Goal: Task Accomplishment & Management: Complete application form

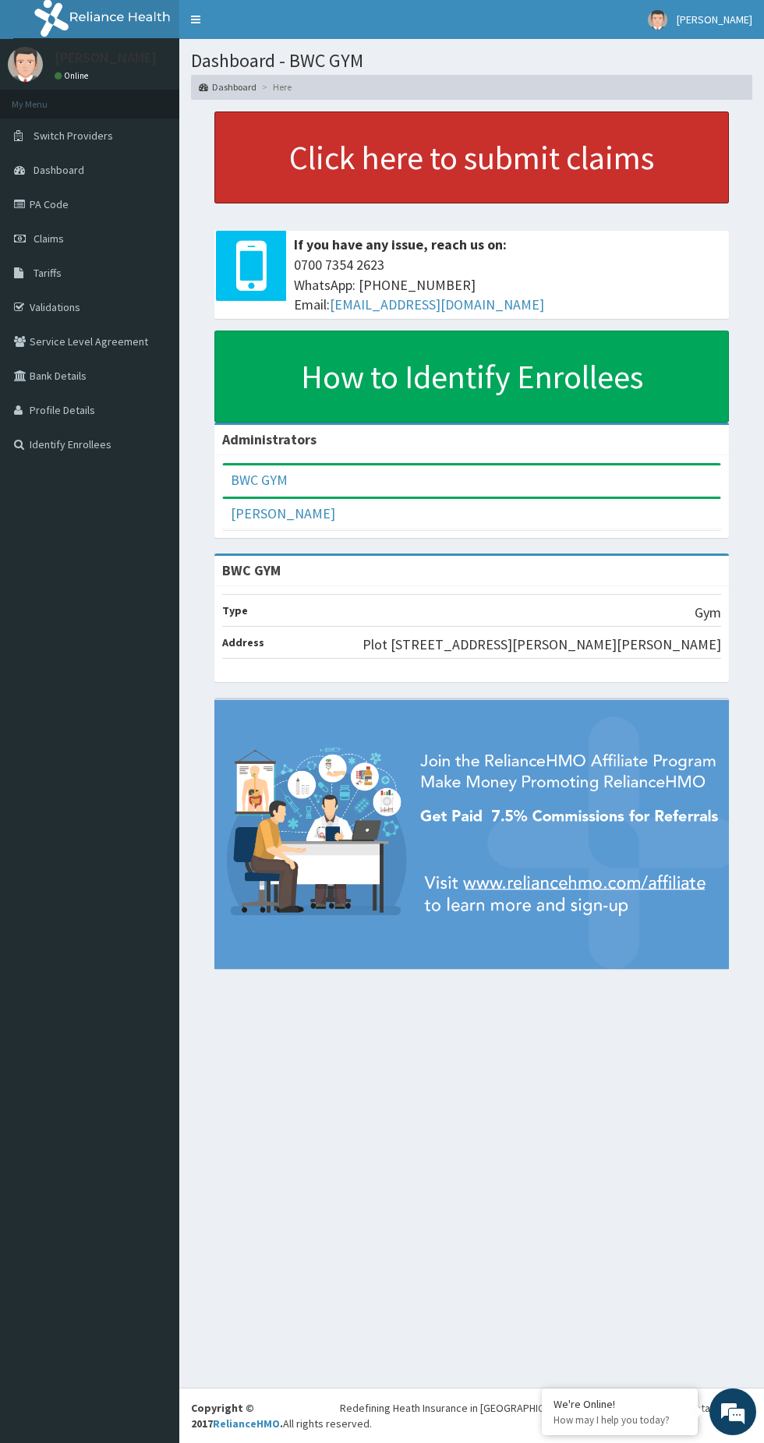
click at [499, 164] on link "Click here to submit claims" at bounding box center [471, 157] width 514 height 92
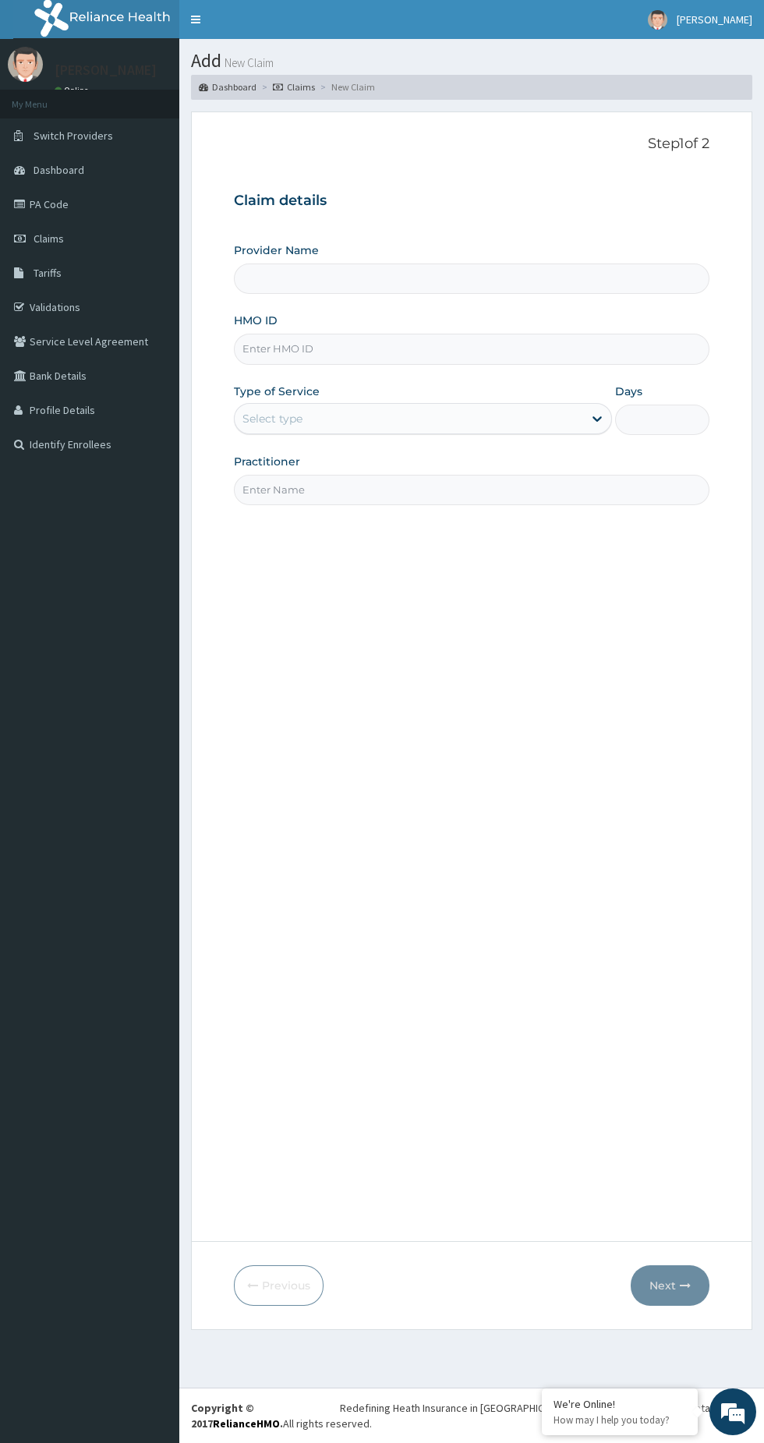
type input "BWC GYM"
type input "1"
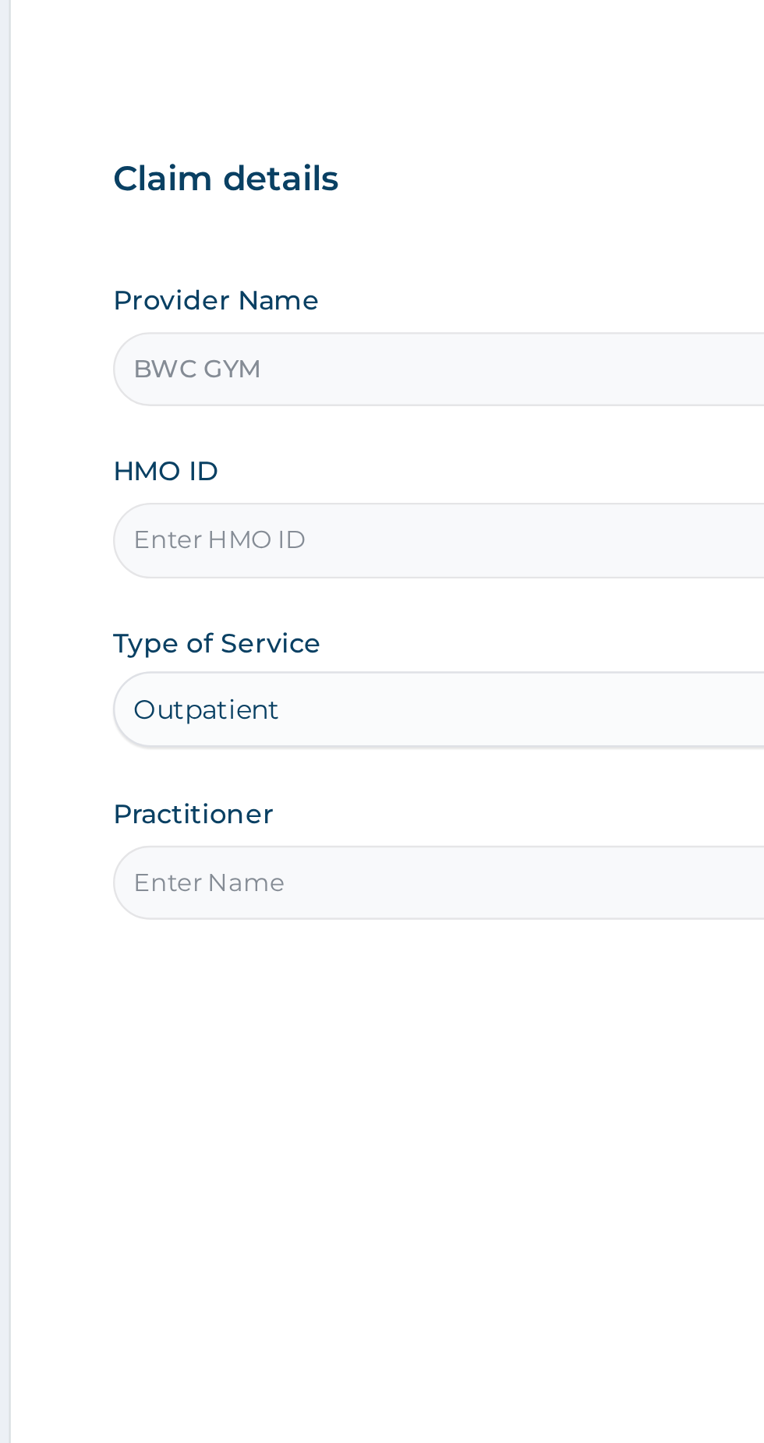
click at [395, 347] on input "HMO ID" at bounding box center [471, 349] width 475 height 30
click at [374, 350] on input "HMO ID" at bounding box center [471, 349] width 475 height 30
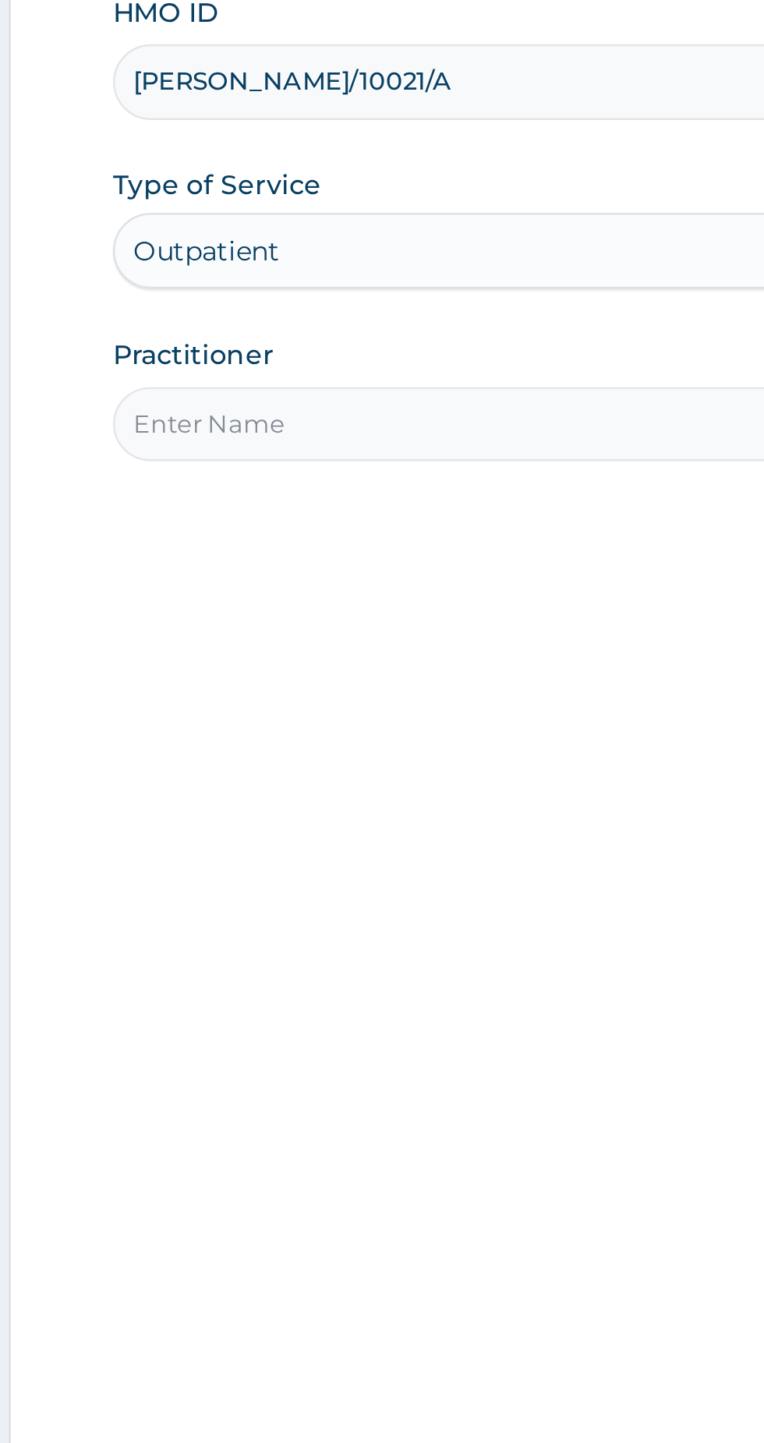
type input "ELY/10021/A"
click at [397, 487] on input "Practitioner" at bounding box center [471, 490] width 475 height 30
type input "[PERSON_NAME]"
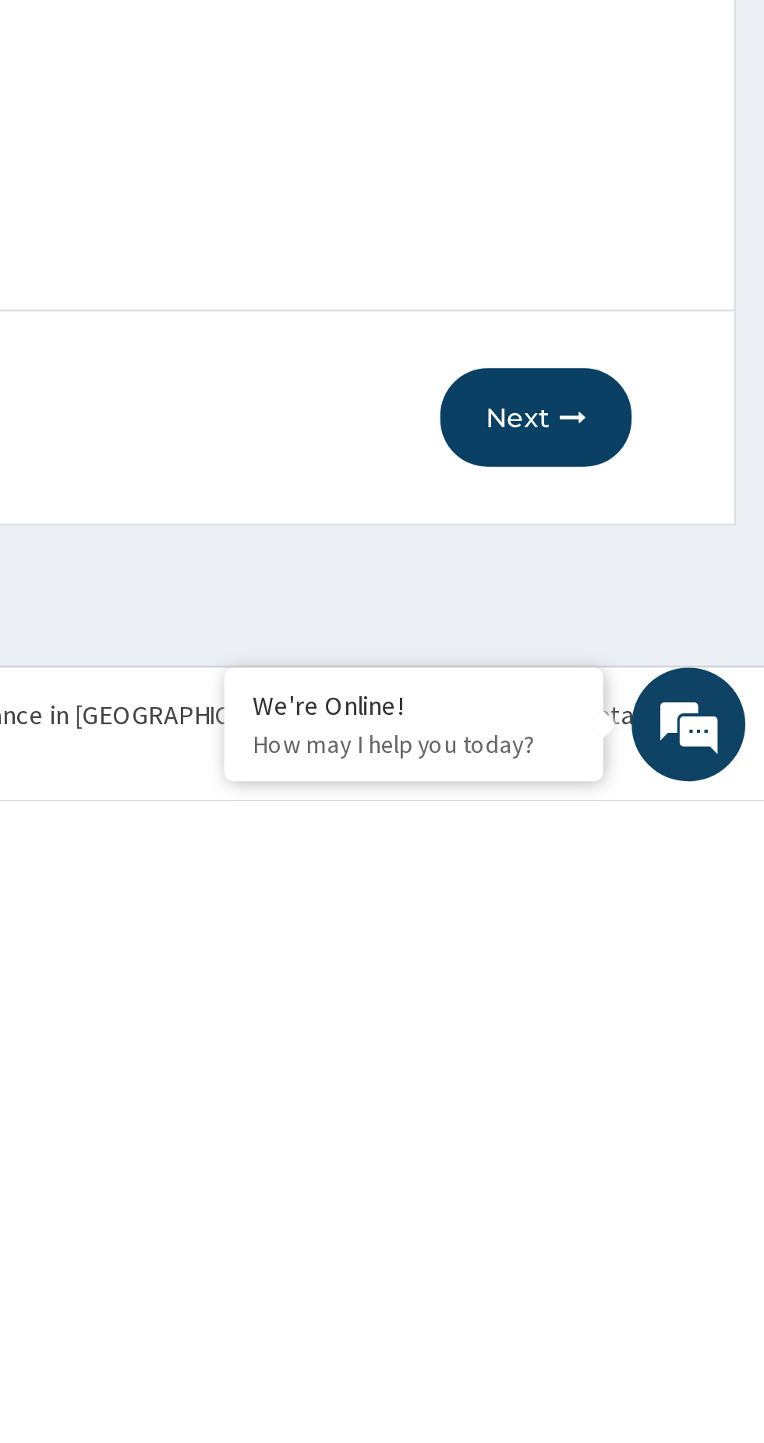
click at [674, 1283] on button "Next" at bounding box center [670, 1285] width 79 height 41
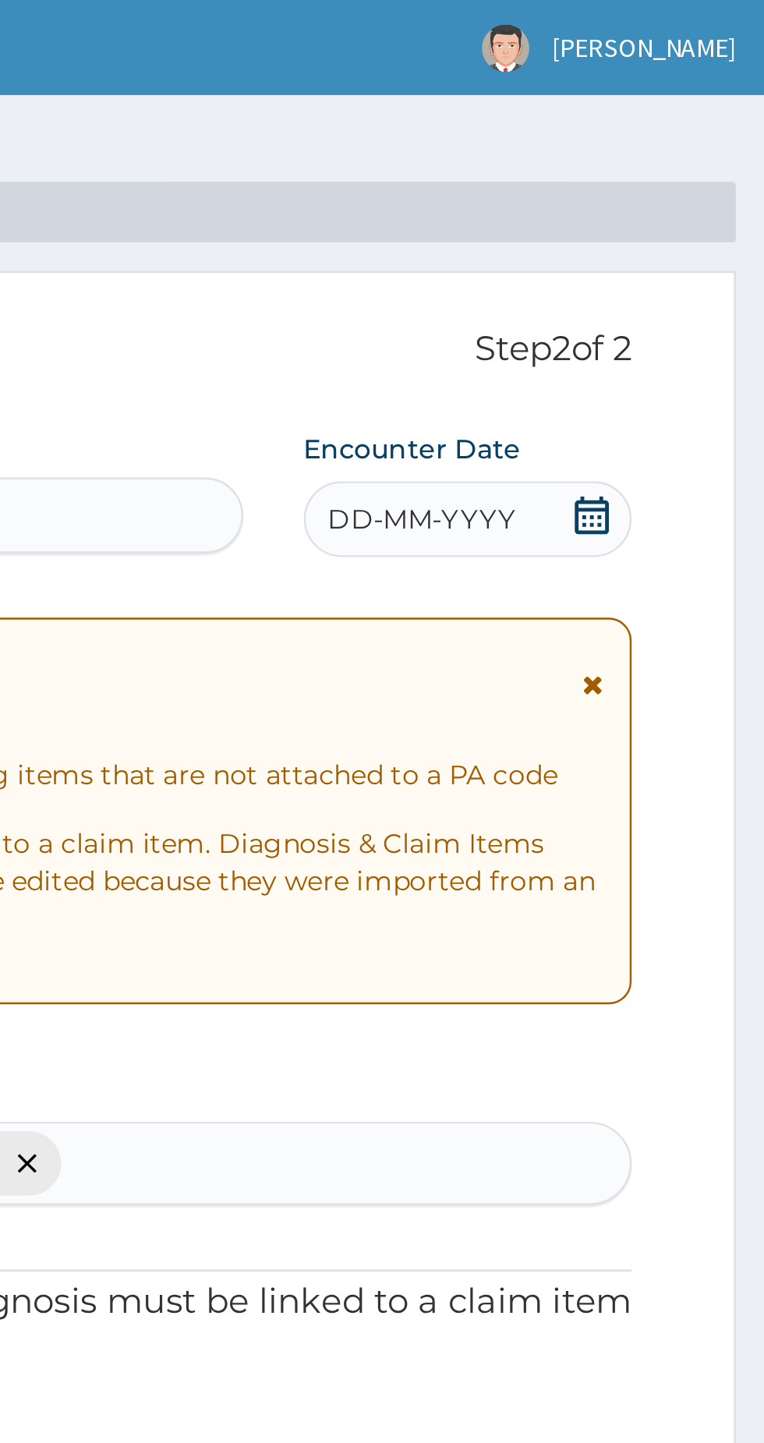
click at [638, 225] on div "DD-MM-YYYY" at bounding box center [641, 213] width 135 height 31
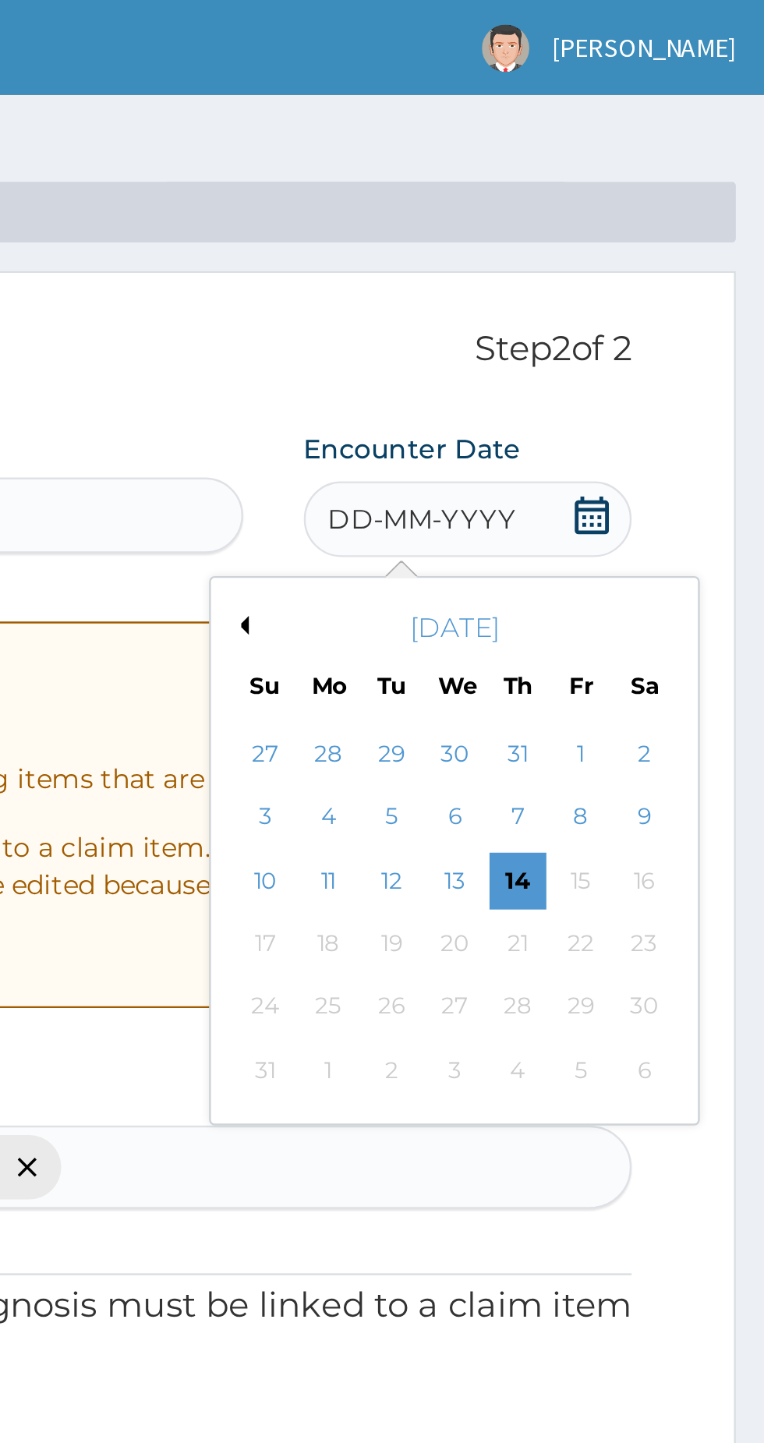
click at [631, 209] on span "DD-MM-YYYY" at bounding box center [623, 214] width 77 height 16
click at [548, 254] on button "Previous Month" at bounding box center [548, 257] width 8 height 8
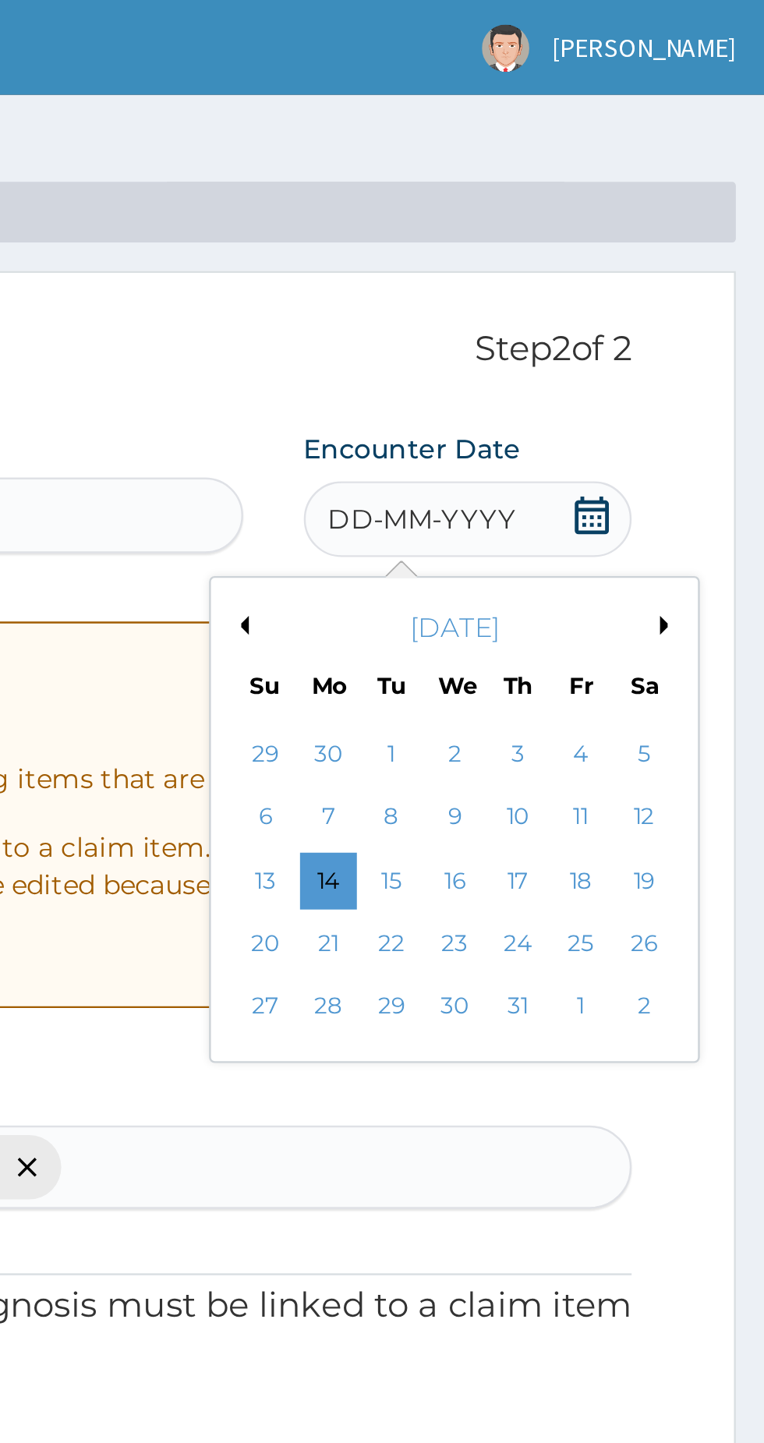
click at [610, 309] on div "1" at bounding box center [610, 310] width 23 height 23
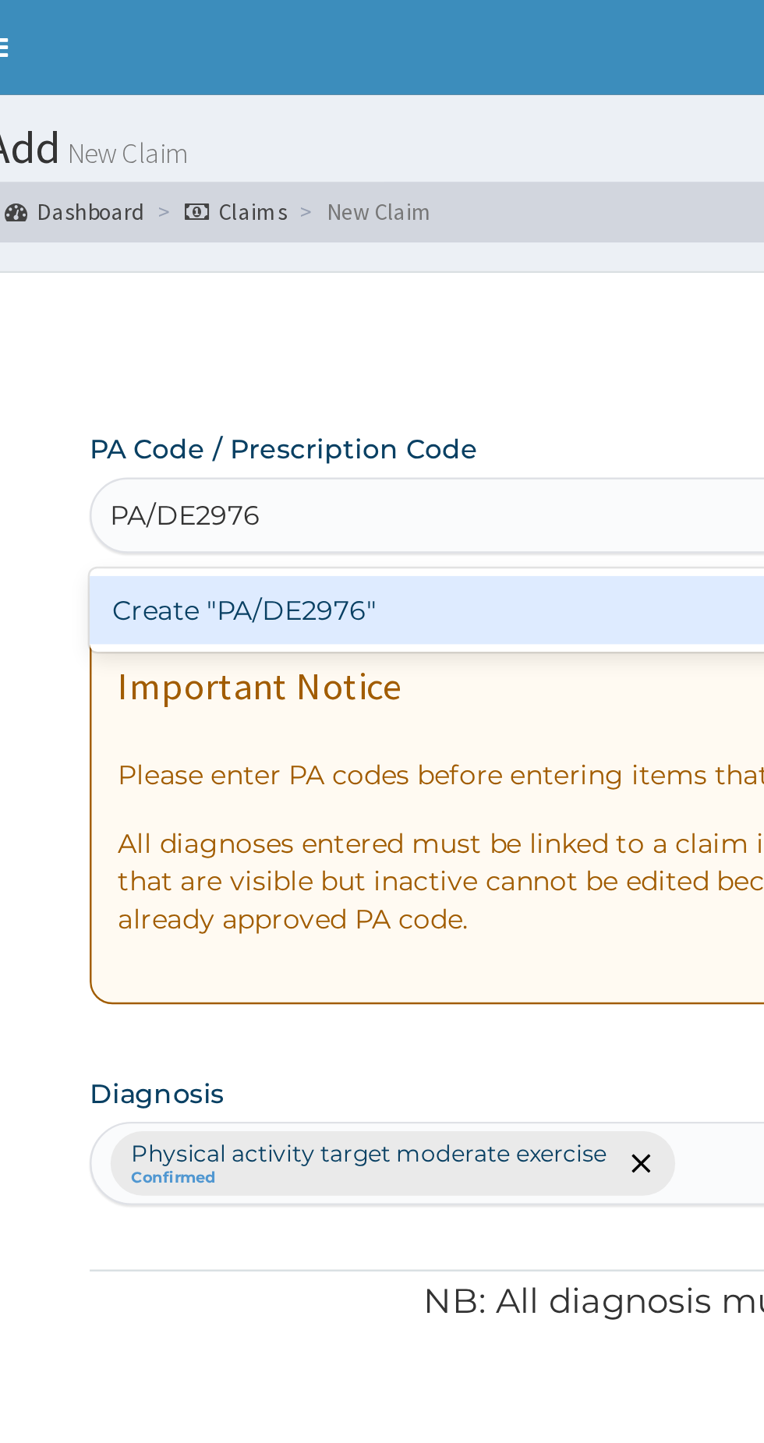
type input "PA/DE2976"
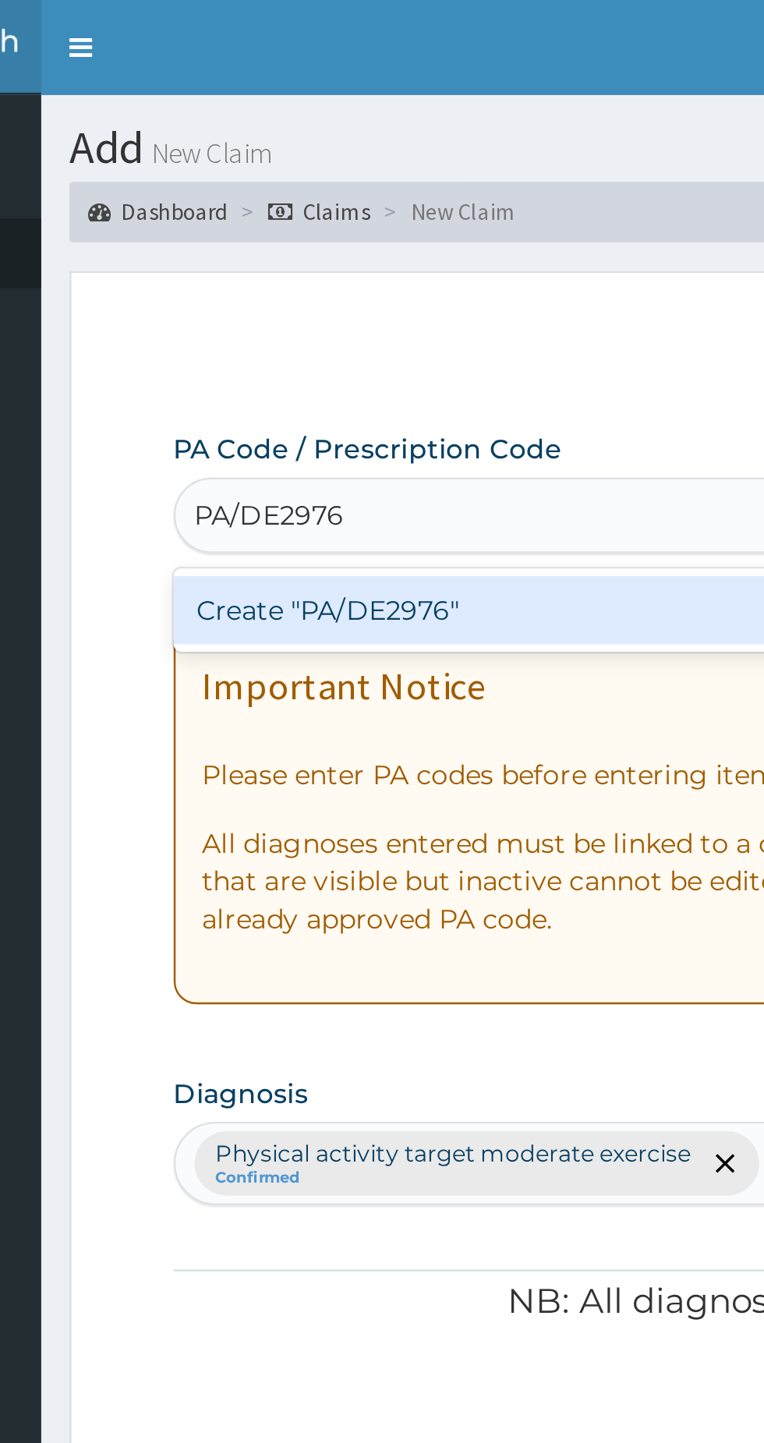
click at [386, 251] on div "Create "PA/DE2976"" at bounding box center [392, 251] width 316 height 28
type input "PA/DE2976"
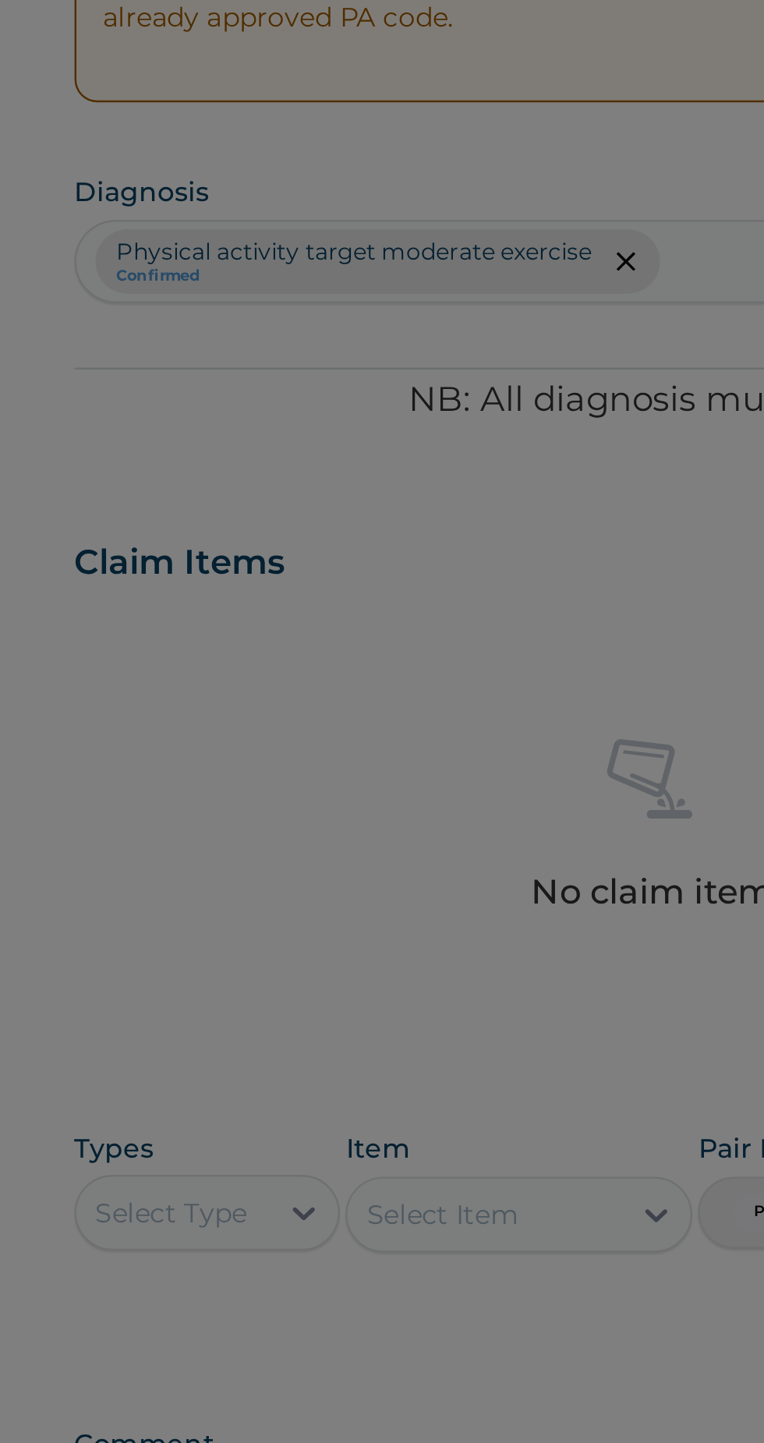
click at [323, 871] on div "🔴 Important Diagnosis items like this cannot be edited, but new diagnosis can b…" at bounding box center [382, 721] width 764 height 1443
click at [316, 874] on div "🔴 Important Diagnosis items like this cannot be edited, but new diagnosis can b…" at bounding box center [382, 721] width 764 height 1443
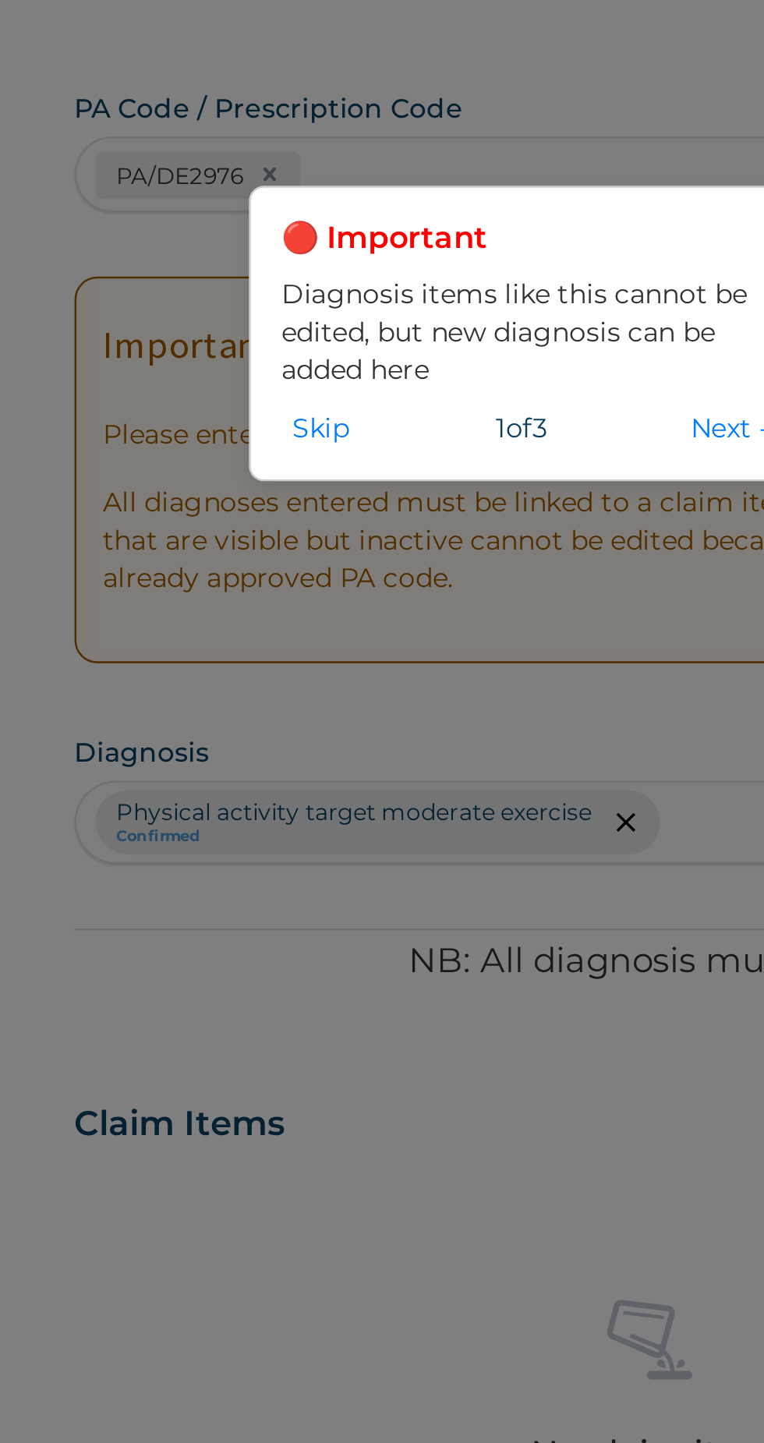
click at [489, 317] on button "Next →" at bounding box center [504, 316] width 44 height 17
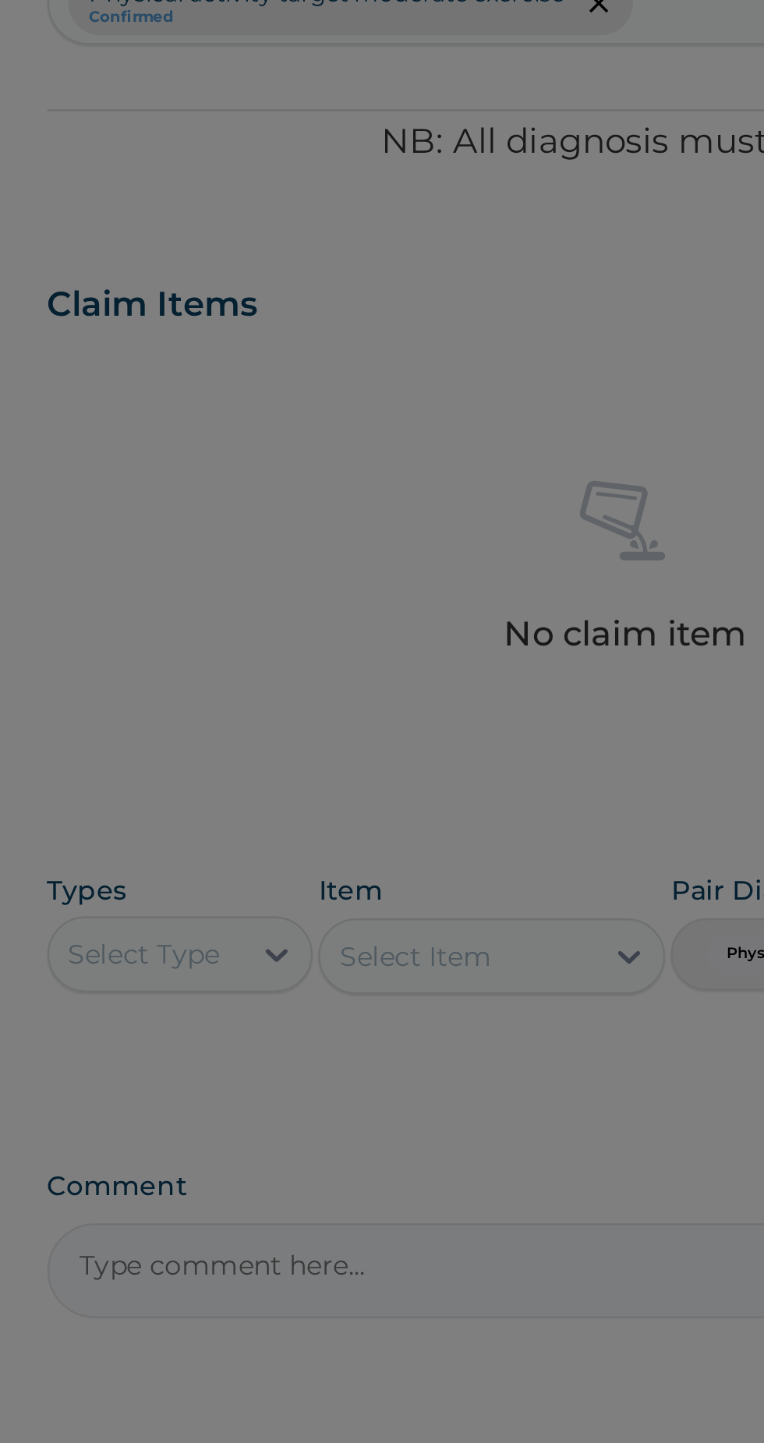
click at [320, 872] on div "🔴 Important Claim items like this cannot be edited or changed, but can be delet…" at bounding box center [382, 721] width 764 height 1443
click at [316, 871] on div "🔴 Important Claim items like this cannot be edited or changed, but can be delet…" at bounding box center [382, 721] width 764 height 1443
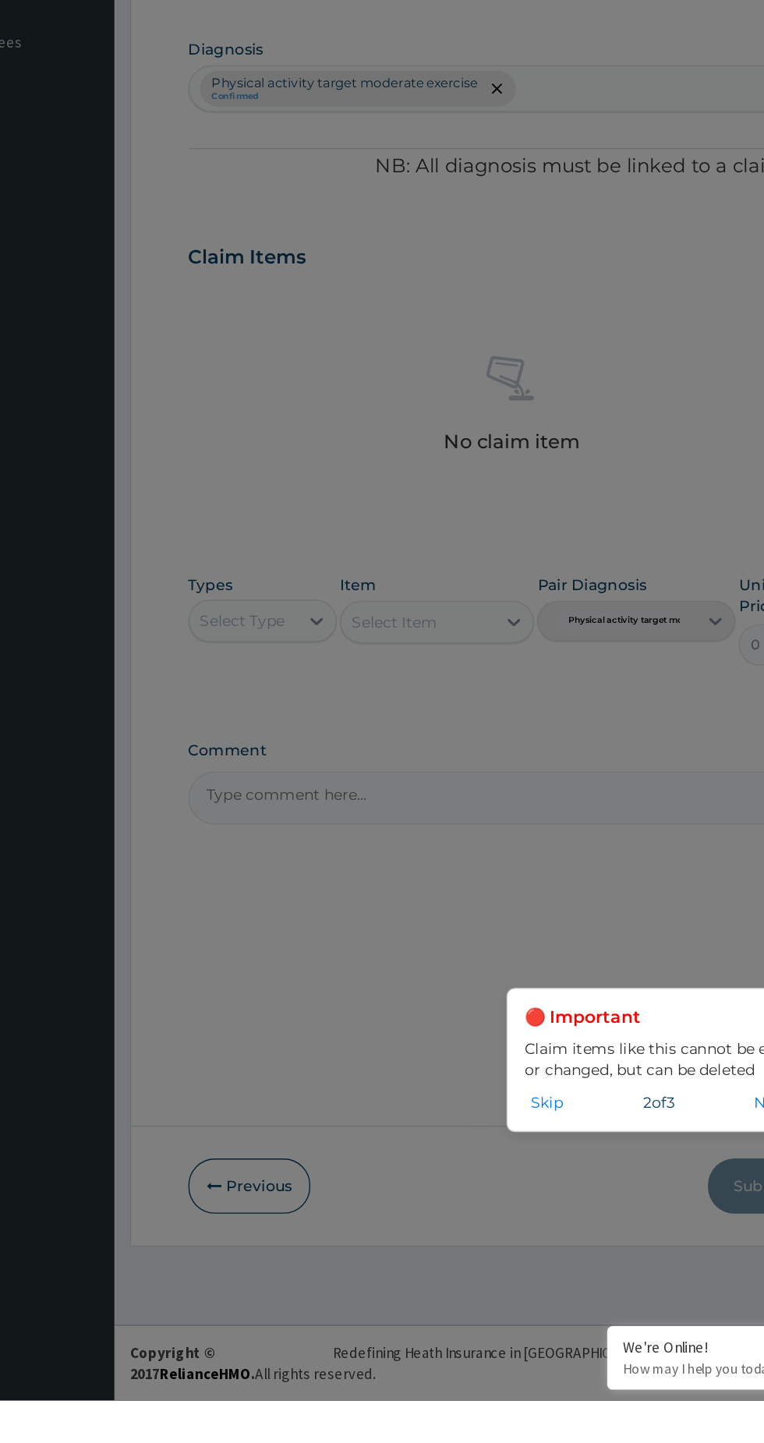
click at [493, 1232] on button "Skip" at bounding box center [497, 1223] width 33 height 17
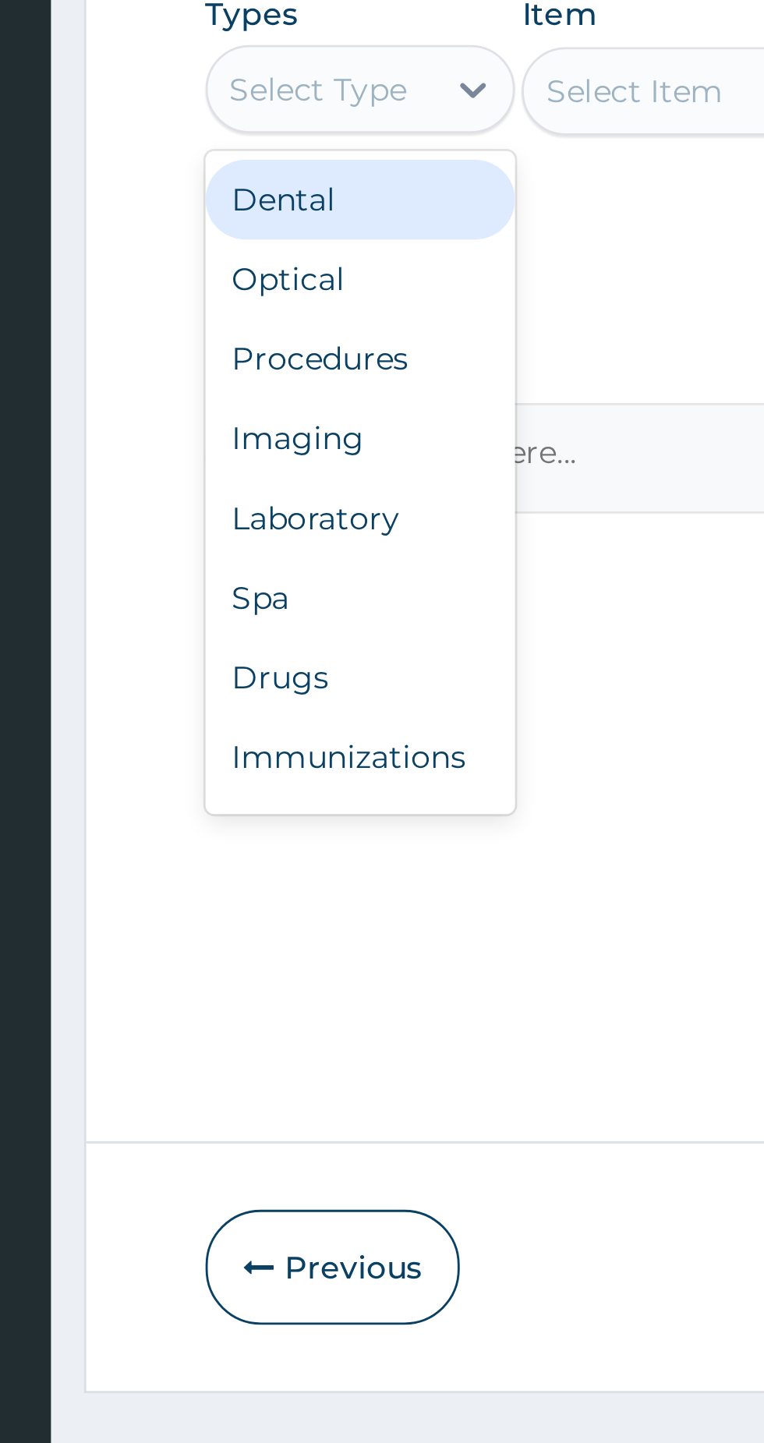
scroll to position [53, 0]
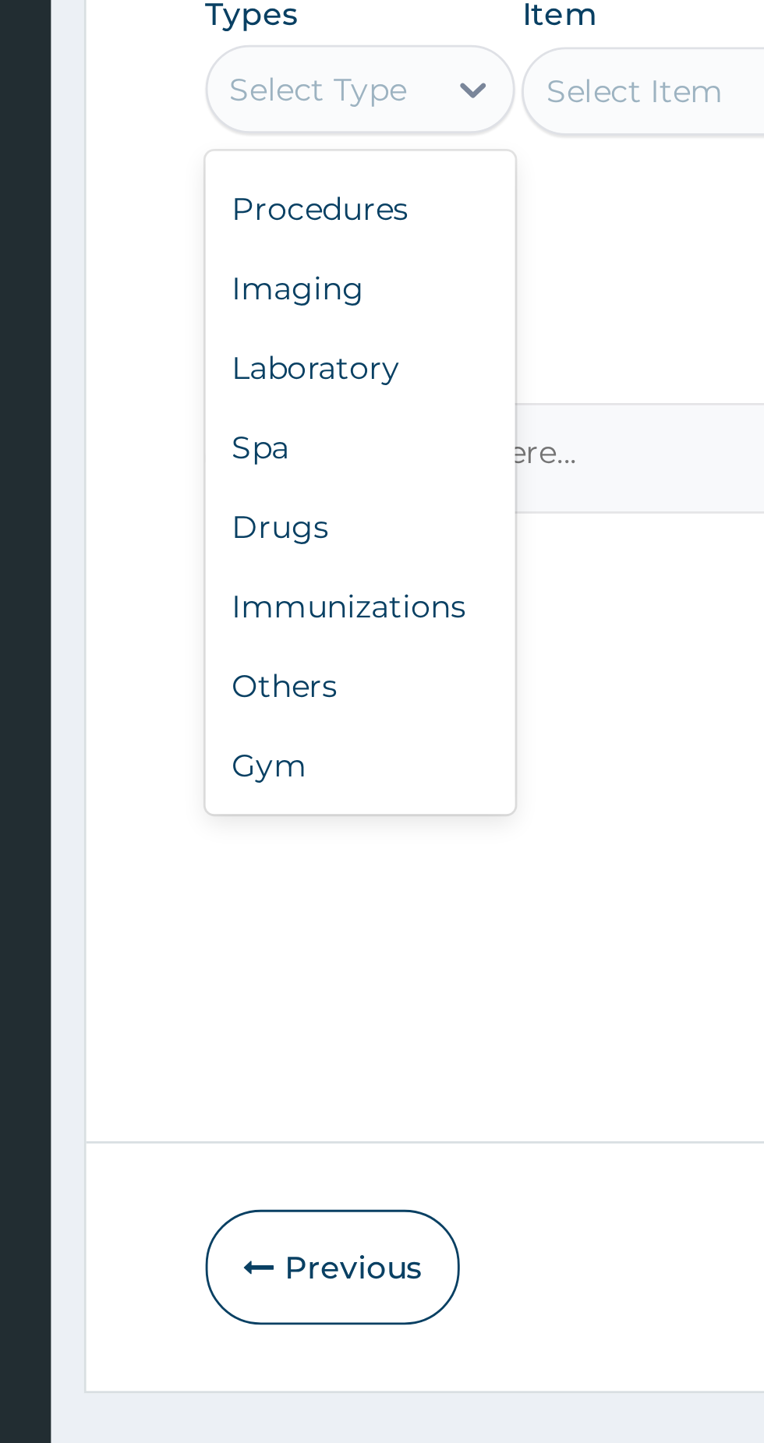
click at [254, 1108] on div "Gym" at bounding box center [288, 1108] width 109 height 28
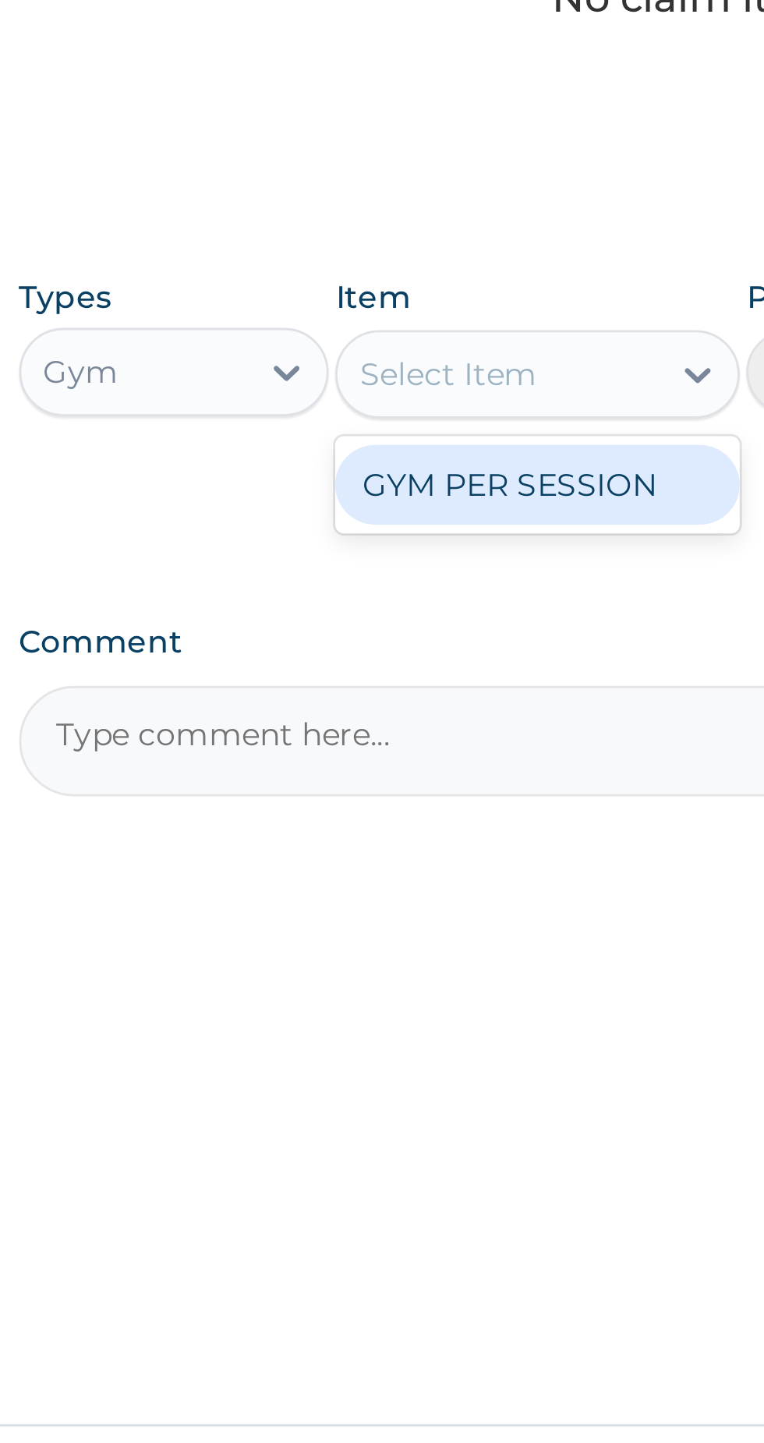
click at [440, 915] on div "GYM PER SESSION" at bounding box center [416, 910] width 143 height 28
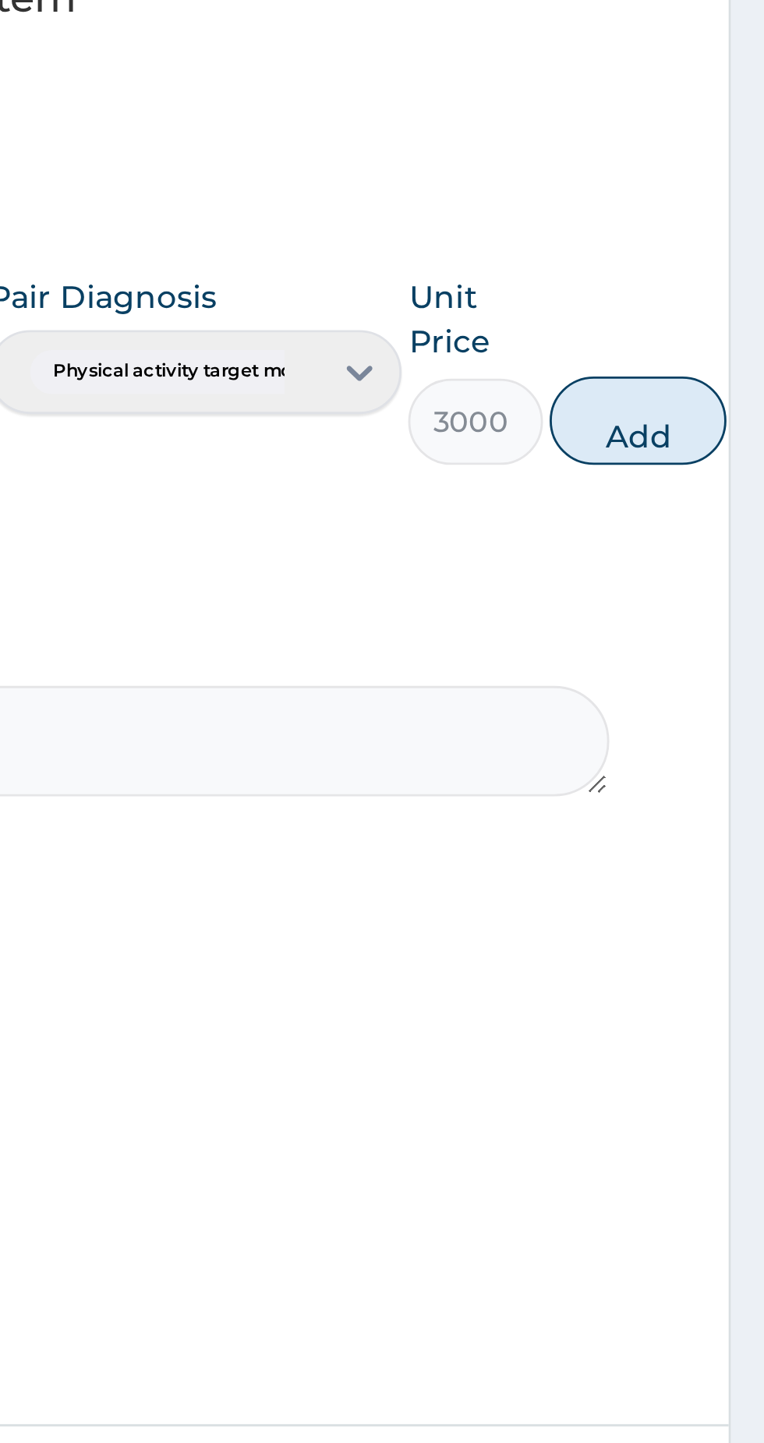
click at [718, 883] on button "Add" at bounding box center [719, 886] width 62 height 31
type input "0"
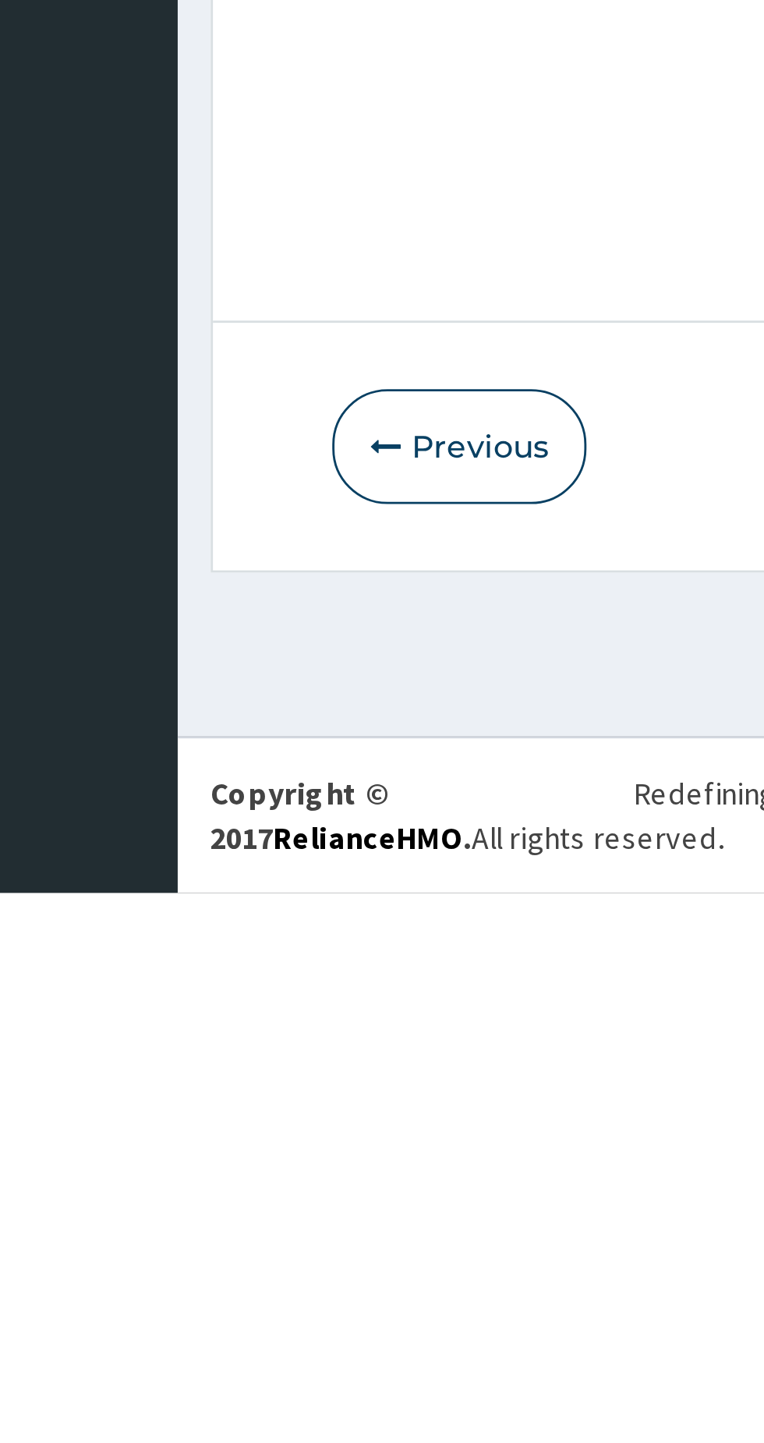
scroll to position [0, 0]
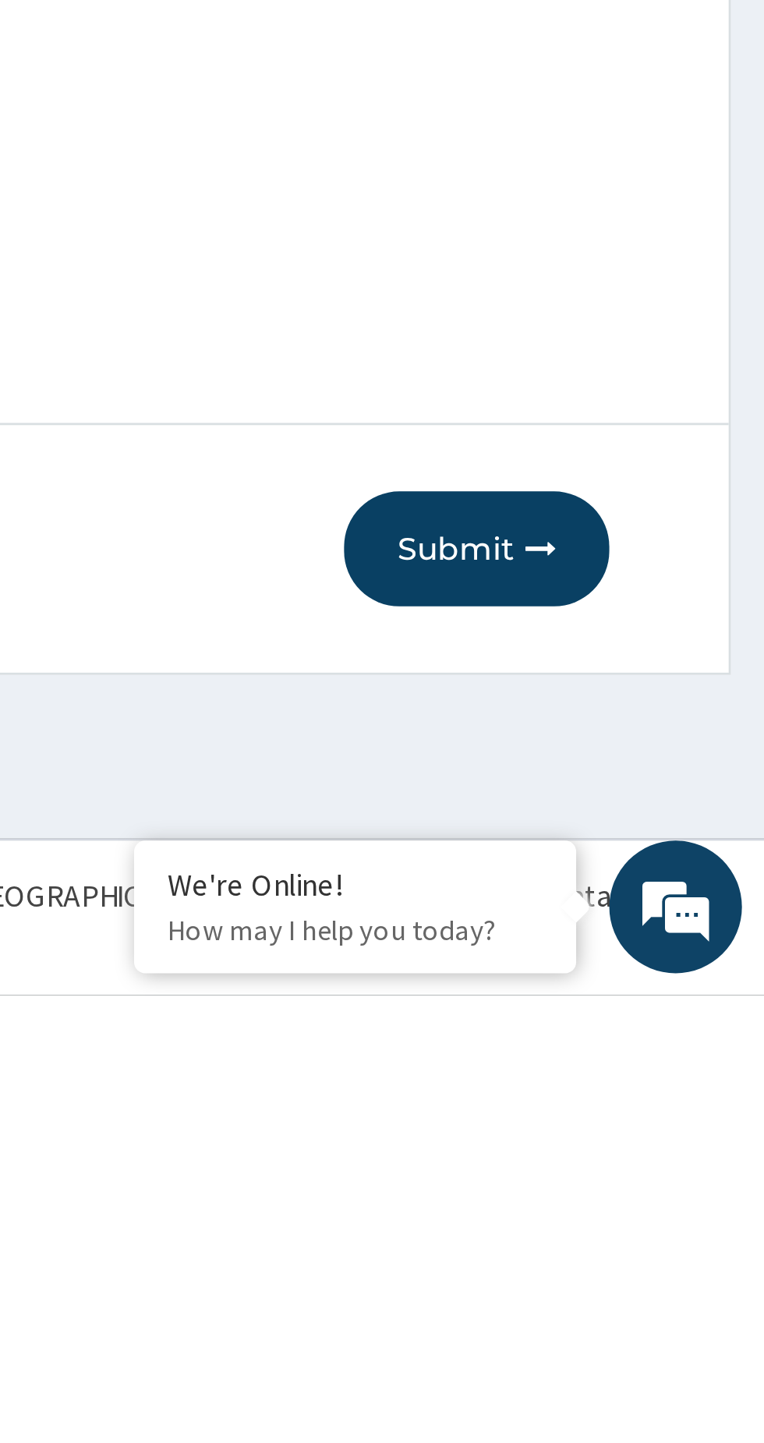
click at [656, 1281] on button "Submit" at bounding box center [663, 1285] width 94 height 41
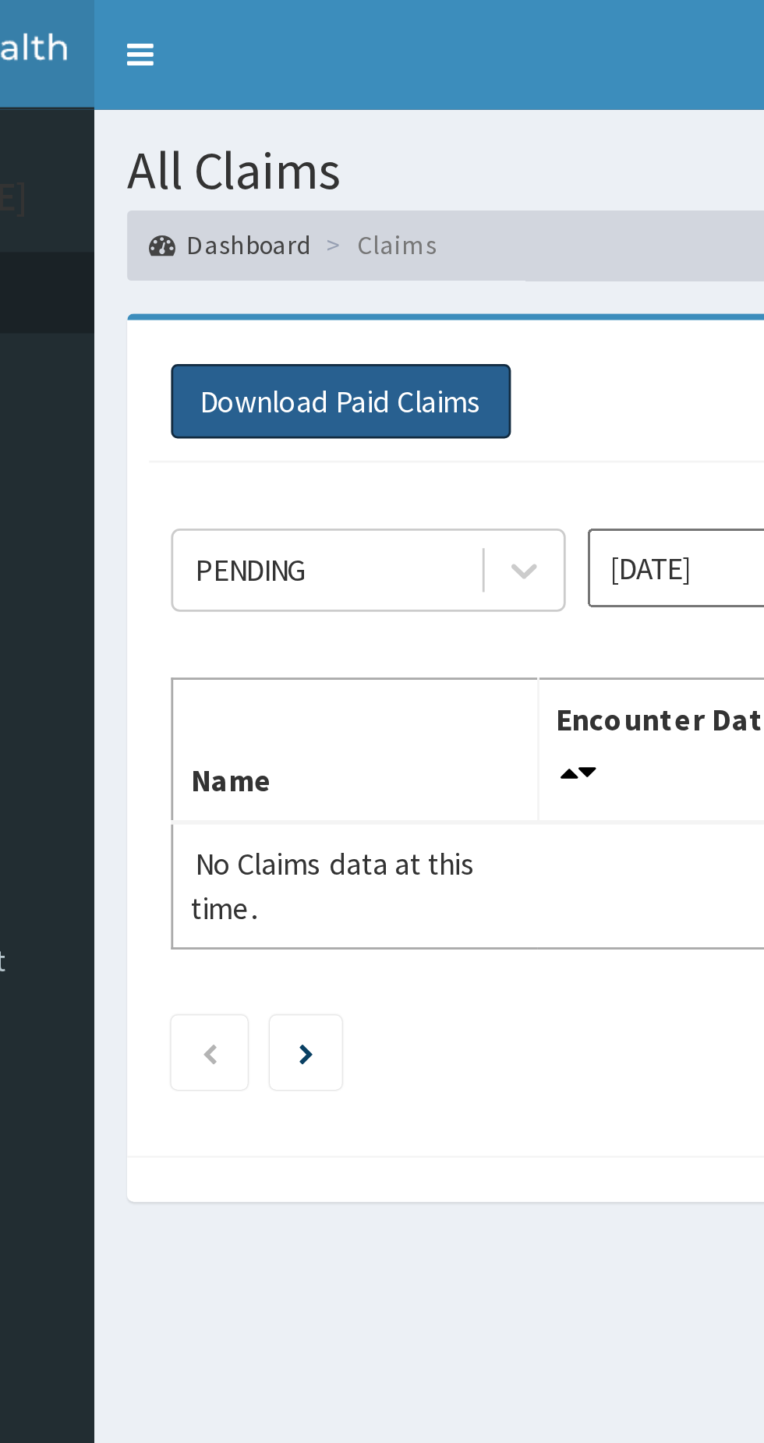
click at [272, 134] on button "Download Paid Claims" at bounding box center [267, 142] width 121 height 27
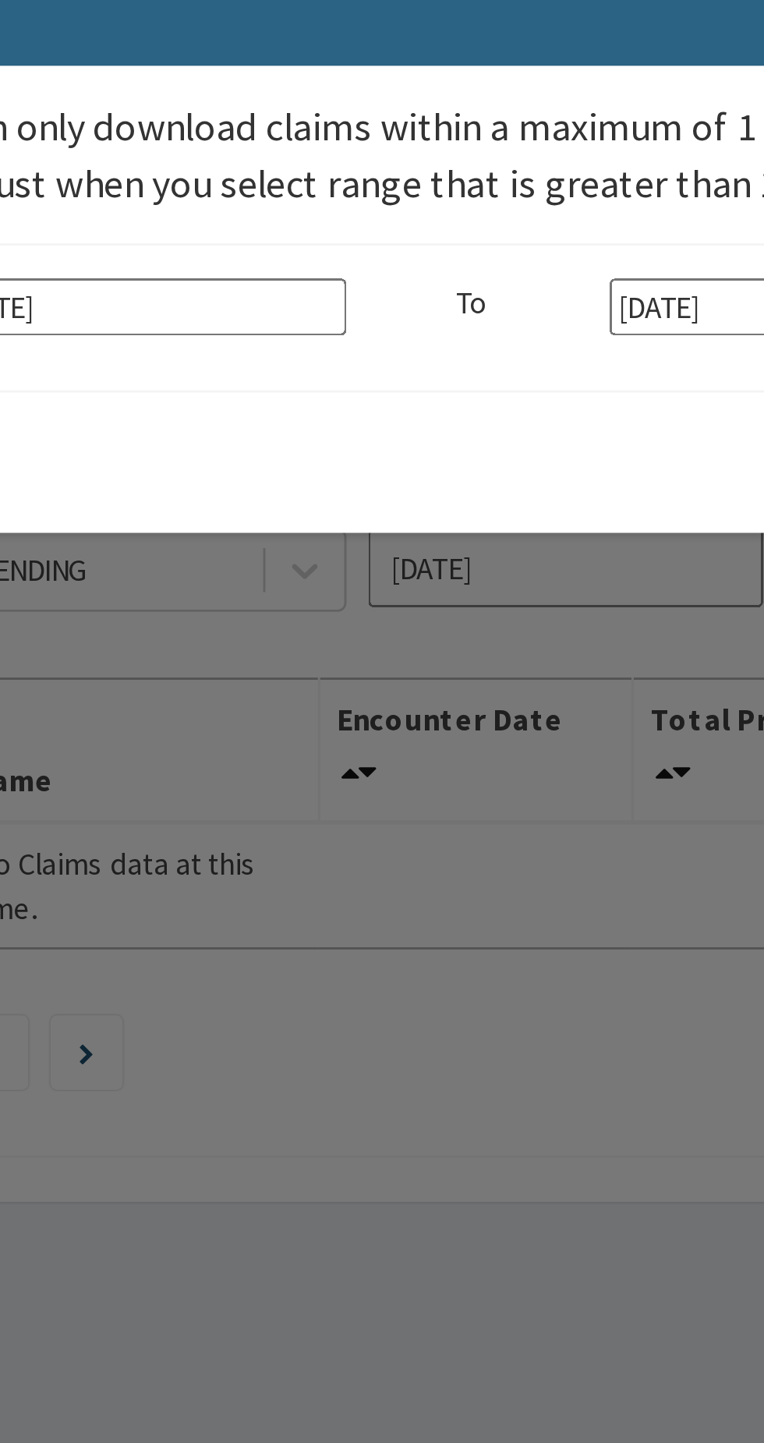
click at [391, 389] on div "× Note you can only download claims within a maximum of 1 year and the dates wi…" at bounding box center [382, 721] width 764 height 1443
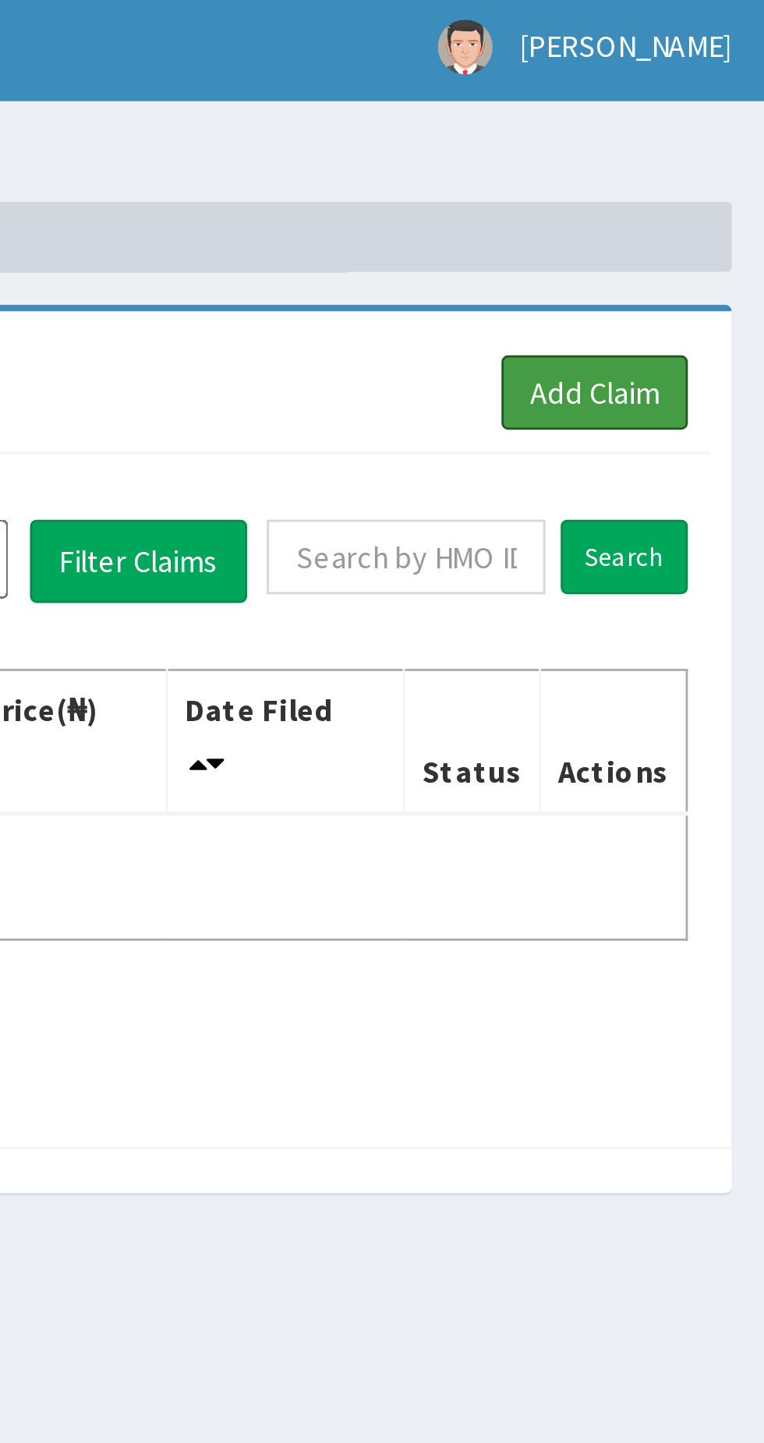
click at [701, 143] on link "Add Claim" at bounding box center [703, 142] width 66 height 27
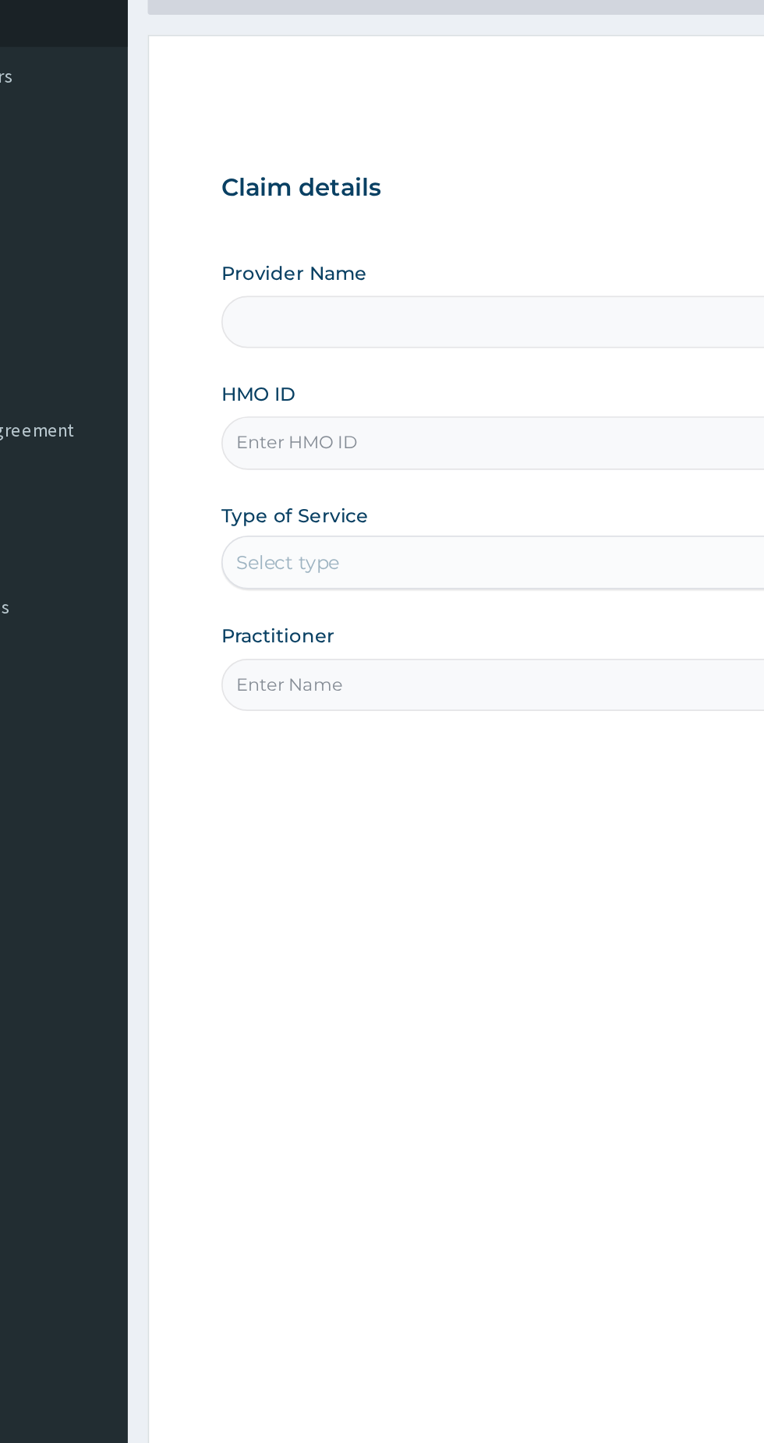
type input "BWC GYM"
type input "1"
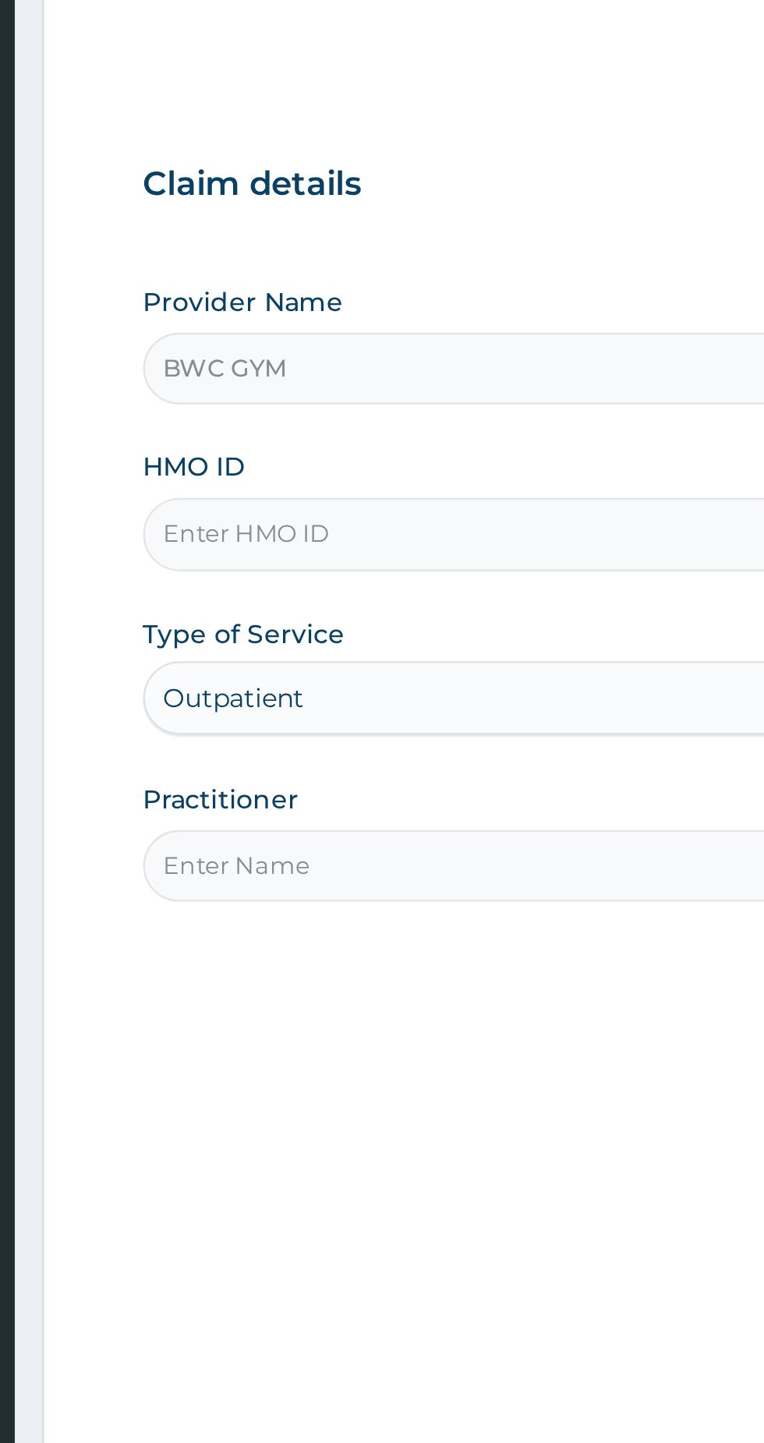
click at [370, 351] on input "HMO ID" at bounding box center [471, 349] width 475 height 30
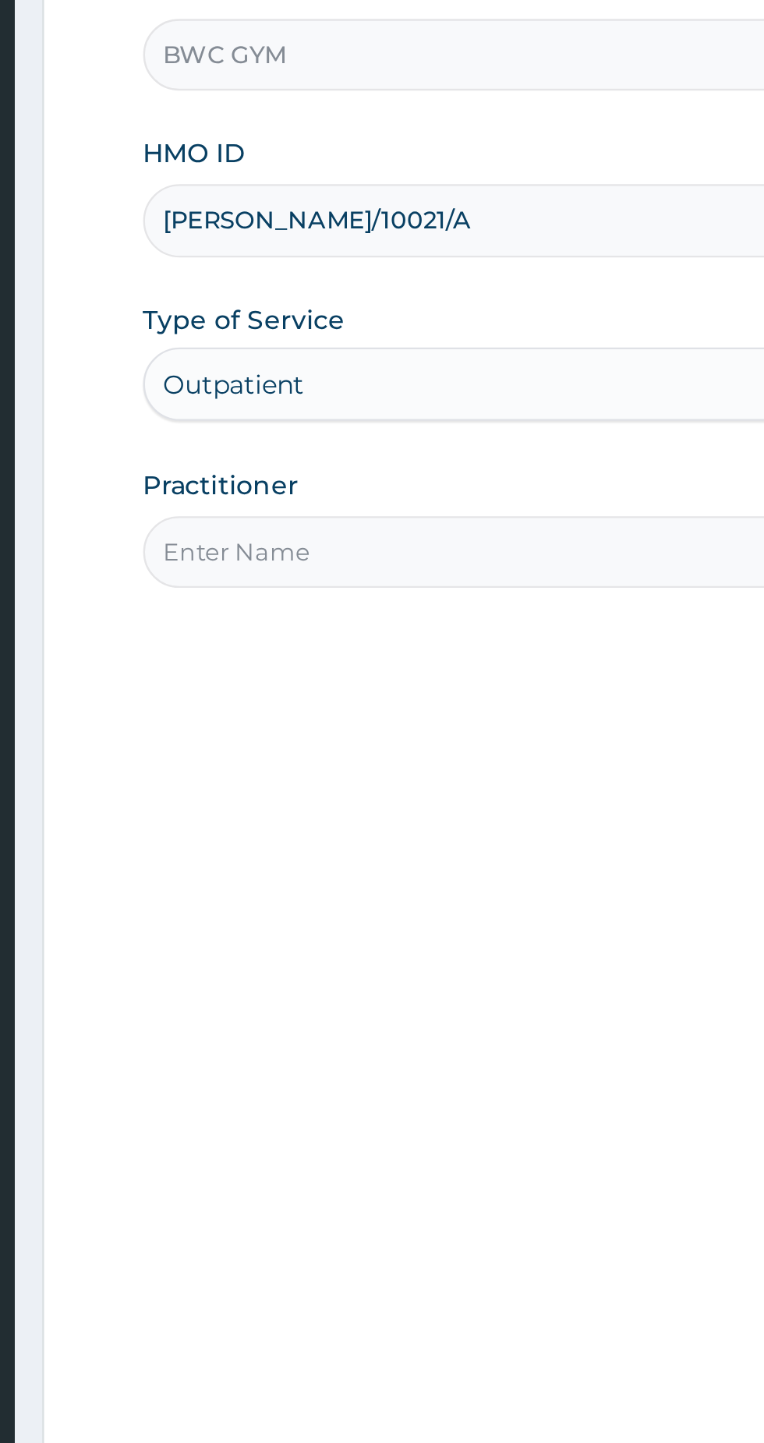
type input "ELY/10021/A"
click at [382, 488] on input "Practitioner" at bounding box center [471, 490] width 475 height 30
type input "[PERSON_NAME]"
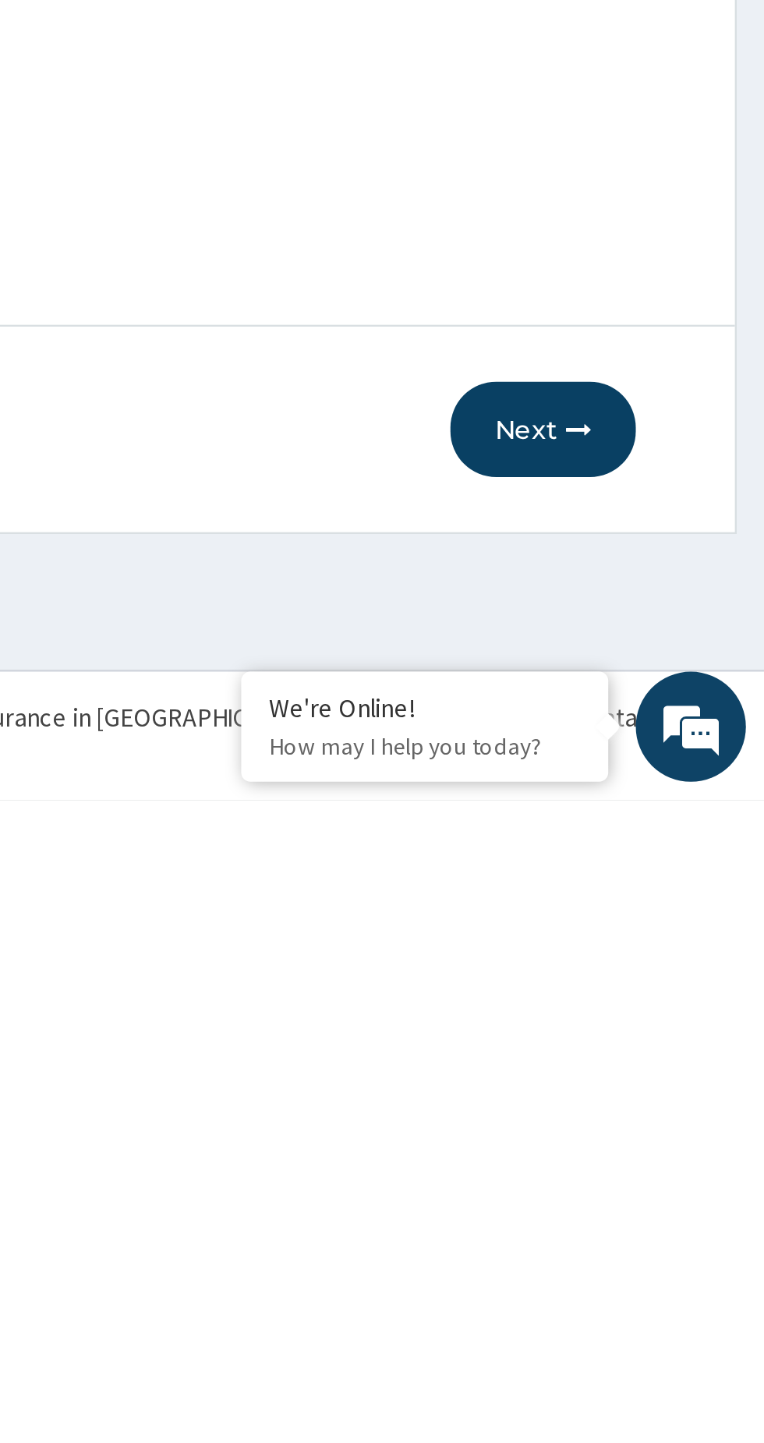
click at [670, 1287] on button "Next" at bounding box center [670, 1285] width 79 height 41
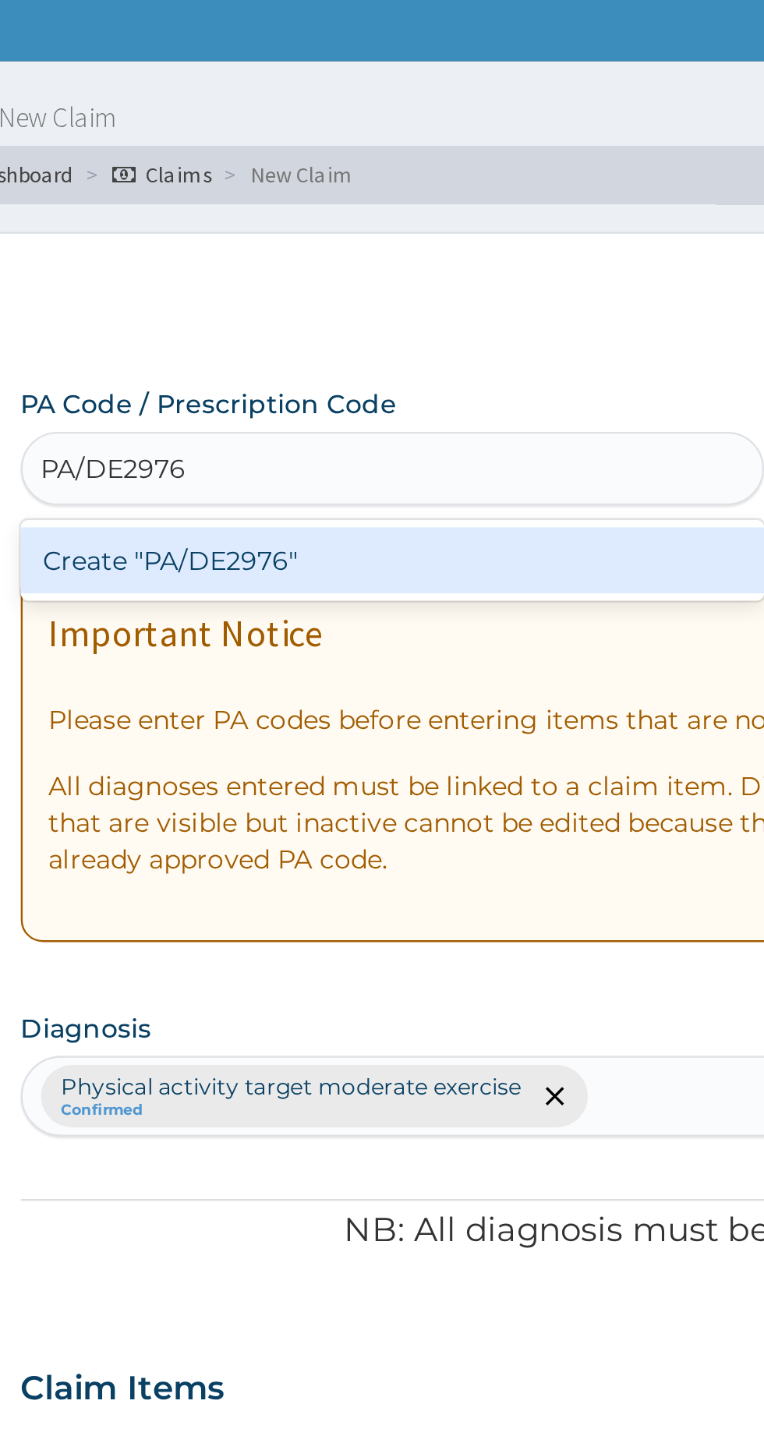
click at [461, 253] on div "Create "PA/DE2976"" at bounding box center [392, 251] width 316 height 28
type input "PA/DE2976"
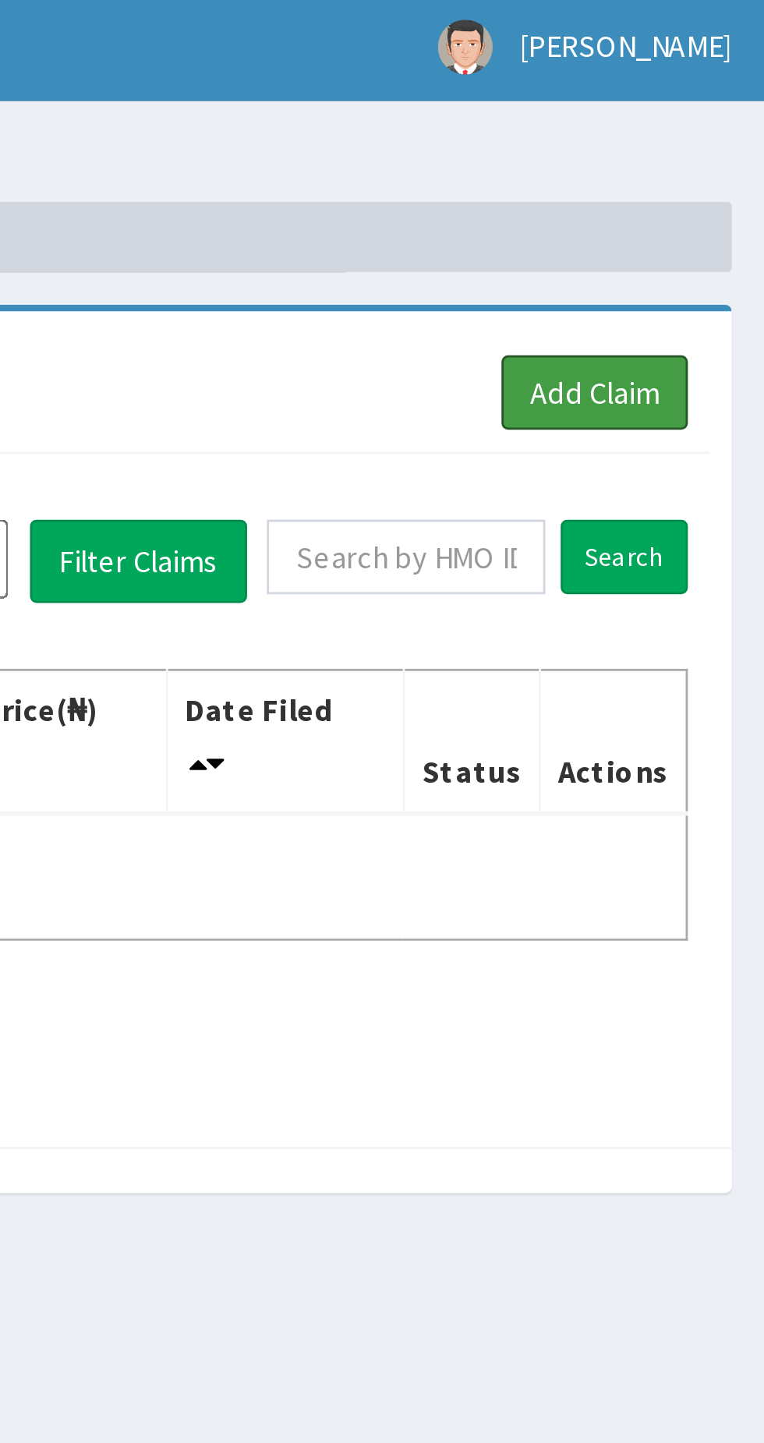
click at [705, 137] on link "Add Claim" at bounding box center [703, 142] width 66 height 27
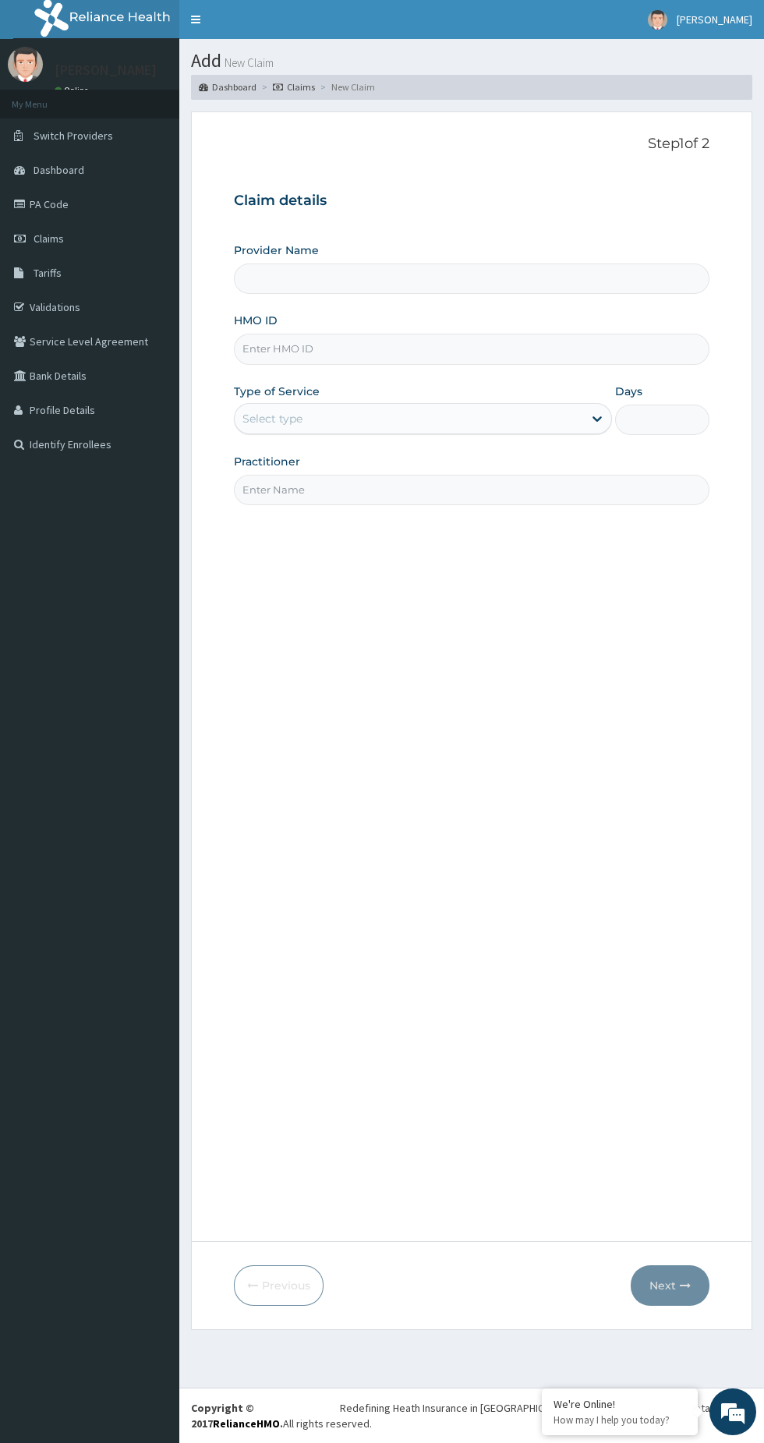
type input "BWC GYM"
type input "1"
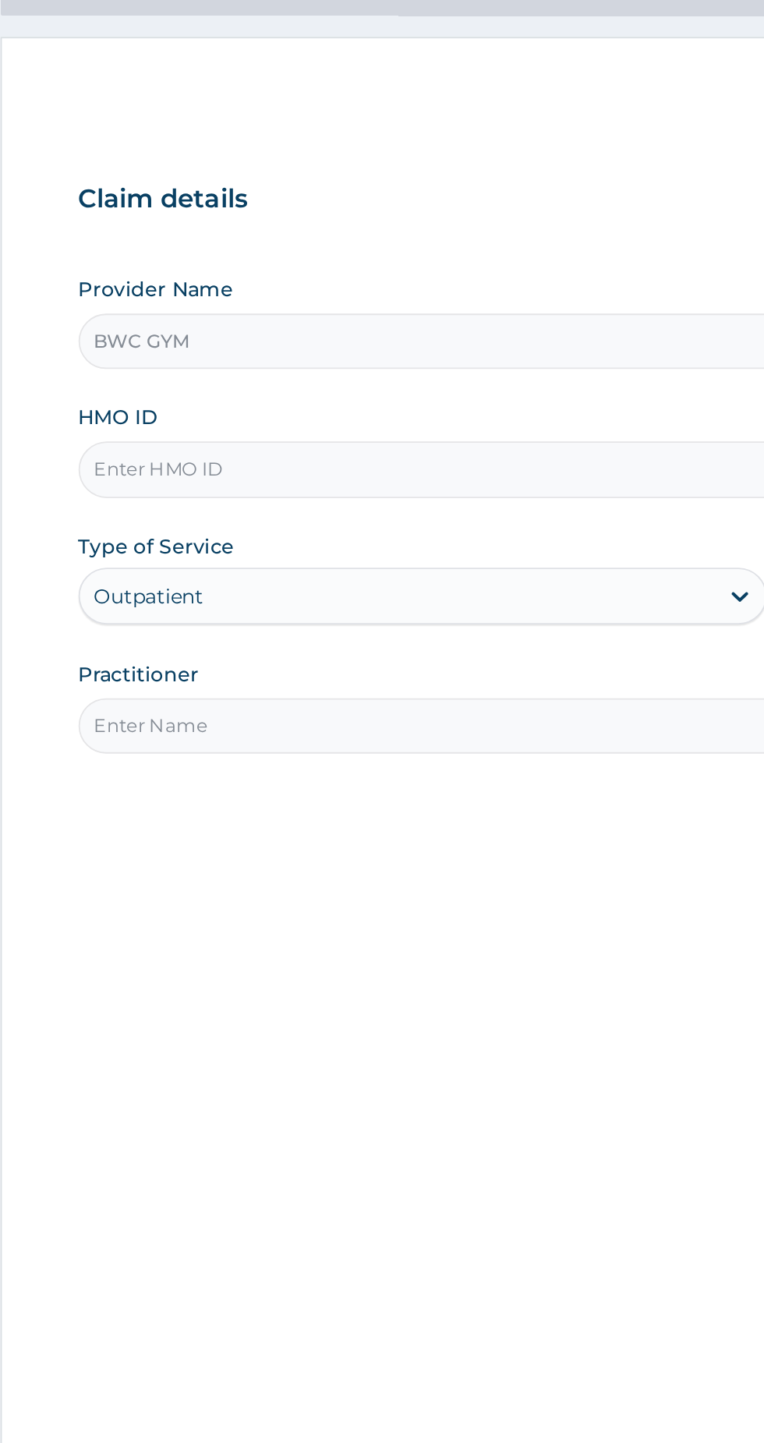
click at [442, 275] on input "BWC GYM" at bounding box center [471, 278] width 475 height 30
click at [404, 353] on input "HMO ID" at bounding box center [471, 349] width 475 height 30
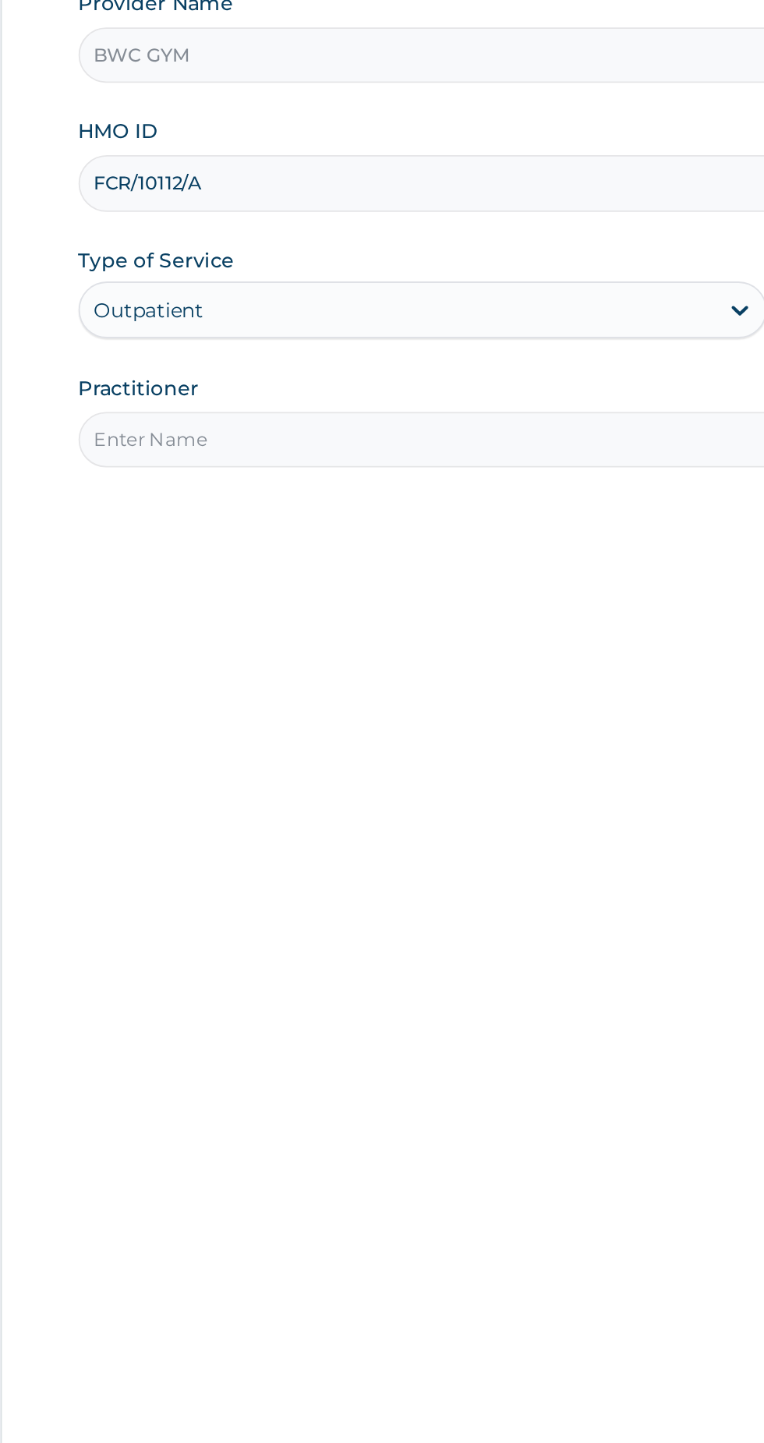
type input "FCR/10112/A"
click at [429, 486] on input "Practitioner" at bounding box center [471, 490] width 475 height 30
type input "Dennis."
click at [518, 553] on div "Step 1 of 2 Claim details Provider Name BWC GYM HMO ID FCR/10112/A Type of Serv…" at bounding box center [471, 677] width 475 height 1082
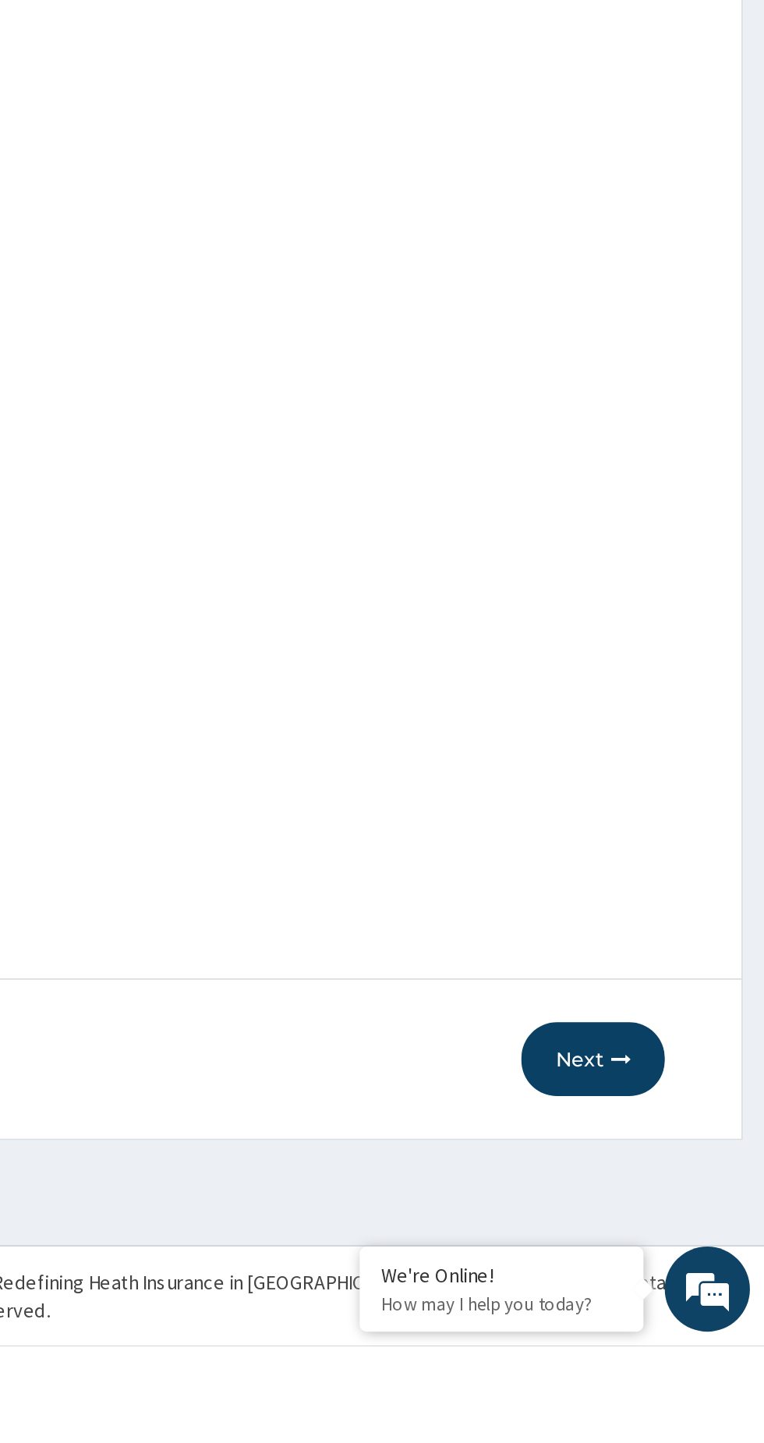
click at [661, 1306] on button "Next" at bounding box center [670, 1285] width 79 height 41
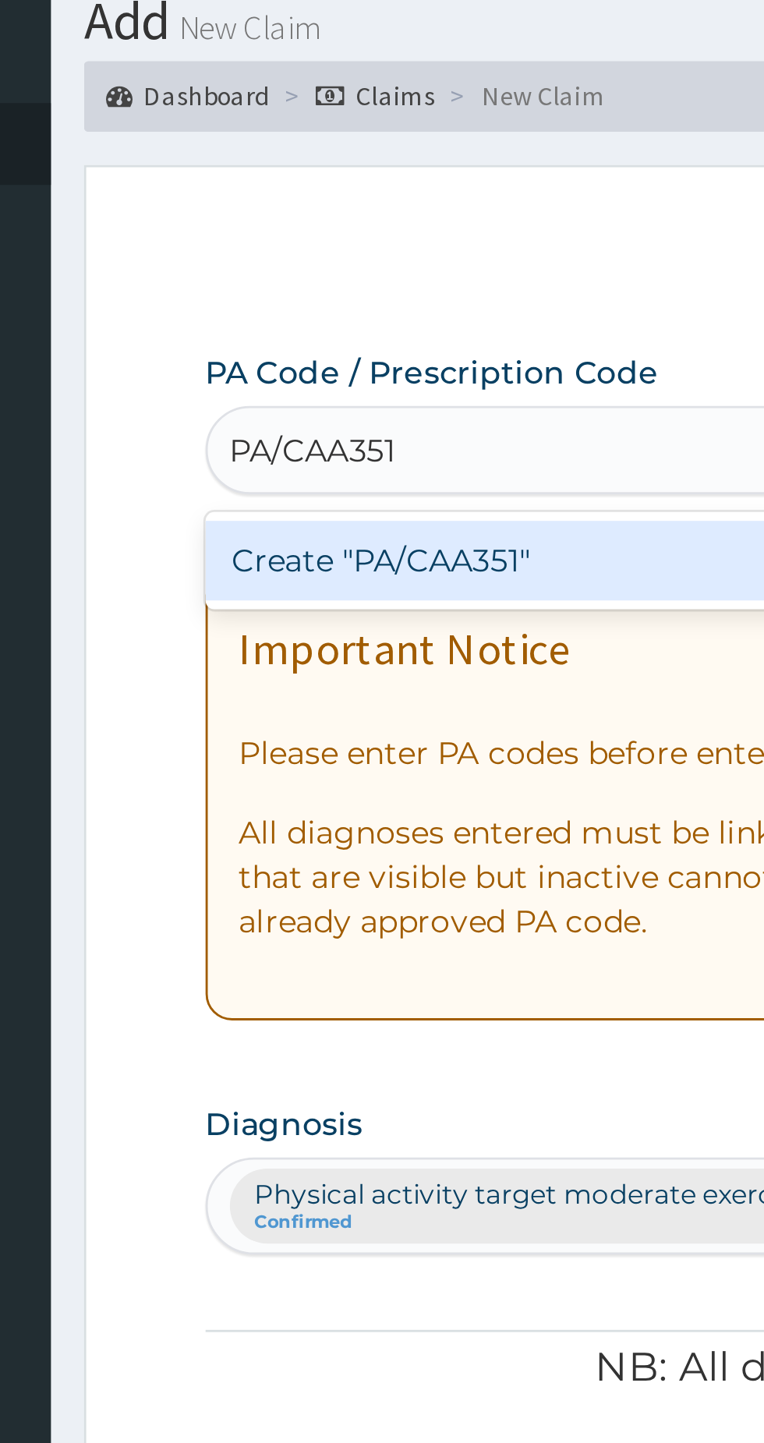
click at [372, 254] on div "Create "PA/CAA351"" at bounding box center [392, 251] width 316 height 28
type input "PA/CAA351"
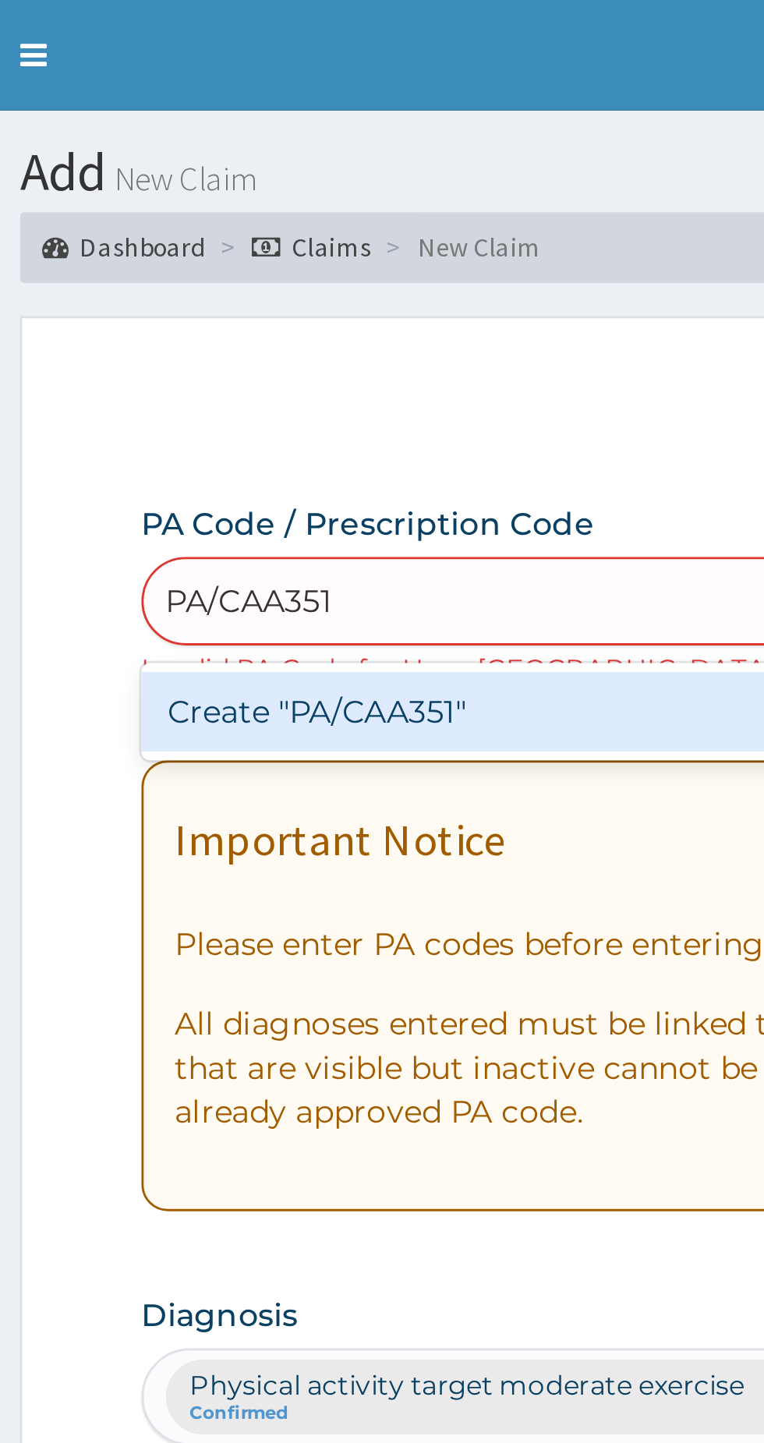
click at [366, 252] on div "Create "PA/CAA351"" at bounding box center [392, 251] width 316 height 28
type input "PA/CAA351"
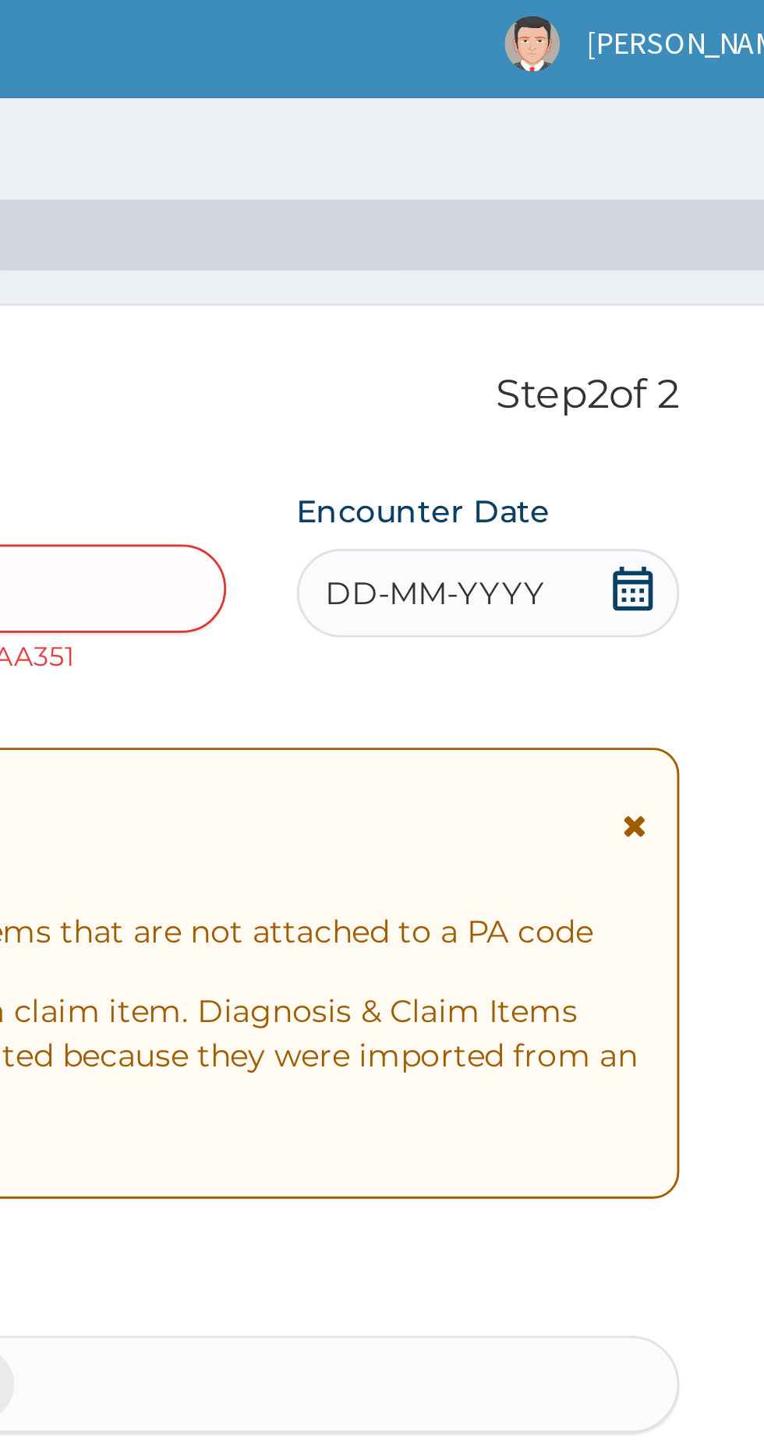
click at [598, 214] on span "DD-MM-YYYY" at bounding box center [623, 214] width 77 height 16
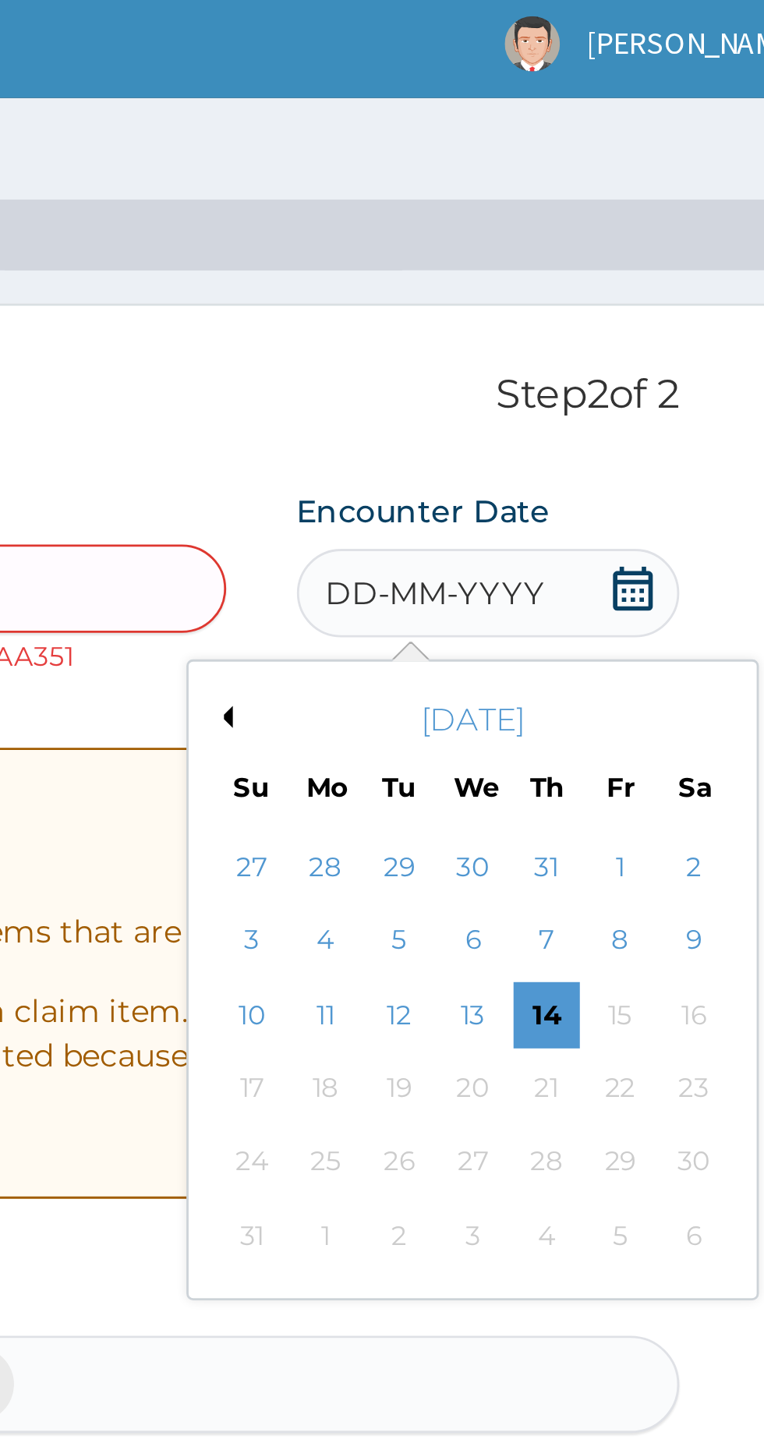
click at [545, 256] on button "Previous Month" at bounding box center [548, 257] width 8 height 8
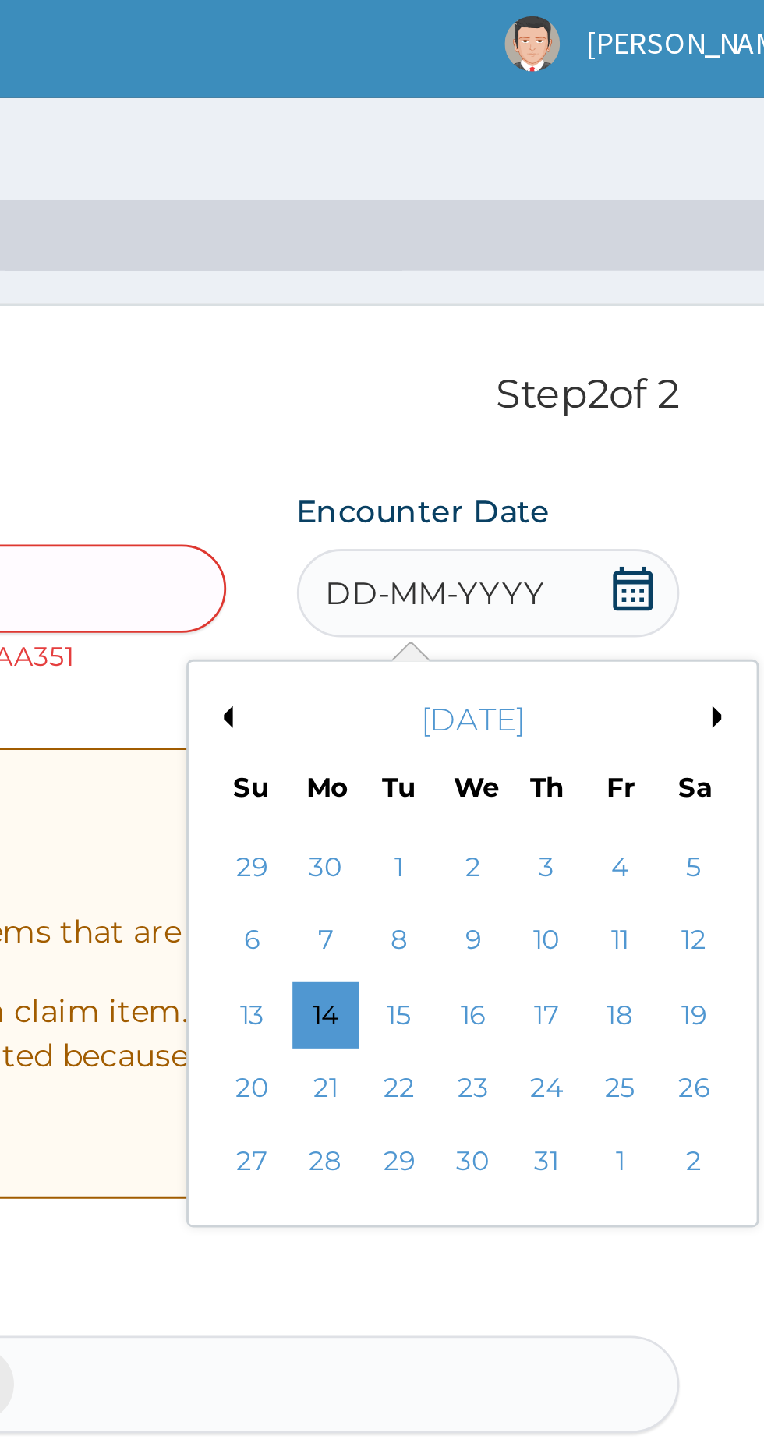
click at [633, 306] on div "2" at bounding box center [635, 310] width 23 height 23
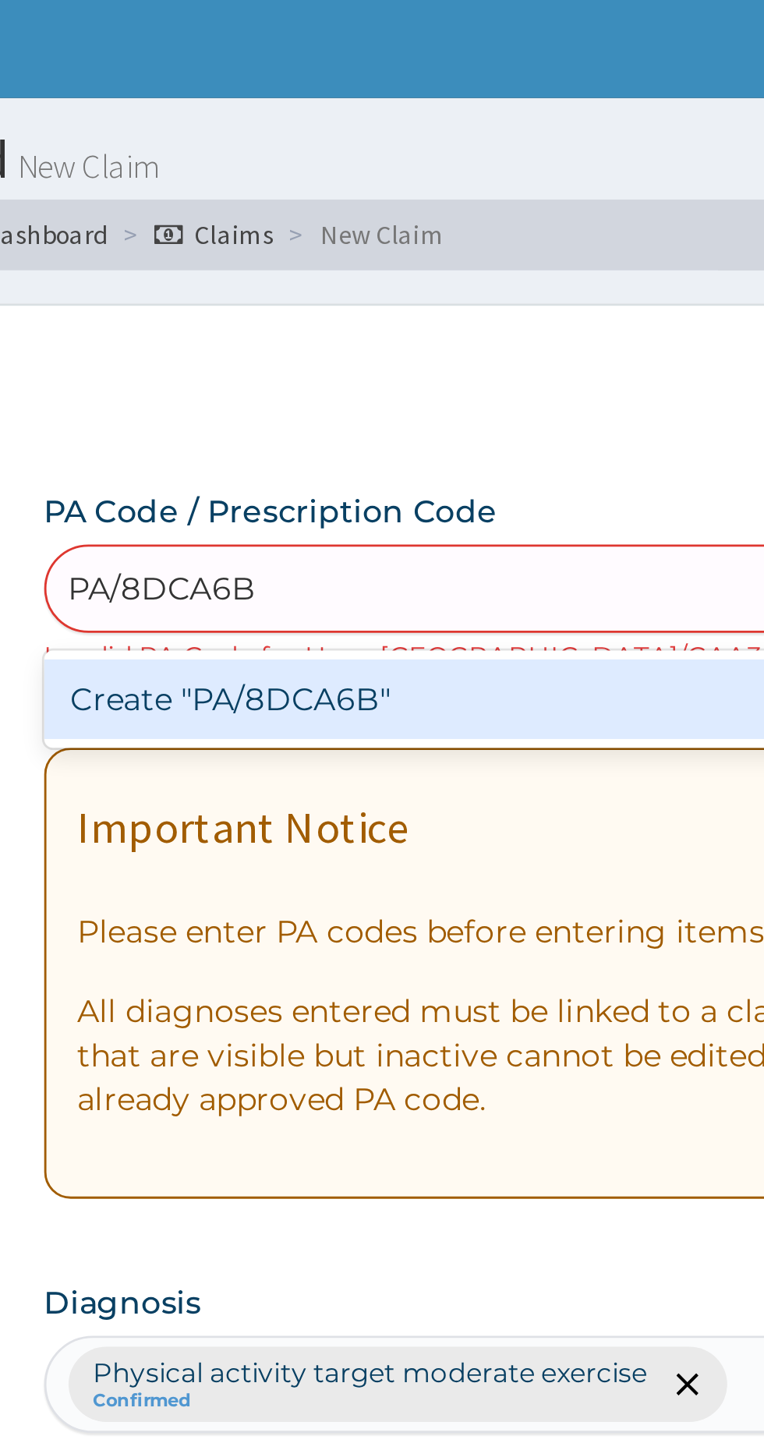
click at [409, 253] on div "Create "PA/8DCA6B"" at bounding box center [392, 251] width 316 height 28
type input "PA/8DCA6B"
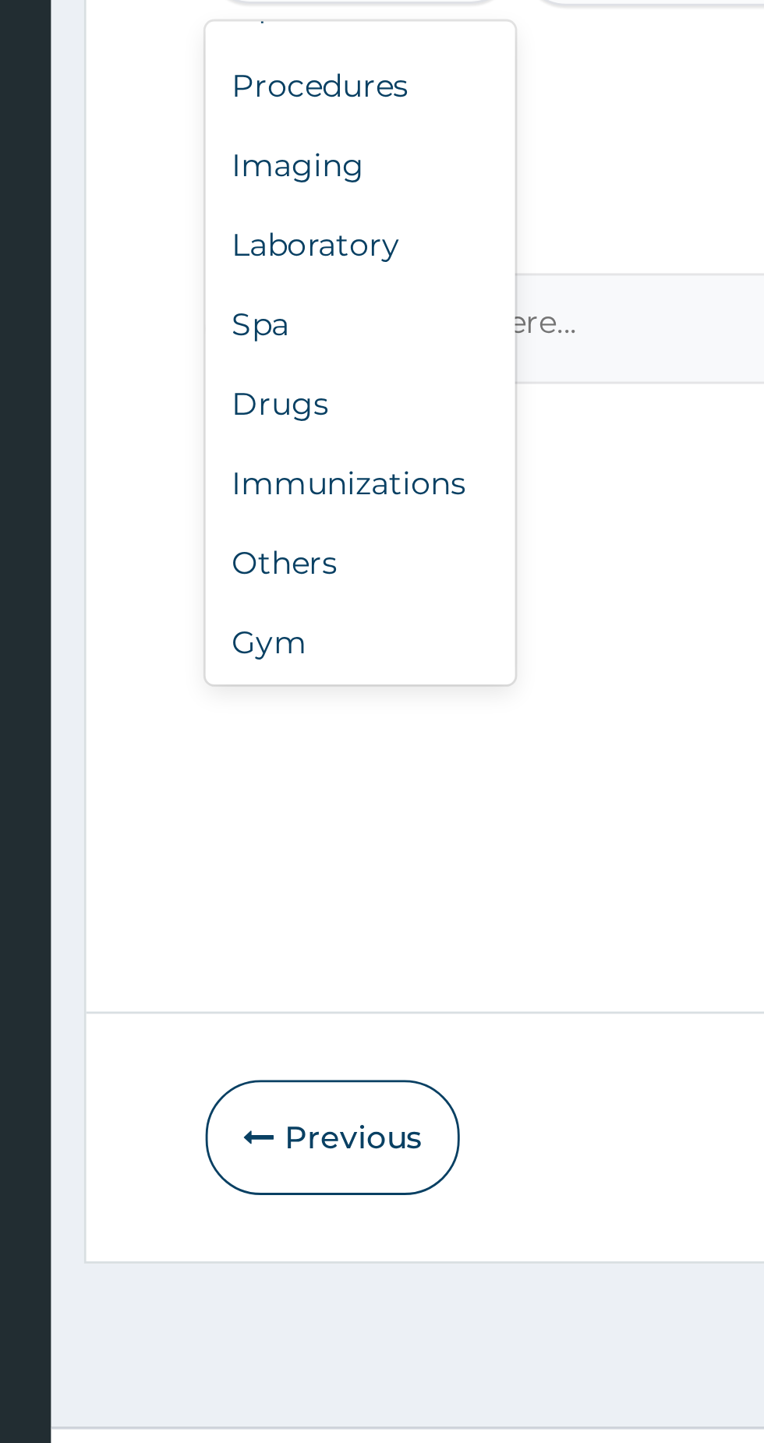
scroll to position [53, 0]
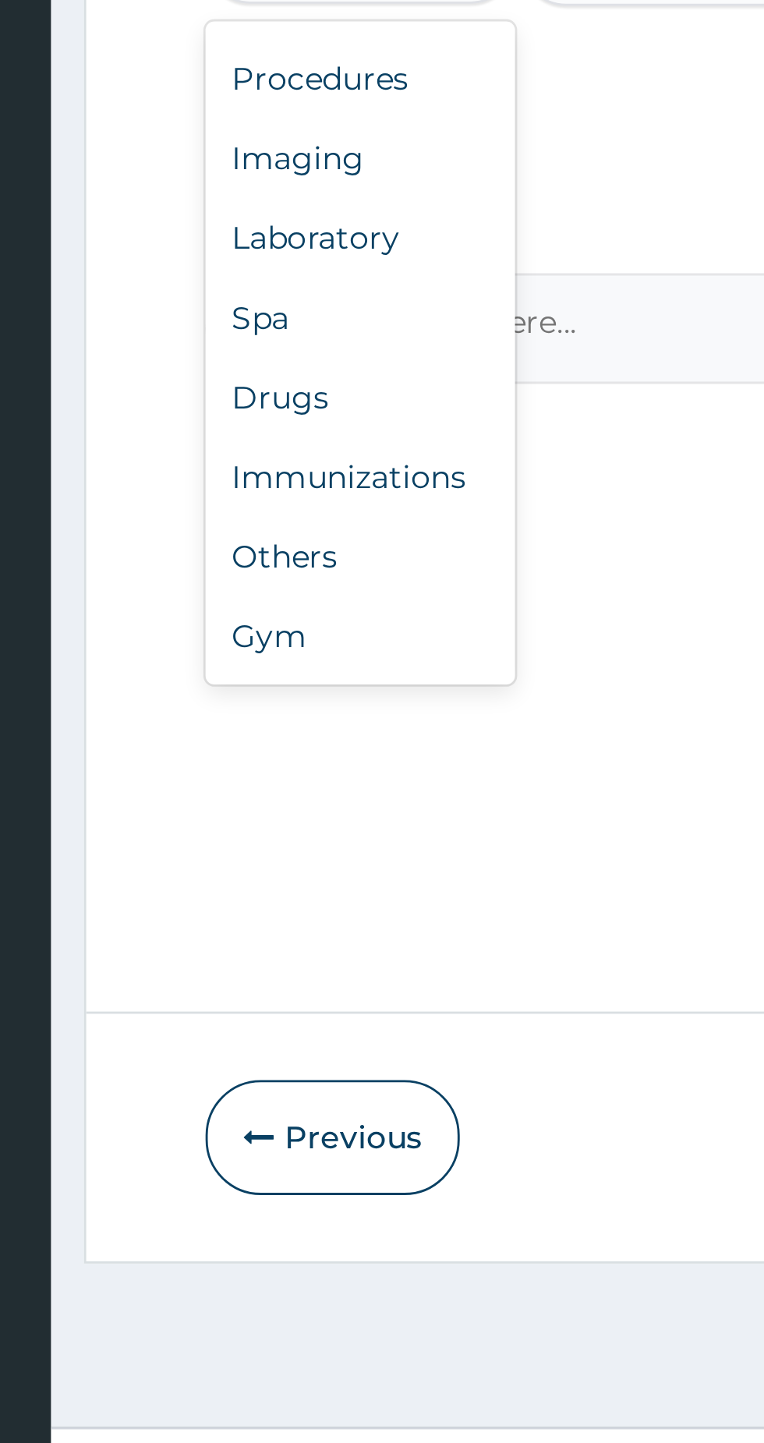
click at [264, 1117] on div "Gym" at bounding box center [288, 1108] width 109 height 28
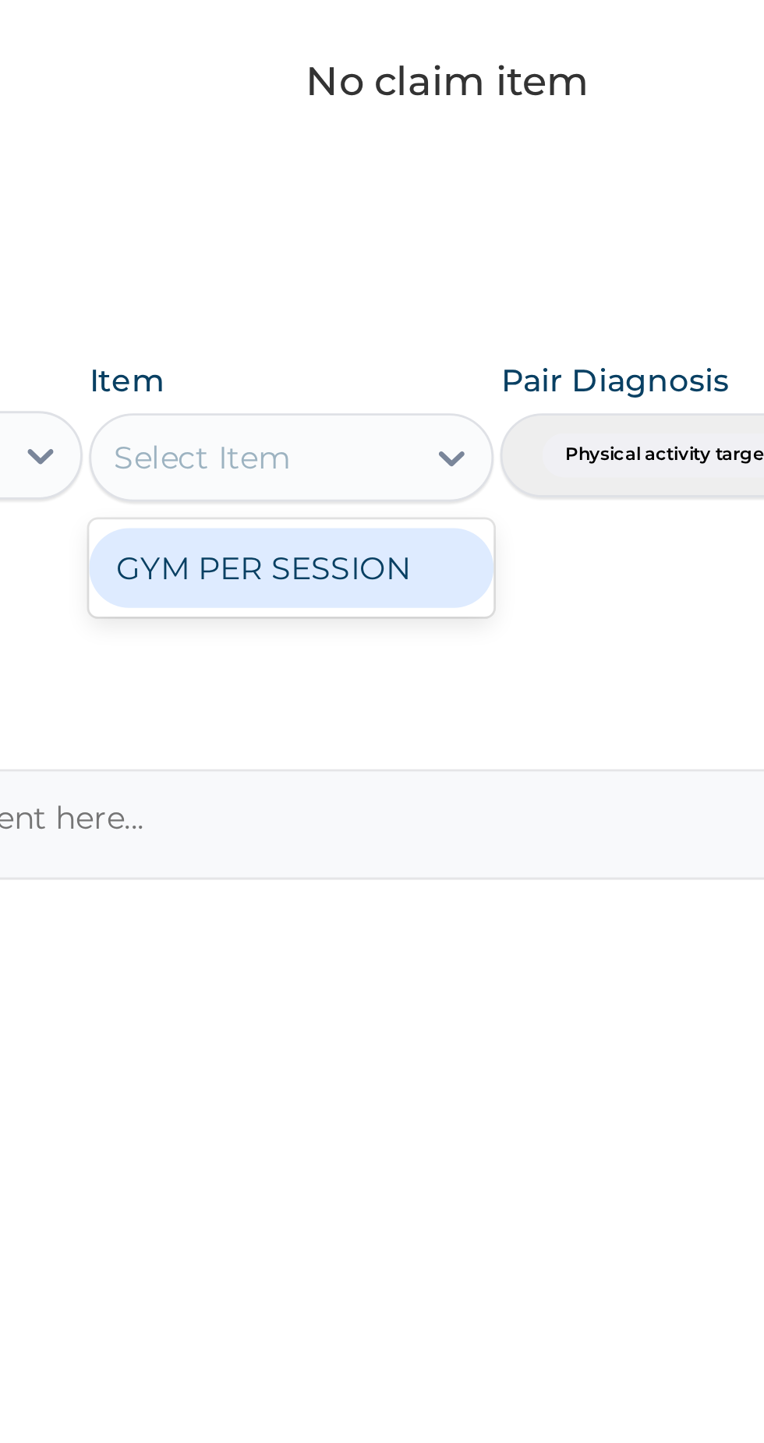
click at [457, 914] on div "GYM PER SESSION" at bounding box center [416, 910] width 143 height 28
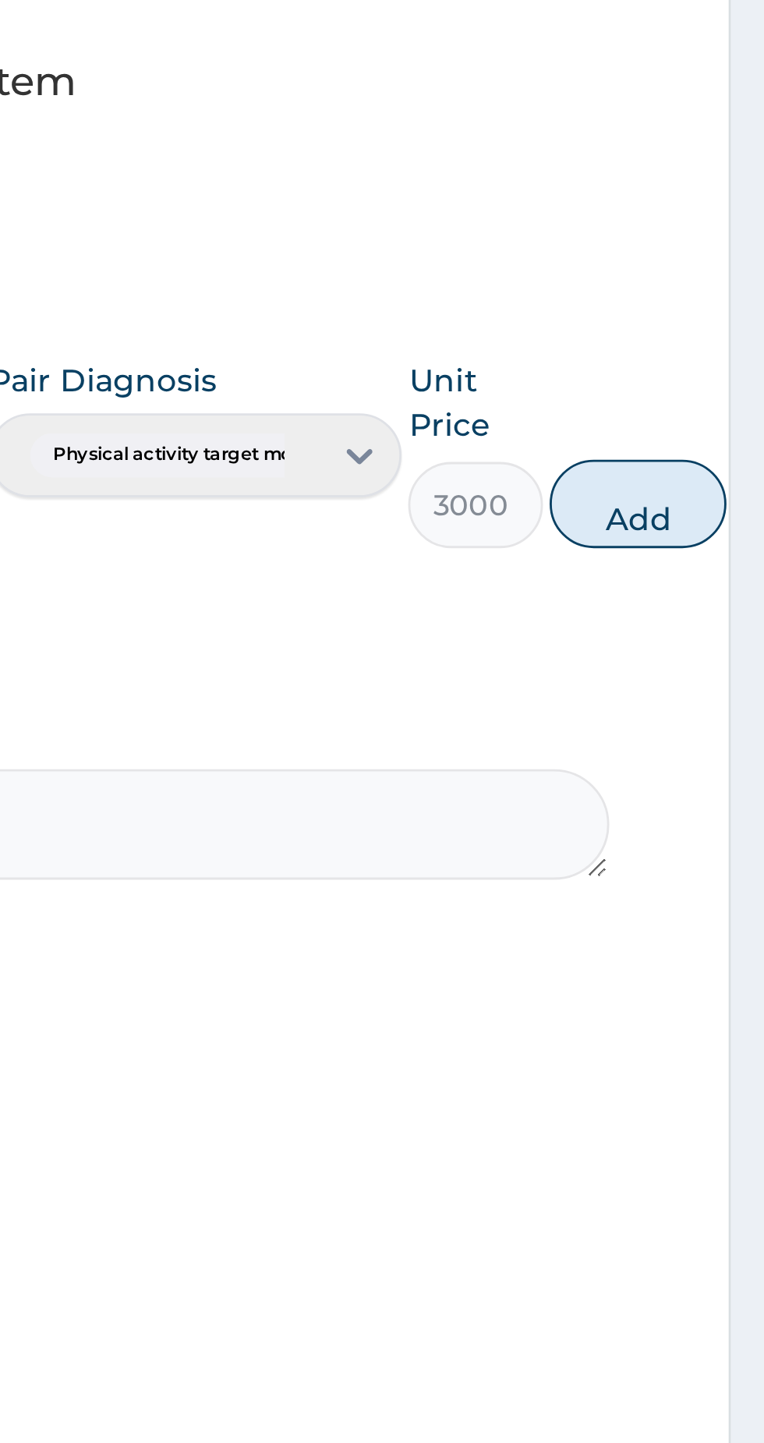
click at [716, 890] on button "Add" at bounding box center [719, 886] width 62 height 31
type input "0"
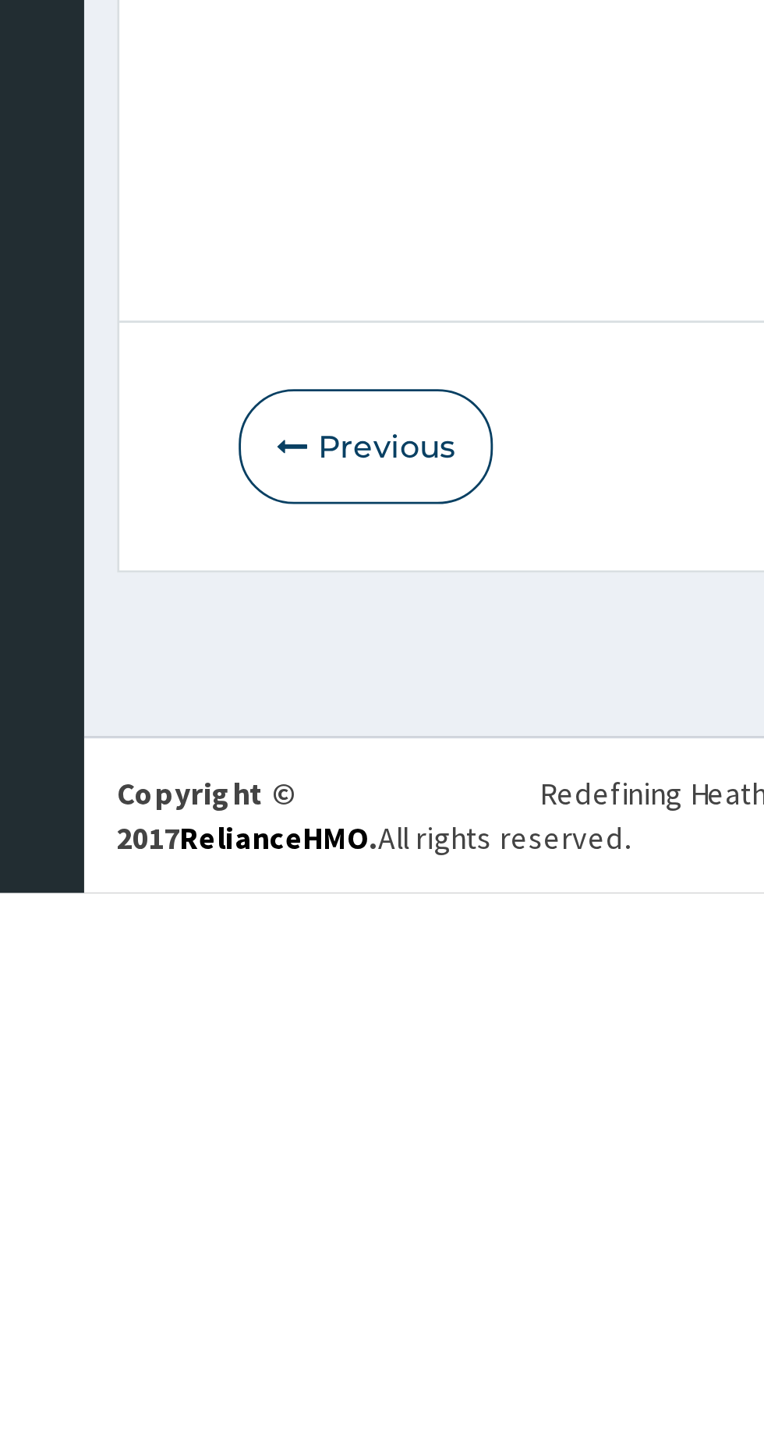
scroll to position [0, 0]
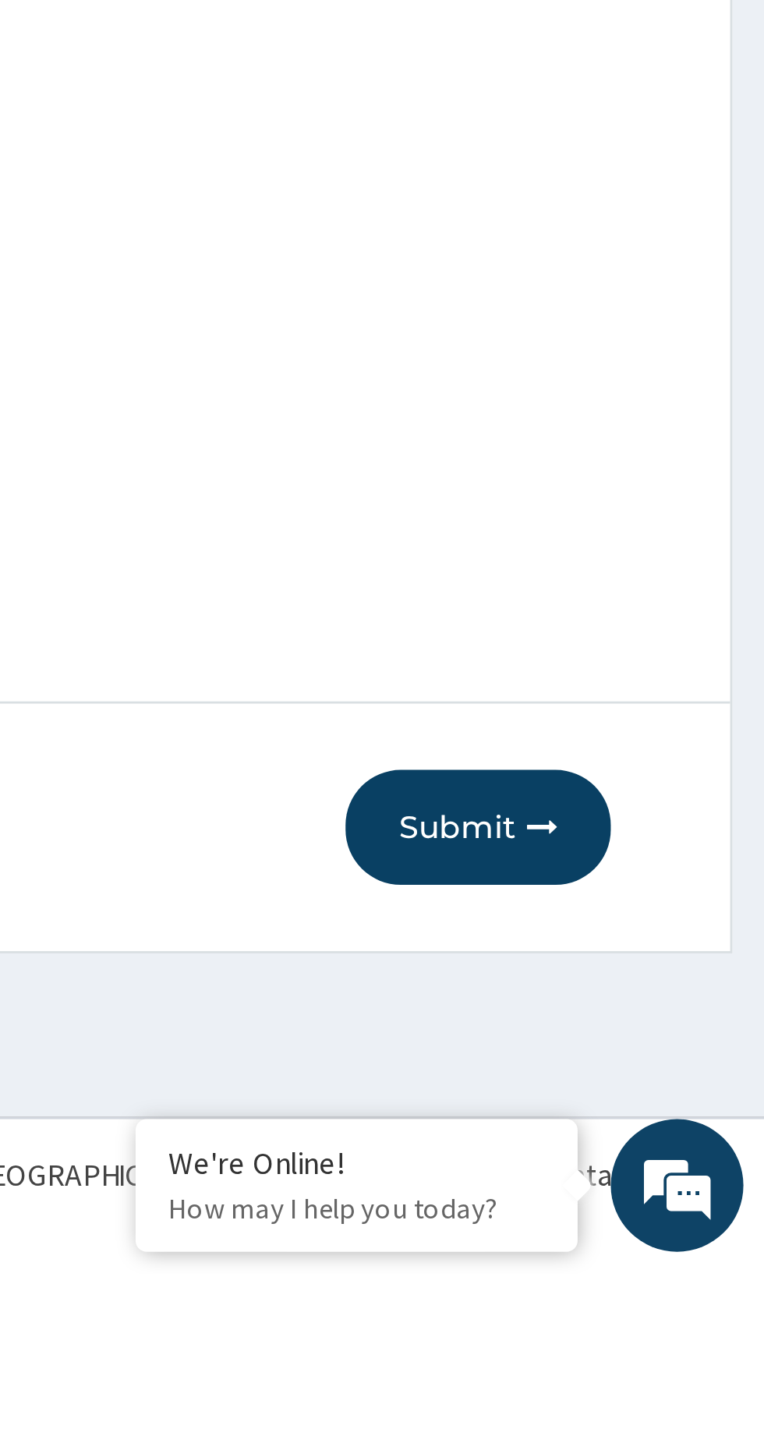
click at [655, 1295] on button "Submit" at bounding box center [663, 1285] width 94 height 41
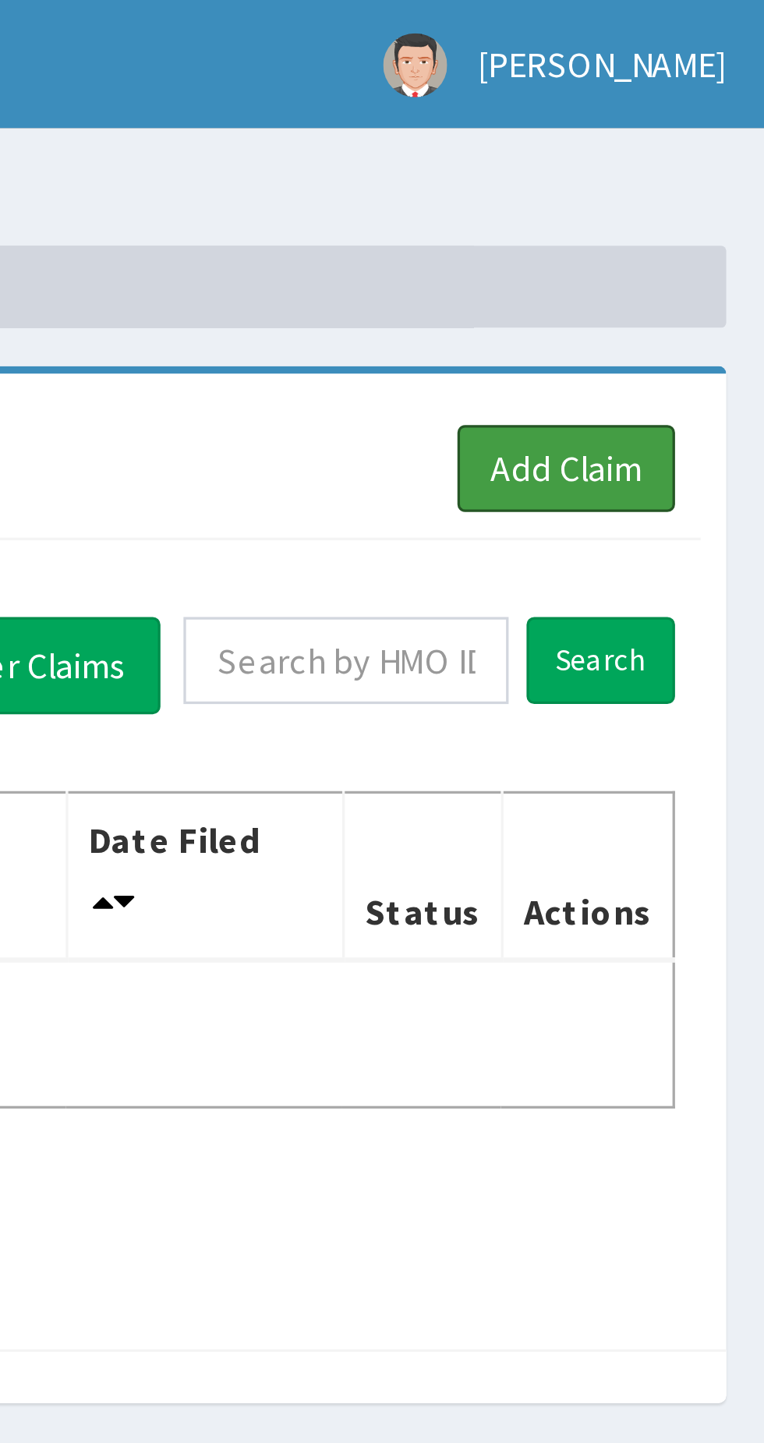
click at [689, 147] on link "Add Claim" at bounding box center [703, 142] width 66 height 27
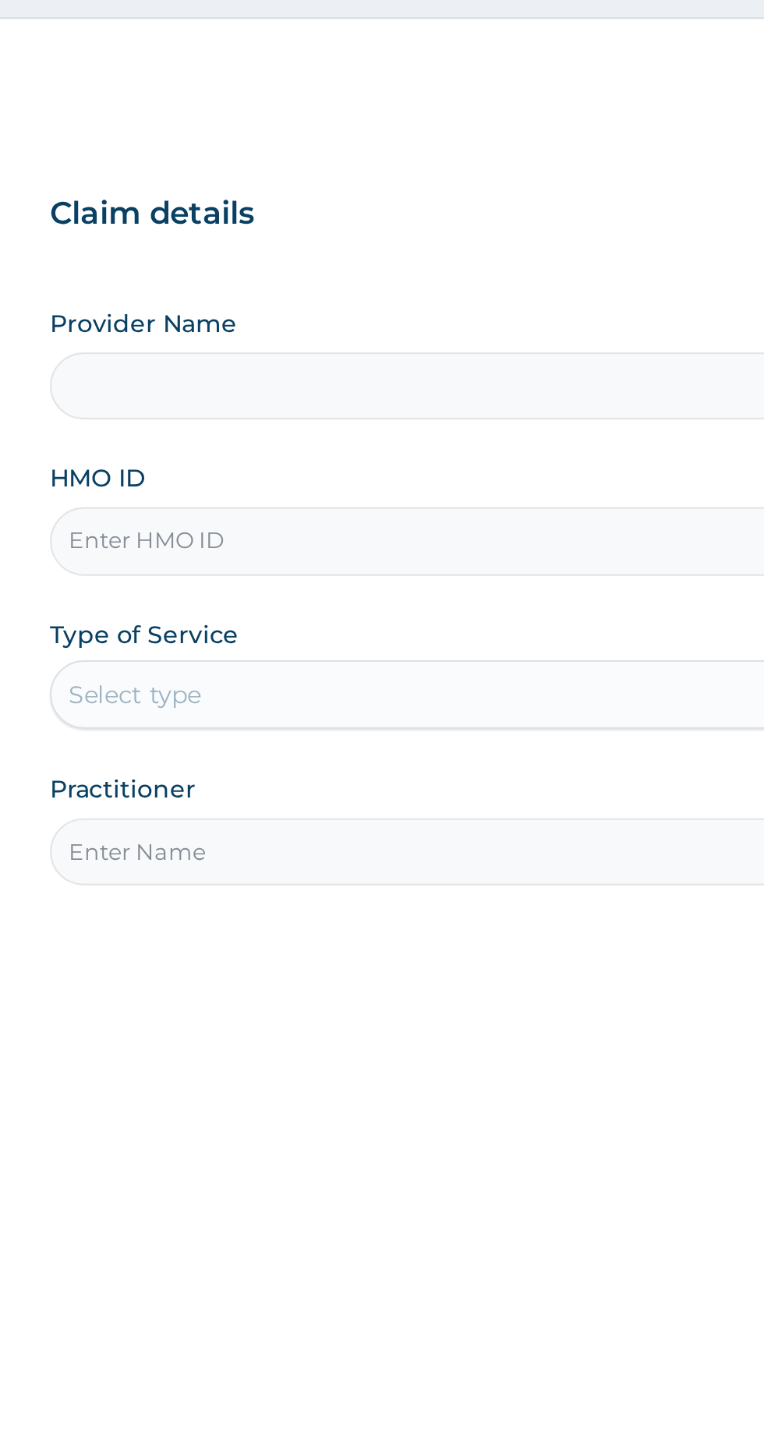
type input "BWC GYM"
type input "1"
click at [394, 351] on input "HMO ID" at bounding box center [471, 349] width 475 height 30
click at [355, 345] on input "FCR/" at bounding box center [471, 349] width 475 height 30
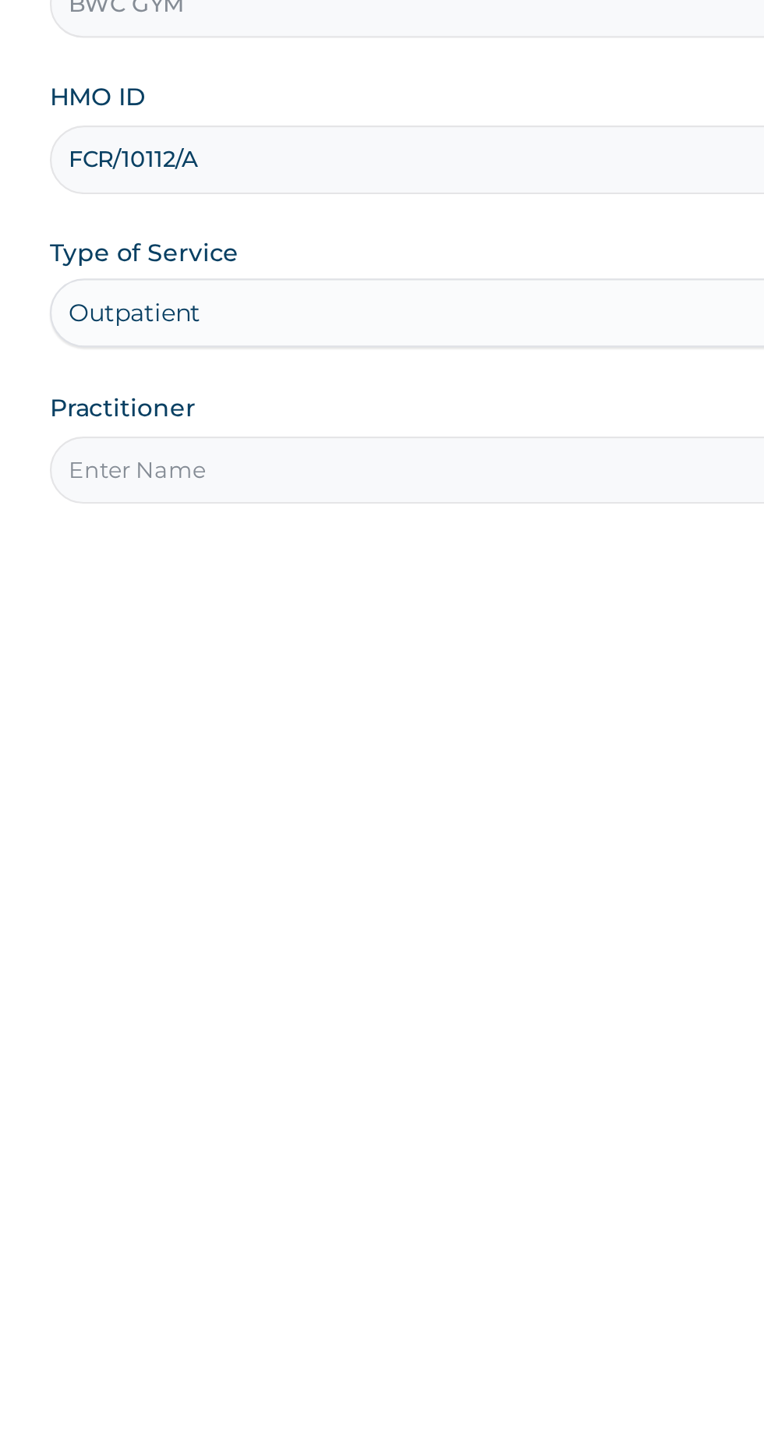
type input "FCR/10112/A"
click at [438, 489] on input "Practitioner" at bounding box center [471, 490] width 475 height 30
click at [380, 492] on input "Practitioner" at bounding box center [471, 490] width 475 height 30
type input "[PERSON_NAME]"
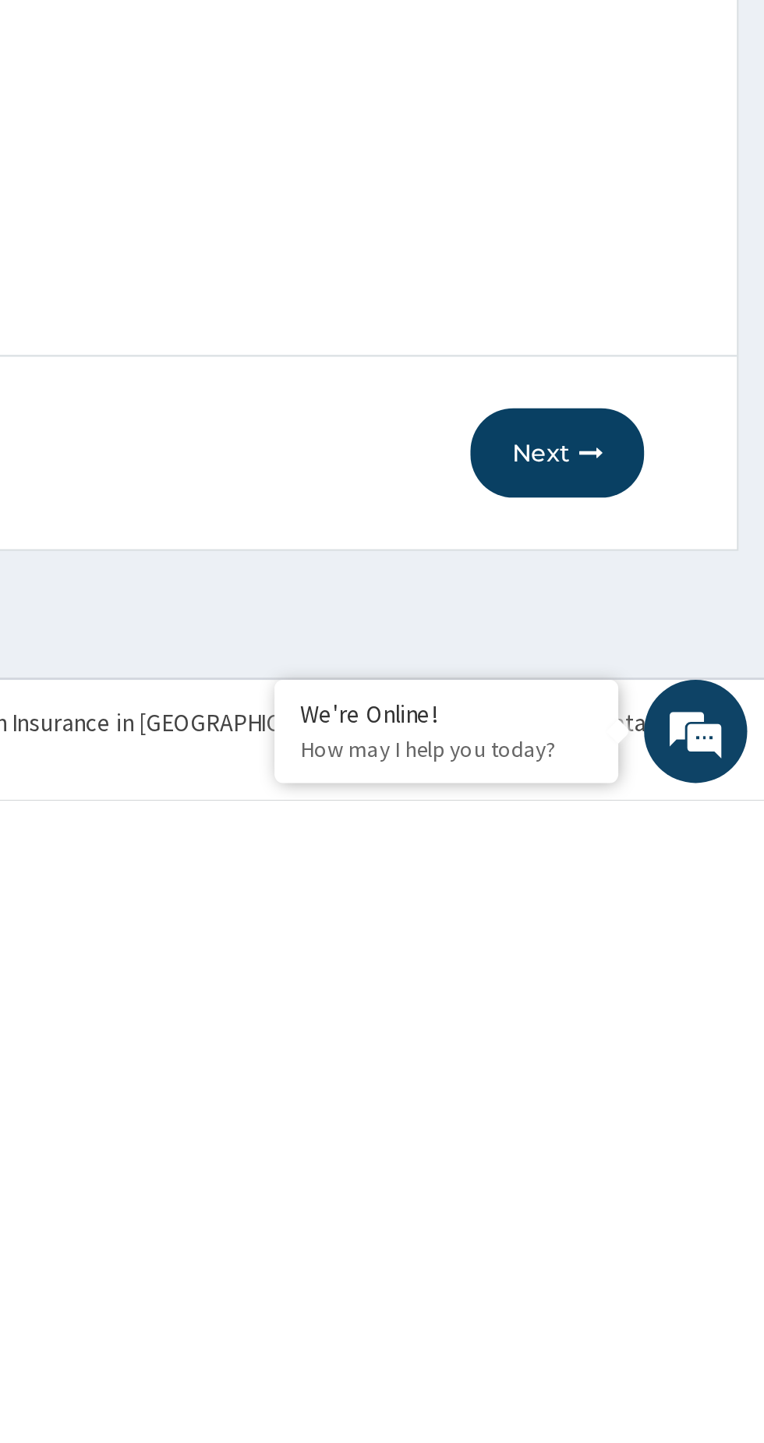
click at [663, 1287] on button "Next" at bounding box center [670, 1285] width 79 height 41
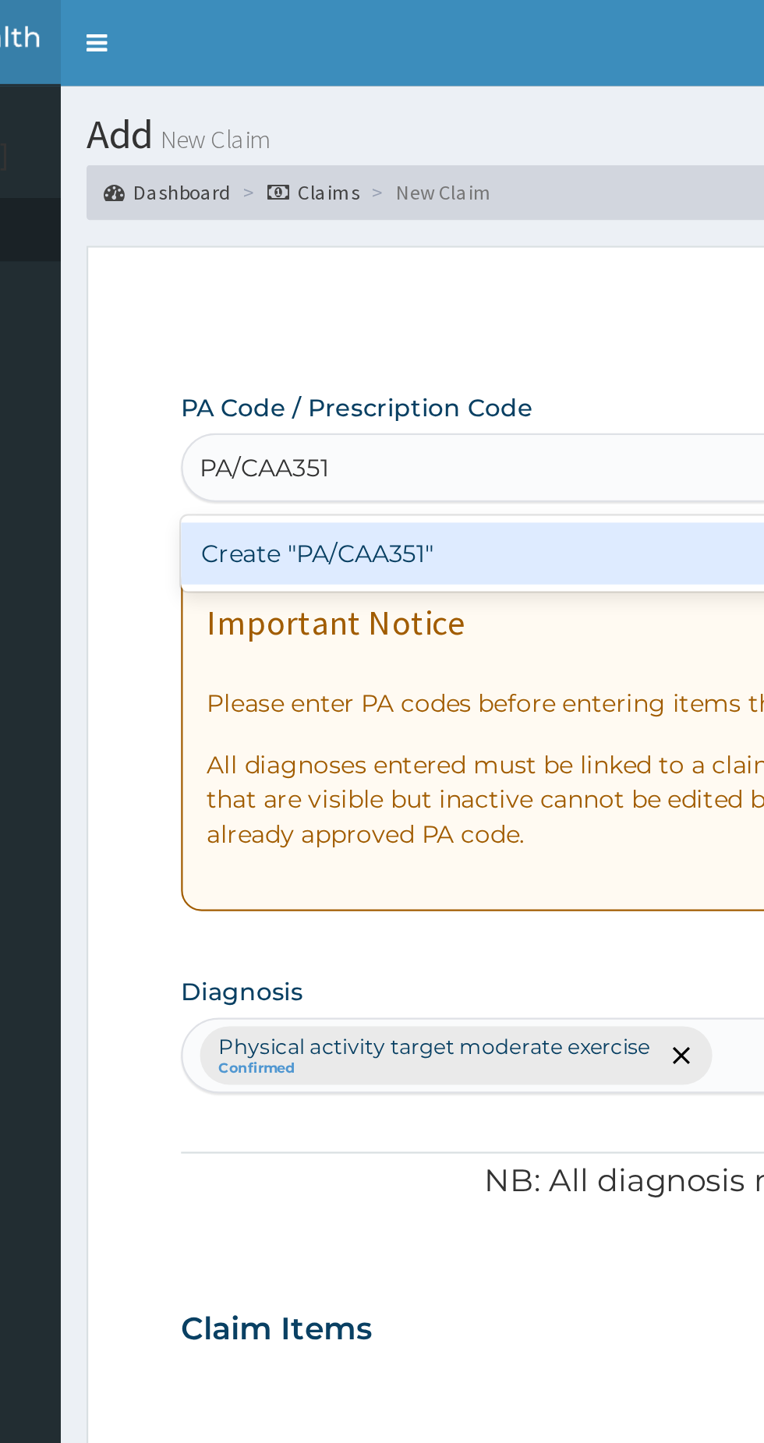
click at [399, 256] on div "Create "PA/CAA351"" at bounding box center [392, 251] width 316 height 28
type input "PA/CAA351"
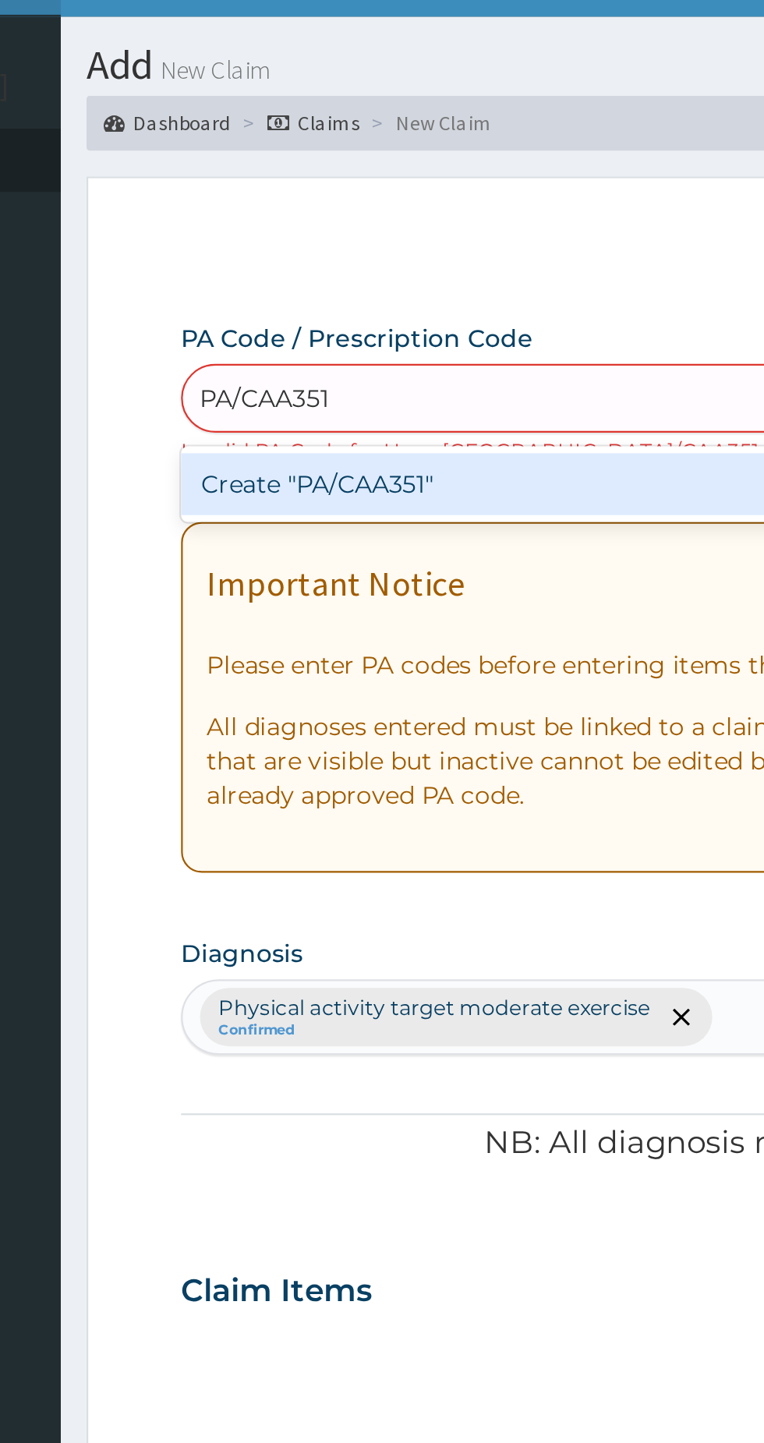
click at [405, 254] on div "Create "PA/CAA351"" at bounding box center [392, 251] width 316 height 28
type input "PA/CAA351"
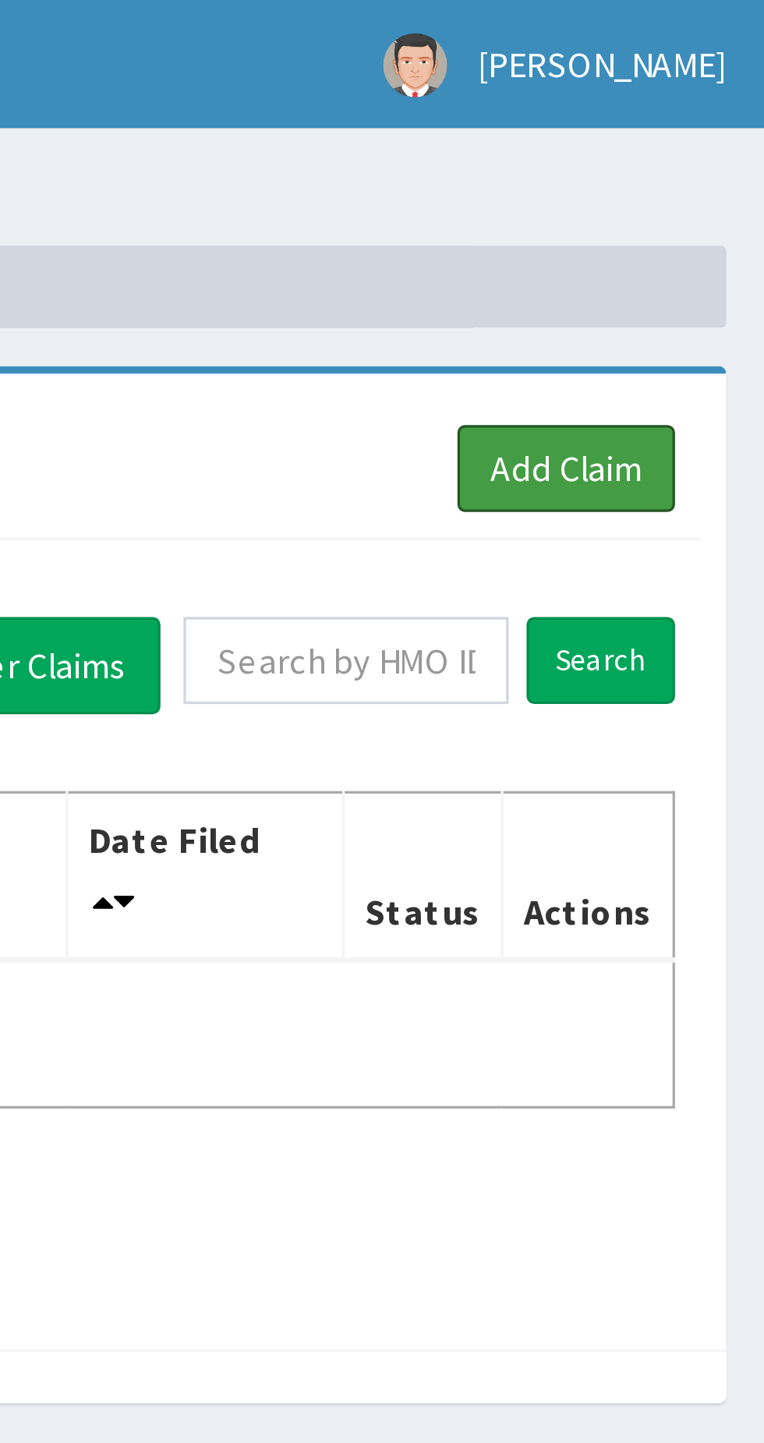
click at [698, 138] on link "Add Claim" at bounding box center [703, 142] width 66 height 27
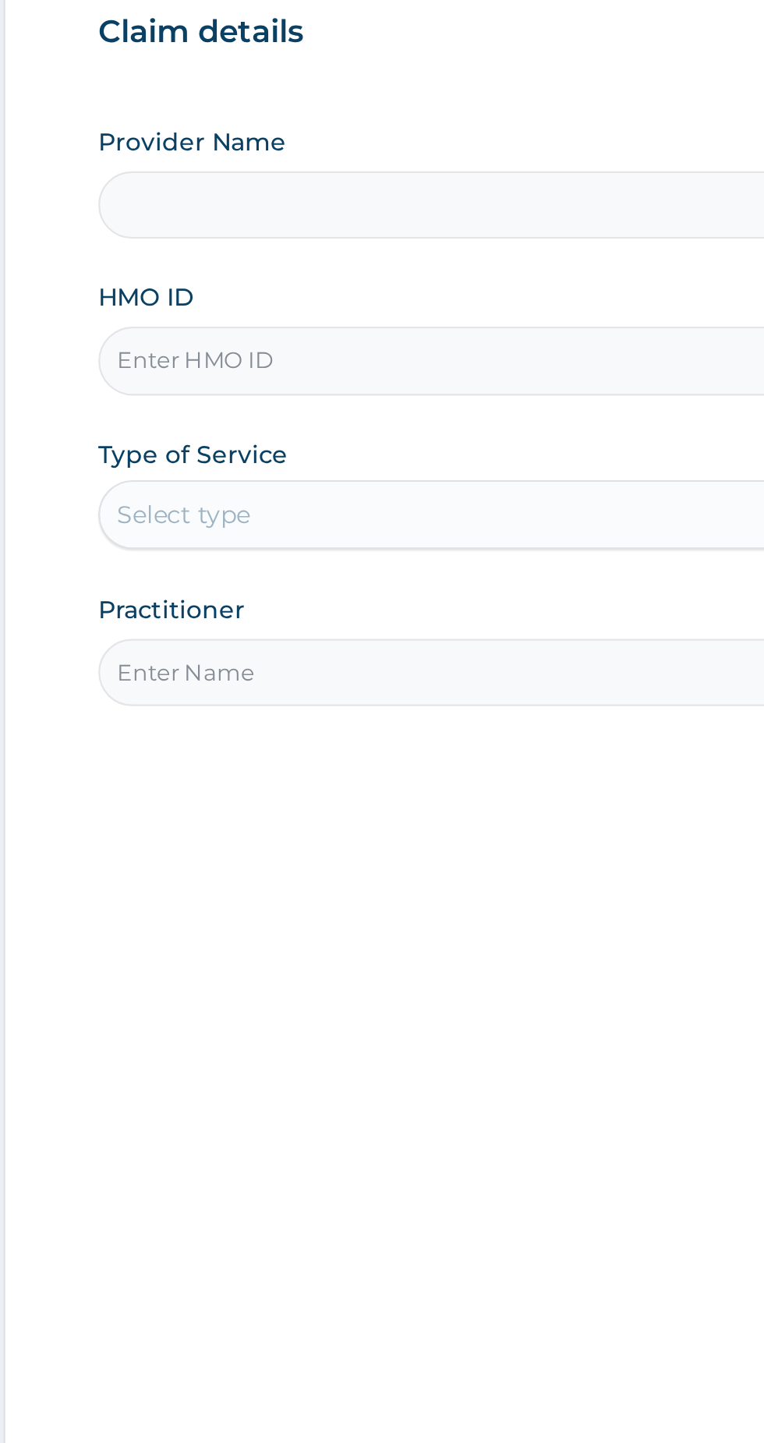
type input "BWC GYM"
type input "1"
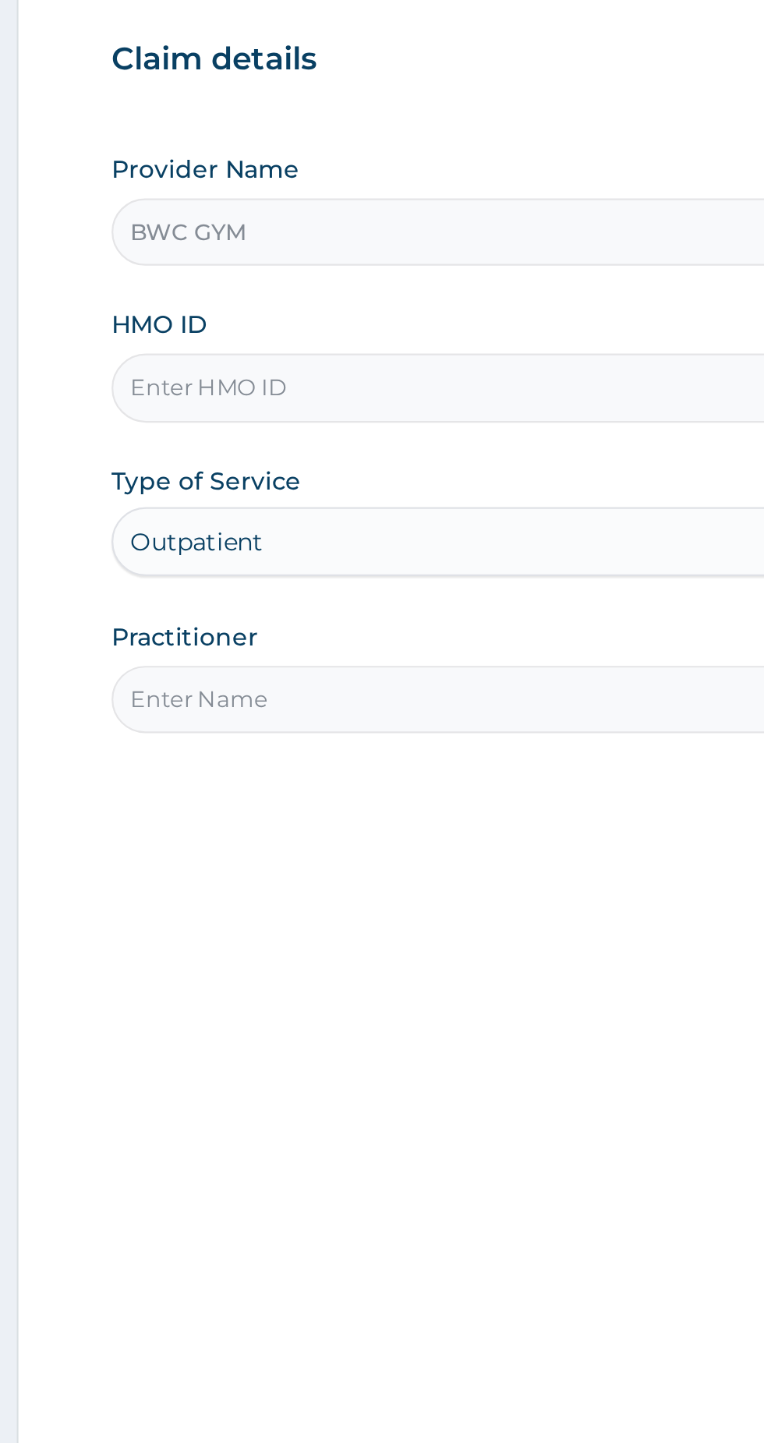
click at [373, 345] on input "HMO ID" at bounding box center [471, 349] width 475 height 30
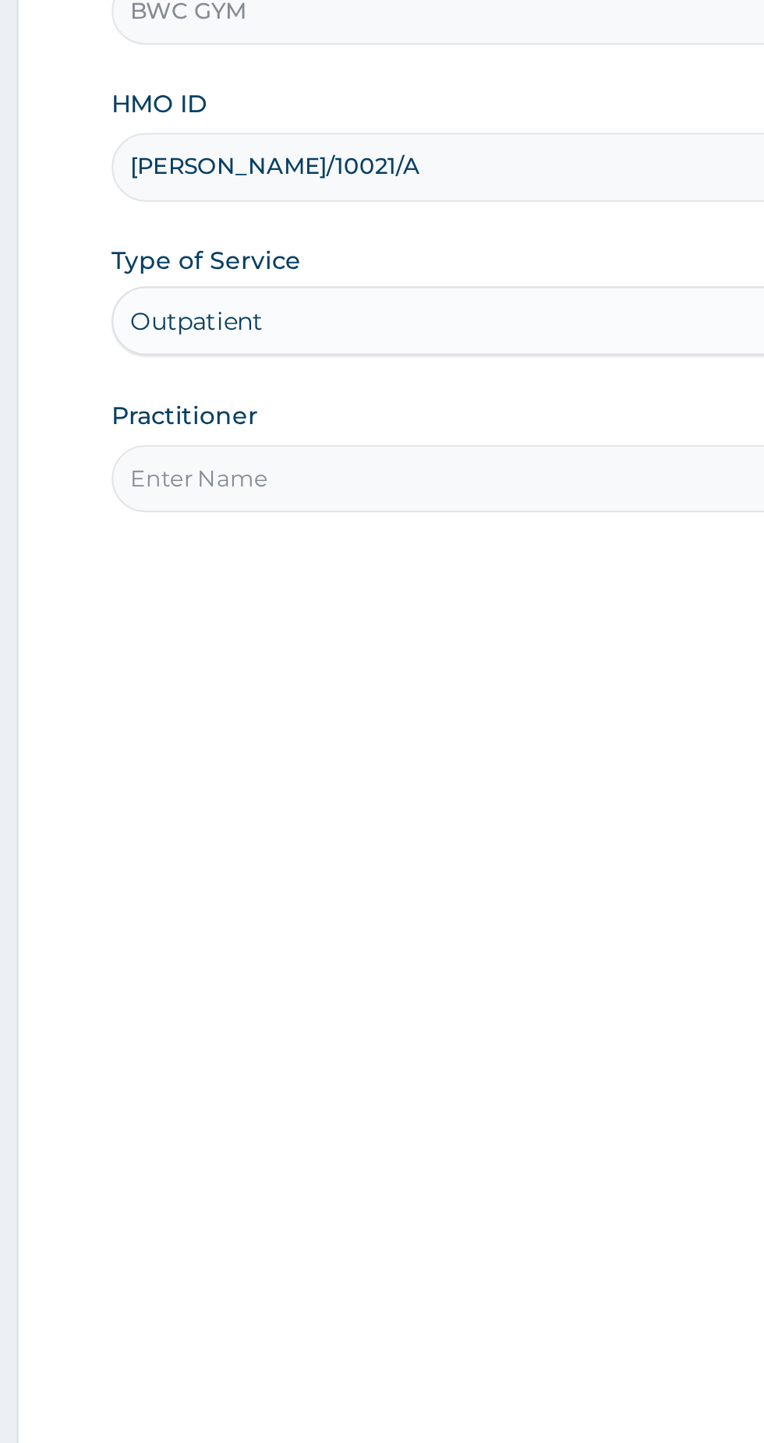
type input "ELY/10021/A"
click at [390, 483] on input "Practitioner" at bounding box center [471, 490] width 475 height 30
type input "[PERSON_NAME]"
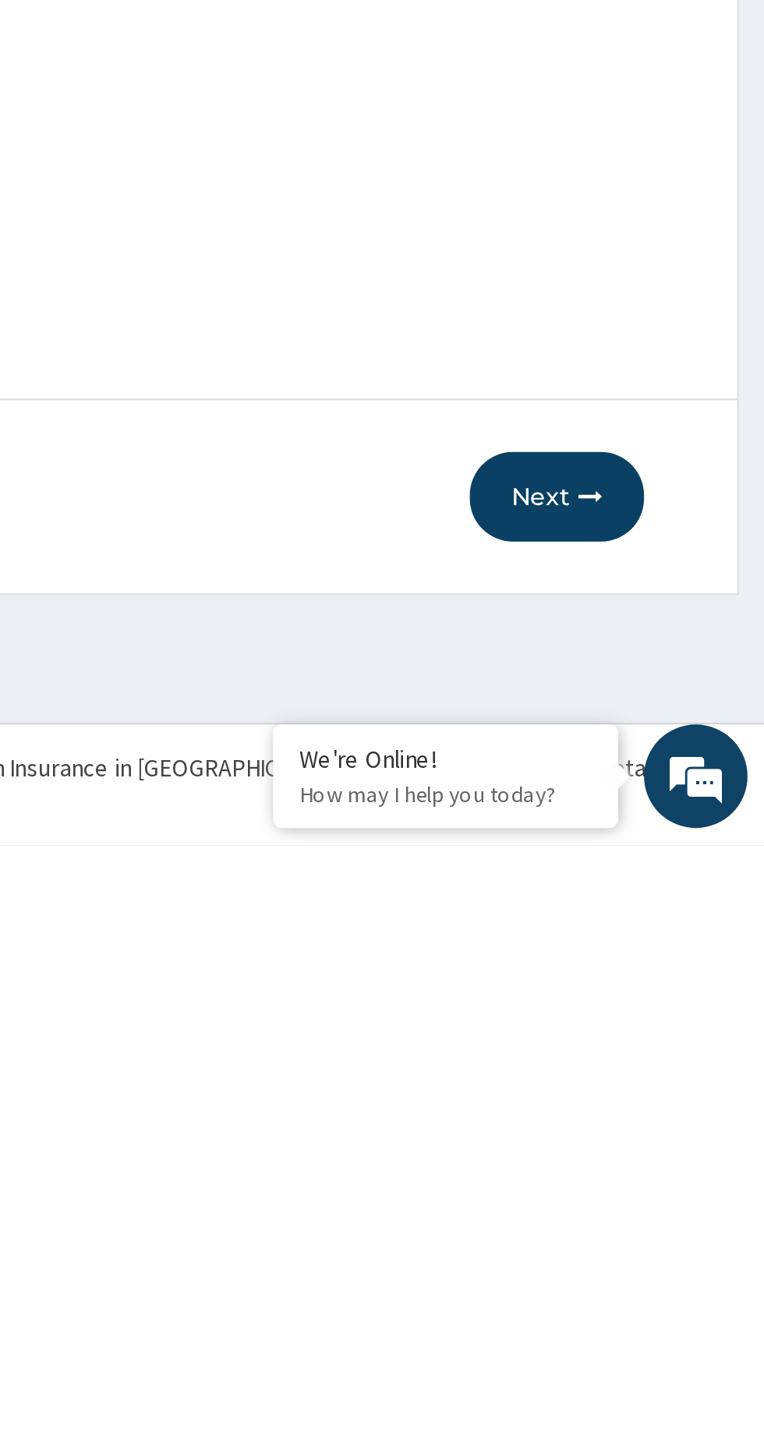
click at [668, 1284] on button "Next" at bounding box center [670, 1285] width 79 height 41
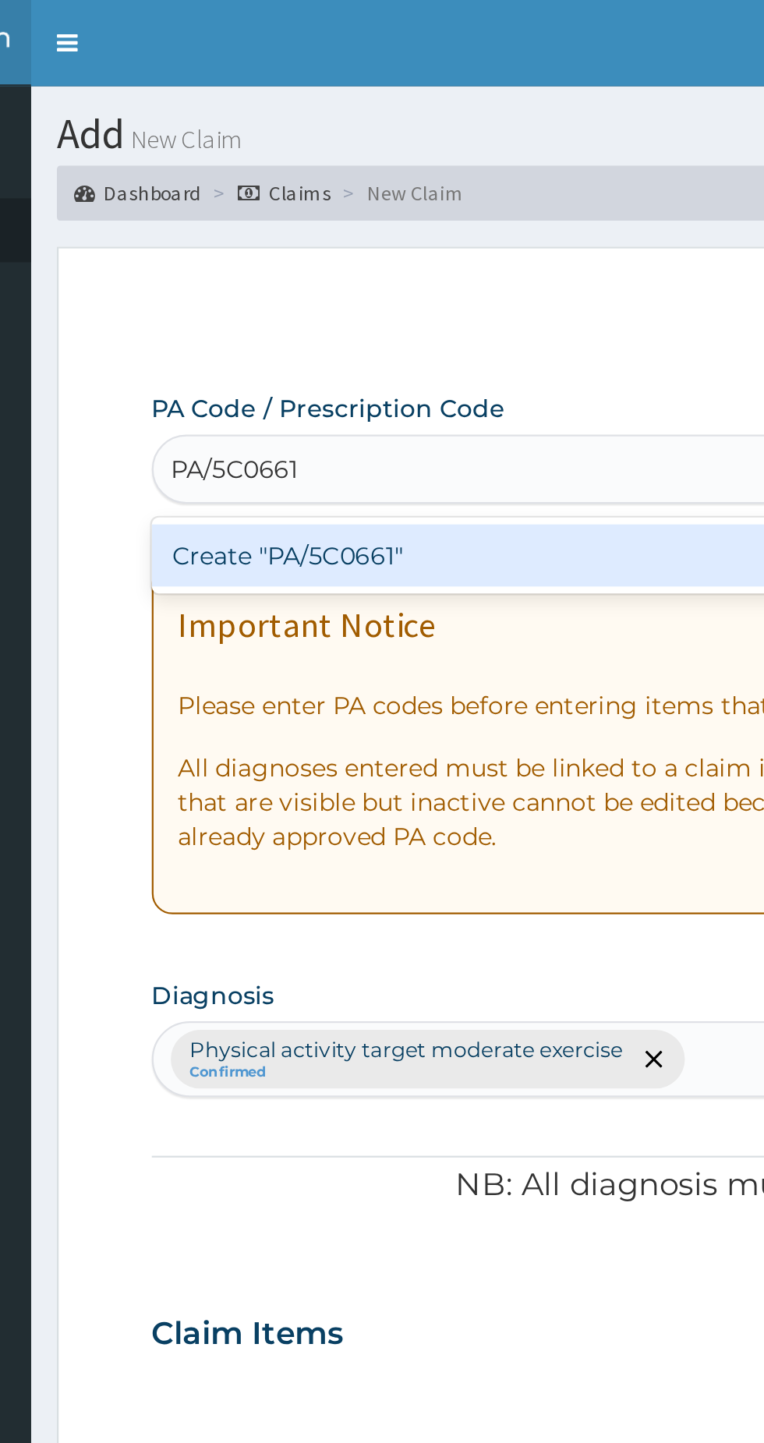
click at [425, 259] on div "Create "PA/5C0661"" at bounding box center [392, 251] width 316 height 28
type input "PA/5C0661"
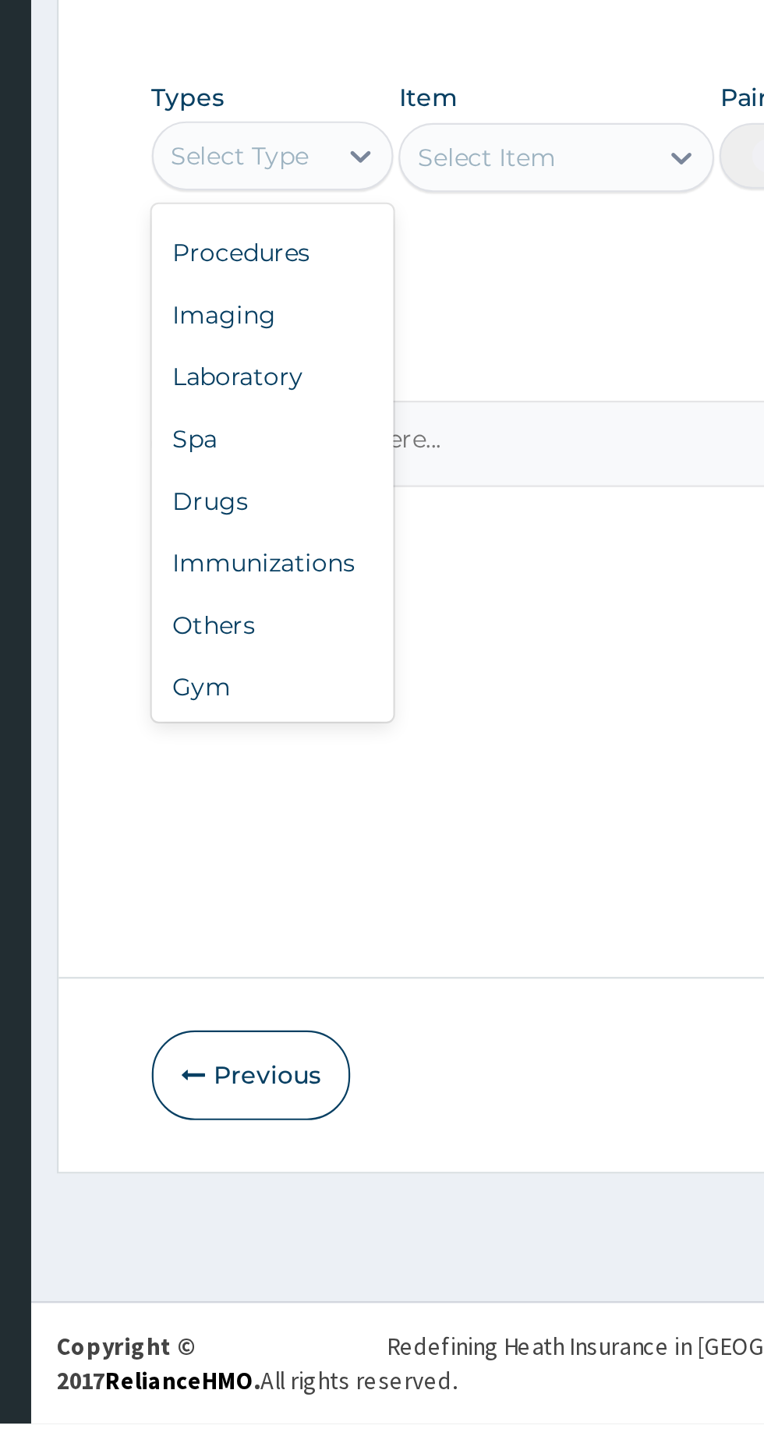
scroll to position [53, 0]
click at [269, 1104] on div "Gym" at bounding box center [288, 1108] width 109 height 28
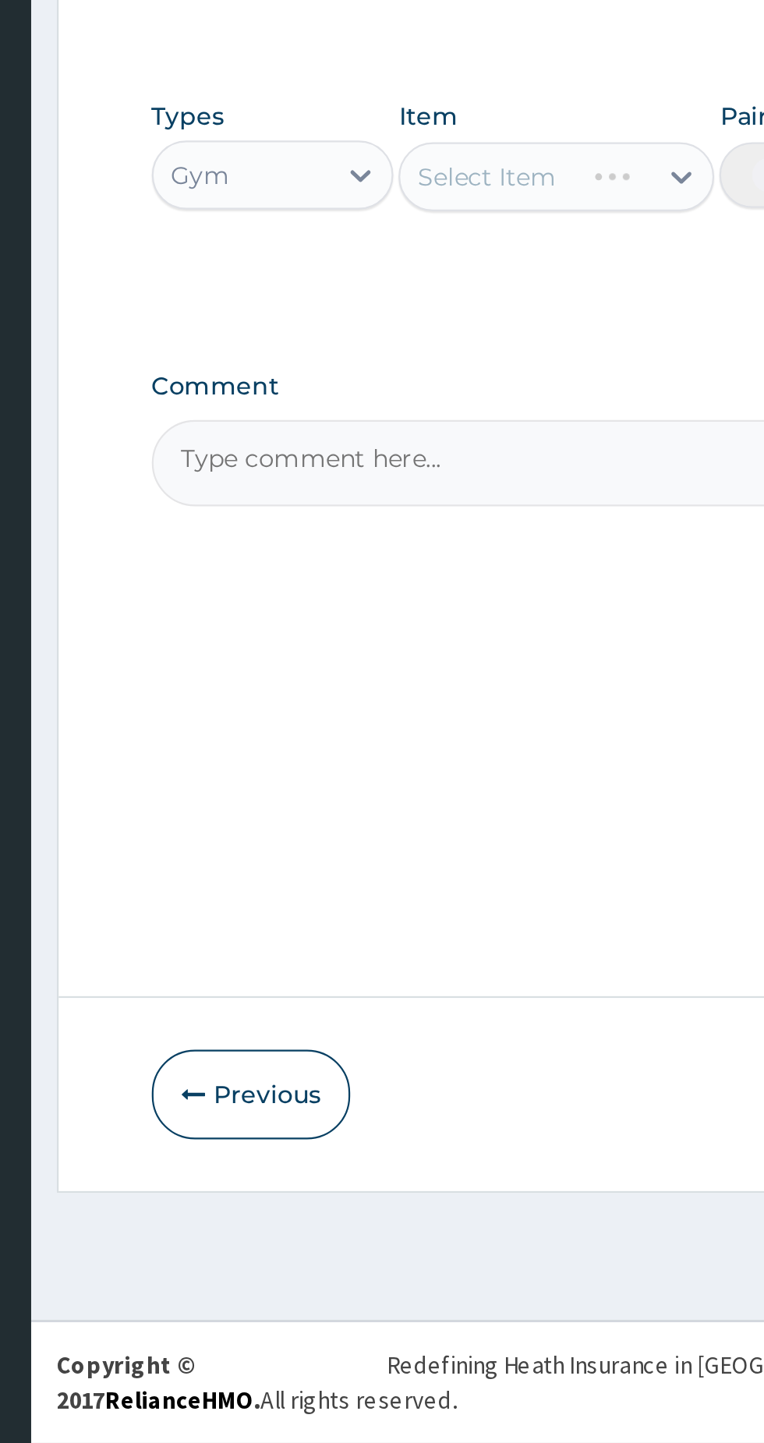
scroll to position [0, 0]
click at [461, 872] on div at bounding box center [473, 871] width 28 height 28
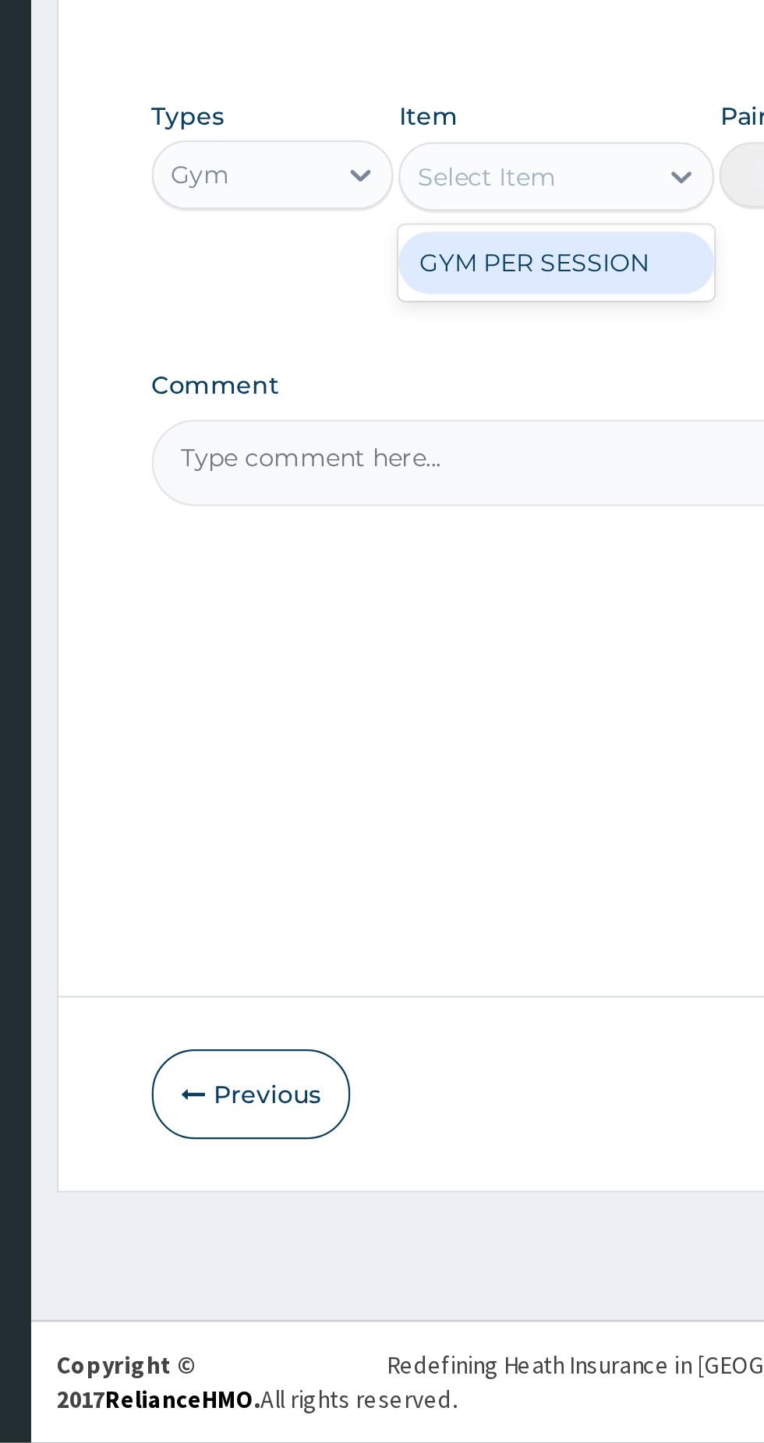
click at [446, 911] on div "GYM PER SESSION" at bounding box center [416, 910] width 143 height 28
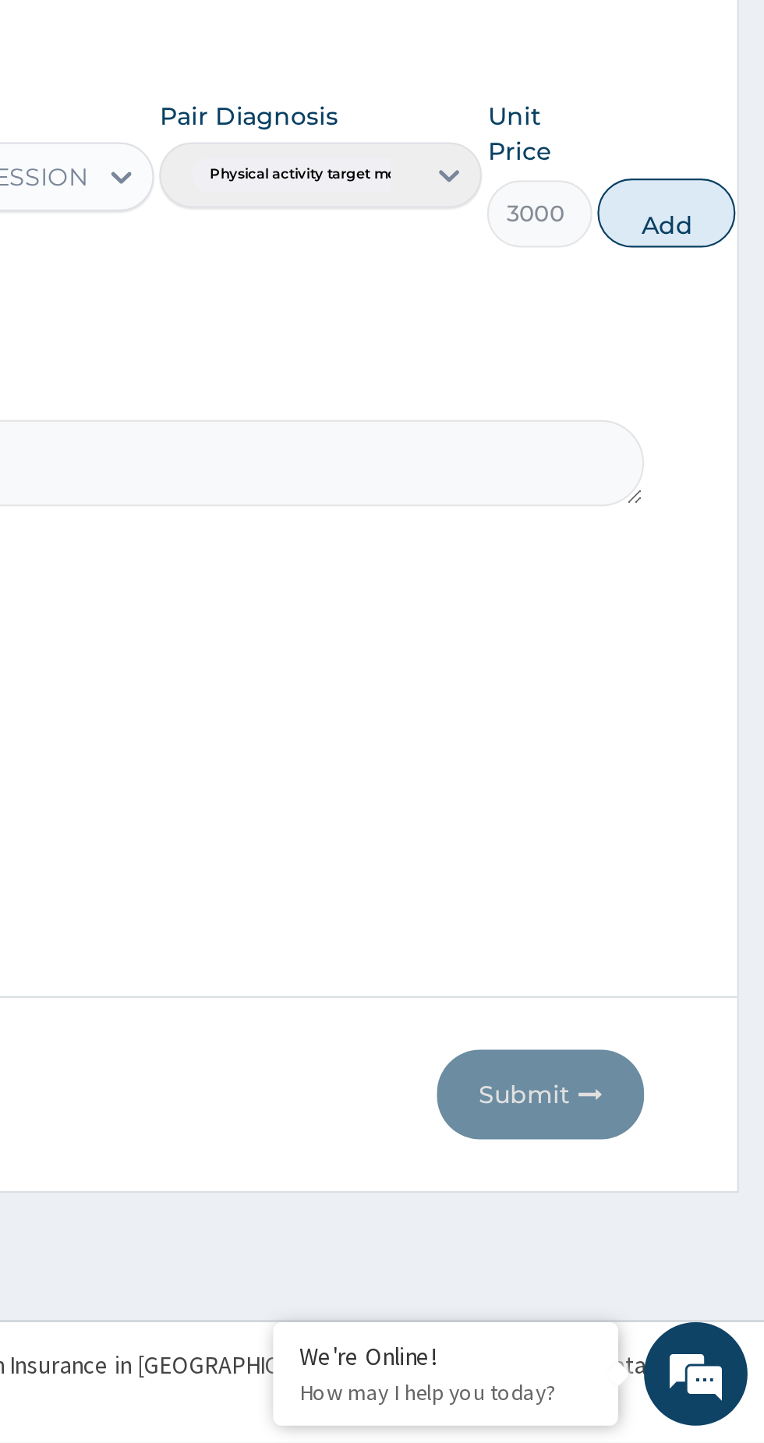
click at [726, 881] on button "Add" at bounding box center [719, 886] width 62 height 31
type input "0"
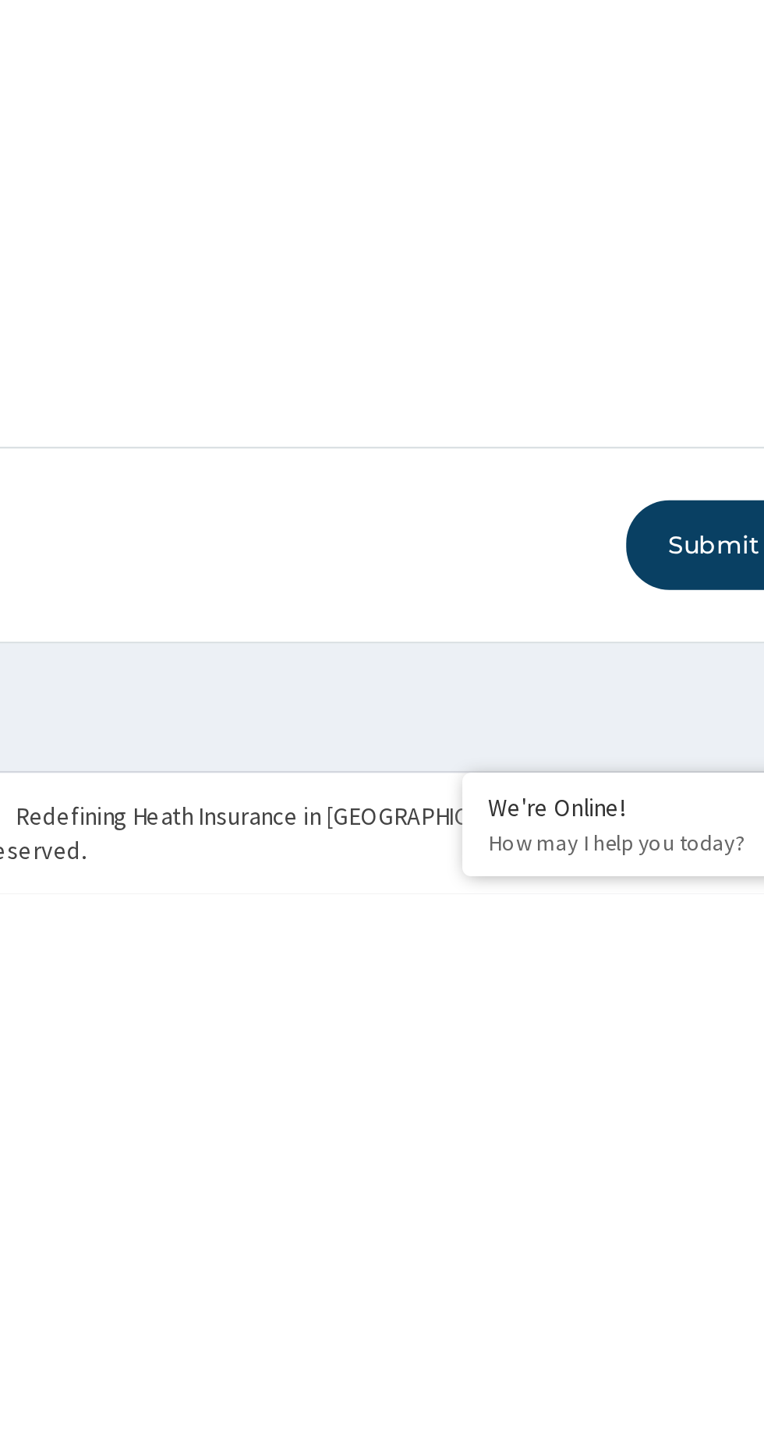
click at [647, 1295] on button "Submit" at bounding box center [663, 1285] width 94 height 41
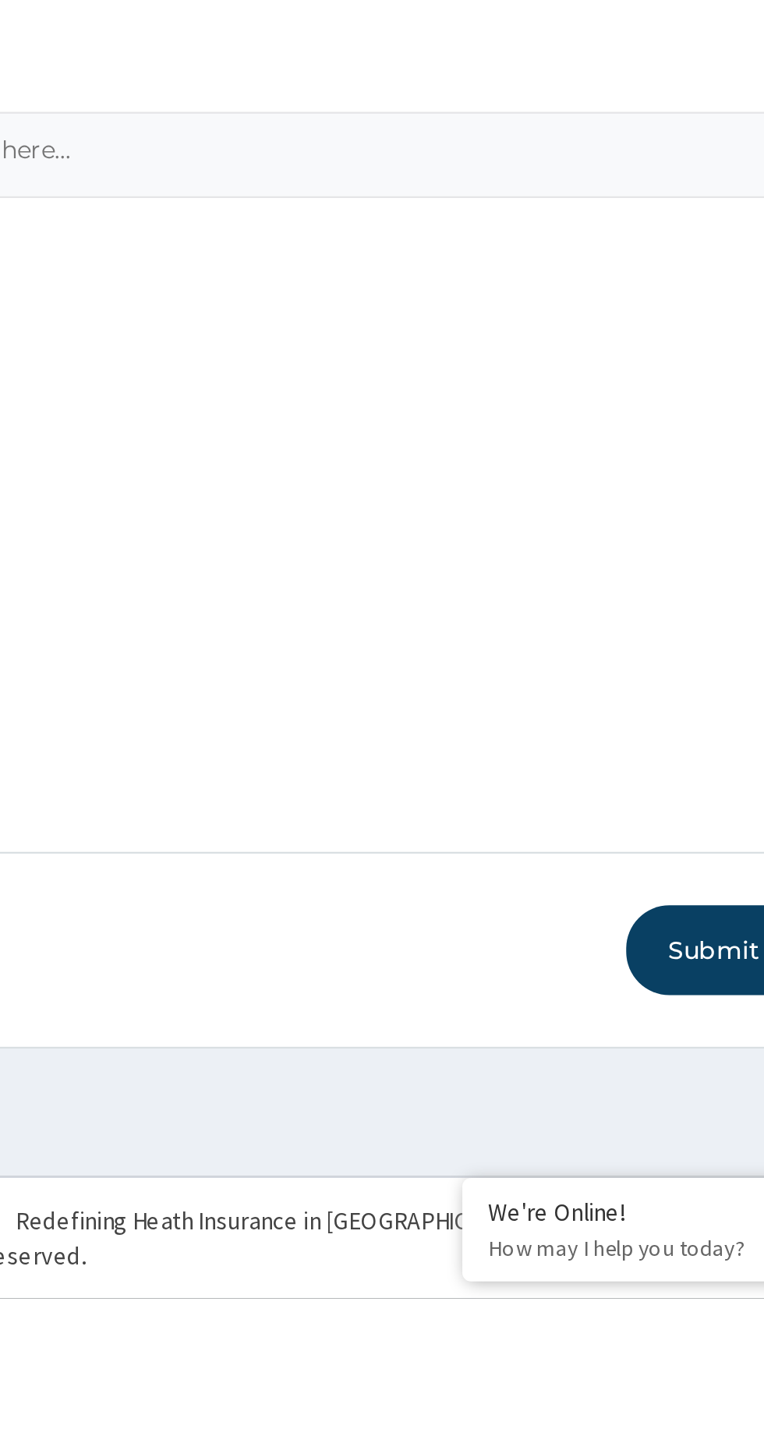
click at [649, 1306] on button "Submit" at bounding box center [663, 1285] width 94 height 41
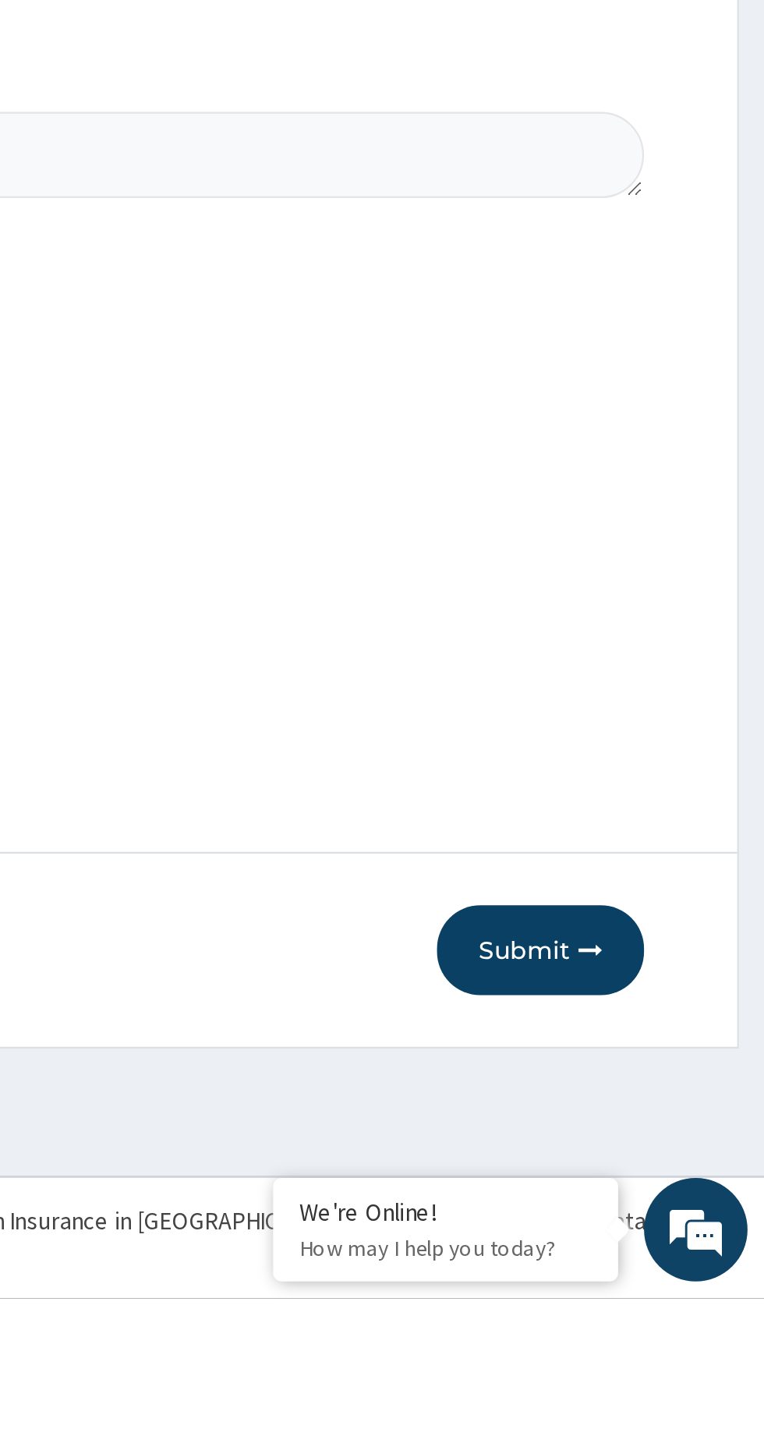
click at [650, 1306] on button "Submit" at bounding box center [663, 1285] width 94 height 41
click at [659, 1306] on button "Submit" at bounding box center [663, 1285] width 94 height 41
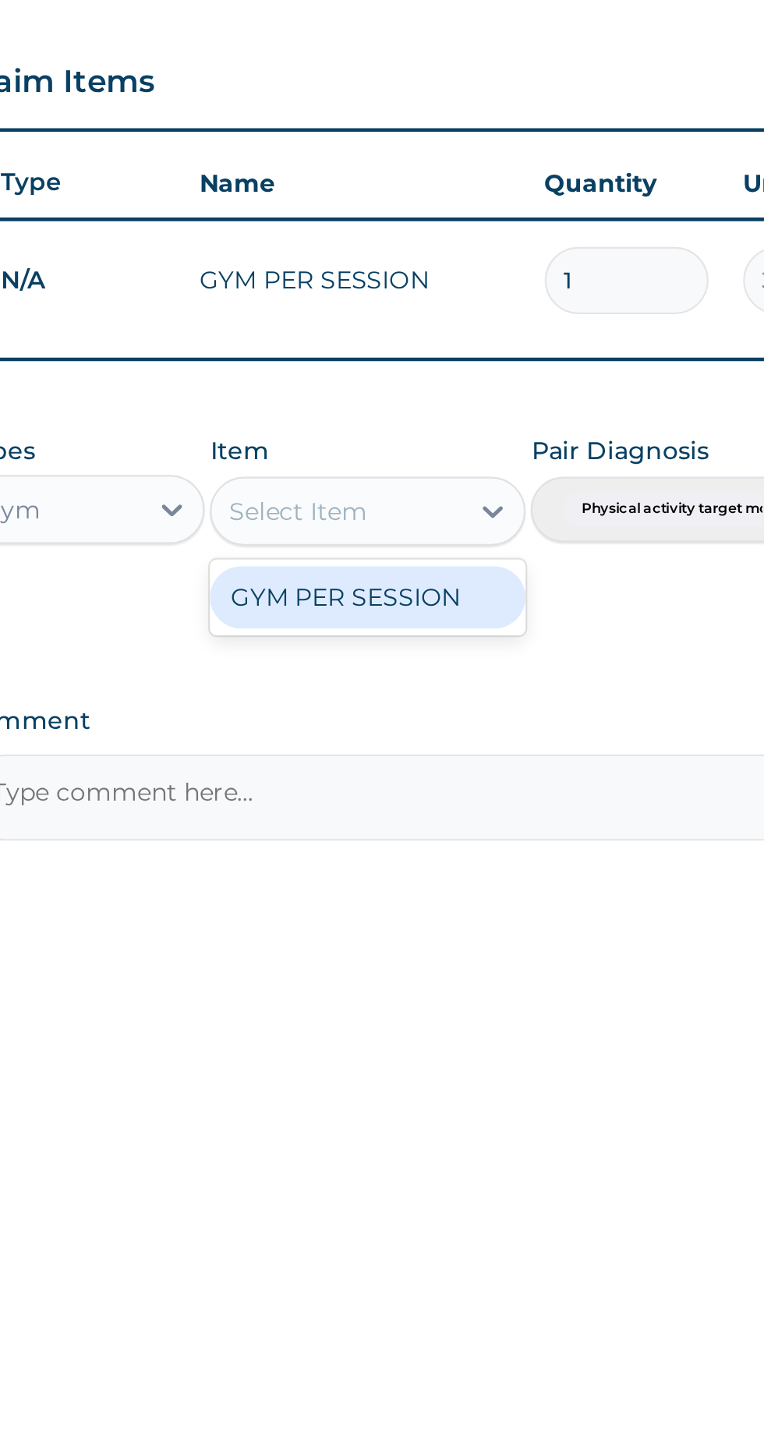
click at [426, 839] on div "GYM PER SESSION" at bounding box center [416, 836] width 143 height 28
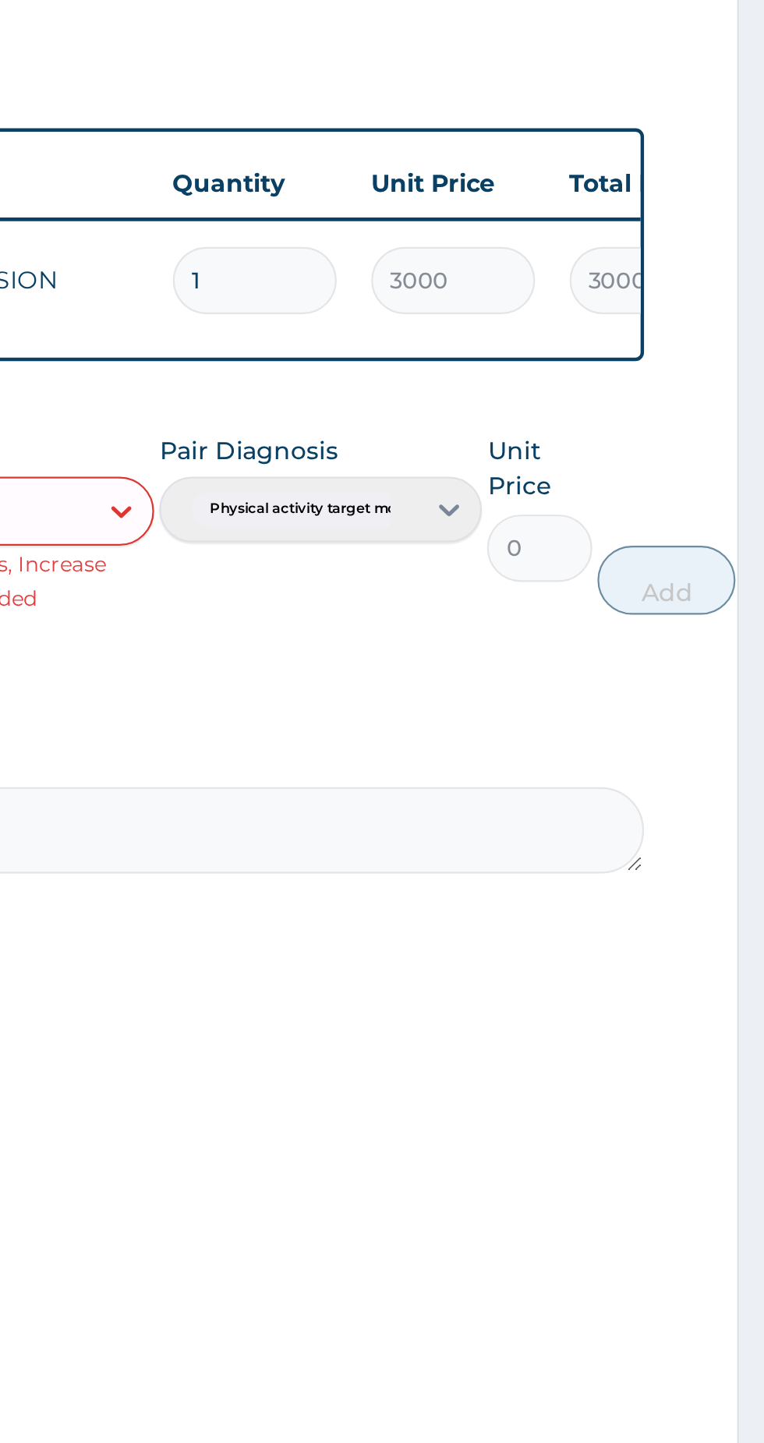
click at [617, 797] on div "Pair Diagnosis Physical activity target moder..." at bounding box center [563, 802] width 146 height 82
click at [613, 793] on div "Pair Diagnosis Physical activity target moder..." at bounding box center [563, 802] width 146 height 82
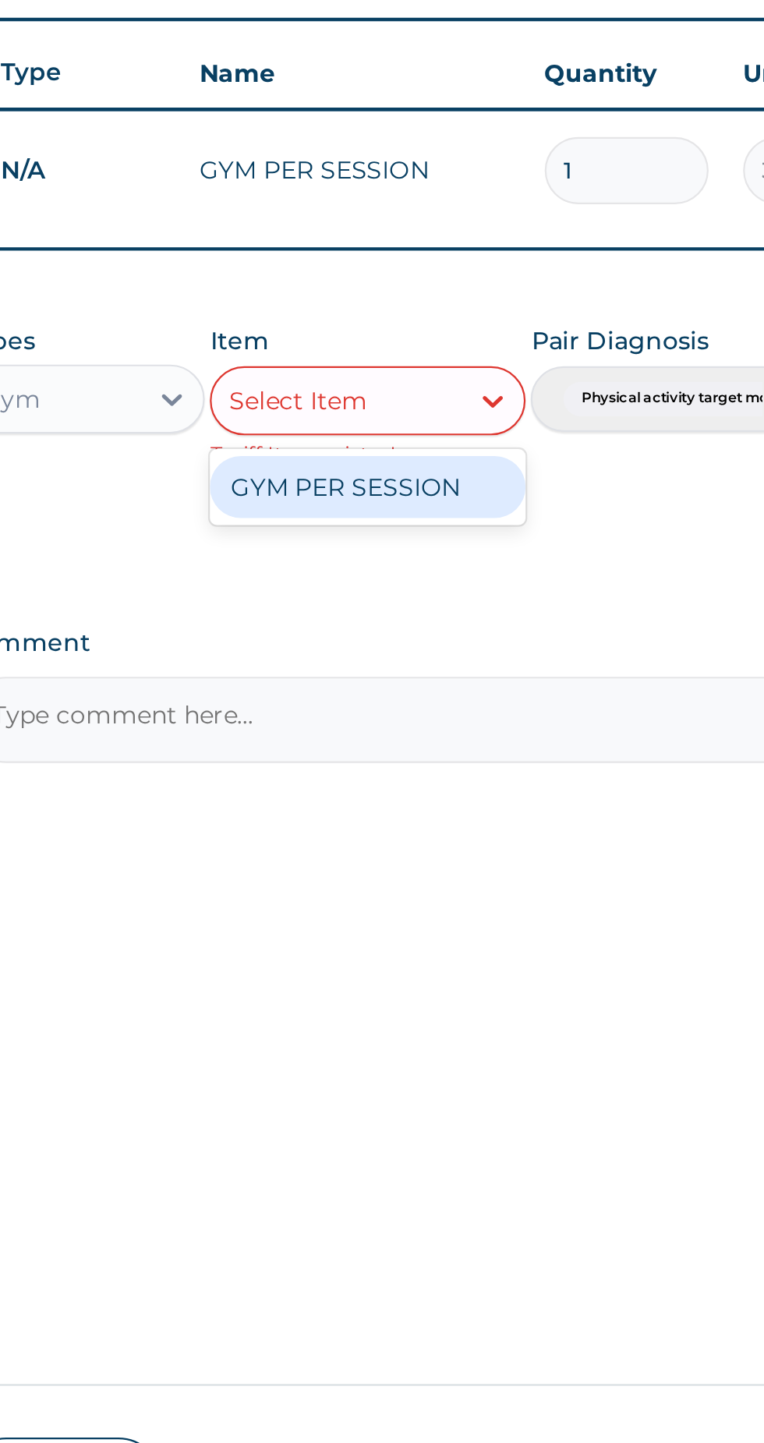
click at [426, 829] on div "GYM PER SESSION" at bounding box center [416, 836] width 143 height 28
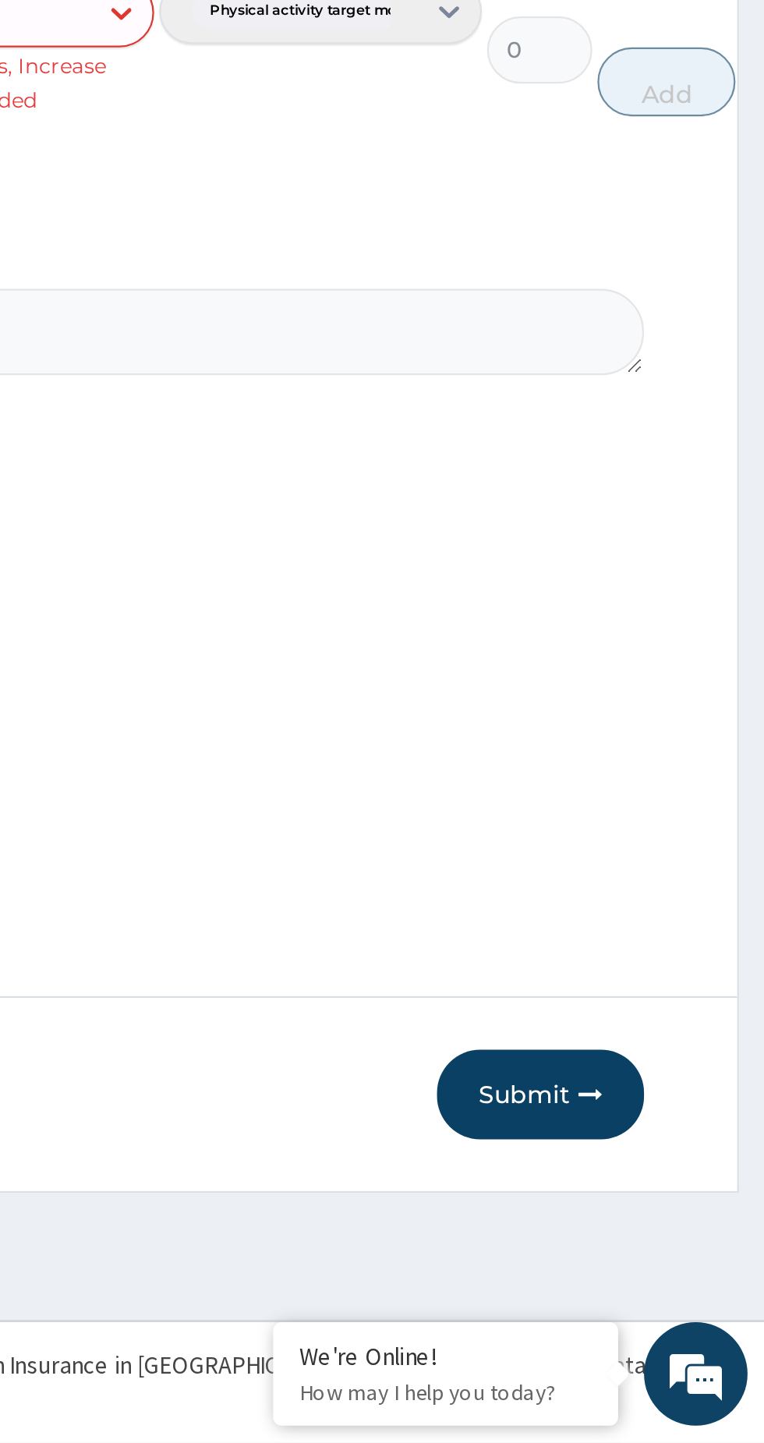
click at [660, 1300] on button "Submit" at bounding box center [663, 1285] width 94 height 41
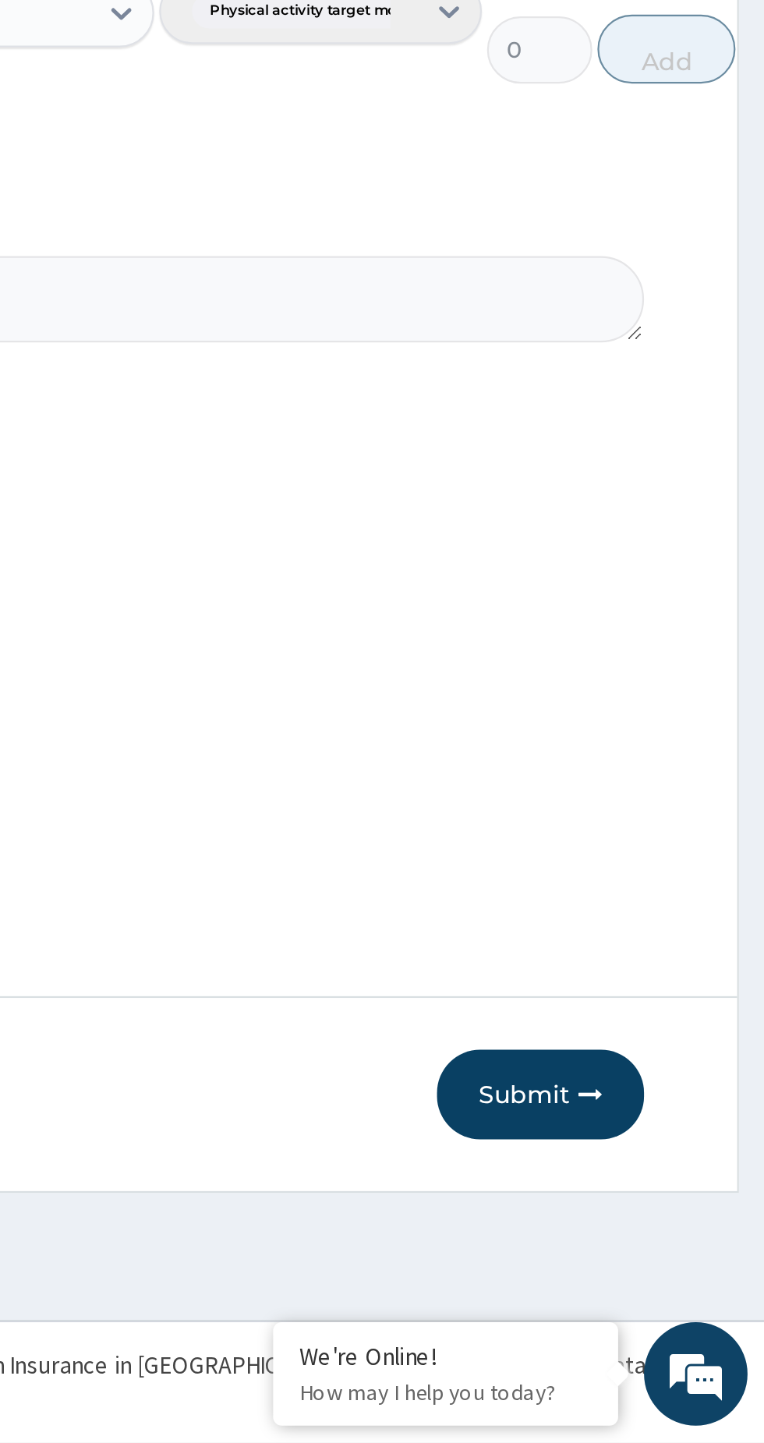
click at [650, 1296] on button "Submit" at bounding box center [663, 1285] width 94 height 41
click at [659, 1297] on button "Submit" at bounding box center [663, 1285] width 94 height 41
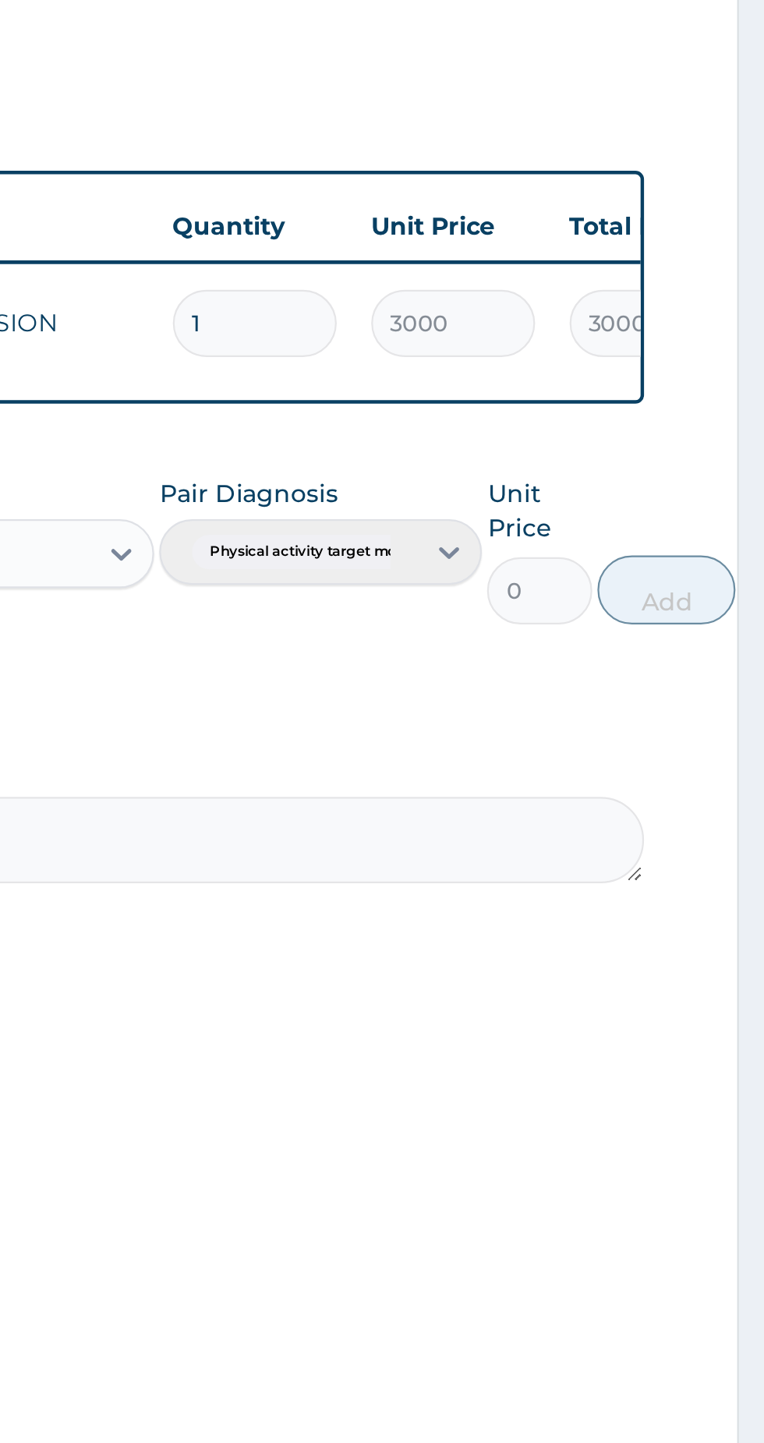
click at [668, 690] on td "3000.00" at bounding box center [713, 693] width 90 height 46
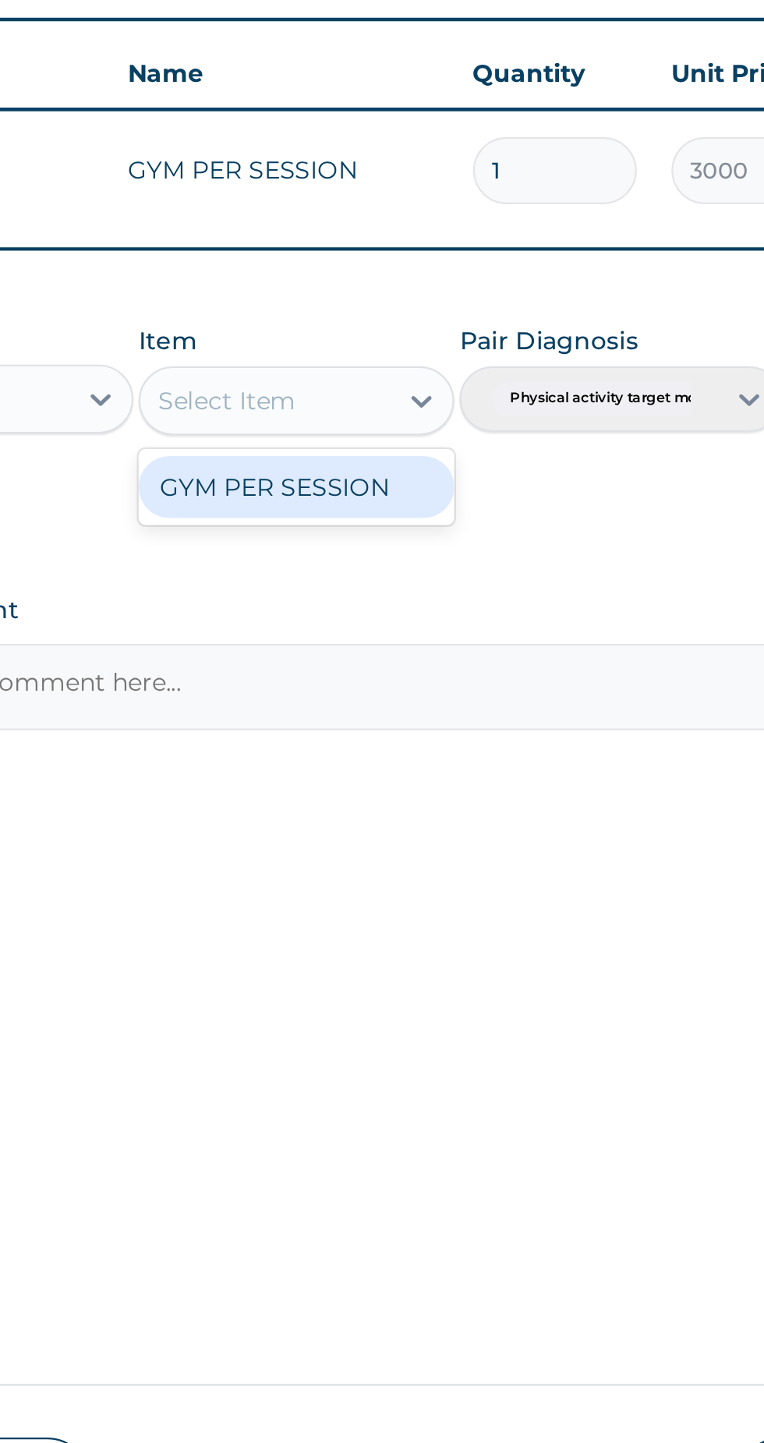
click at [444, 839] on div "GYM PER SESSION" at bounding box center [416, 836] width 143 height 28
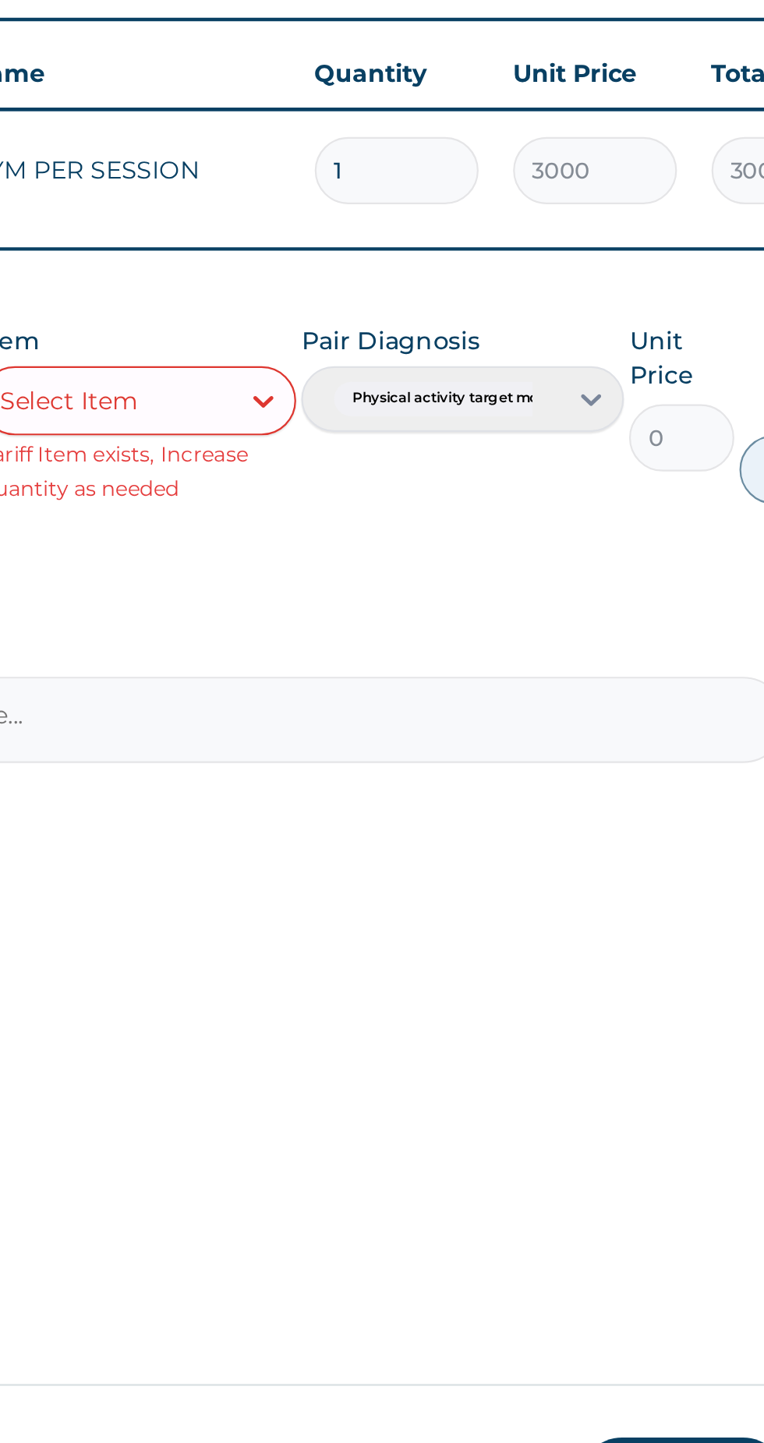
click at [613, 794] on div "Pair Diagnosis Physical activity target moder..." at bounding box center [563, 802] width 146 height 82
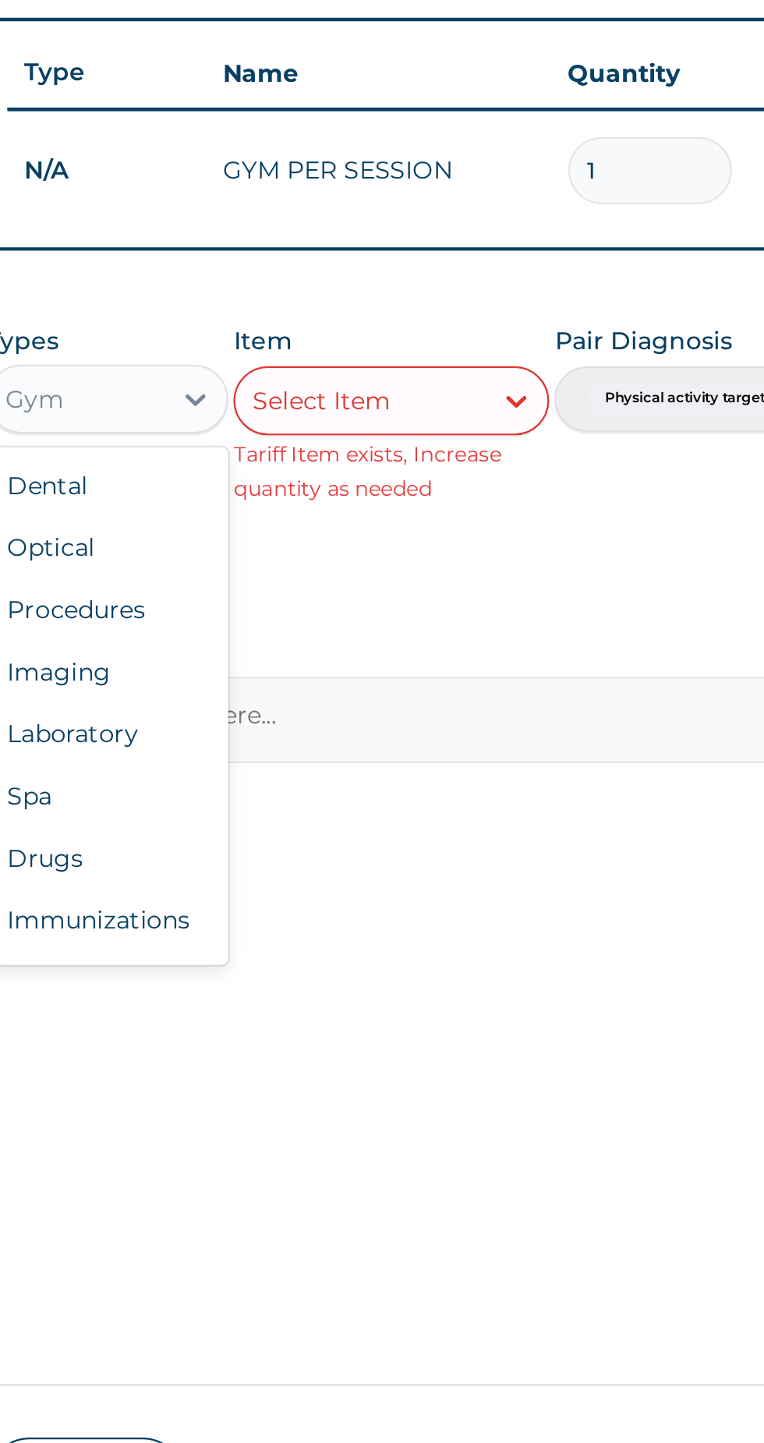
scroll to position [53, 0]
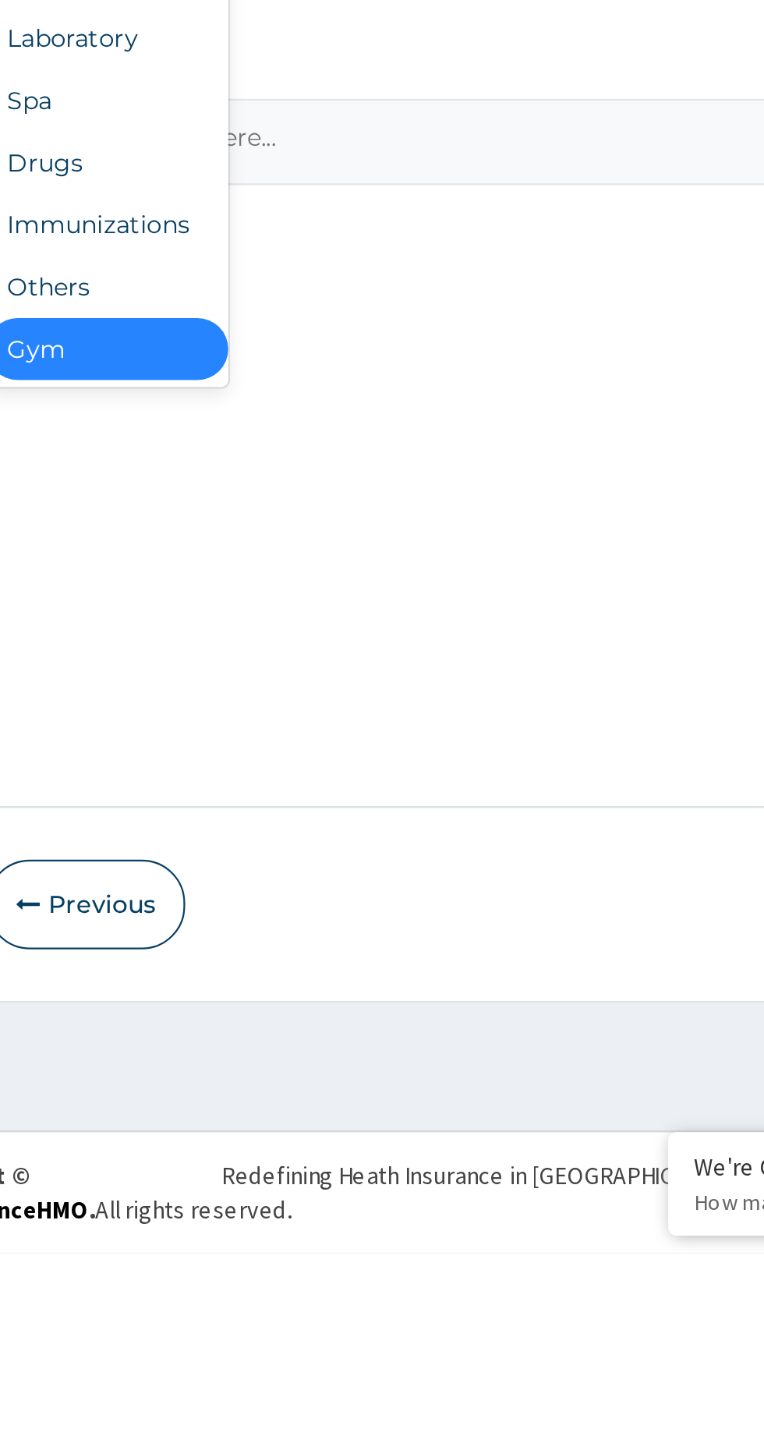
click at [267, 1043] on div "Gym" at bounding box center [288, 1034] width 109 height 28
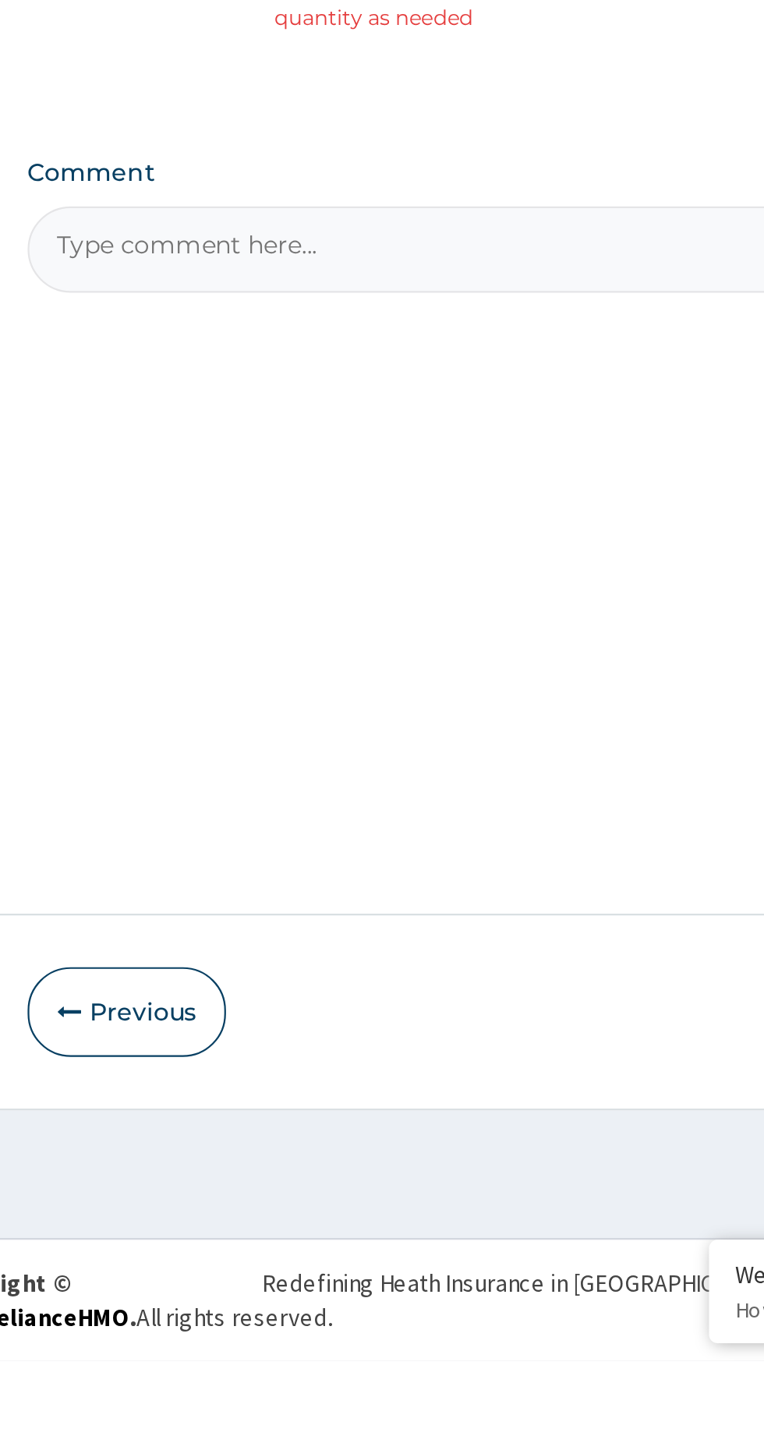
scroll to position [0, 0]
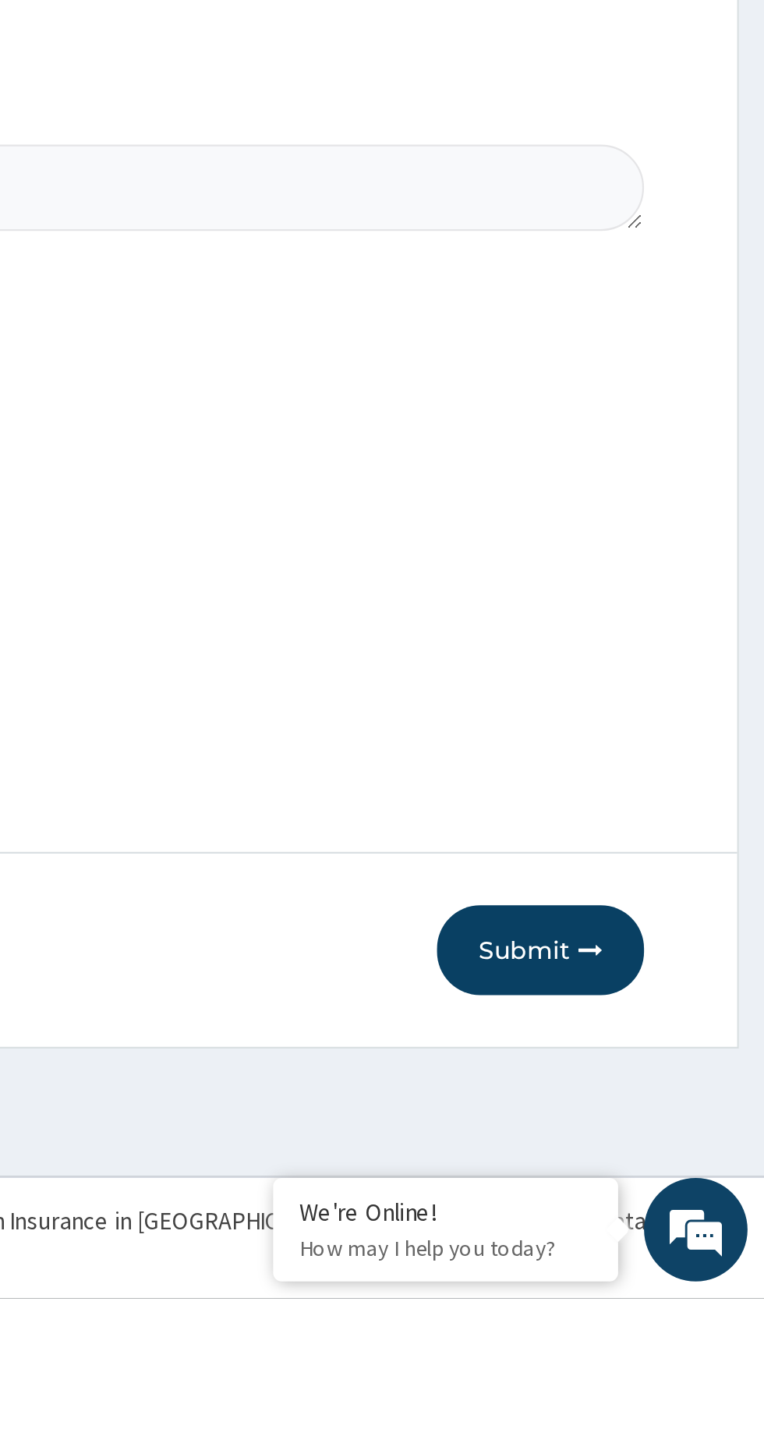
click at [646, 1306] on button "Submit" at bounding box center [663, 1285] width 94 height 41
click at [645, 1306] on button "Submit" at bounding box center [663, 1285] width 94 height 41
click at [652, 1306] on button "Submit" at bounding box center [663, 1285] width 94 height 41
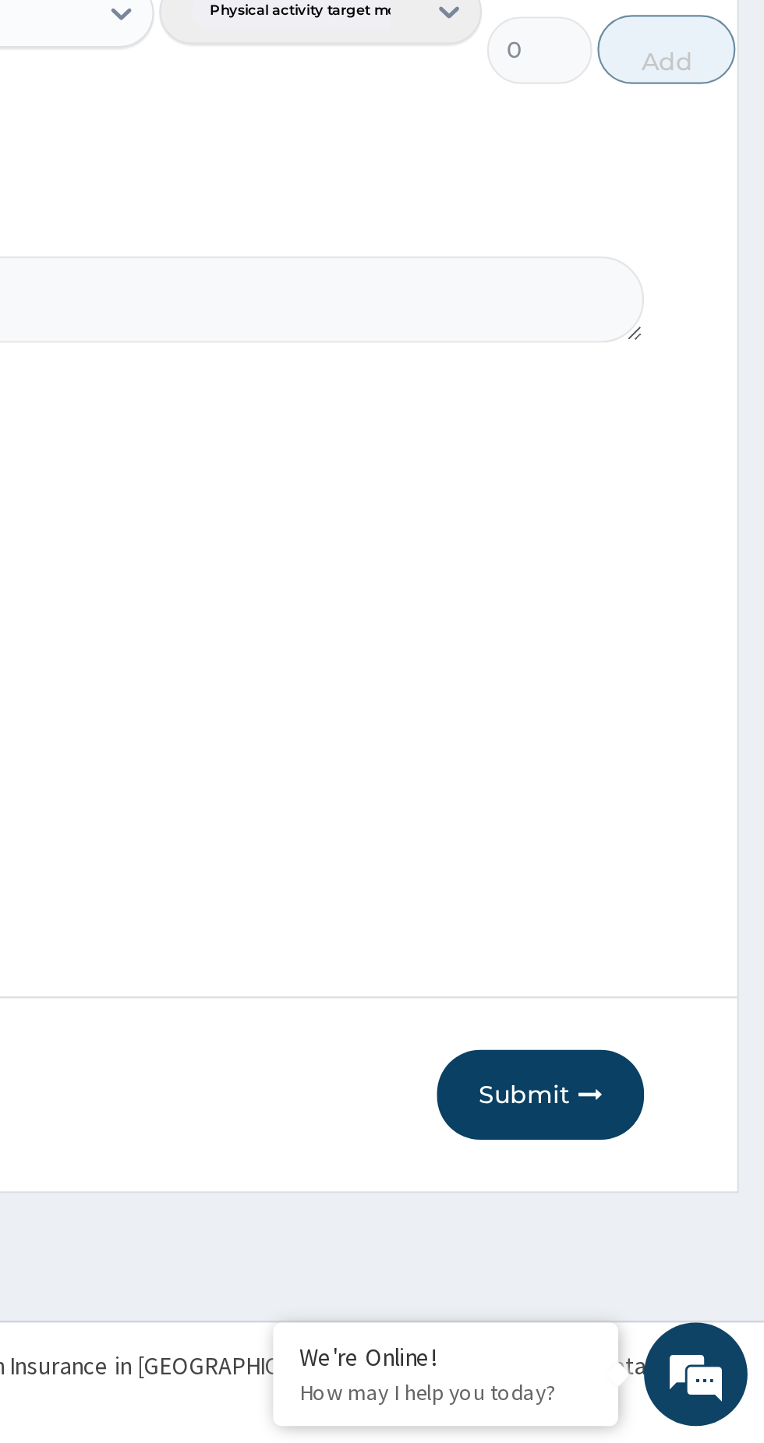
click at [659, 1279] on button "Submit" at bounding box center [663, 1285] width 94 height 41
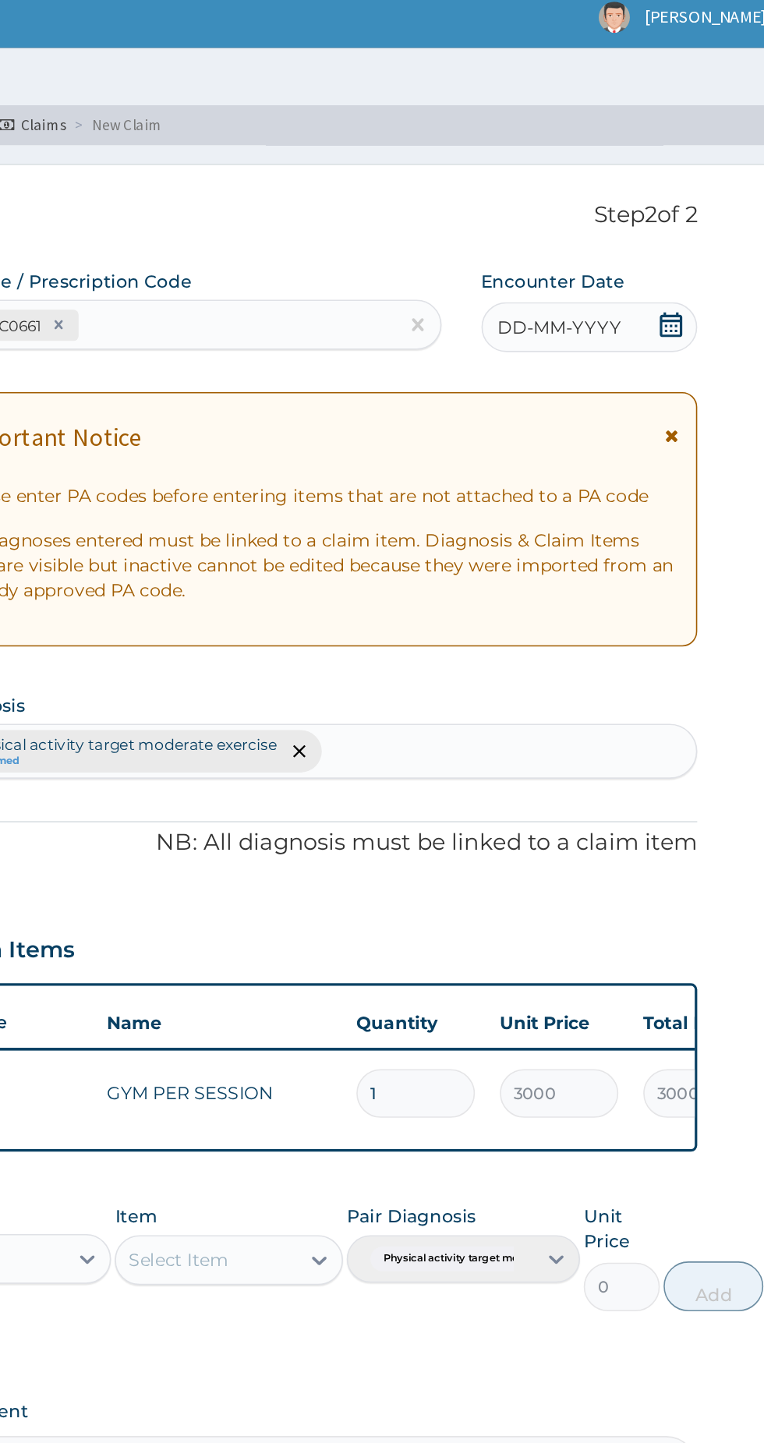
click at [614, 212] on span "DD-MM-YYYY" at bounding box center [623, 214] width 77 height 16
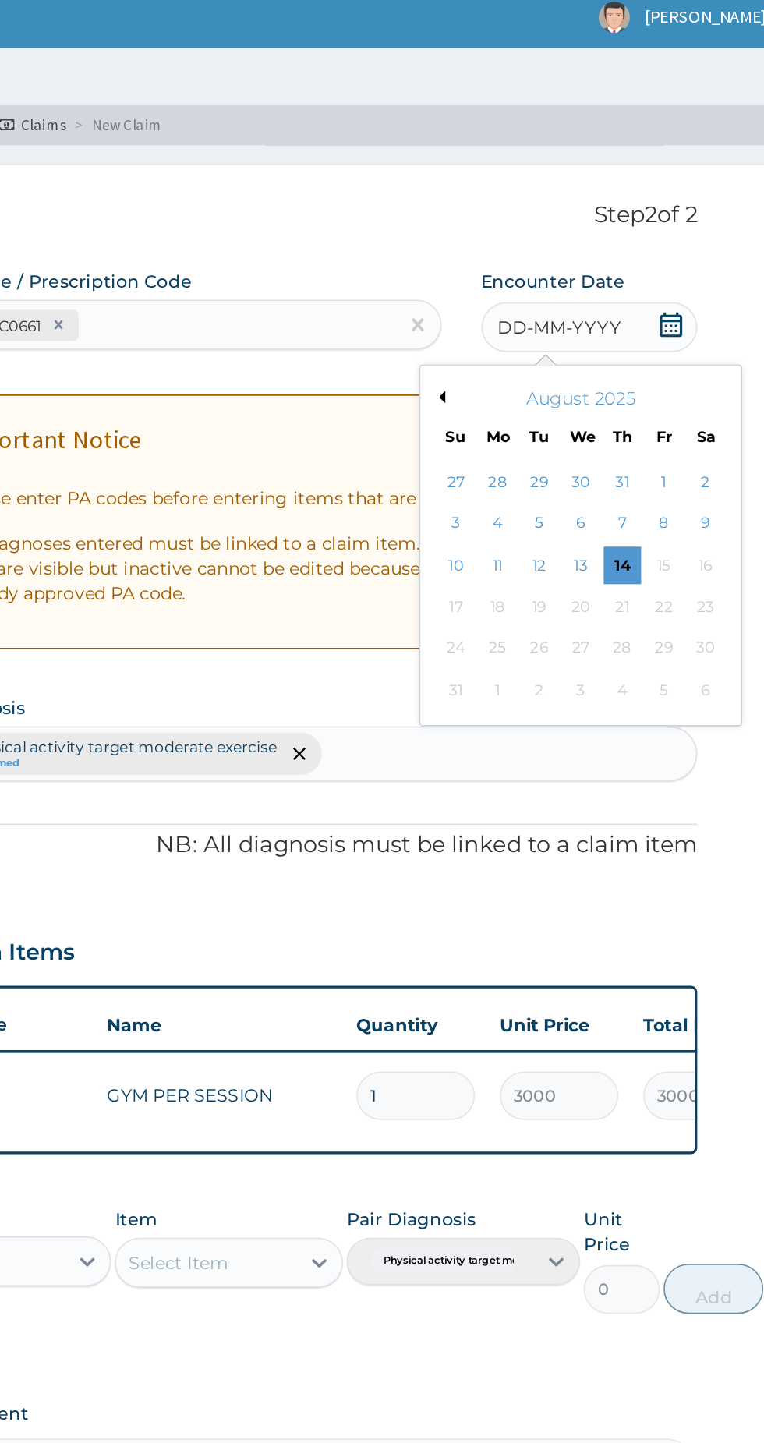
click at [544, 255] on button "Previous Month" at bounding box center [548, 257] width 8 height 8
click at [662, 310] on div "3" at bounding box center [662, 310] width 23 height 23
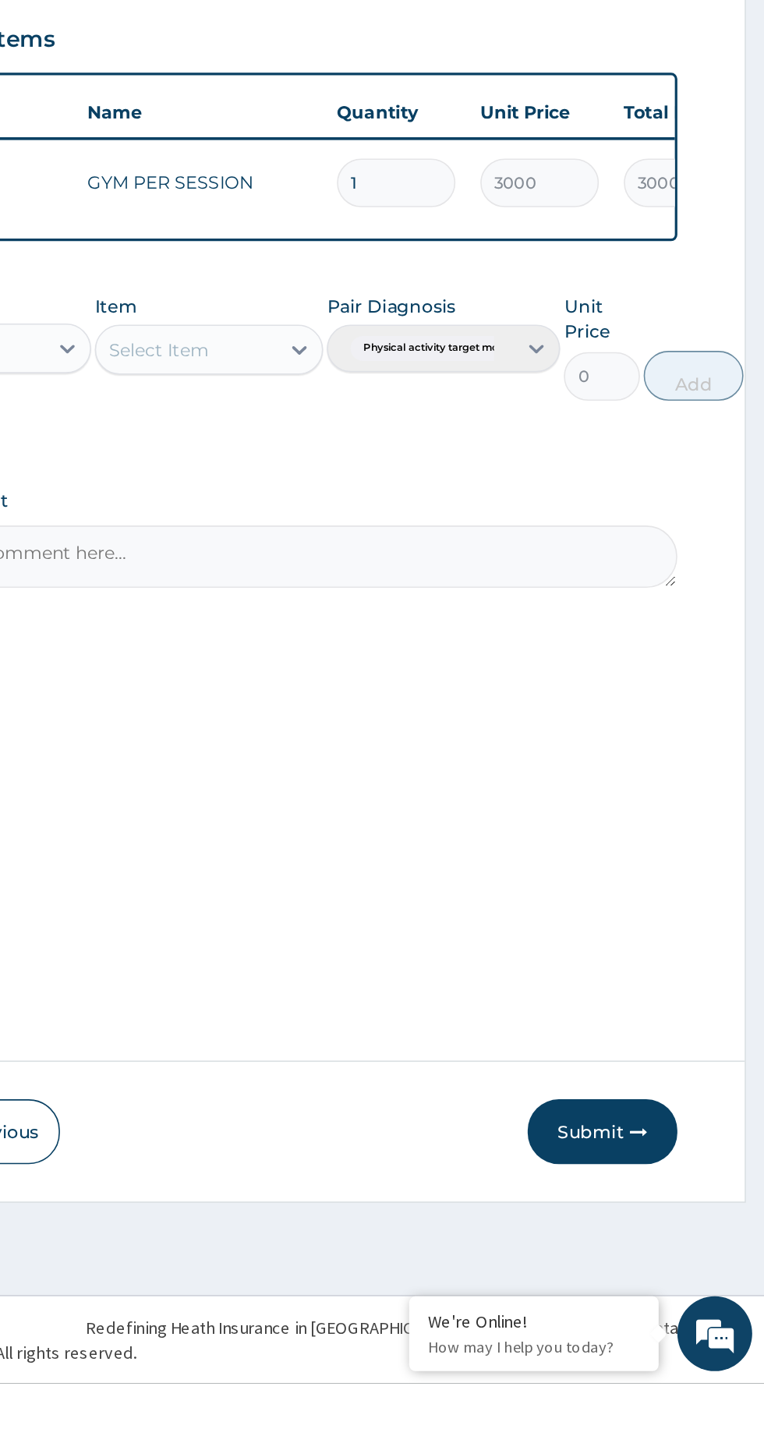
click at [655, 1306] on button "Submit" at bounding box center [663, 1285] width 94 height 41
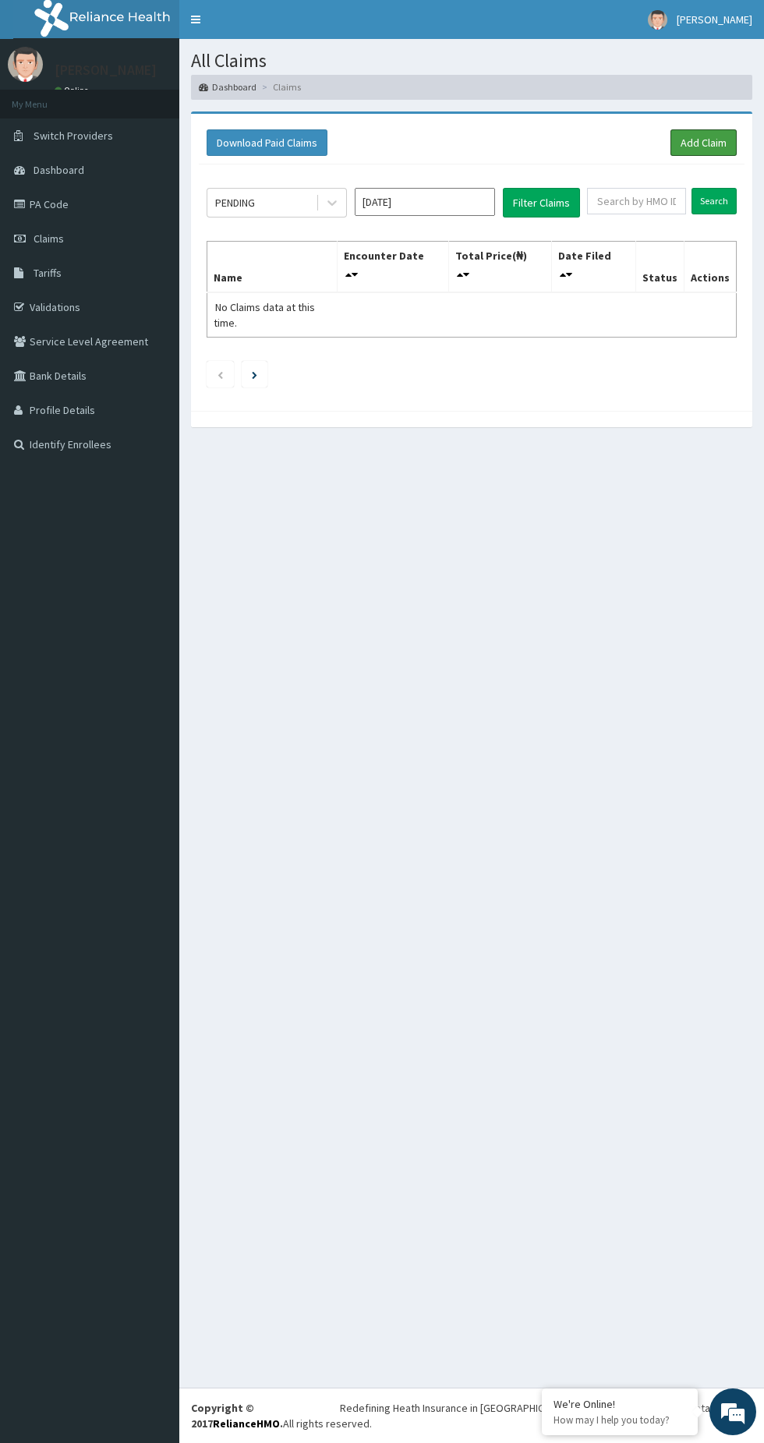
click at [691, 132] on link "Add Claim" at bounding box center [703, 142] width 66 height 27
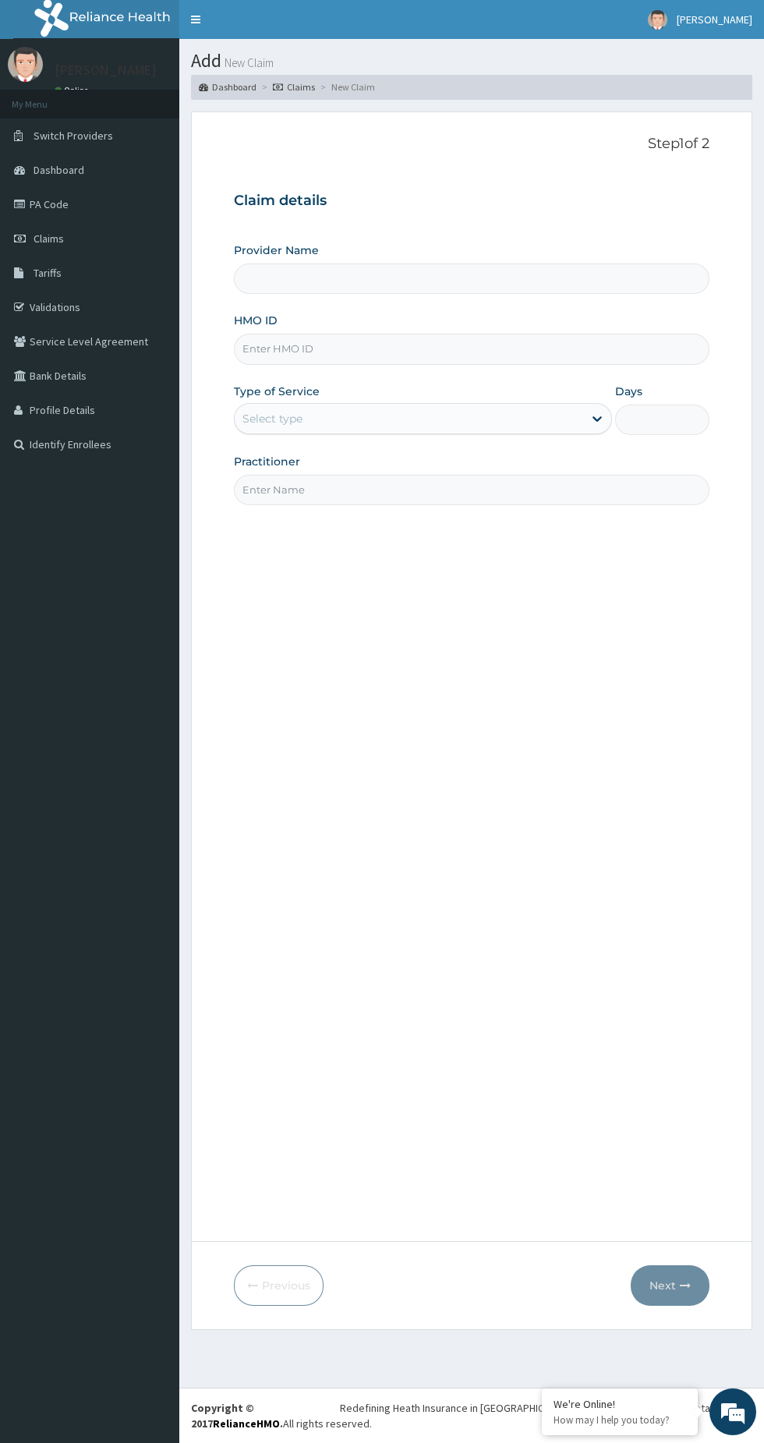
type input "BWC GYM"
type input "1"
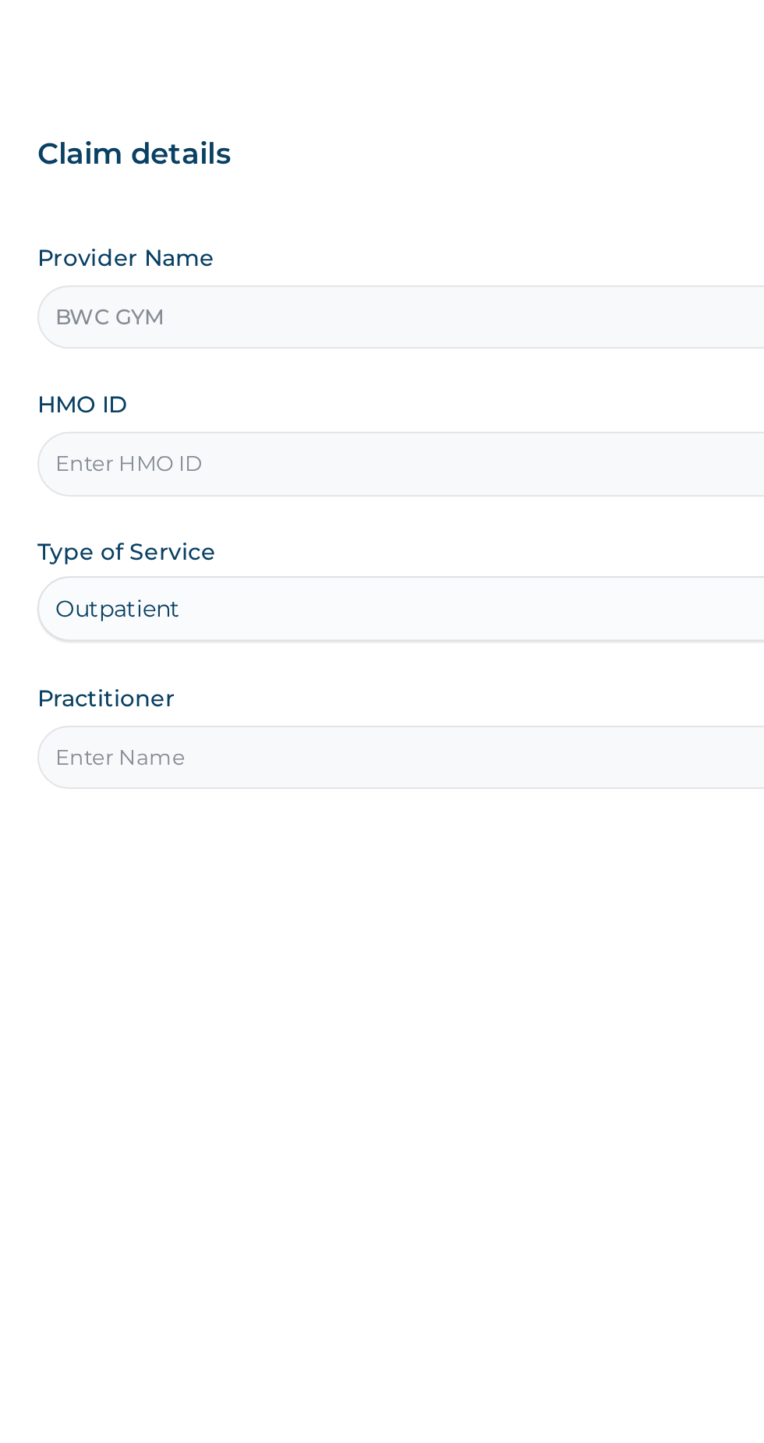
click at [426, 345] on input "HMO ID" at bounding box center [471, 349] width 475 height 30
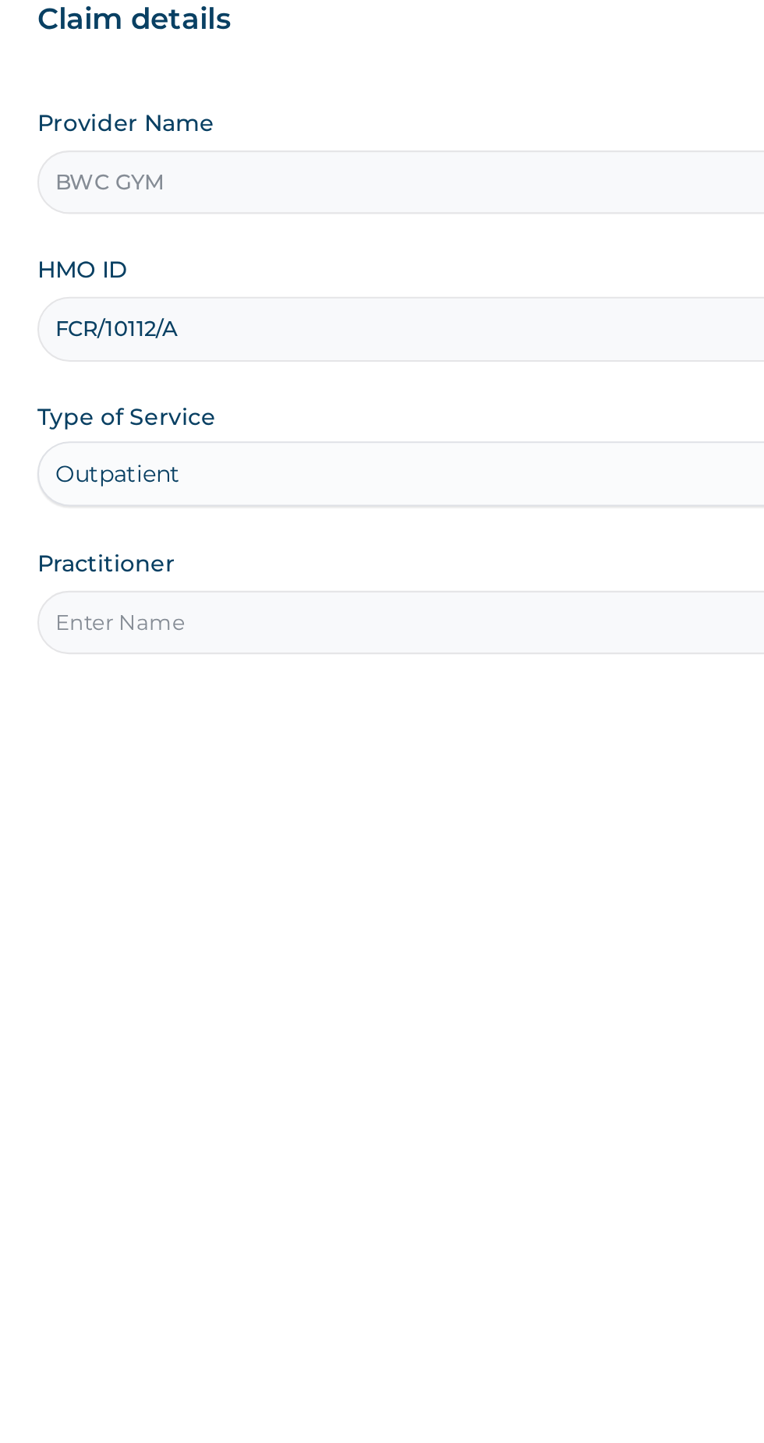
type input "FCR/10112/A"
click at [422, 486] on input "Practitioner" at bounding box center [471, 490] width 475 height 30
type input "Dennis"
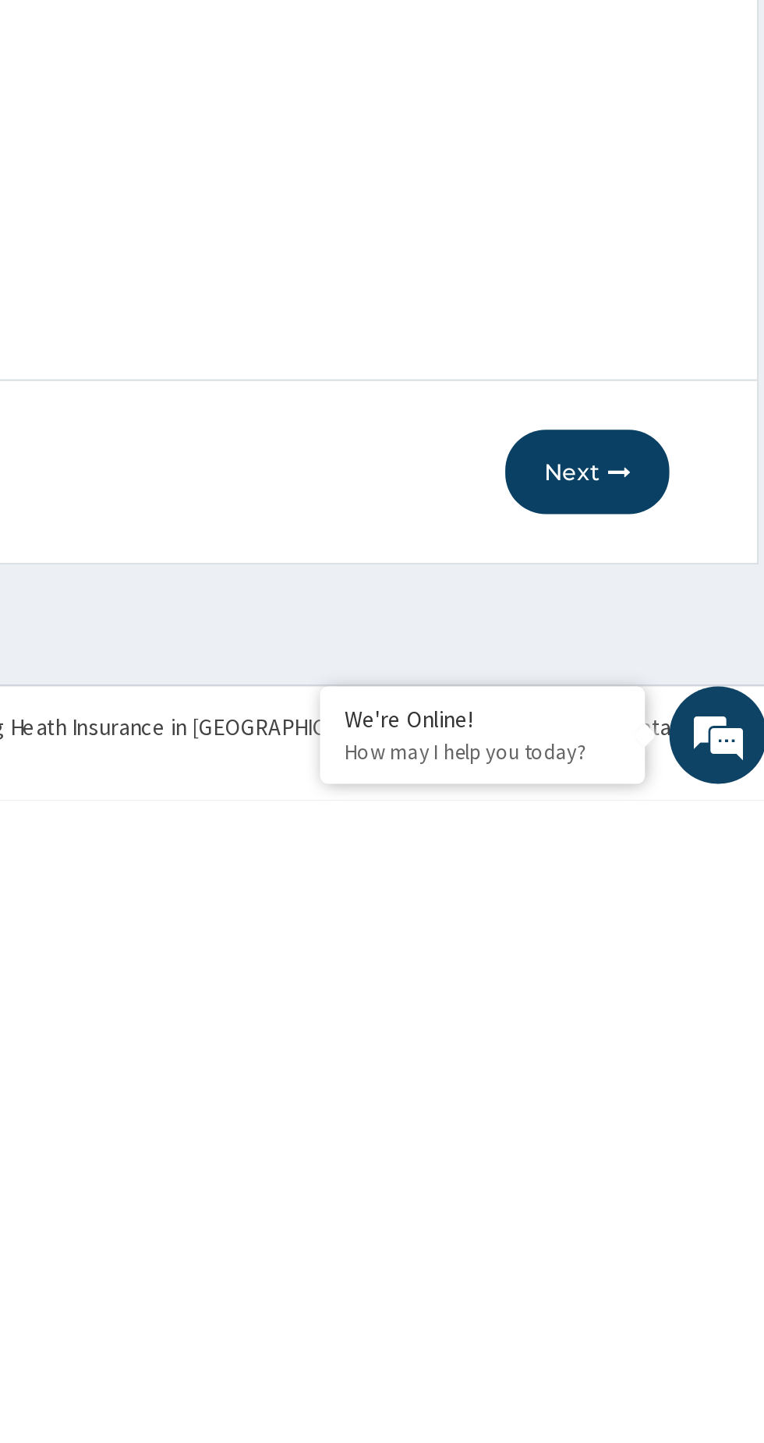
click at [662, 1292] on button "Next" at bounding box center [670, 1285] width 79 height 41
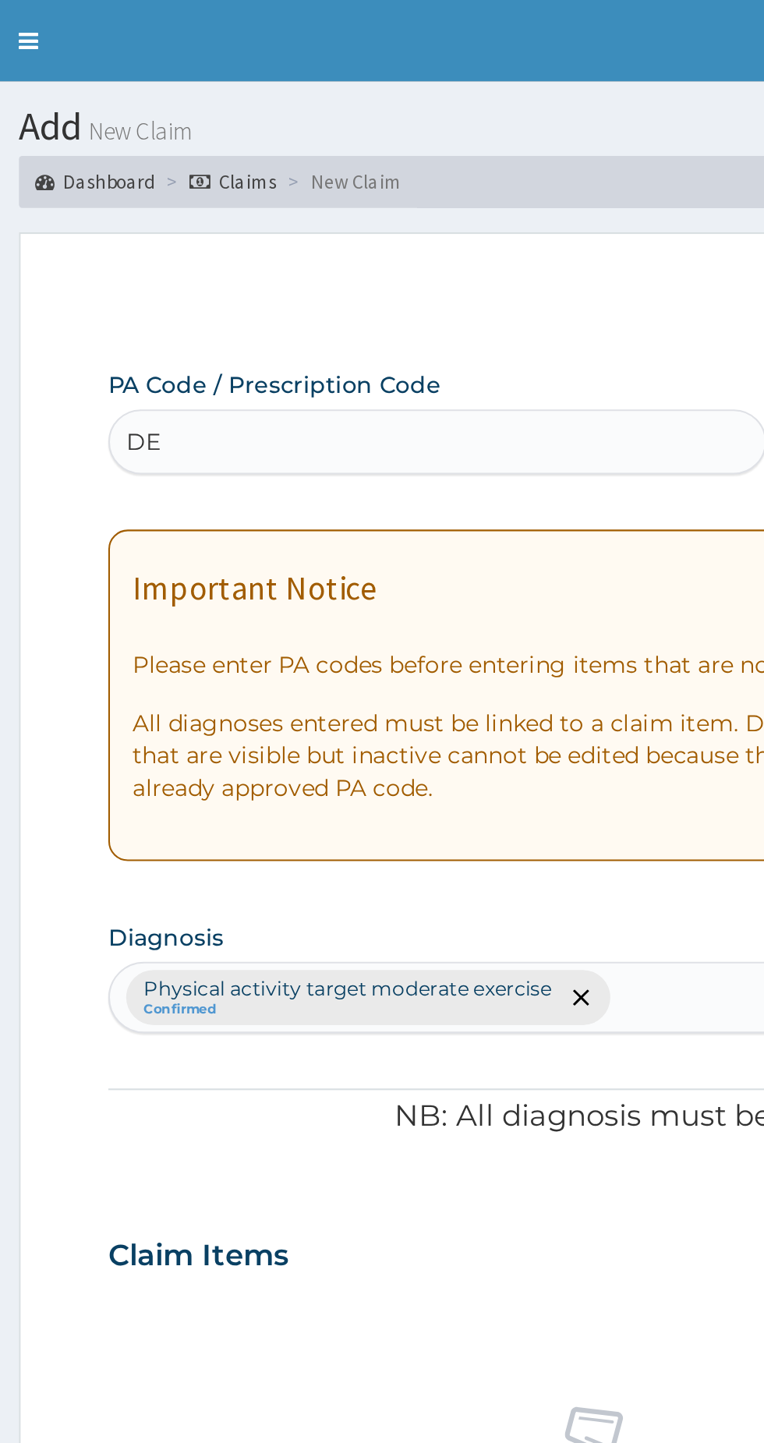
type input "D"
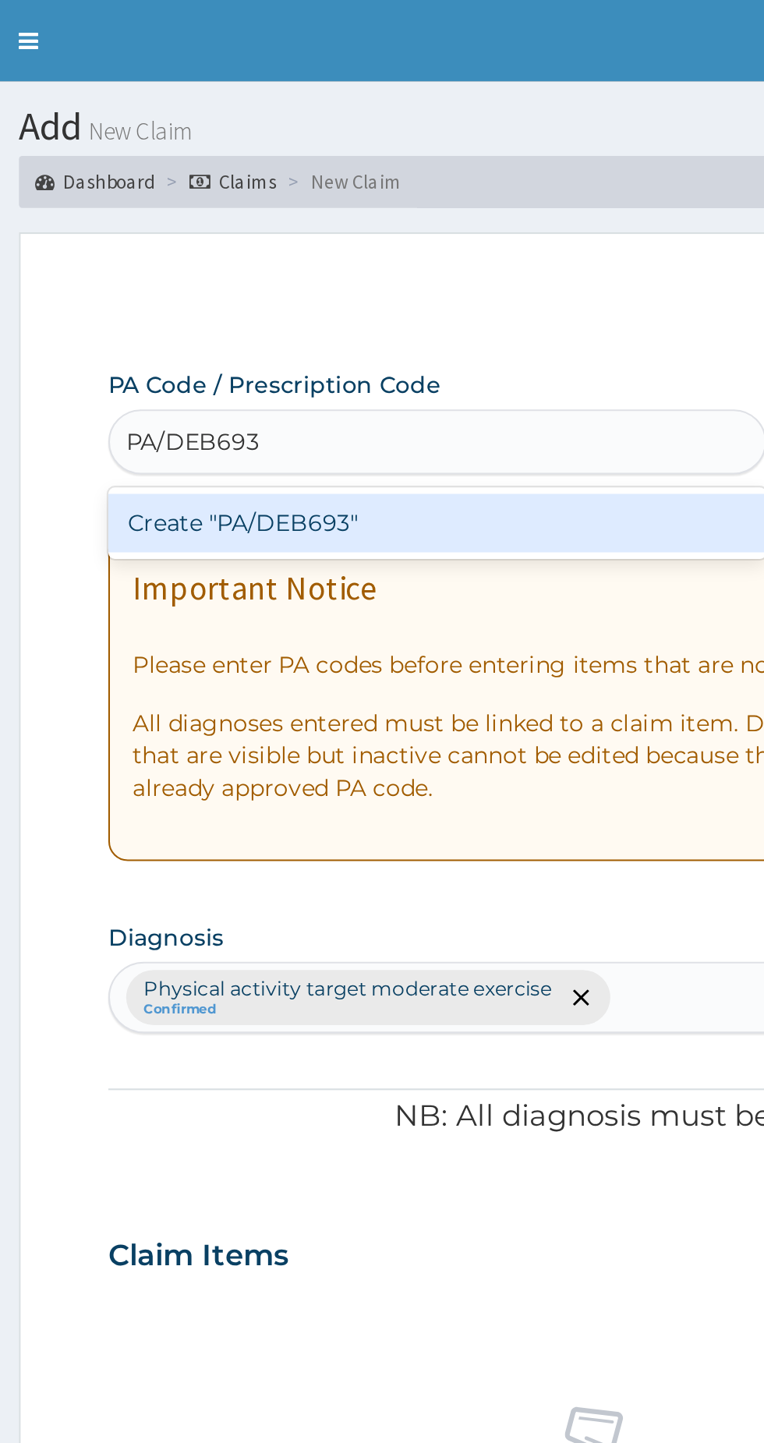
click at [405, 246] on div "Create "PA/DEB693"" at bounding box center [392, 251] width 316 height 28
type input "PA/DEB693"
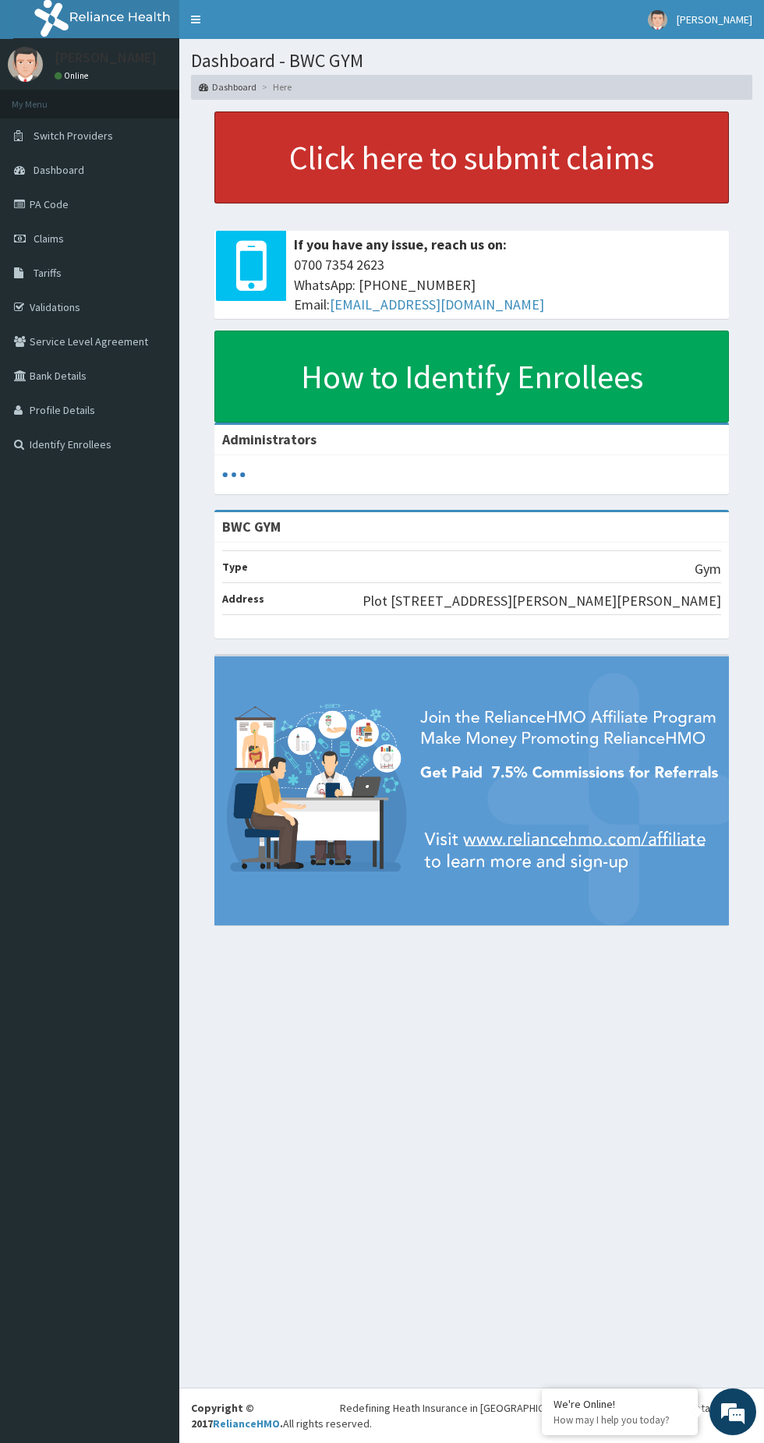
click at [573, 131] on link "Click here to submit claims" at bounding box center [471, 157] width 514 height 92
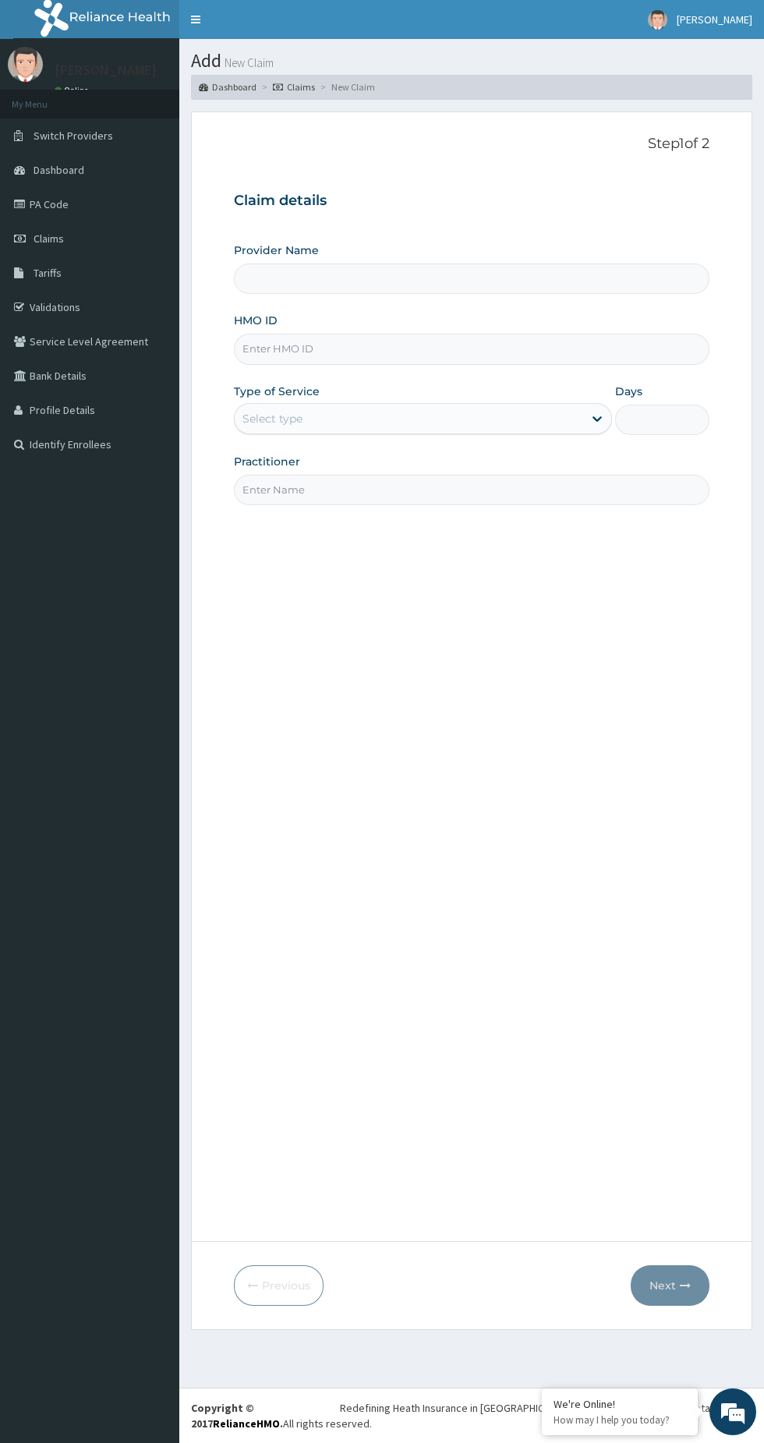
type input "BWC GYM"
type input "1"
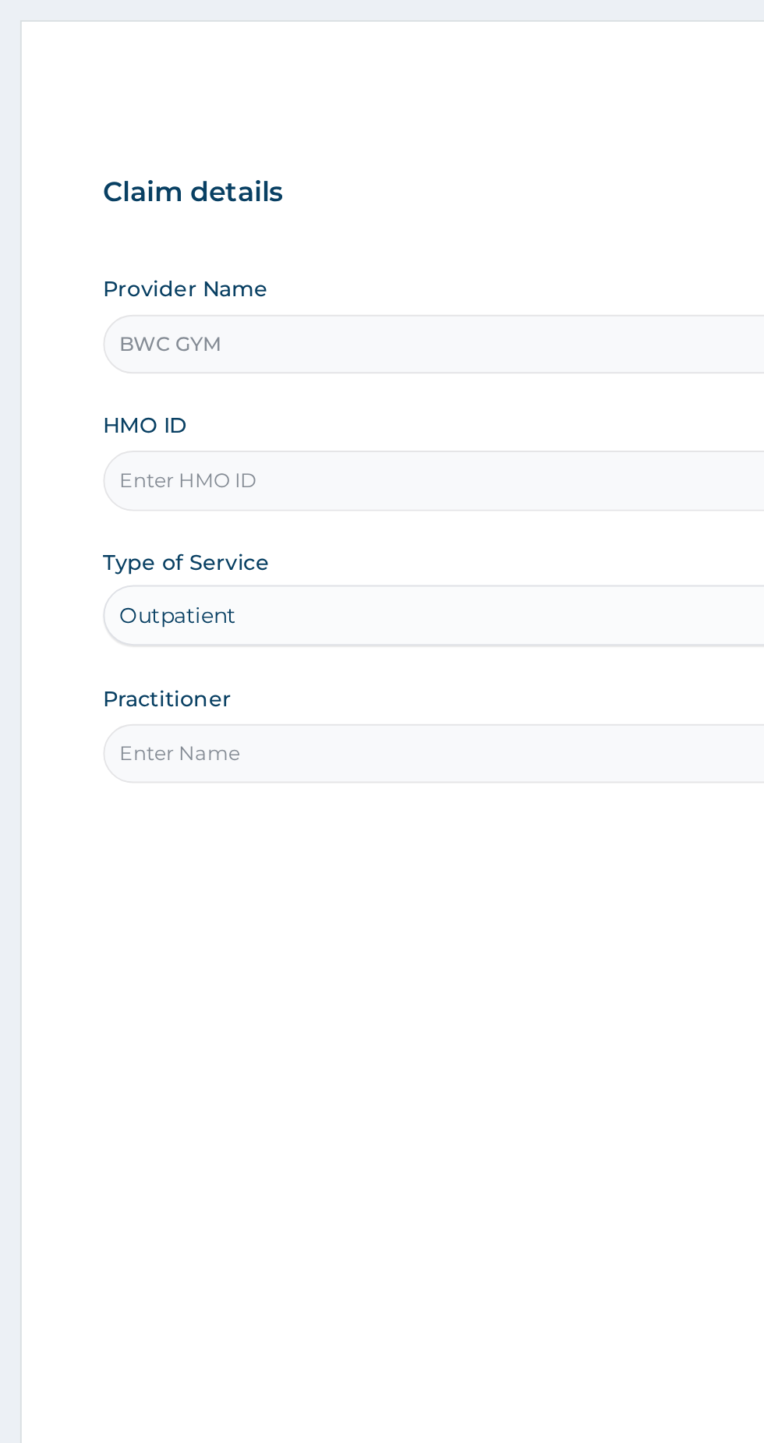
click at [376, 352] on input "HMO ID" at bounding box center [471, 349] width 475 height 30
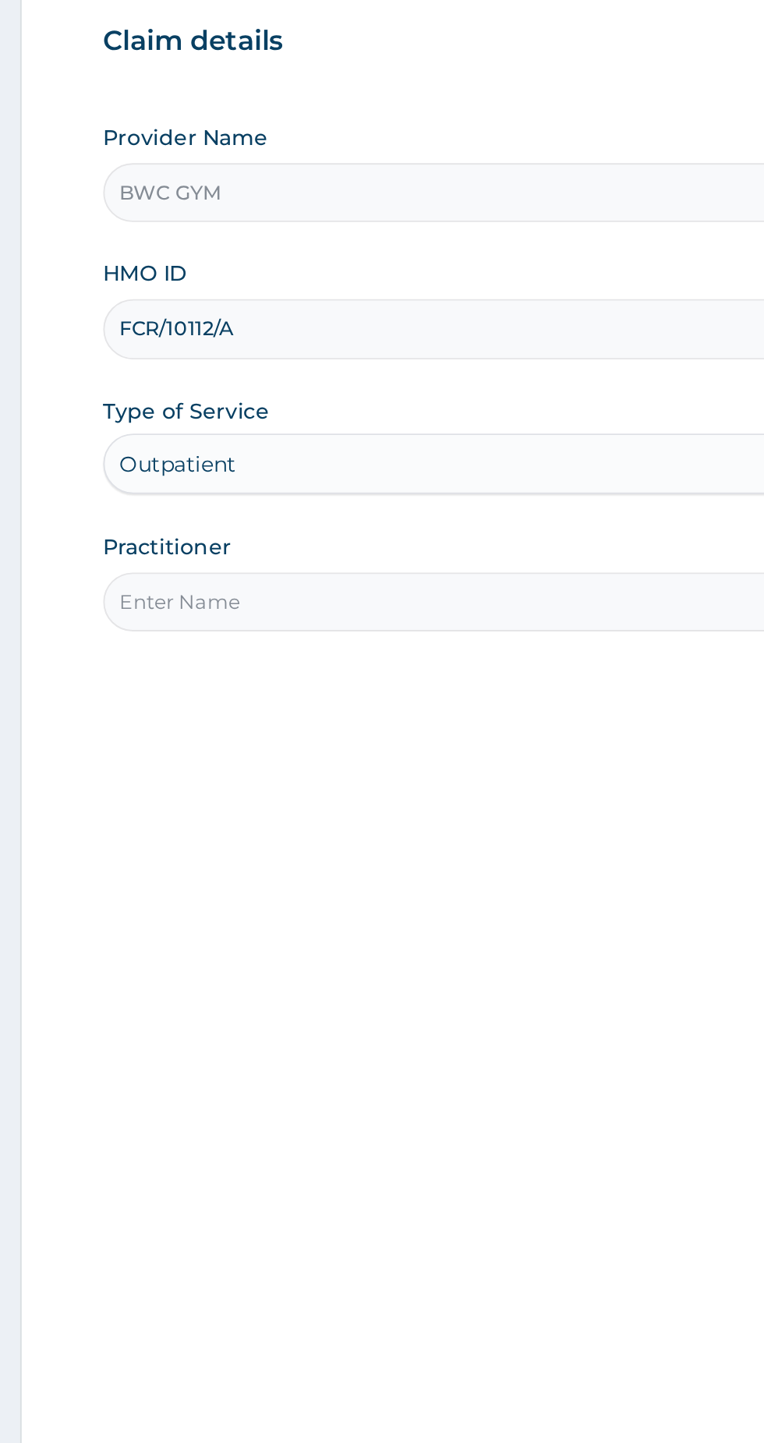
type input "FCR/10112/A"
click at [449, 488] on input "Practitioner" at bounding box center [471, 490] width 475 height 30
type input "[PERSON_NAME]"
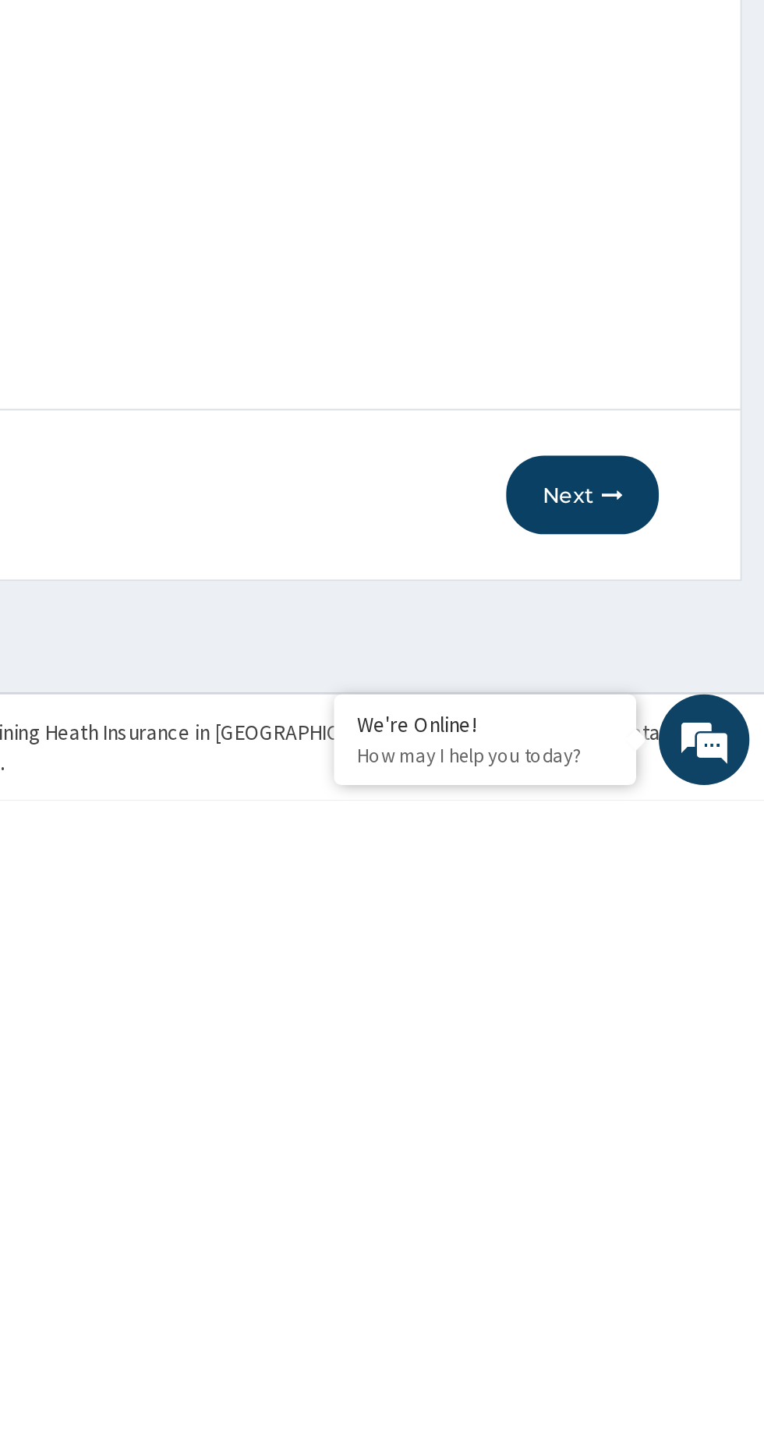
click at [666, 1277] on button "Next" at bounding box center [670, 1285] width 79 height 41
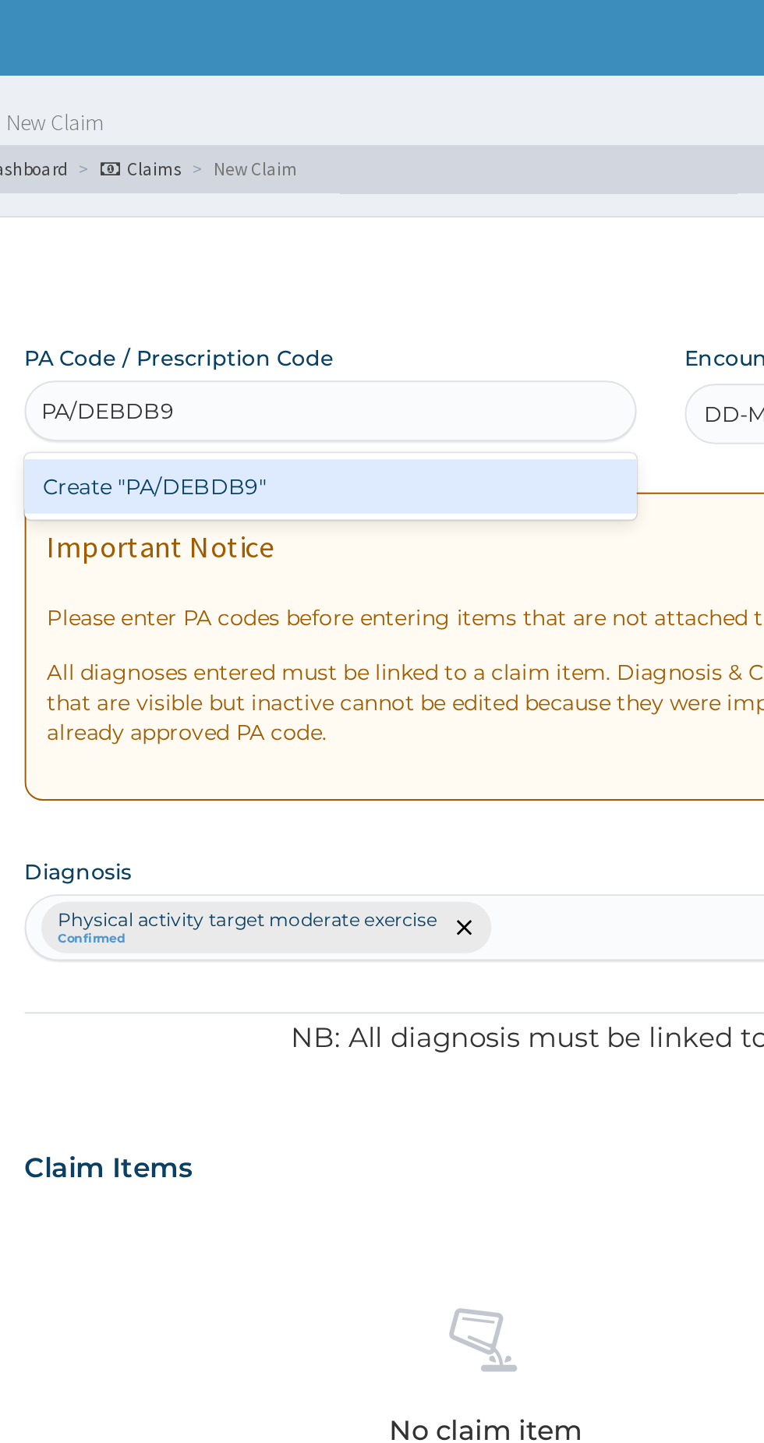
click at [472, 244] on div "Create "PA/DEBDB9"" at bounding box center [392, 251] width 316 height 28
type input "PA/DEBDB9"
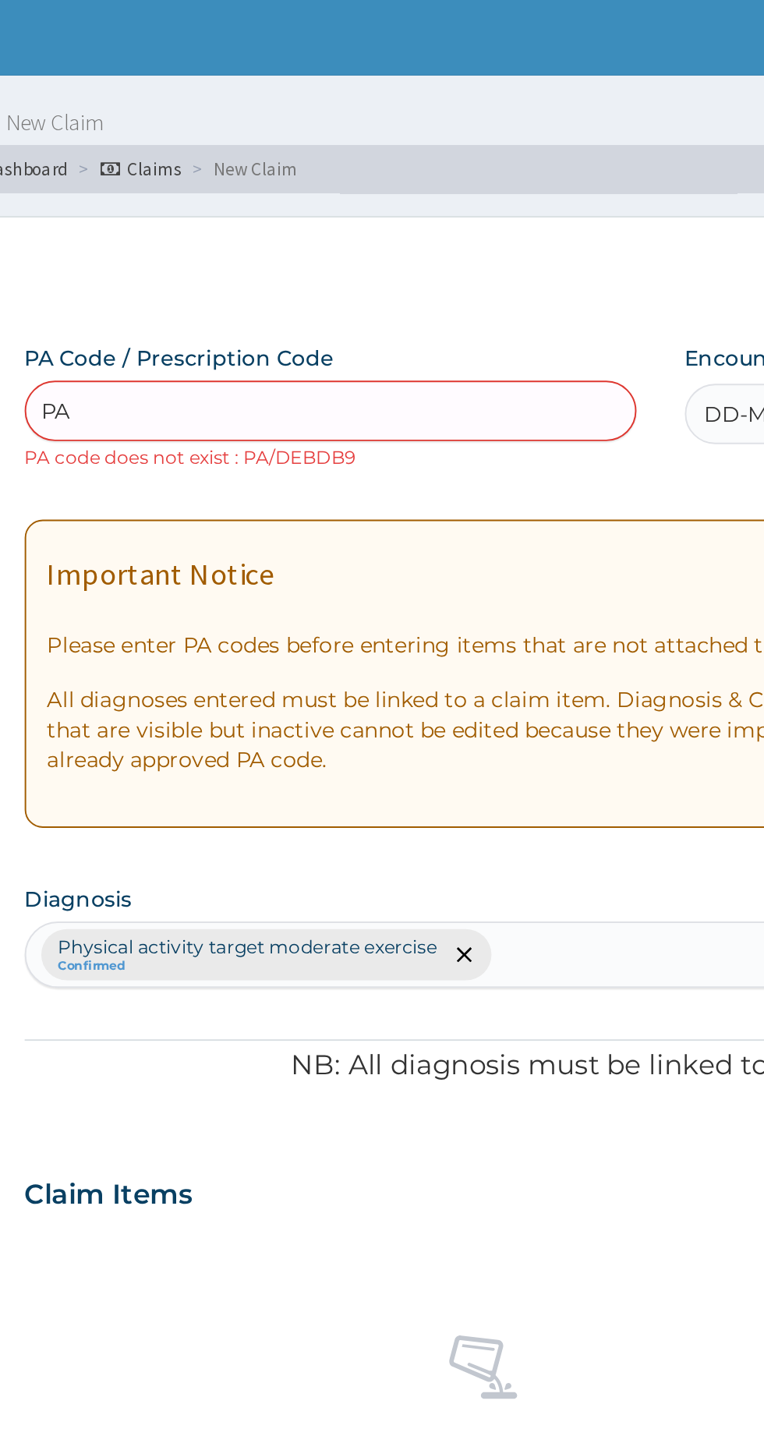
type input "PA/"
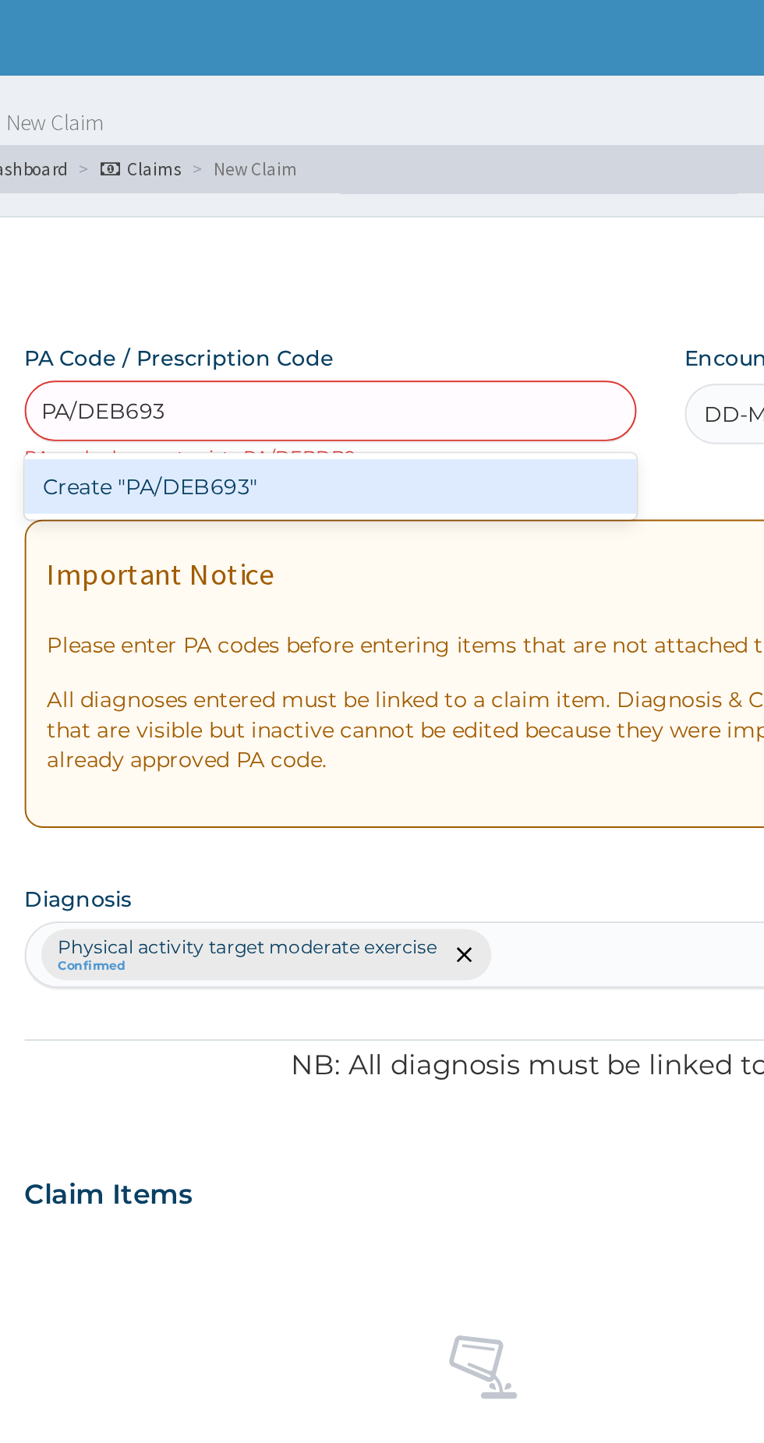
click at [472, 242] on div "Create "PA/DEB693"" at bounding box center [392, 251] width 316 height 28
type input "PA/DEB693"
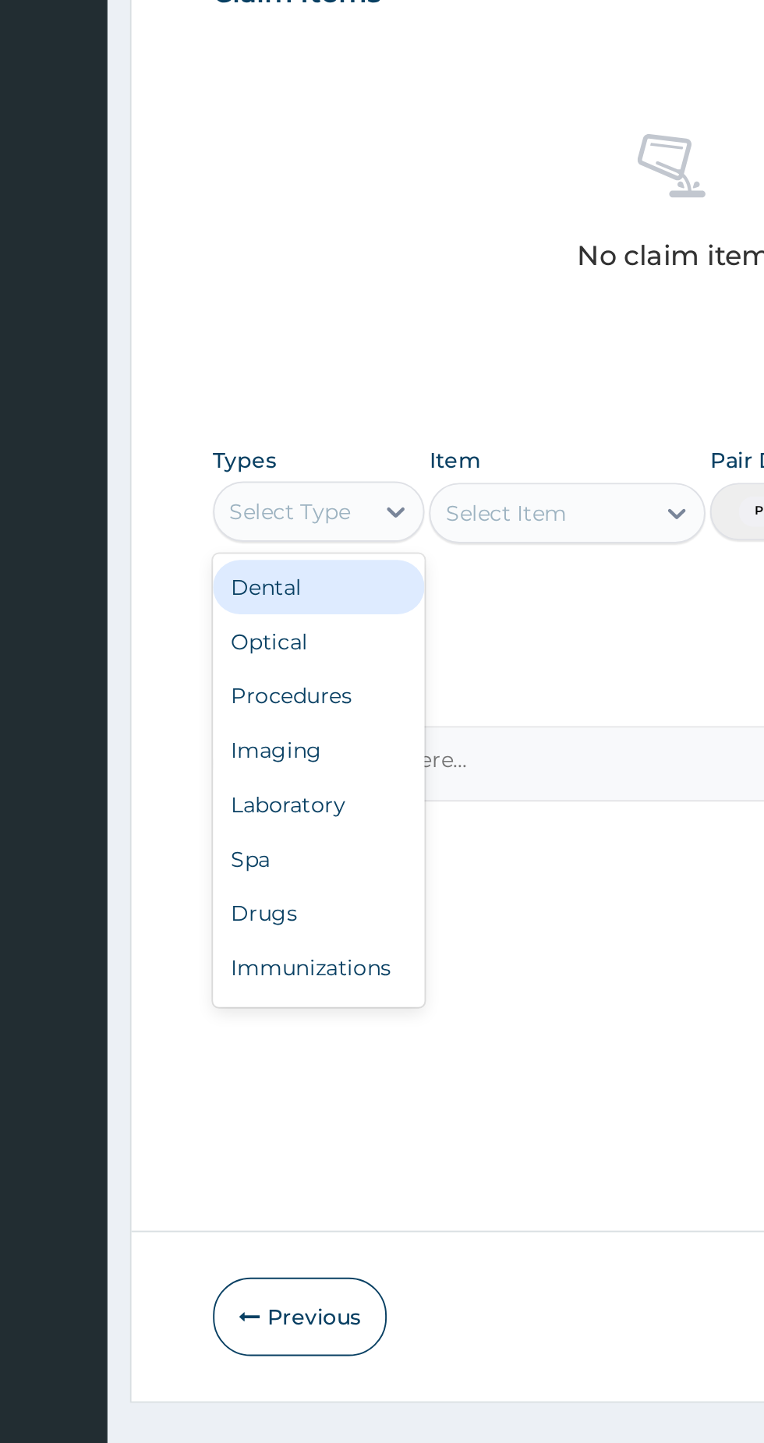
scroll to position [53, 0]
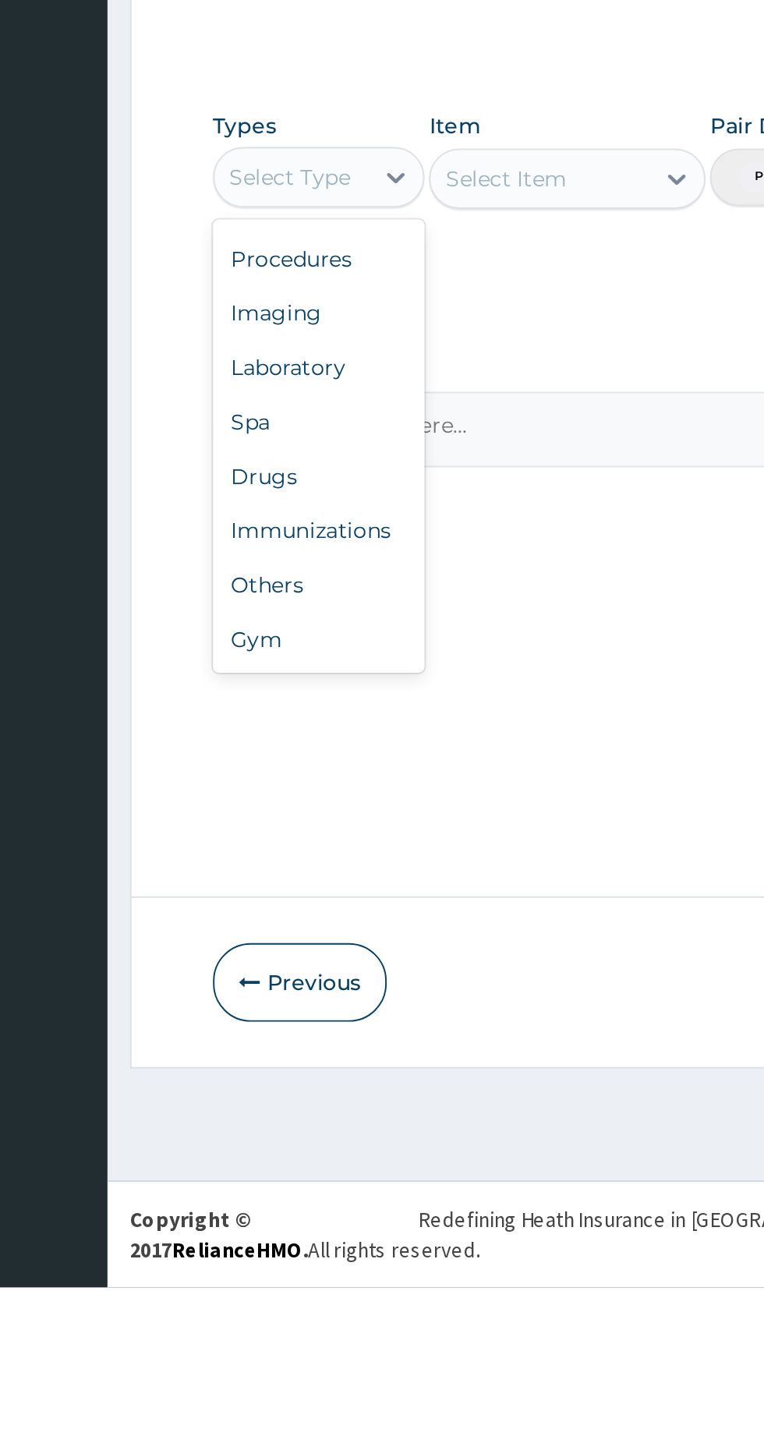
click at [259, 1112] on div "Gym" at bounding box center [288, 1108] width 109 height 28
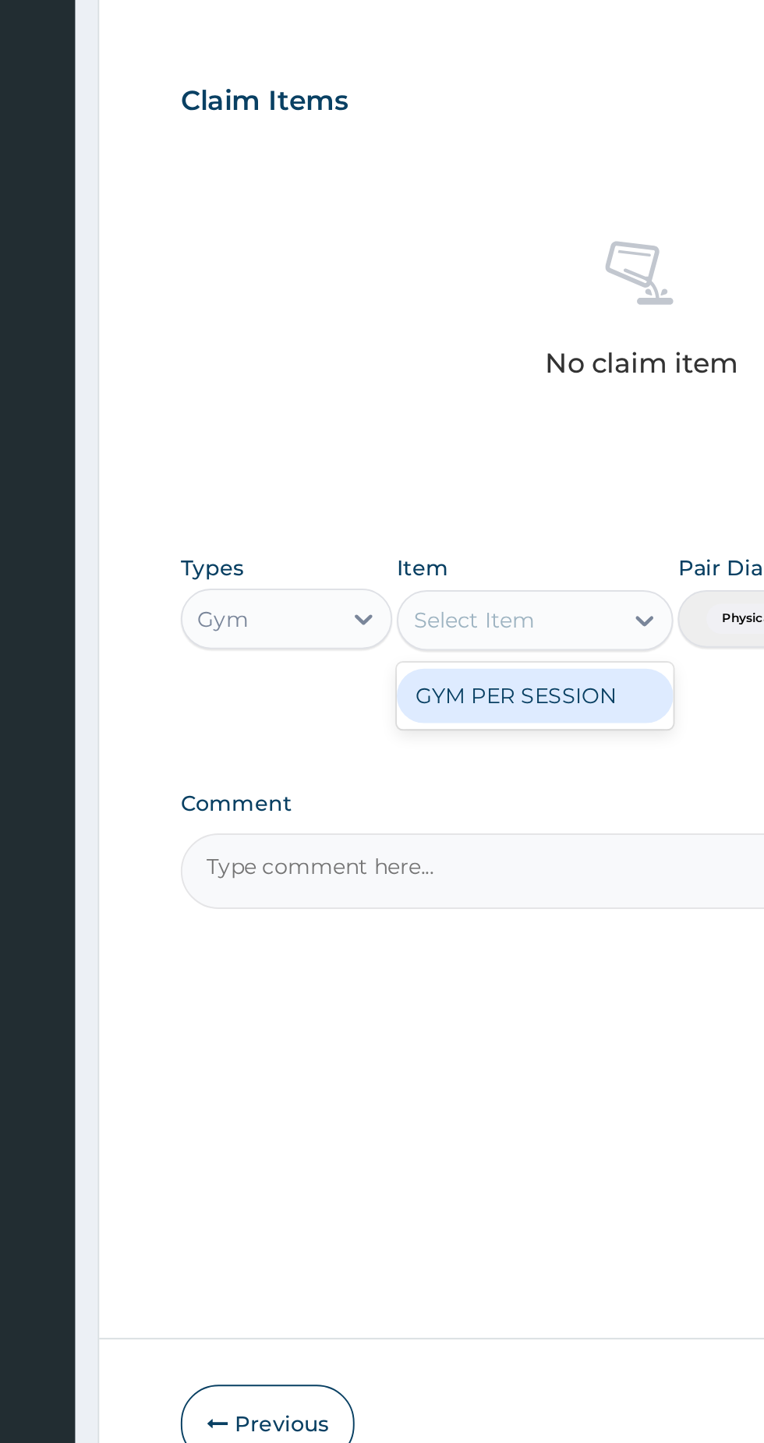
click at [444, 912] on div "GYM PER SESSION" at bounding box center [416, 910] width 143 height 28
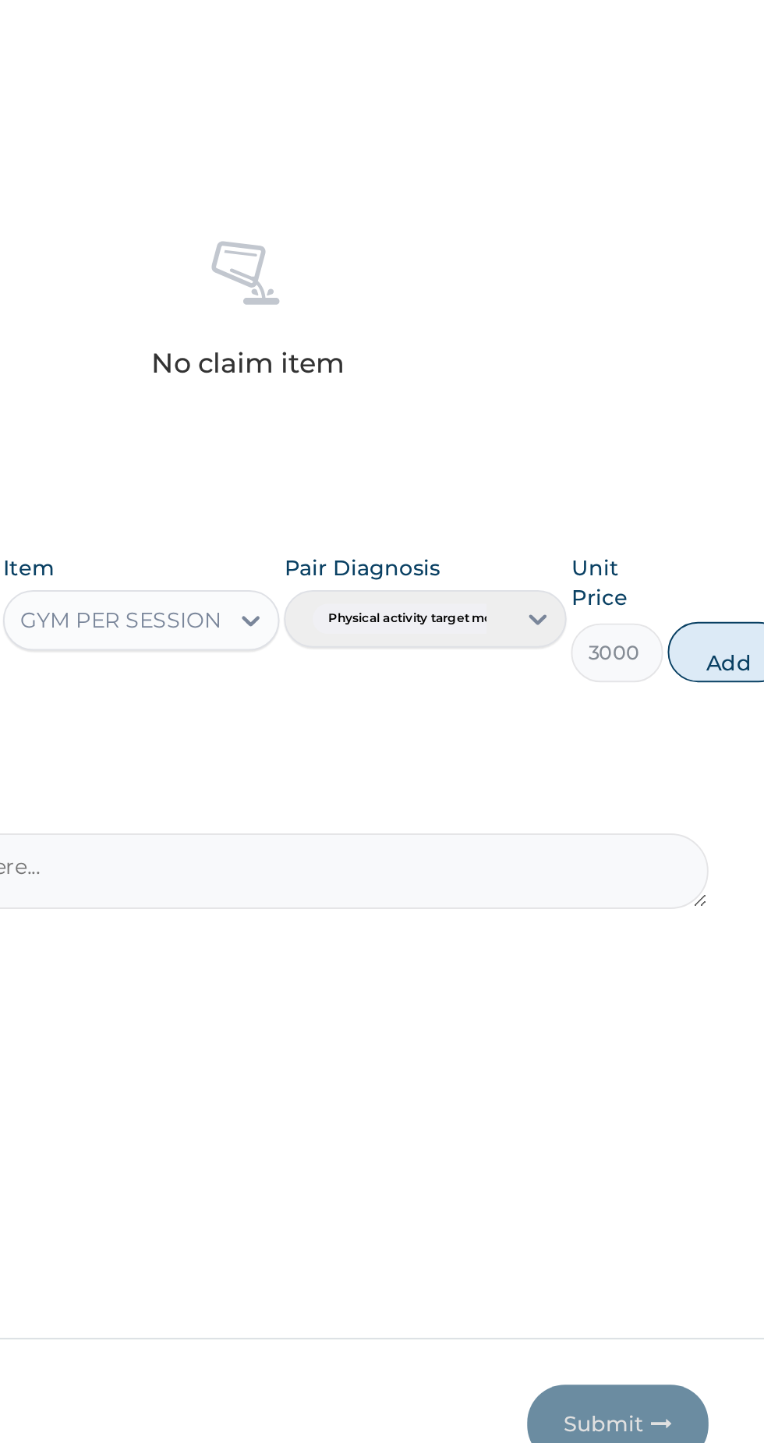
scroll to position [0, 0]
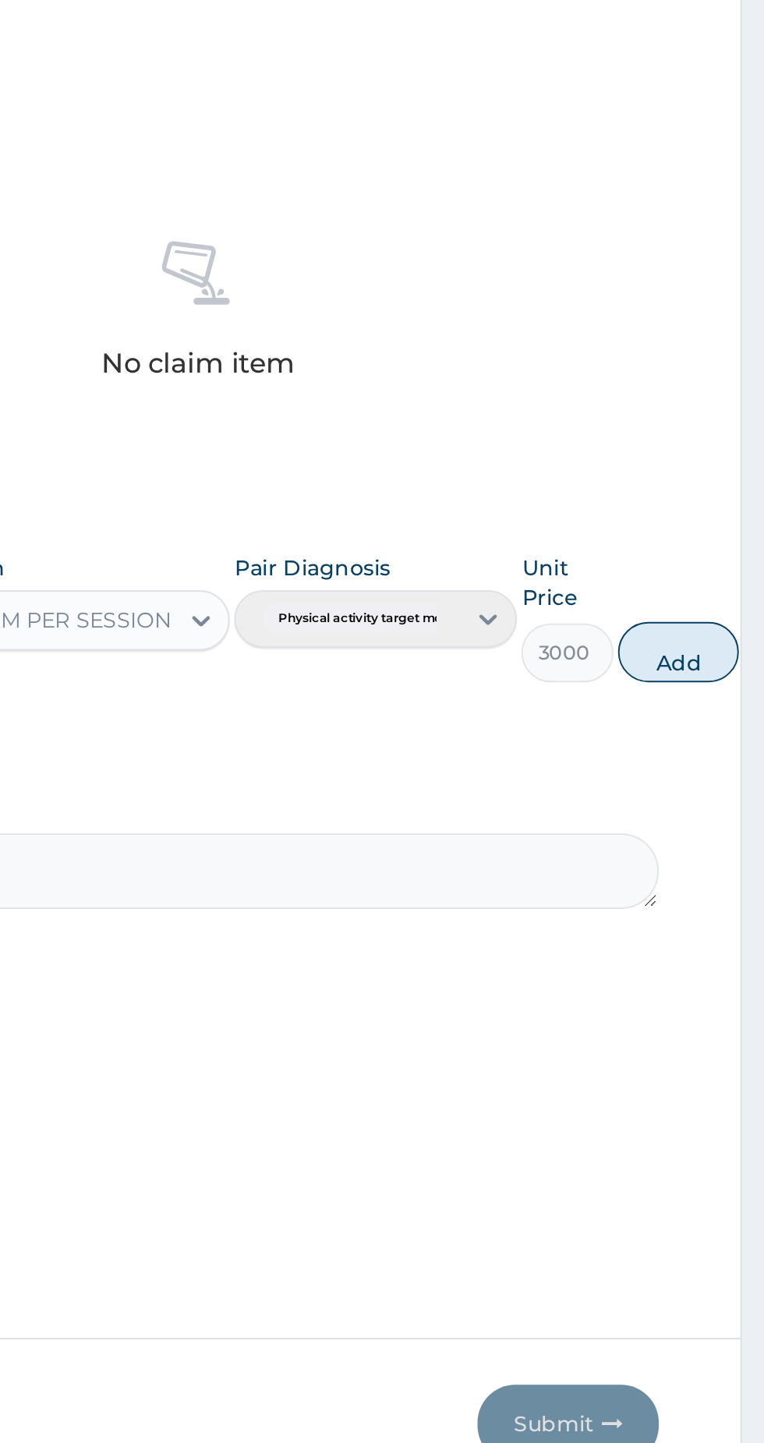
click at [722, 885] on button "Add" at bounding box center [719, 886] width 62 height 31
type input "0"
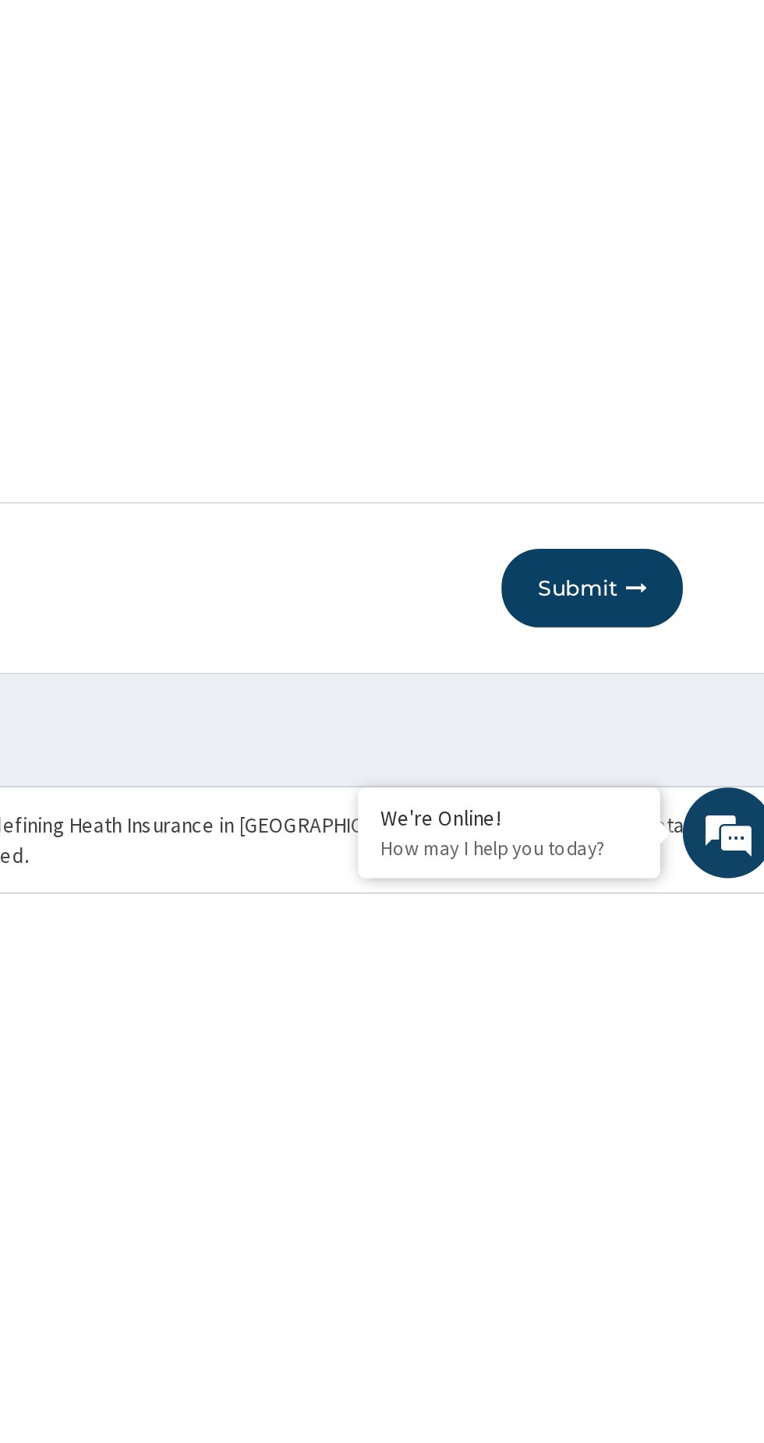
click at [660, 1286] on button "Submit" at bounding box center [663, 1285] width 94 height 41
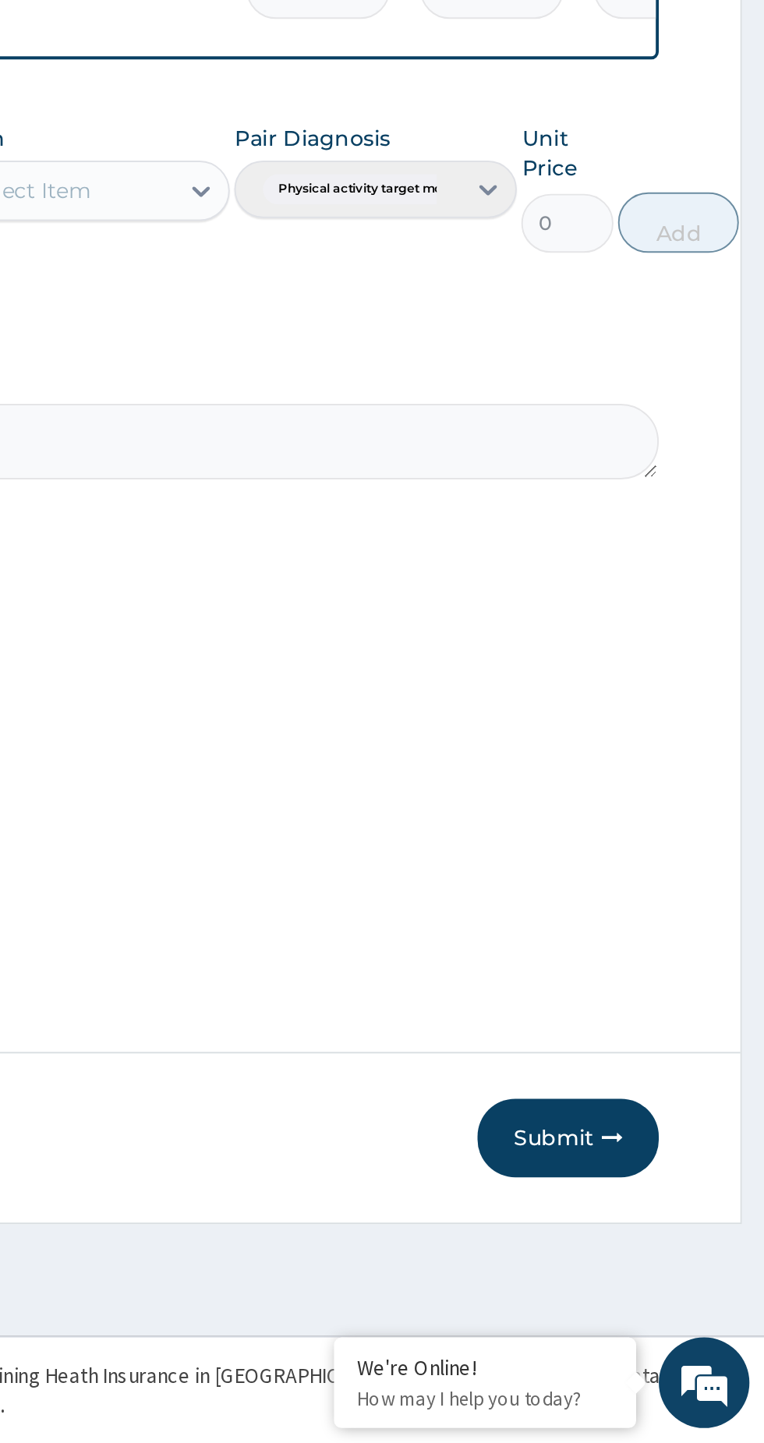
click at [655, 1292] on button "Submit" at bounding box center [663, 1285] width 94 height 41
click at [652, 1285] on button "Submit" at bounding box center [663, 1285] width 94 height 41
click at [642, 1292] on button "Submit" at bounding box center [663, 1285] width 94 height 41
click at [648, 1286] on button "Submit" at bounding box center [663, 1285] width 94 height 41
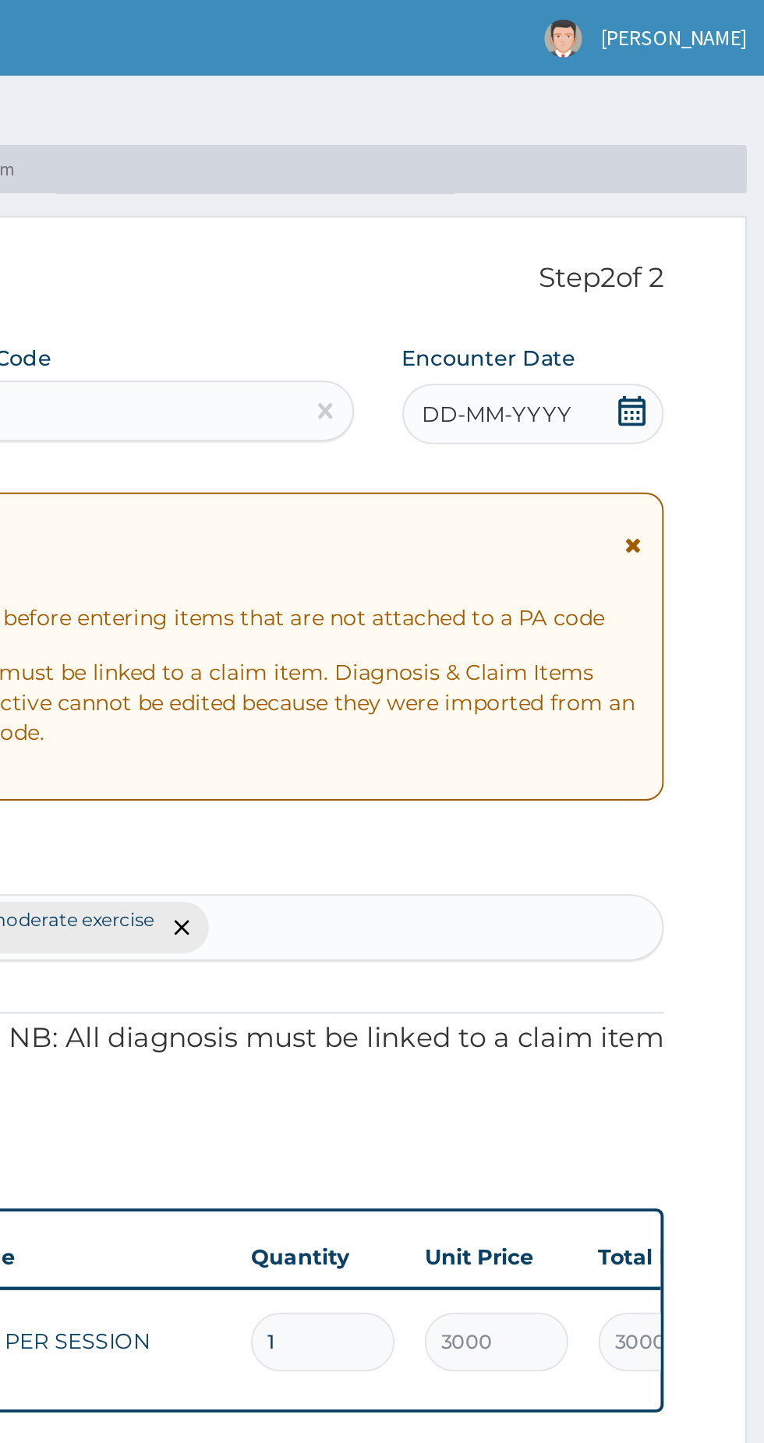
click at [637, 210] on span "DD-MM-YYYY" at bounding box center [623, 214] width 77 height 16
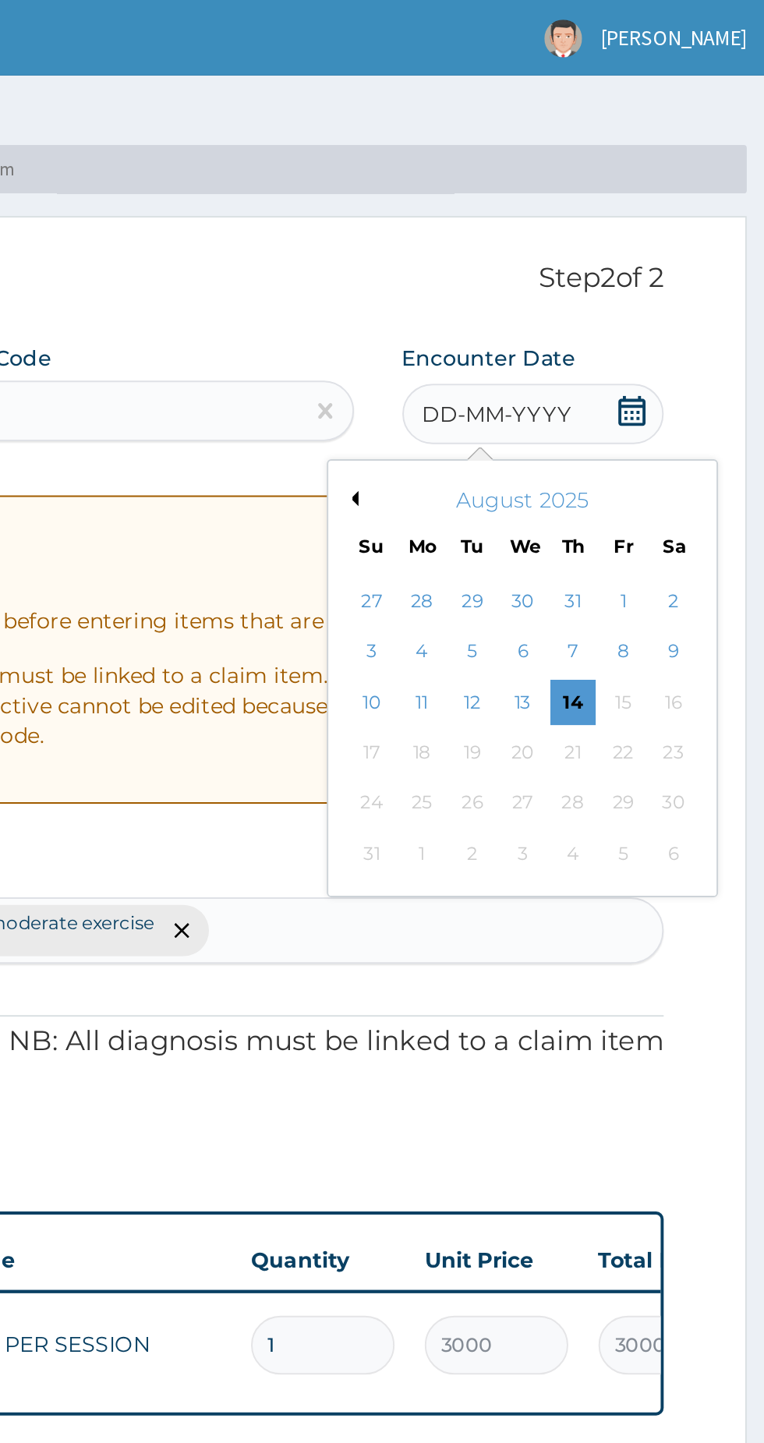
click at [547, 254] on button "Previous Month" at bounding box center [548, 257] width 8 height 8
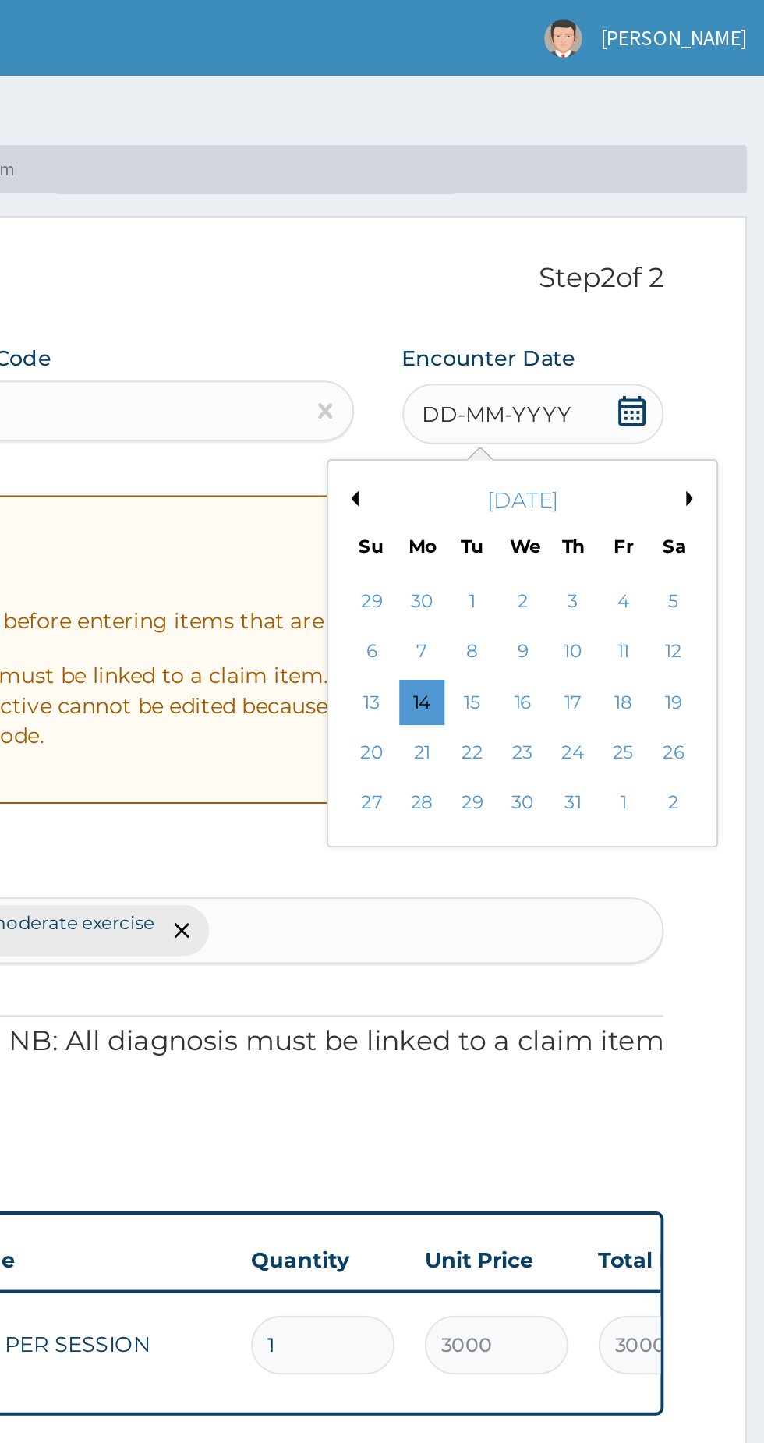
click at [636, 336] on div "9" at bounding box center [635, 336] width 23 height 23
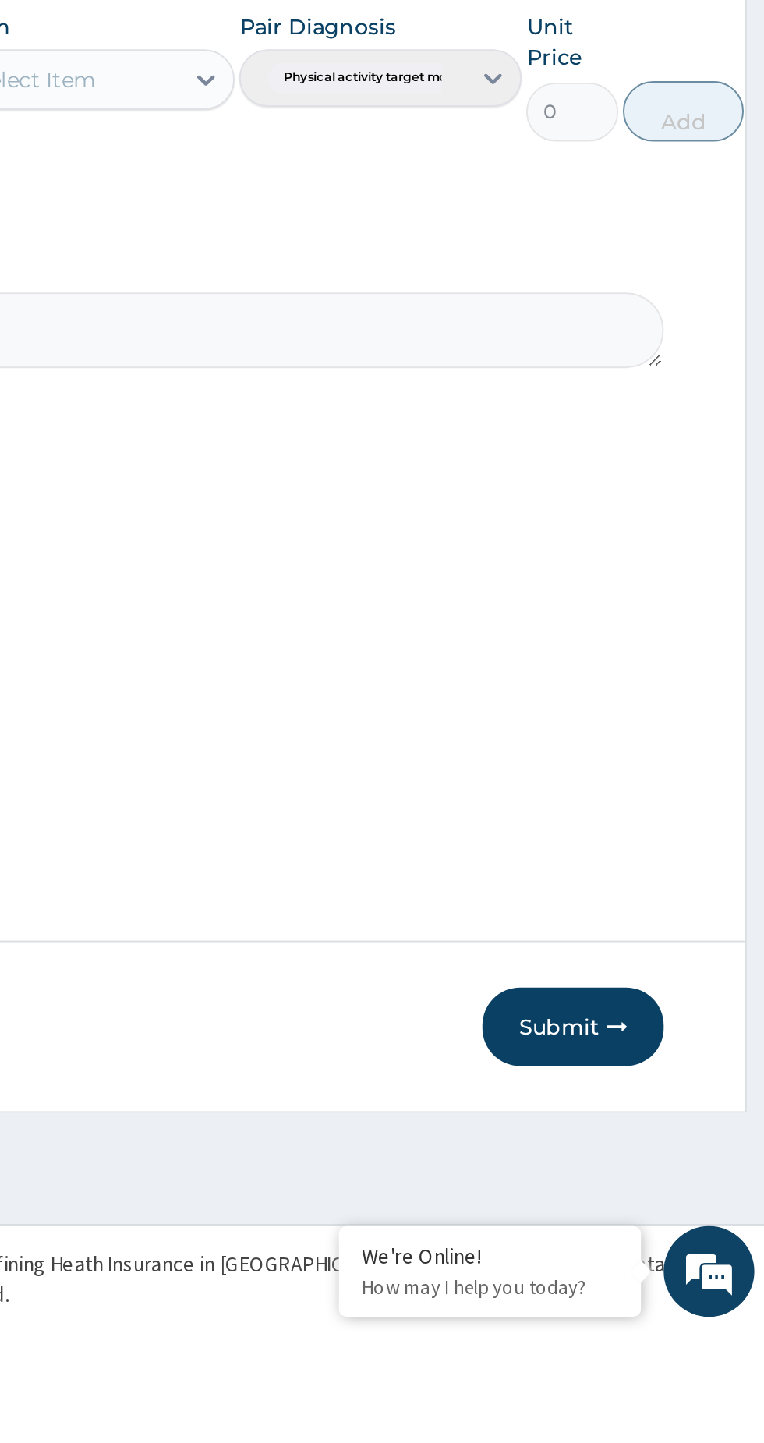
click at [655, 1306] on button "Submit" at bounding box center [663, 1285] width 94 height 41
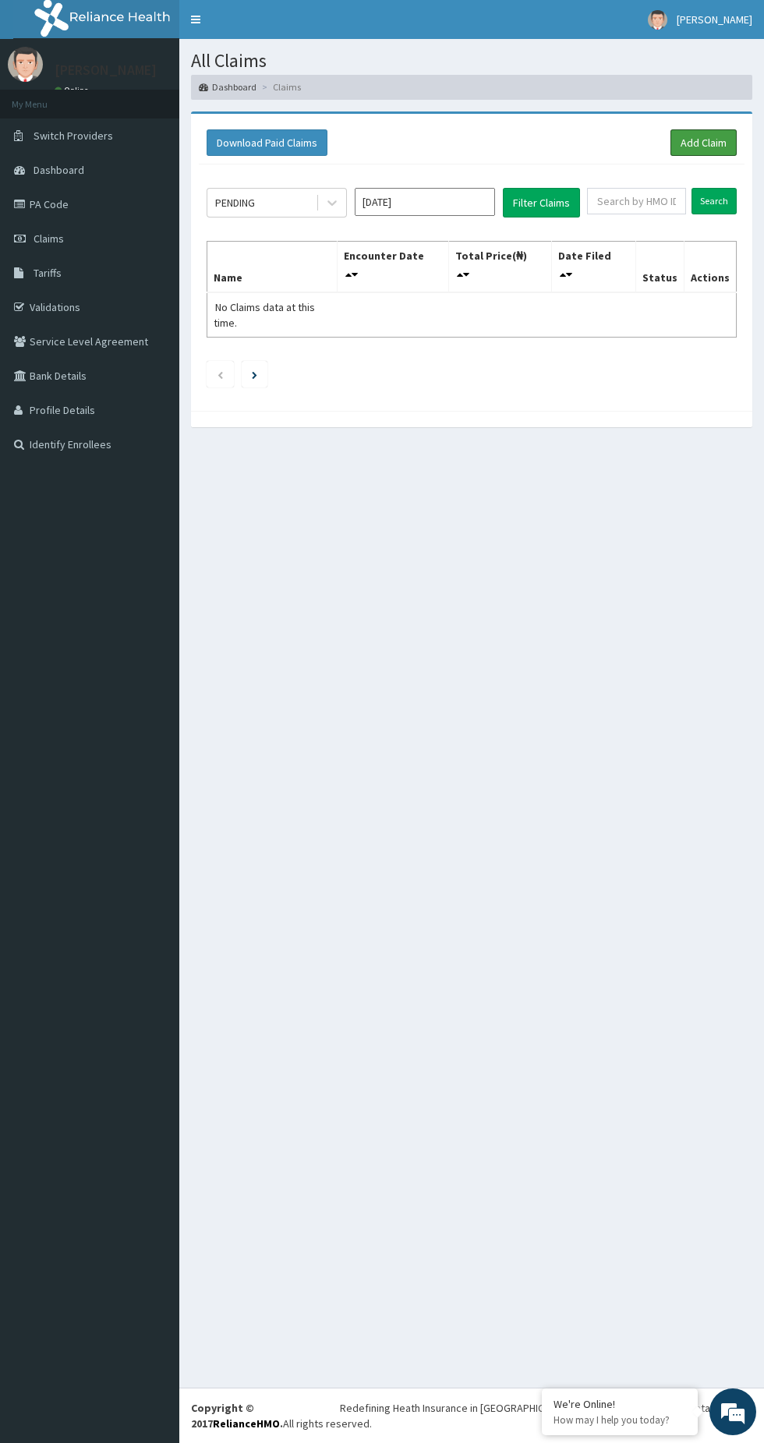
click at [702, 140] on link "Add Claim" at bounding box center [703, 142] width 66 height 27
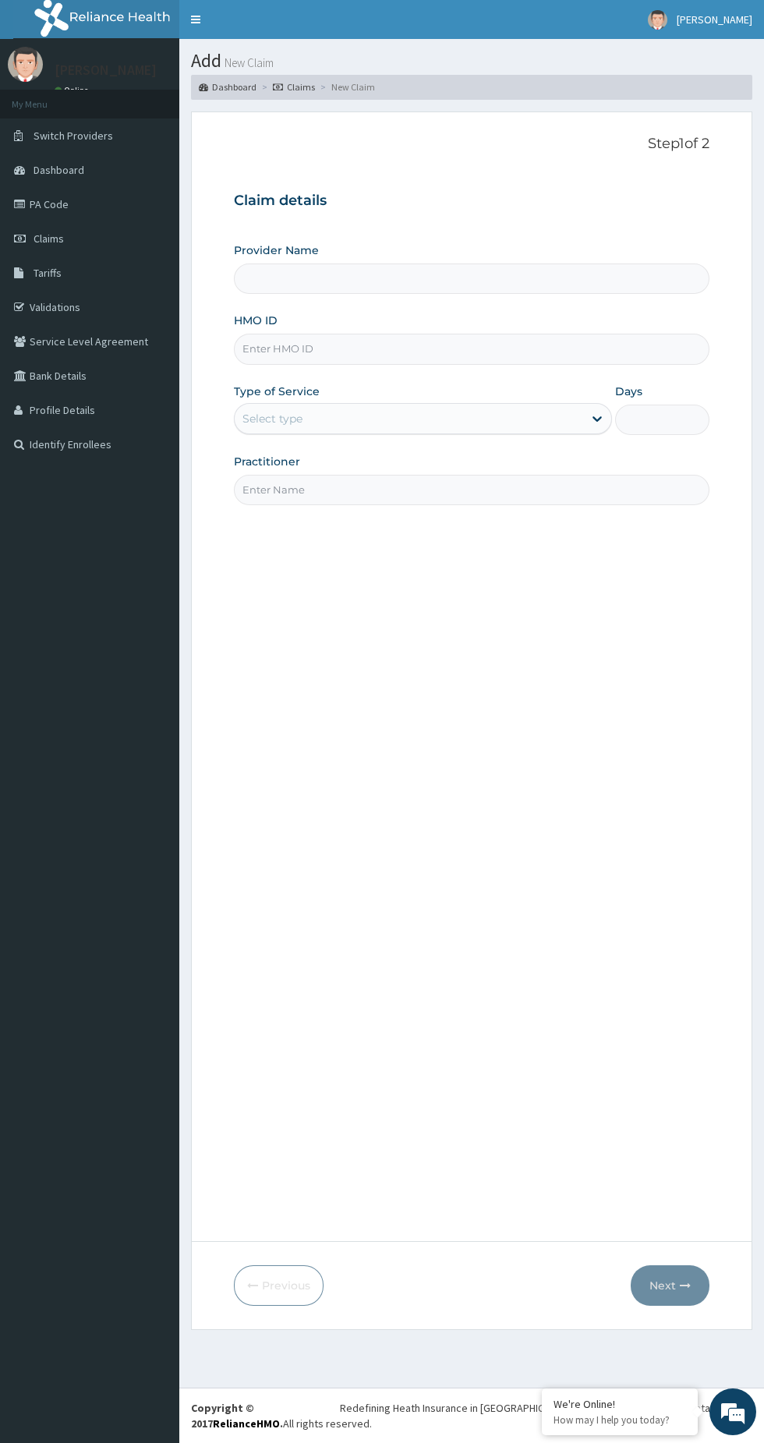
type input "BWC GYM"
type input "1"
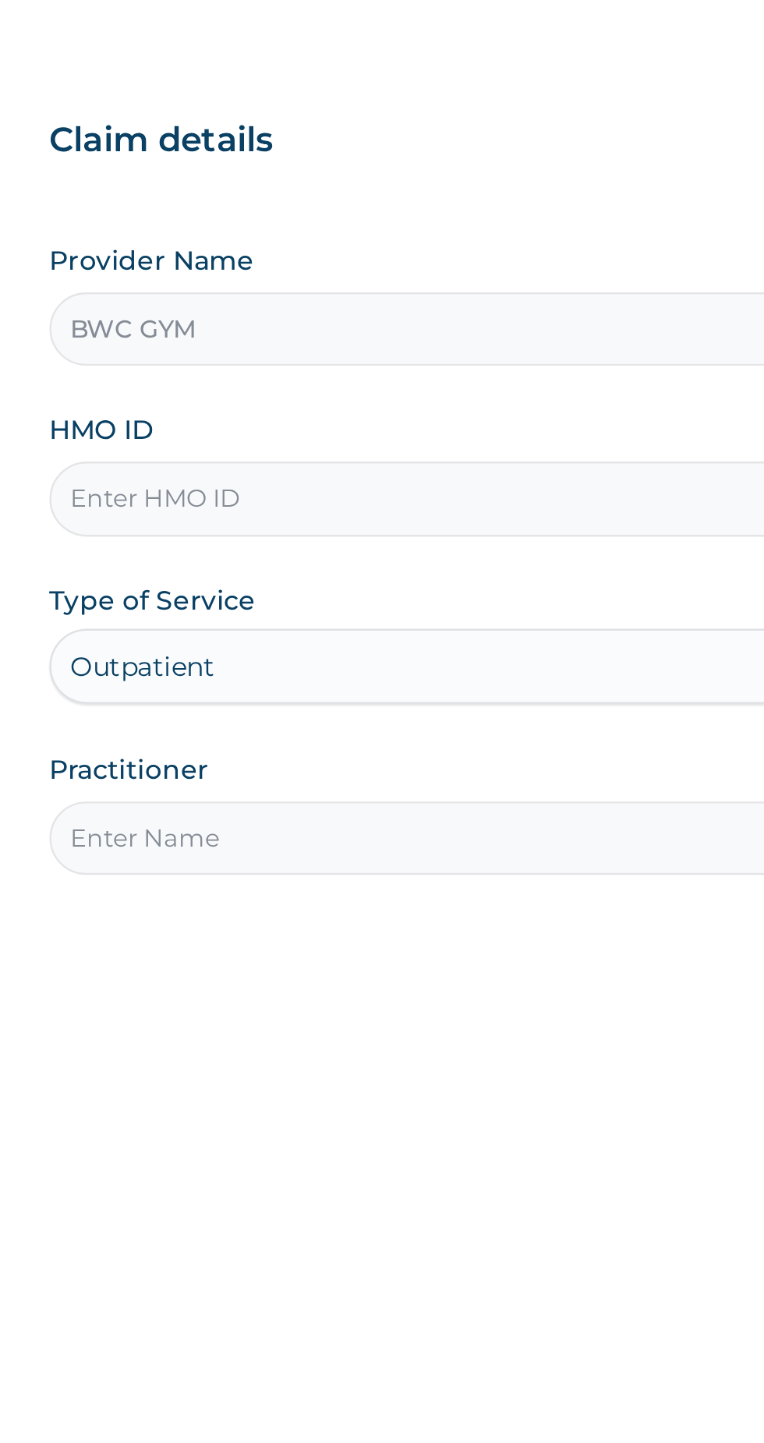
click at [382, 351] on input "HMO ID" at bounding box center [471, 349] width 475 height 30
click at [401, 349] on input "FCR" at bounding box center [471, 349] width 475 height 30
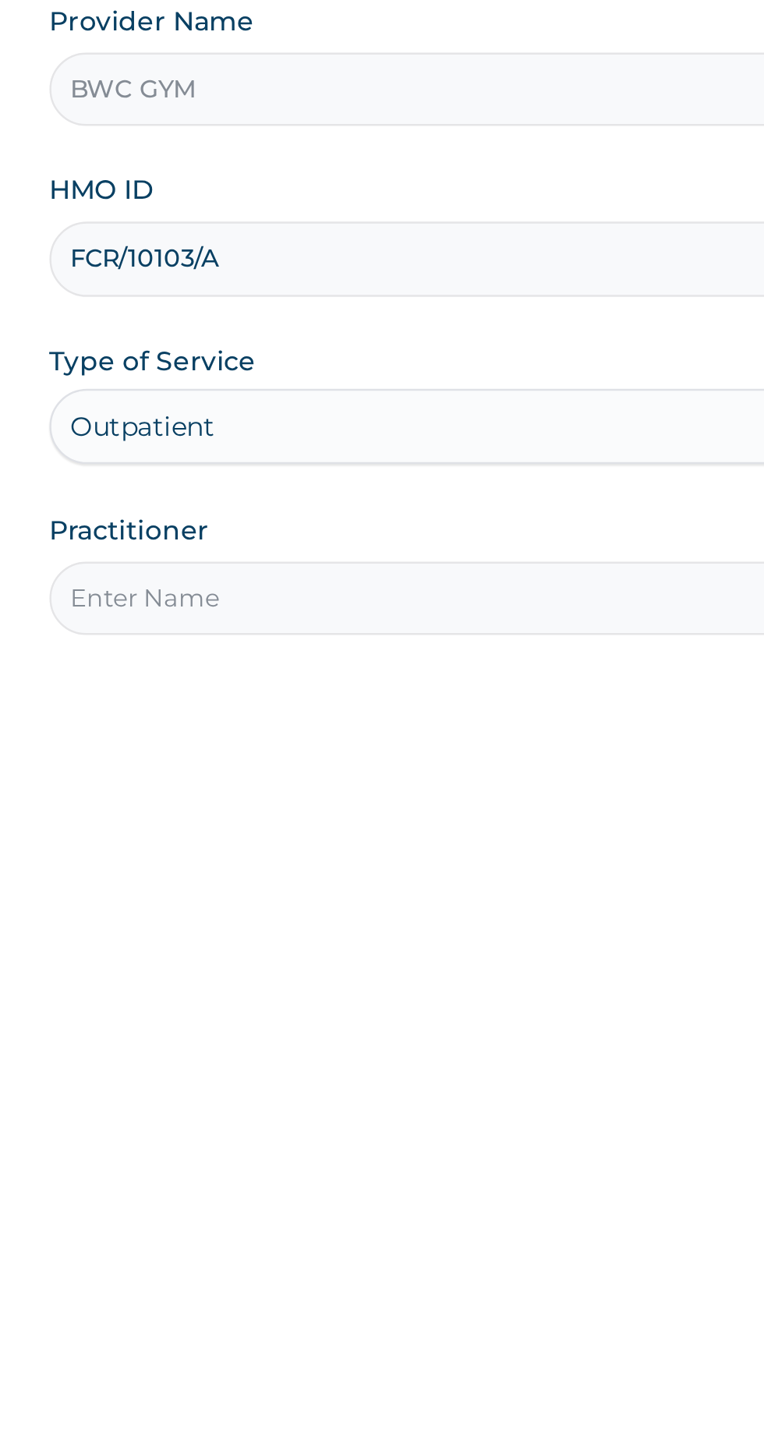
type input "FCR/10103/A"
click at [436, 491] on input "Practitioner" at bounding box center [471, 490] width 475 height 30
type input "[PERSON_NAME]"
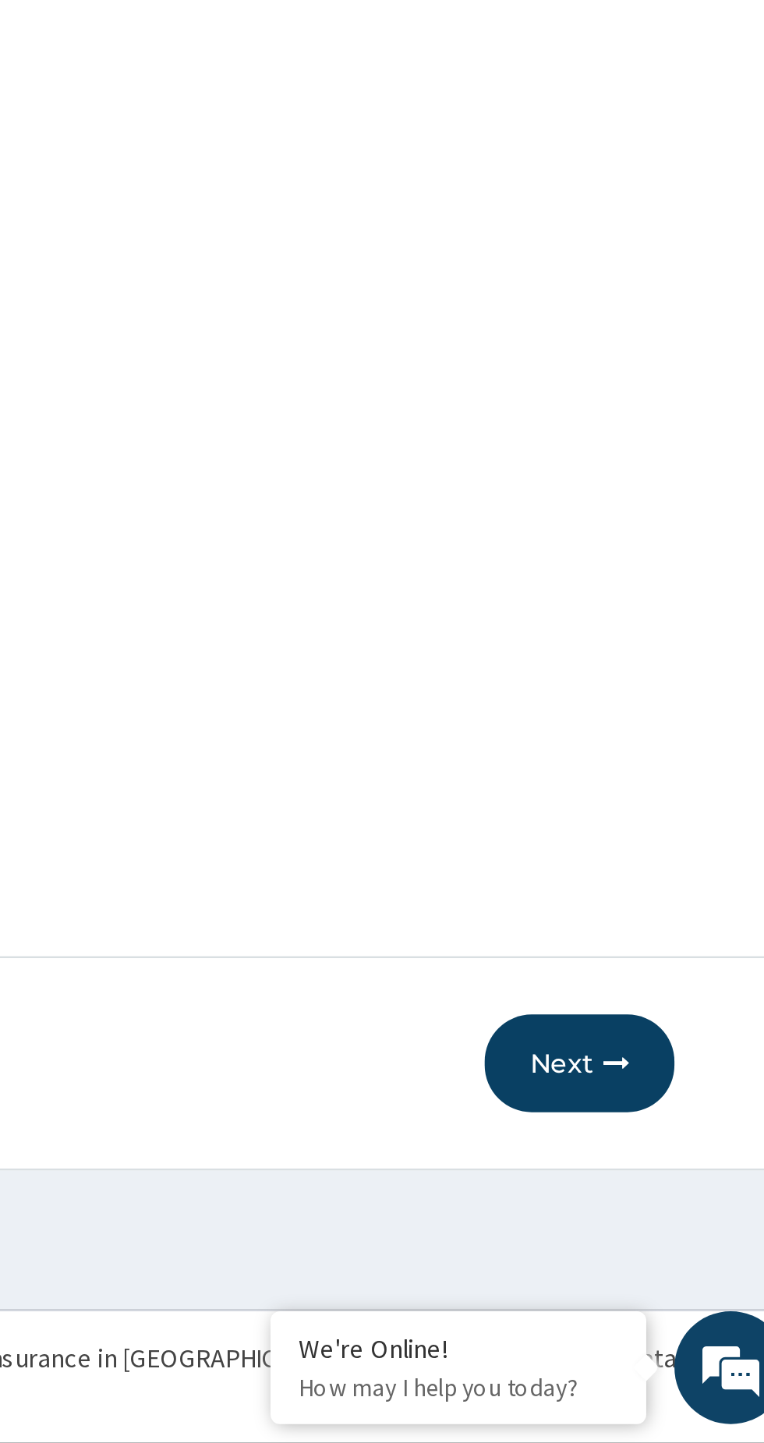
click at [672, 1288] on button "Next" at bounding box center [670, 1285] width 79 height 41
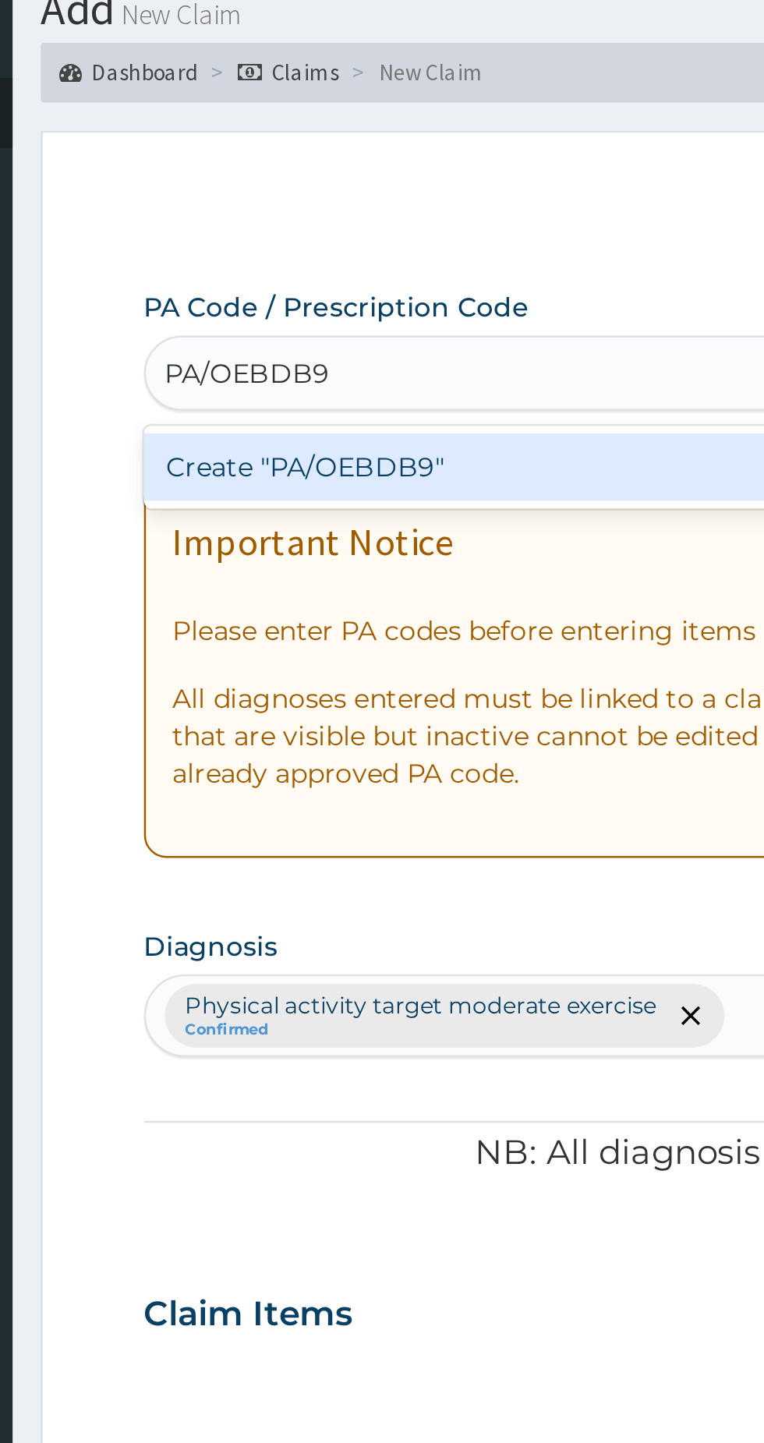
click at [434, 249] on div "Create "PA/OEBDB9"" at bounding box center [392, 251] width 316 height 28
type input "PA/OEBDB9"
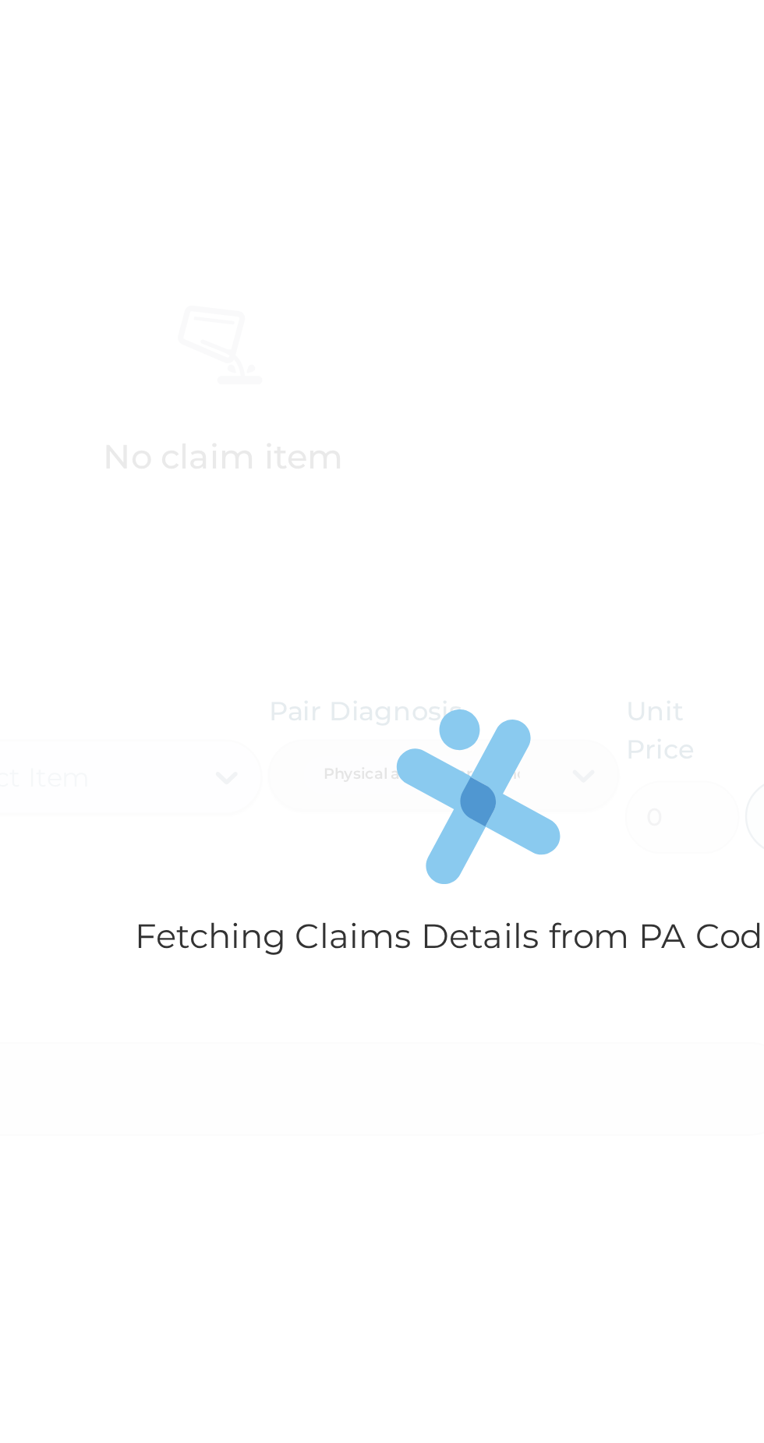
scroll to position [177, 0]
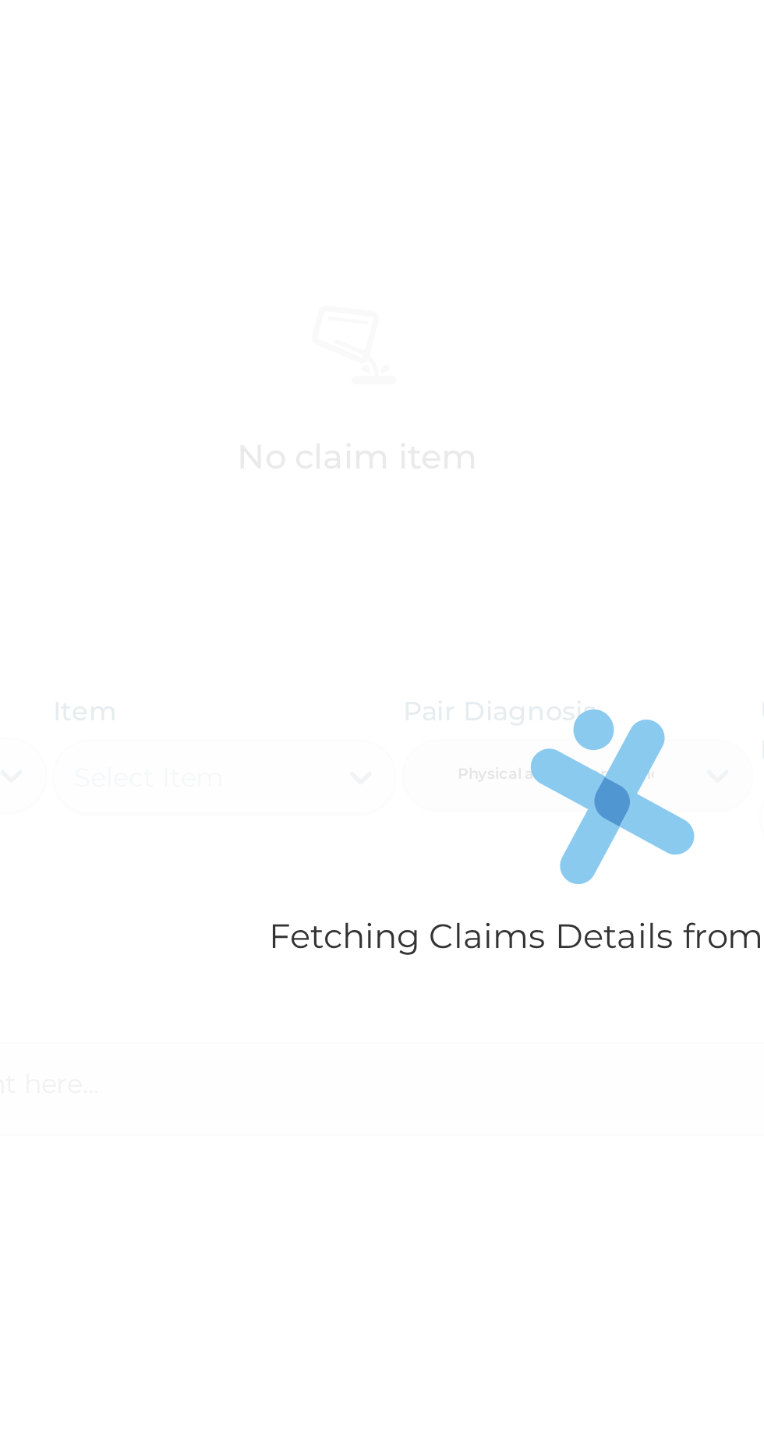
click at [498, 771] on p "Fetching Claims Details from PA Code....." at bounding box center [577, 761] width 284 height 20
click at [504, 804] on div "Fetching Claims Details from PA Code....." at bounding box center [577, 721] width 687 height 1443
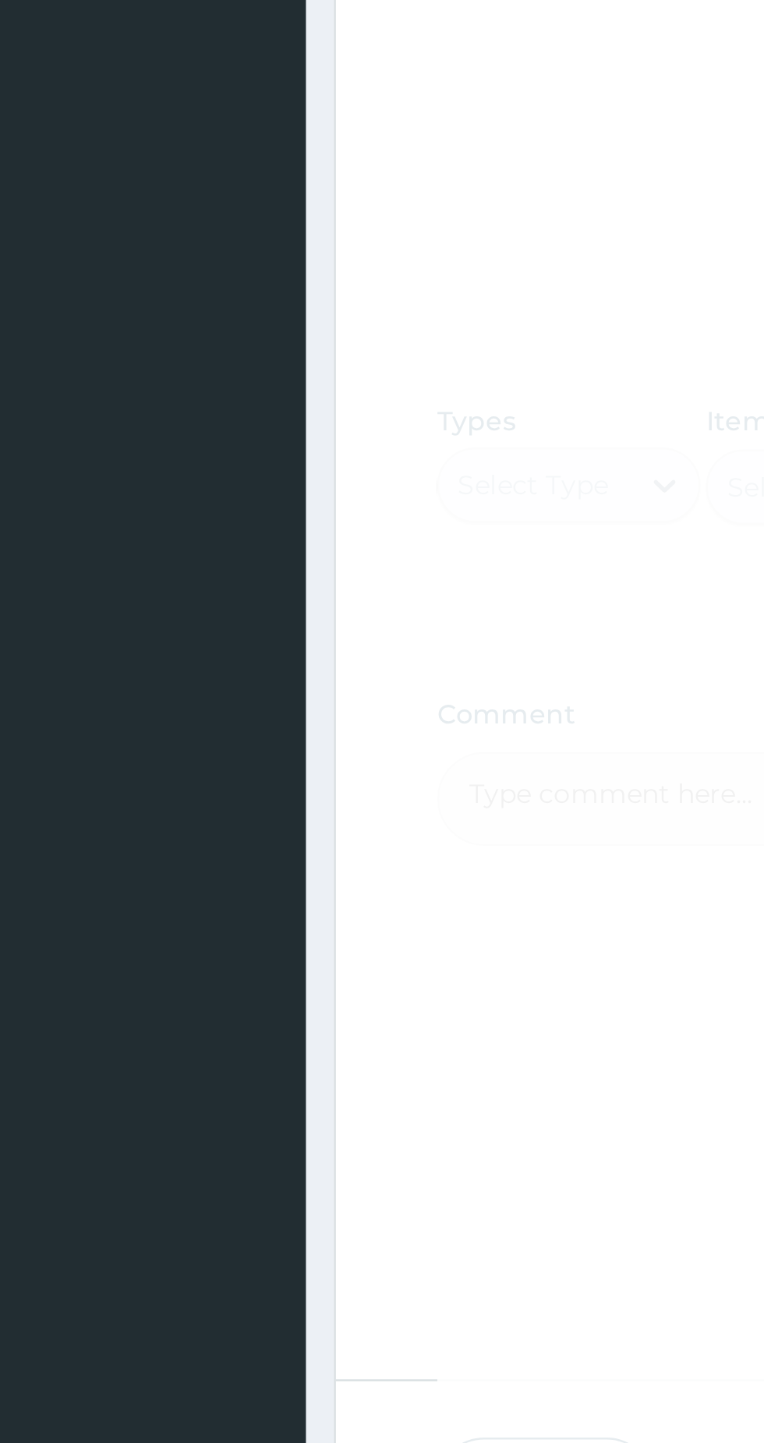
scroll to position [0, 0]
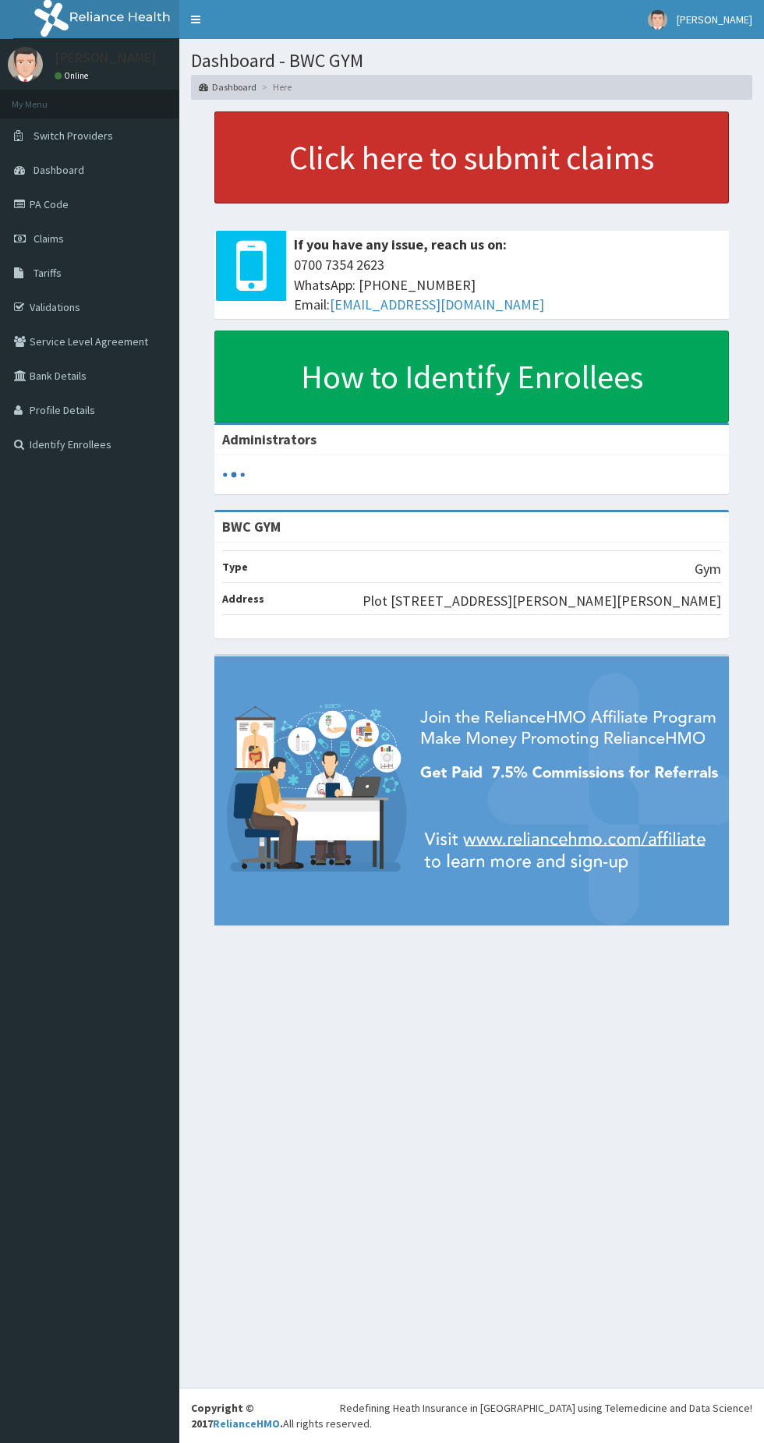
click at [581, 191] on link "Click here to submit claims" at bounding box center [471, 157] width 514 height 92
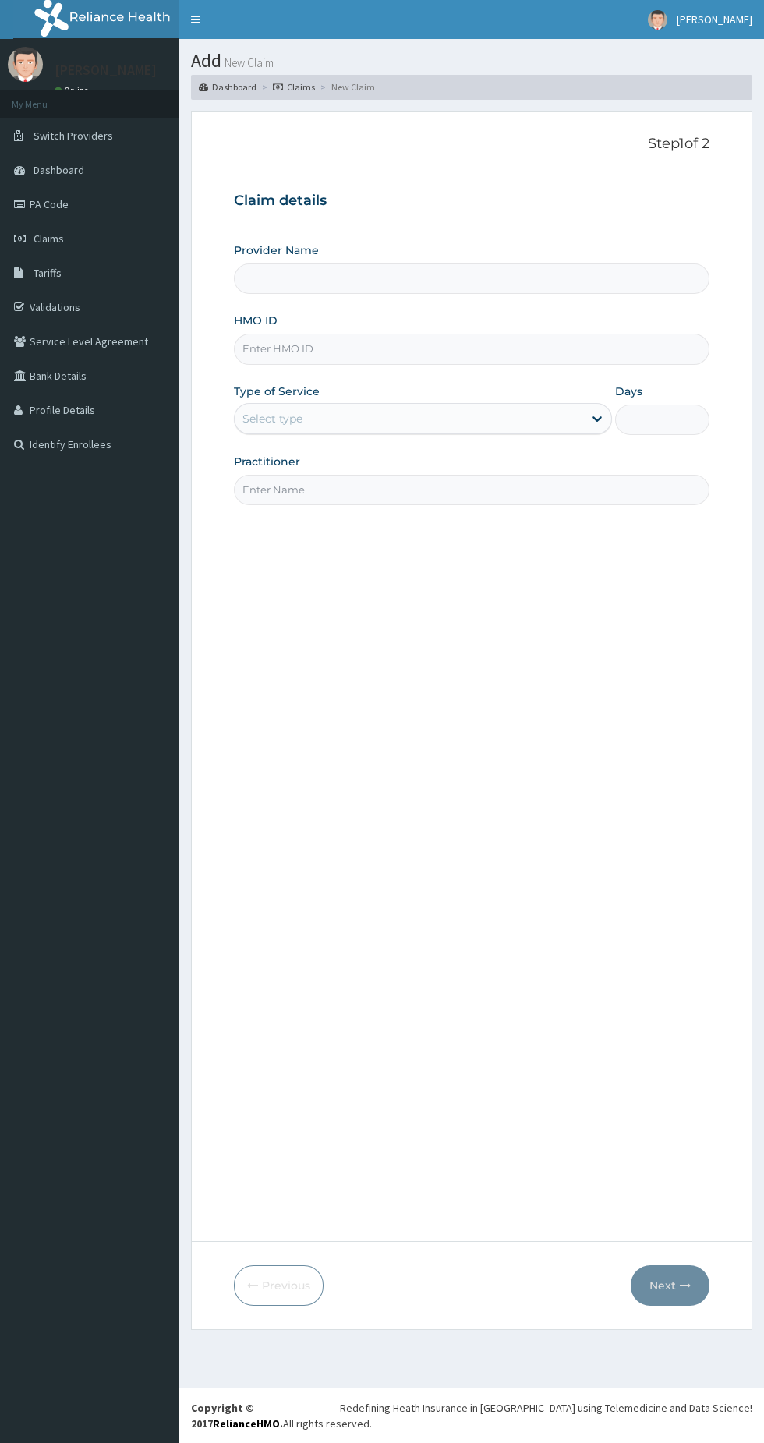
type input "BWC GYM"
type input "1"
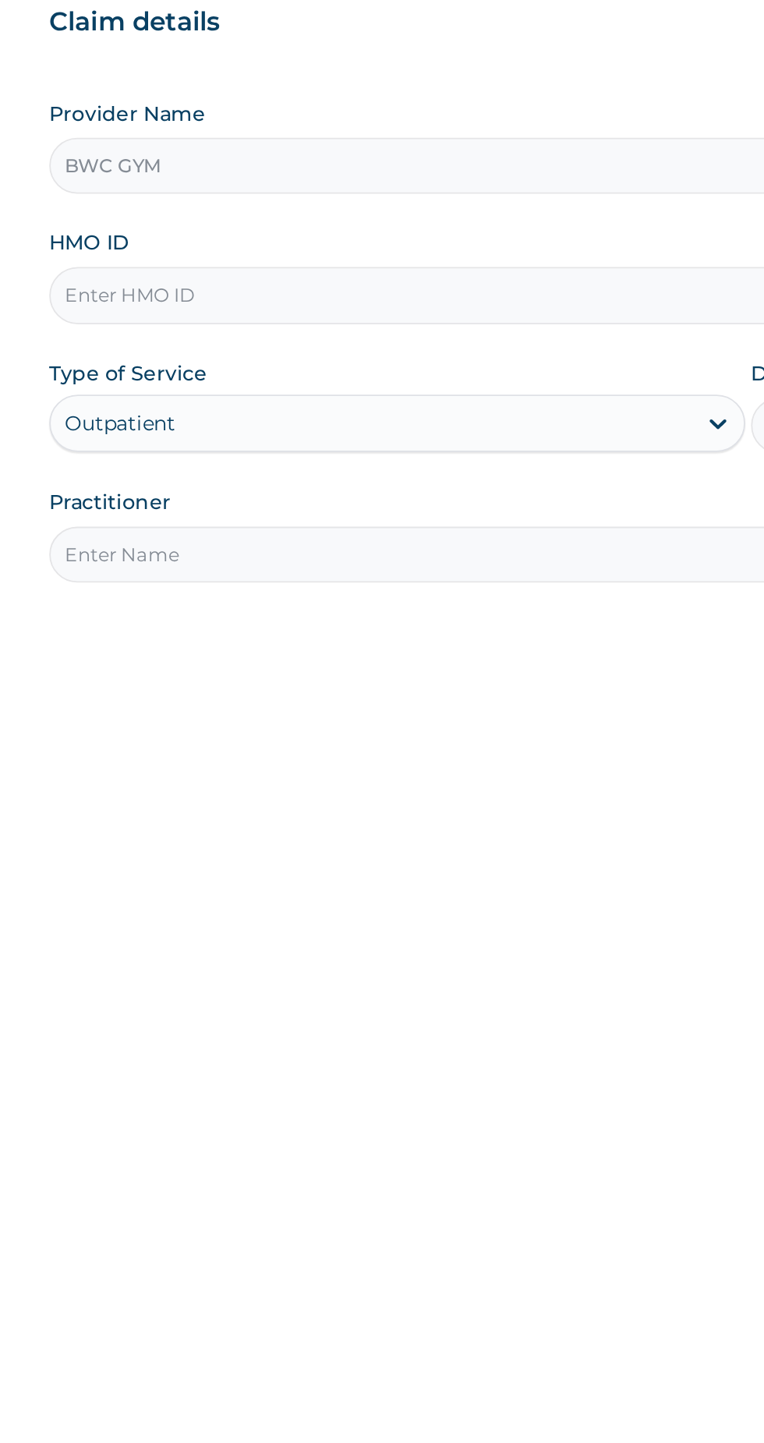
click at [417, 347] on input "HMO ID" at bounding box center [471, 349] width 475 height 30
type input "ELY/1002/A"
click at [445, 492] on input "Practitioner" at bounding box center [471, 490] width 475 height 30
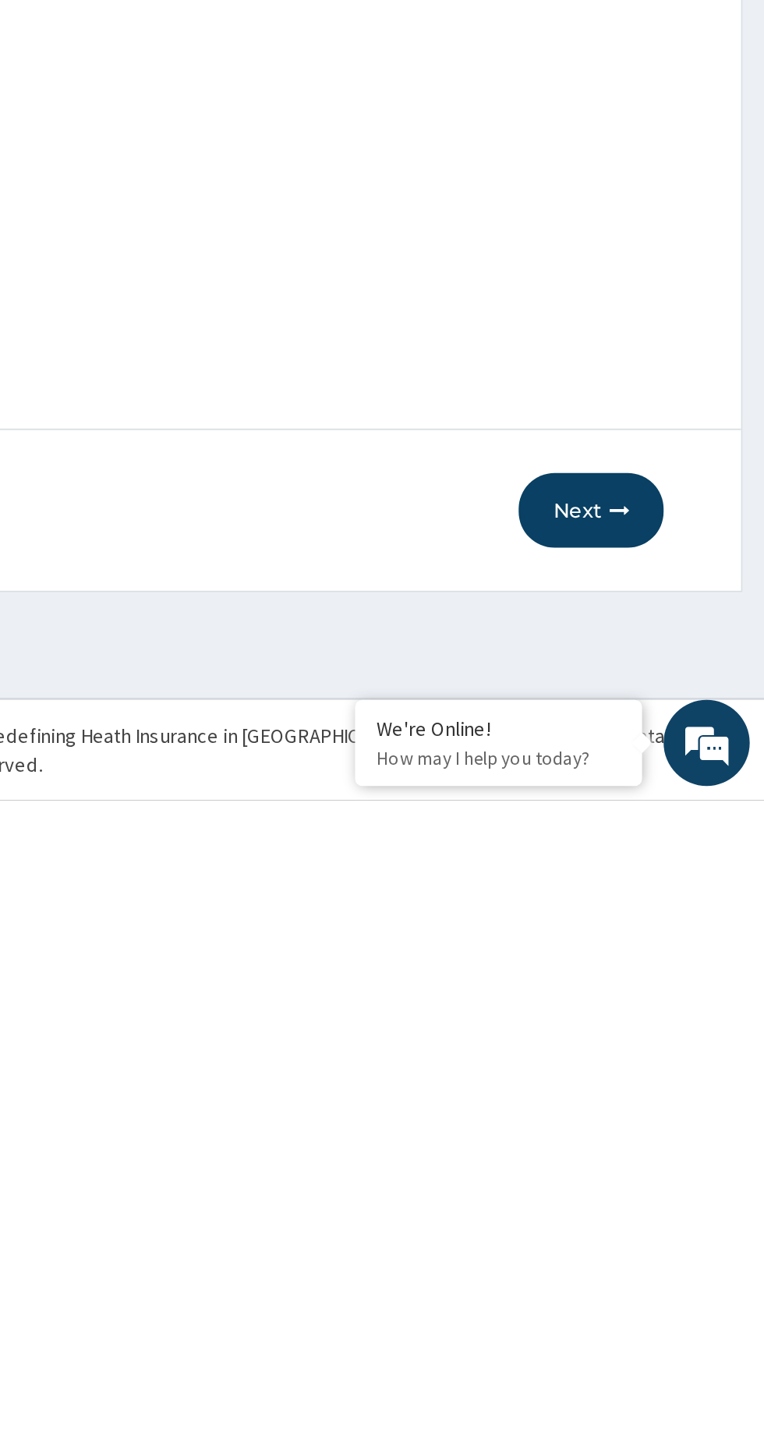
type input "PA/1ACYAD"
click at [663, 1288] on button "Next" at bounding box center [670, 1285] width 79 height 41
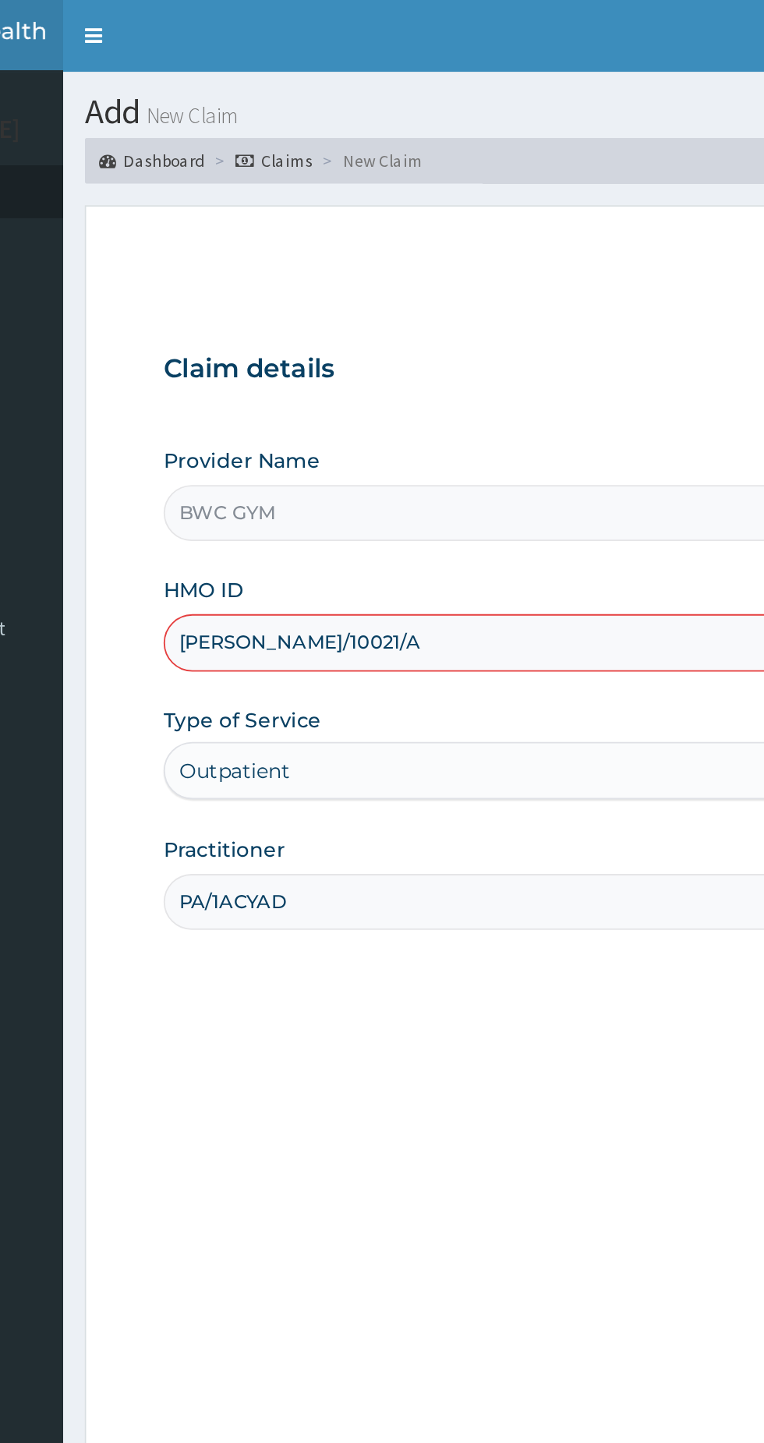
type input "ELY/10021/A"
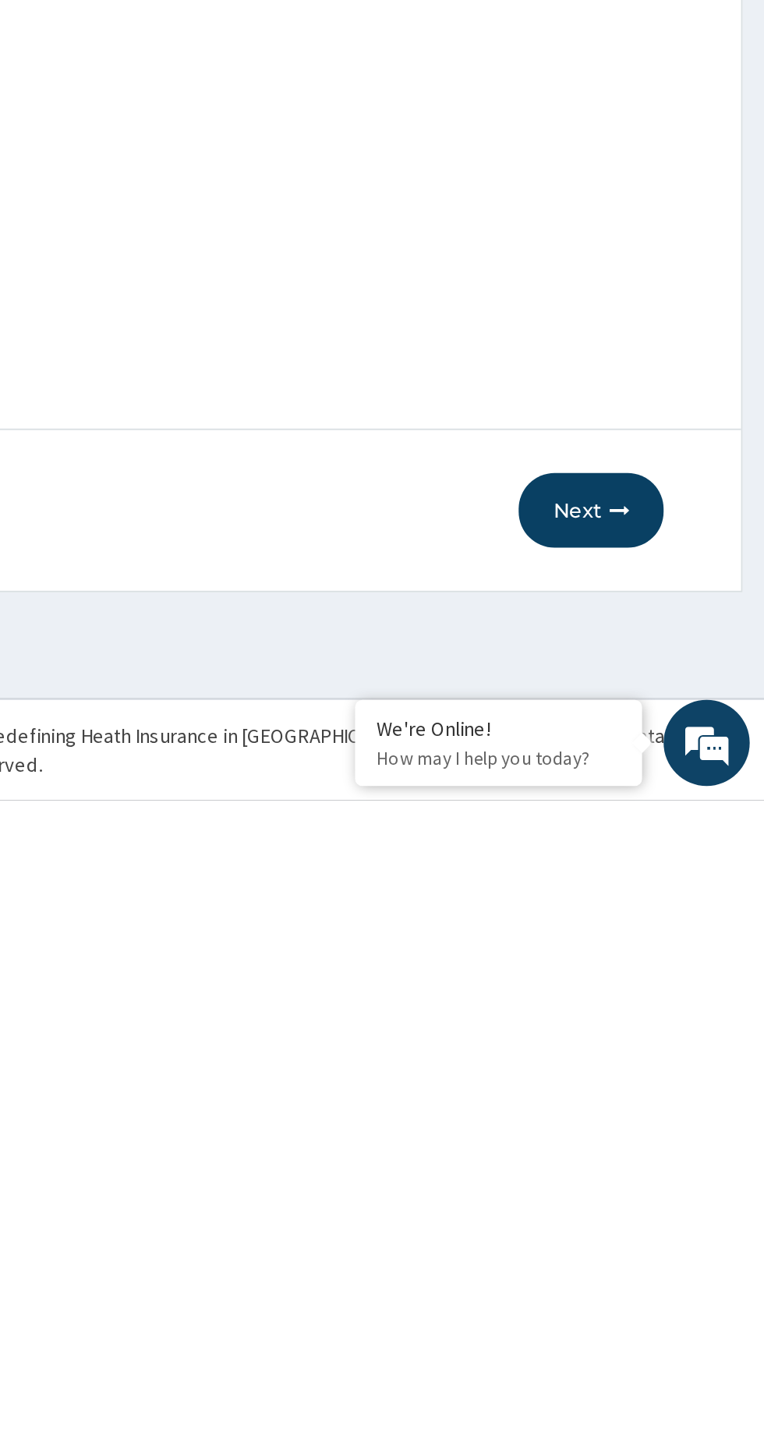
click at [672, 1284] on button "Next" at bounding box center [670, 1285] width 79 height 41
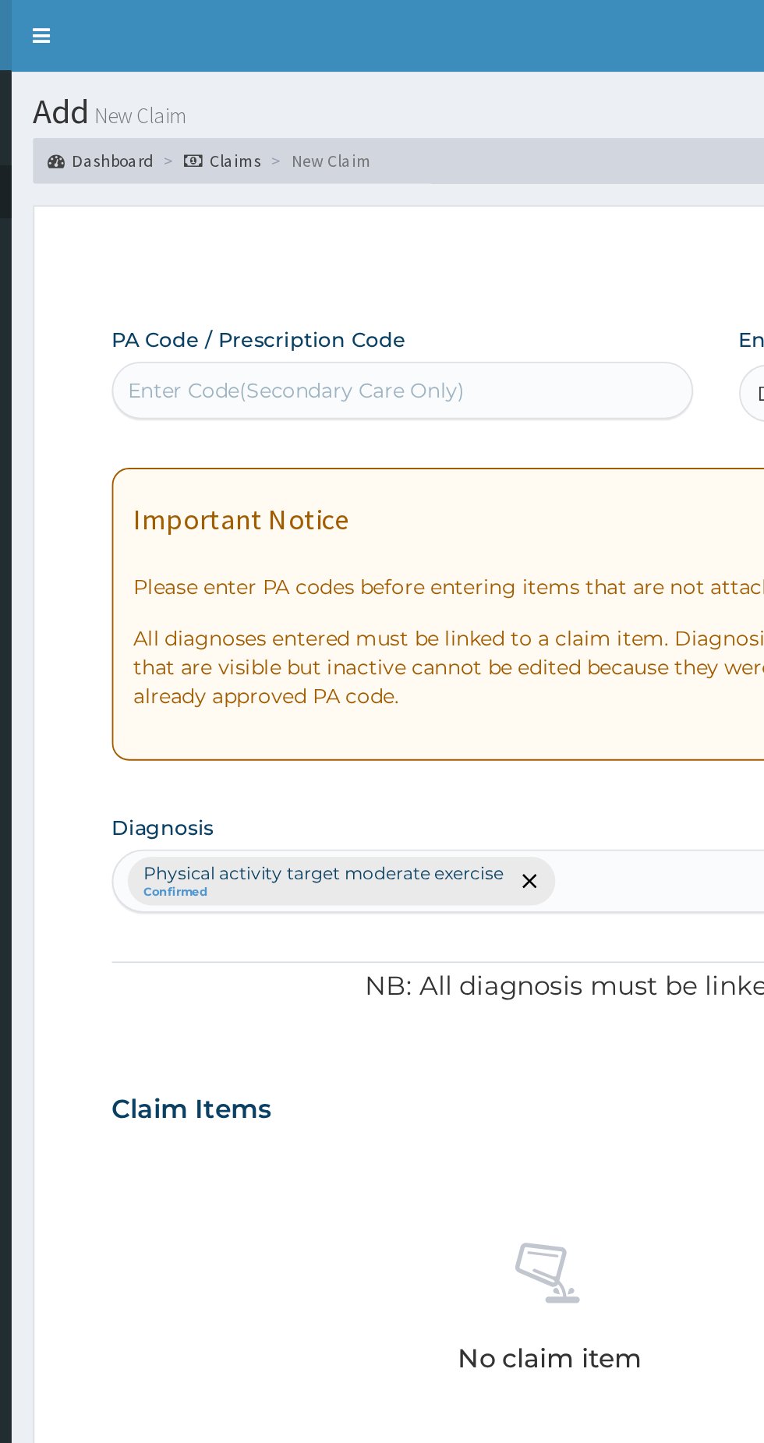
click at [429, 210] on div "Enter Code(Secondary Care Only)" at bounding box center [392, 212] width 314 height 25
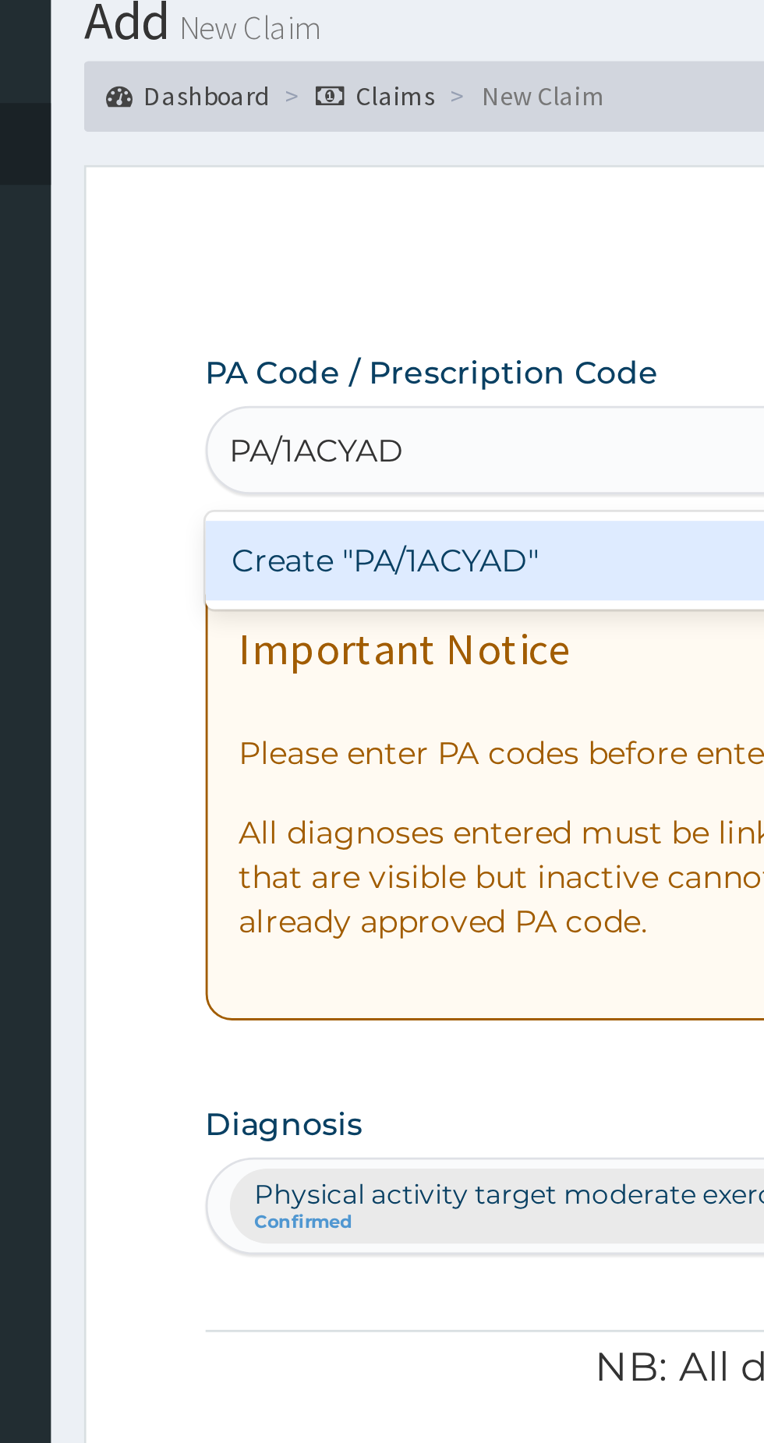
click at [384, 256] on div "Create "PA/1ACYAD"" at bounding box center [392, 251] width 316 height 28
type input "PA/1ACYAD"
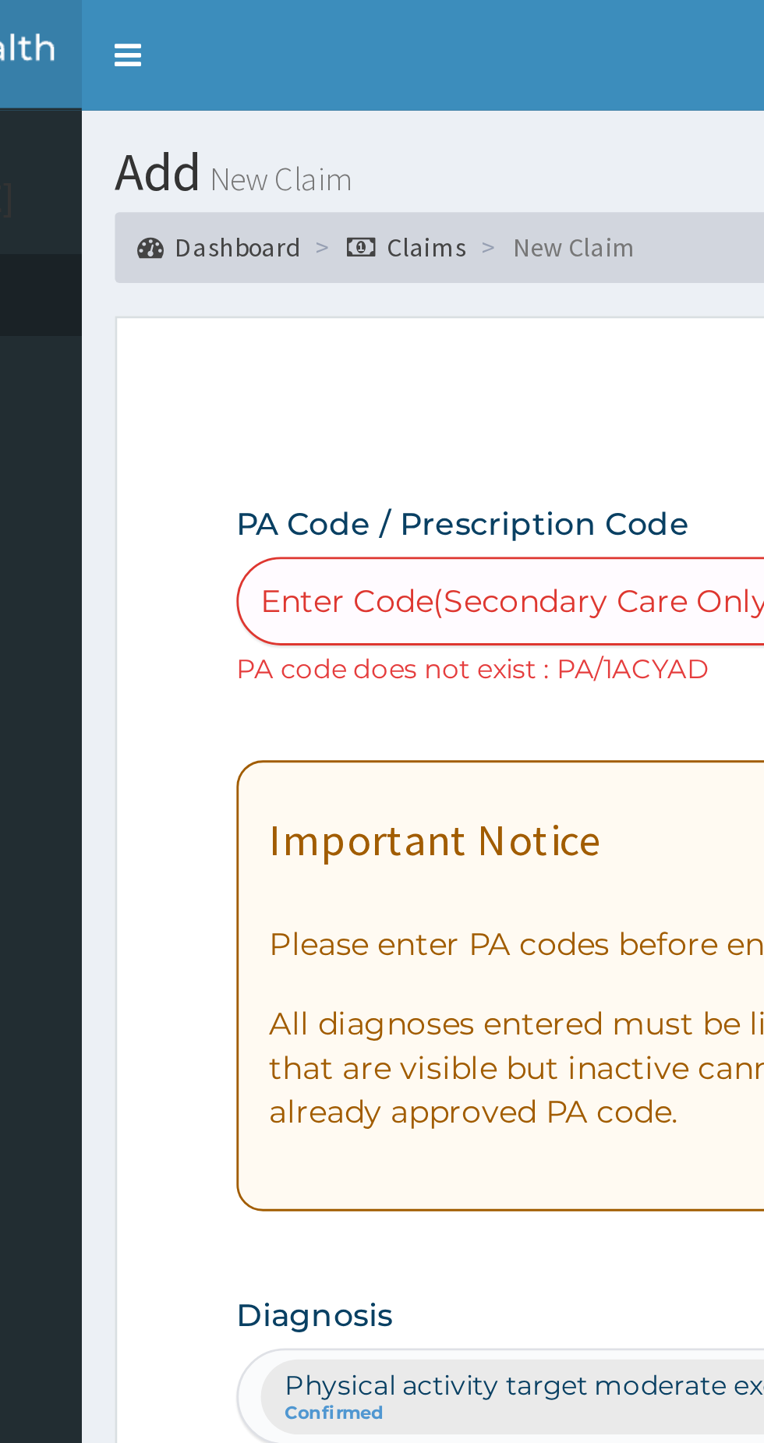
click at [340, 214] on div "Enter Code(Secondary Care Only)" at bounding box center [333, 212] width 183 height 16
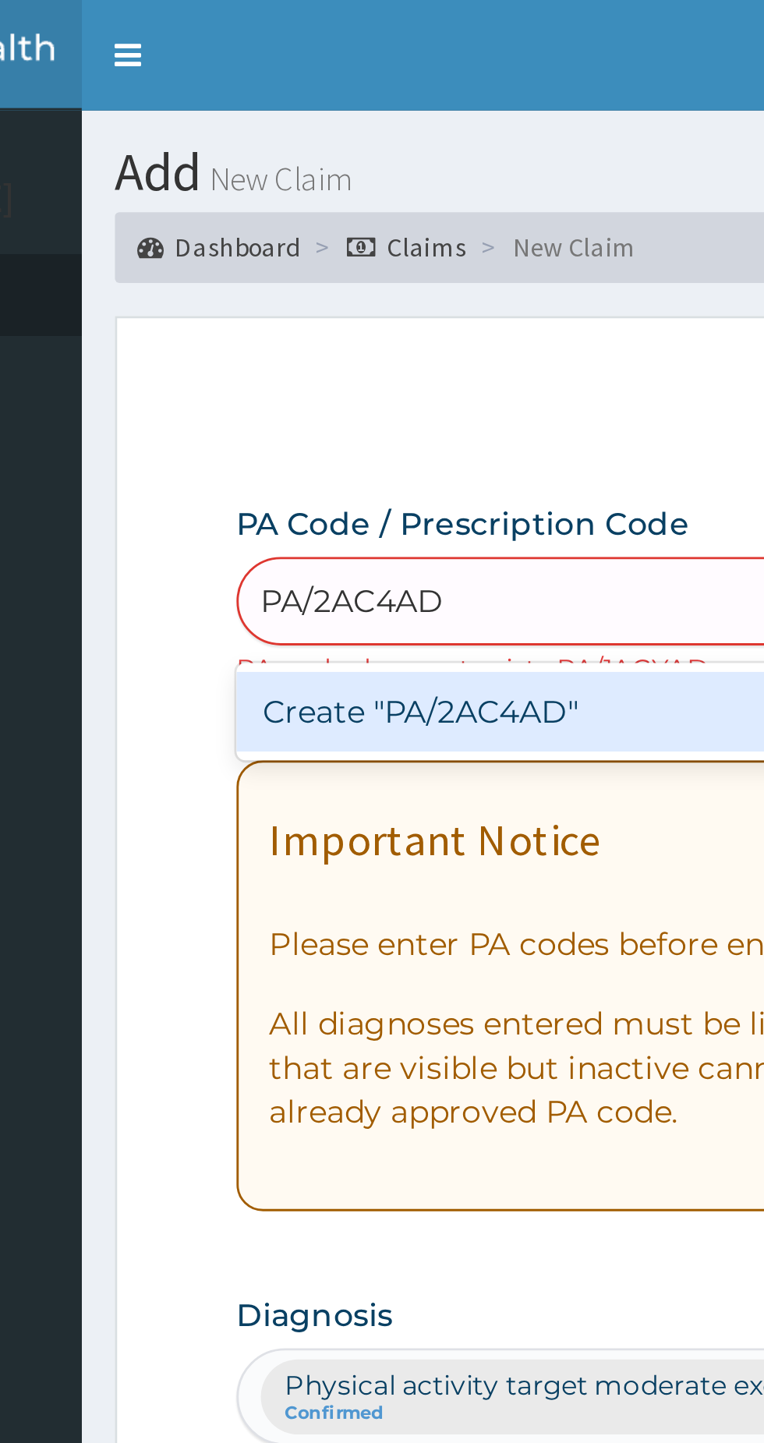
click at [381, 250] on div "Create "PA/2AC4AD"" at bounding box center [392, 251] width 316 height 28
type input "PA/2AC4AD"
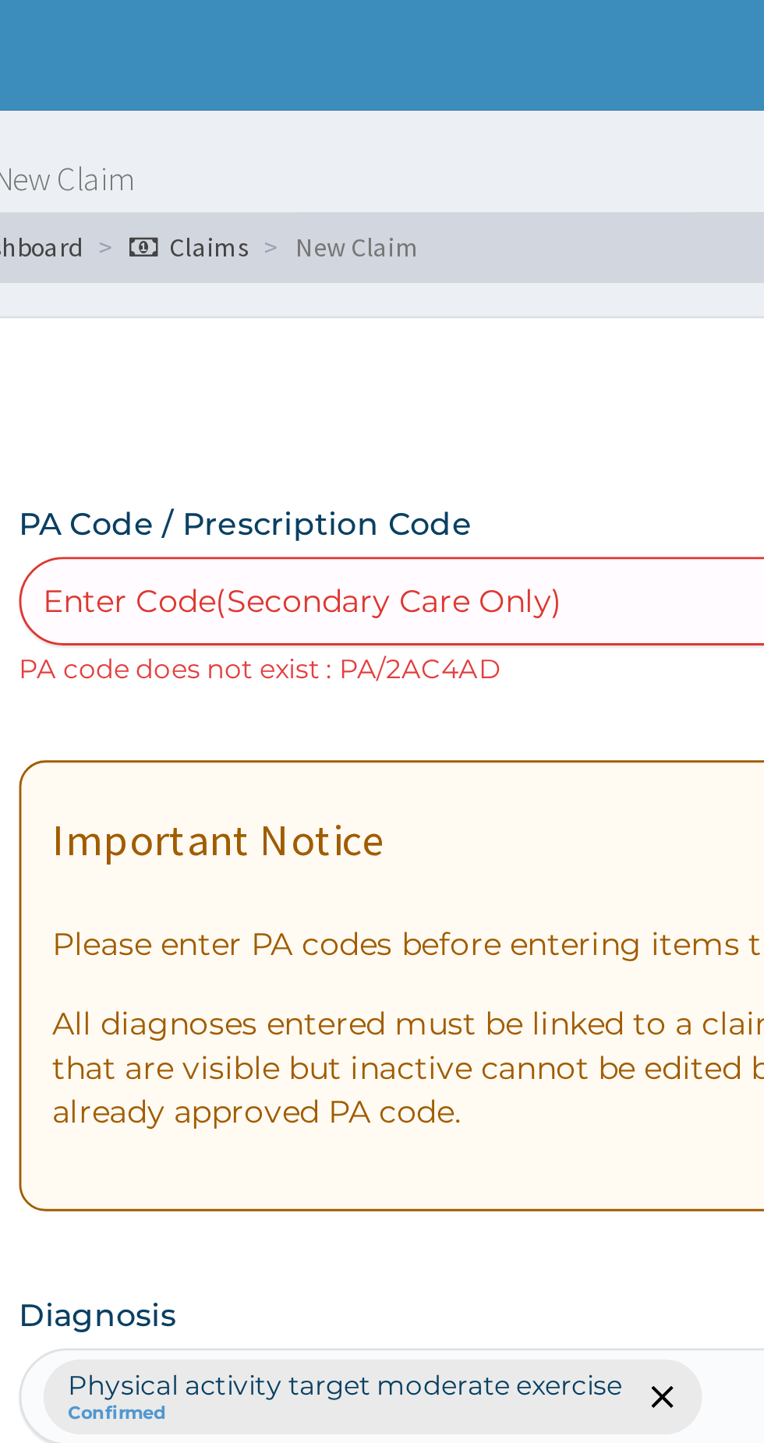
click at [369, 212] on div "Enter Code(Secondary Care Only)" at bounding box center [333, 212] width 183 height 16
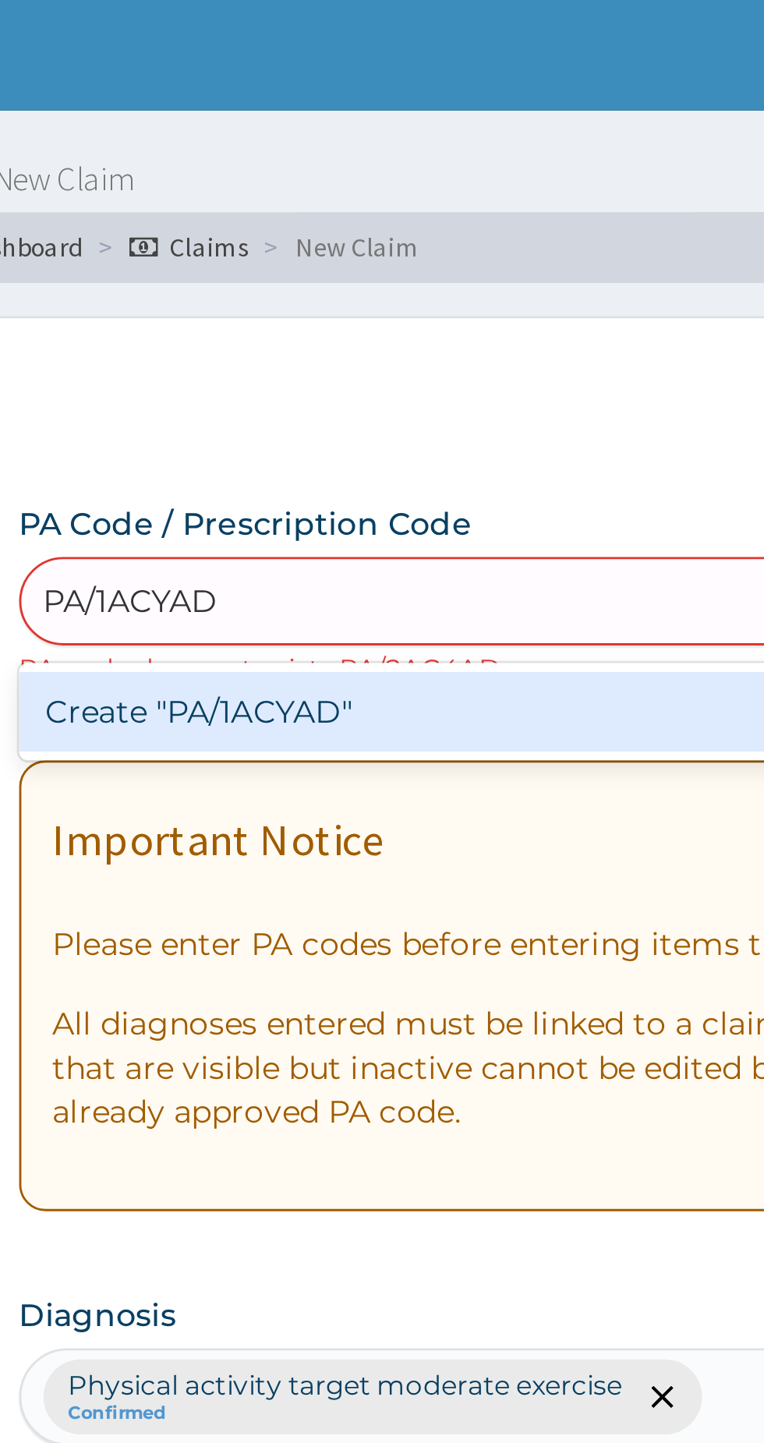
click at [419, 243] on div "Create "PA/1ACYAD"" at bounding box center [392, 251] width 316 height 28
type input "PA/1ACYAD"
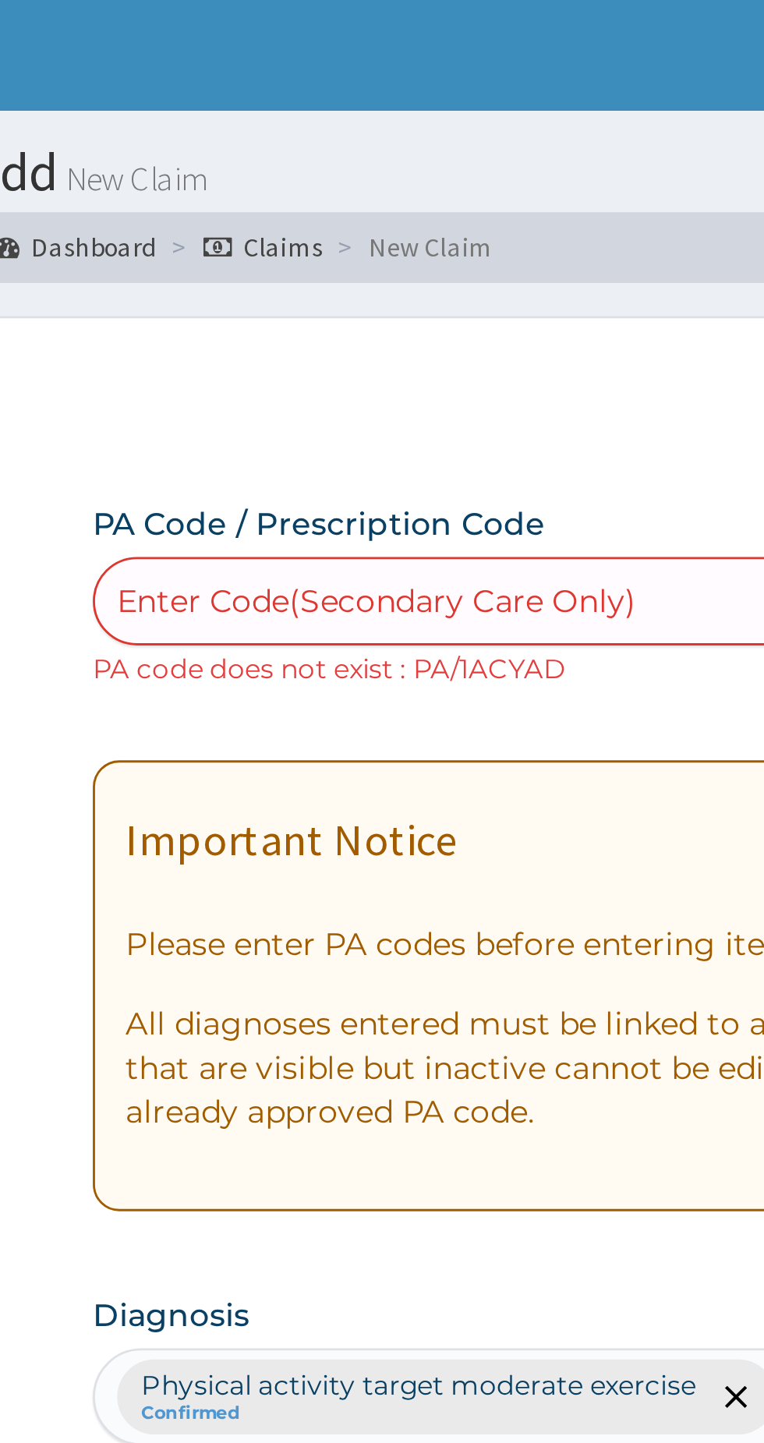
click at [374, 210] on div "Enter Code(Secondary Care Only)" at bounding box center [333, 212] width 183 height 16
type input "W"
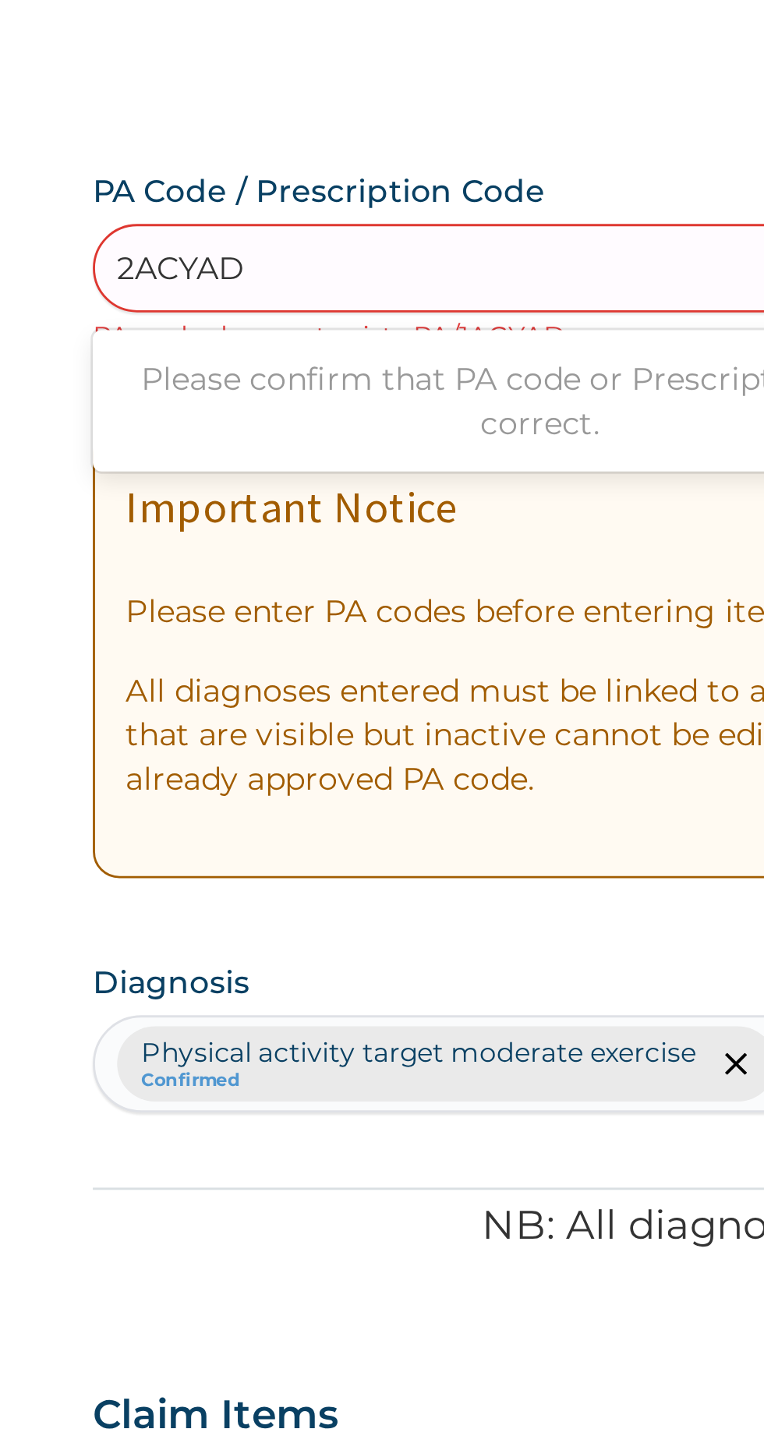
click at [244, 214] on input "2ACYAD" at bounding box center [265, 212] width 46 height 16
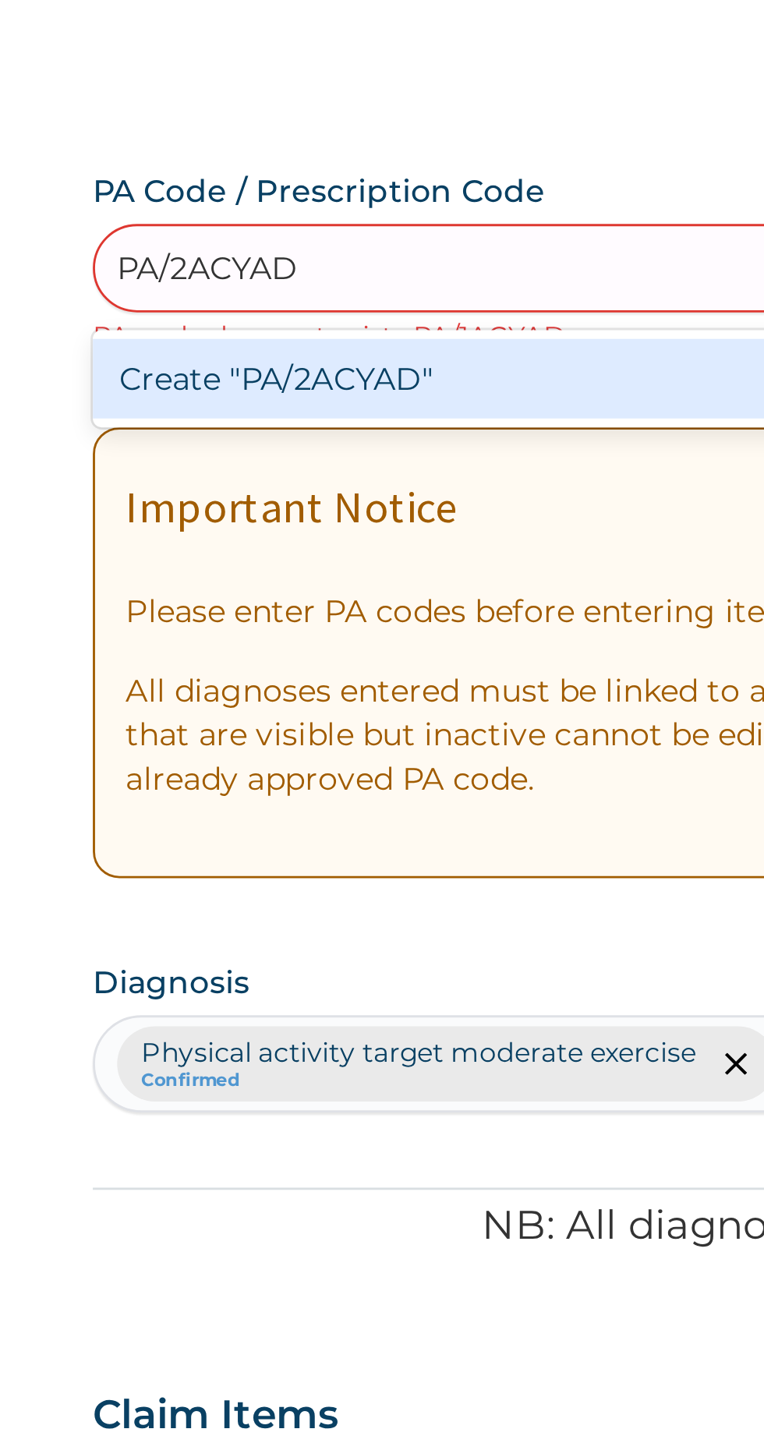
click at [402, 252] on div "Create "PA/2ACYAD"" at bounding box center [392, 251] width 316 height 28
type input "PA/2ACYAD"
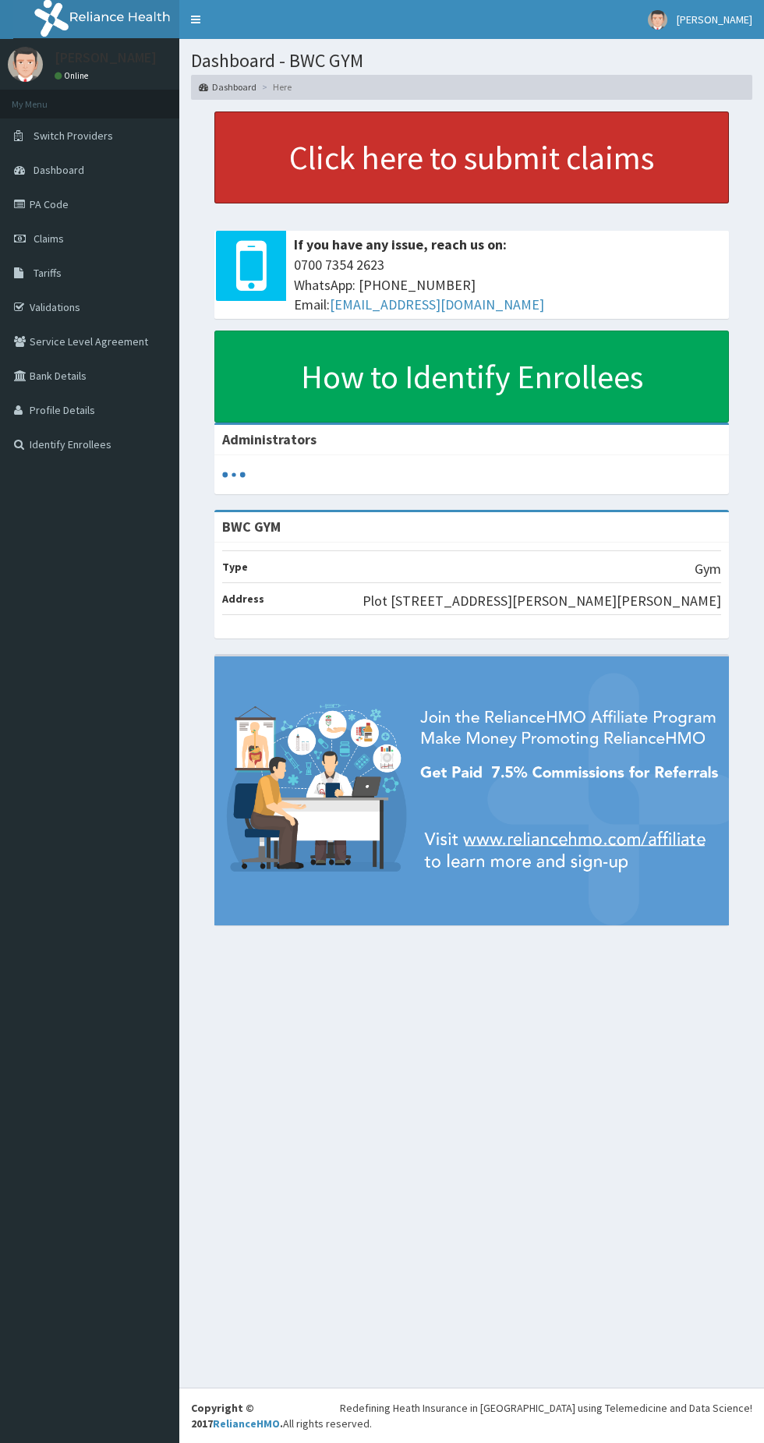
click at [605, 178] on link "Click here to submit claims" at bounding box center [471, 157] width 514 height 92
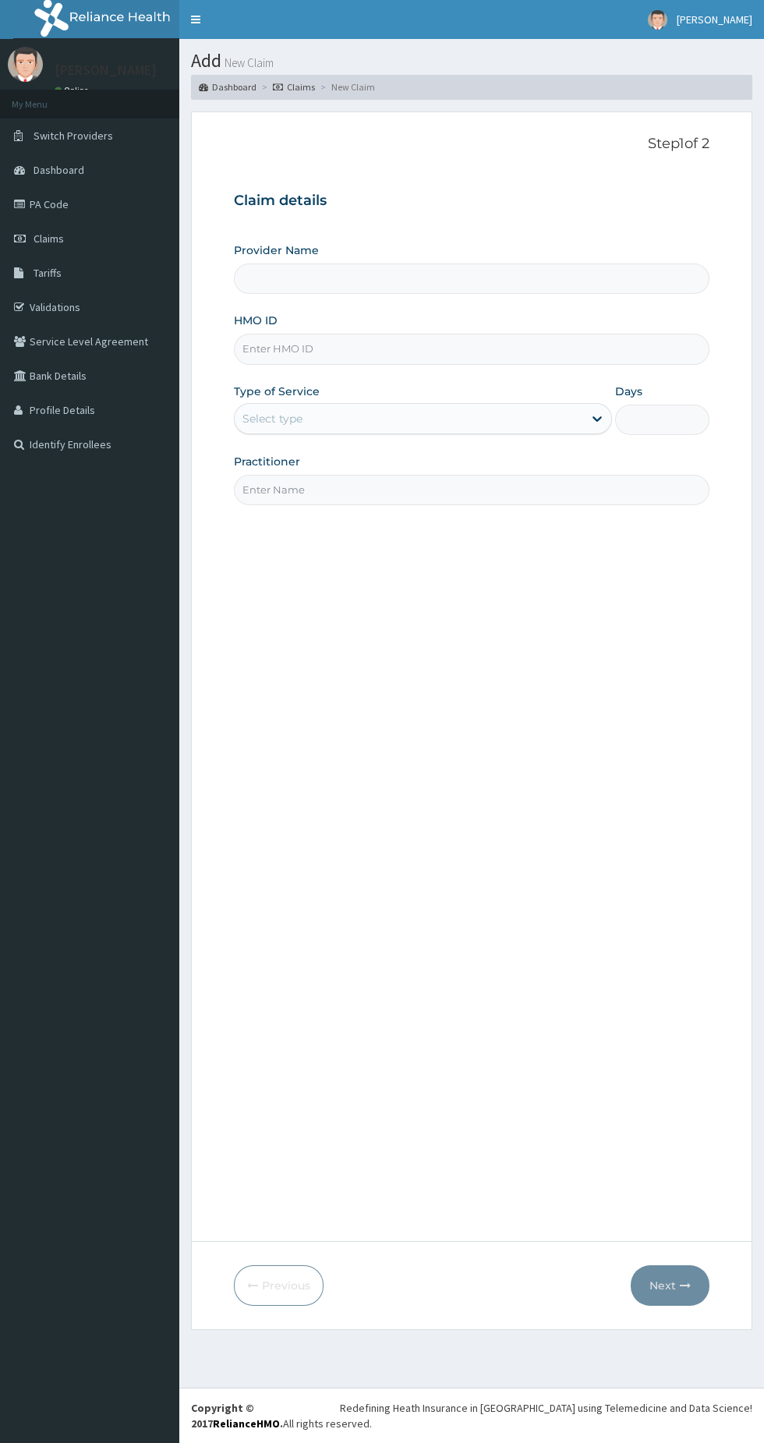
type input "BWC GYM"
type input "1"
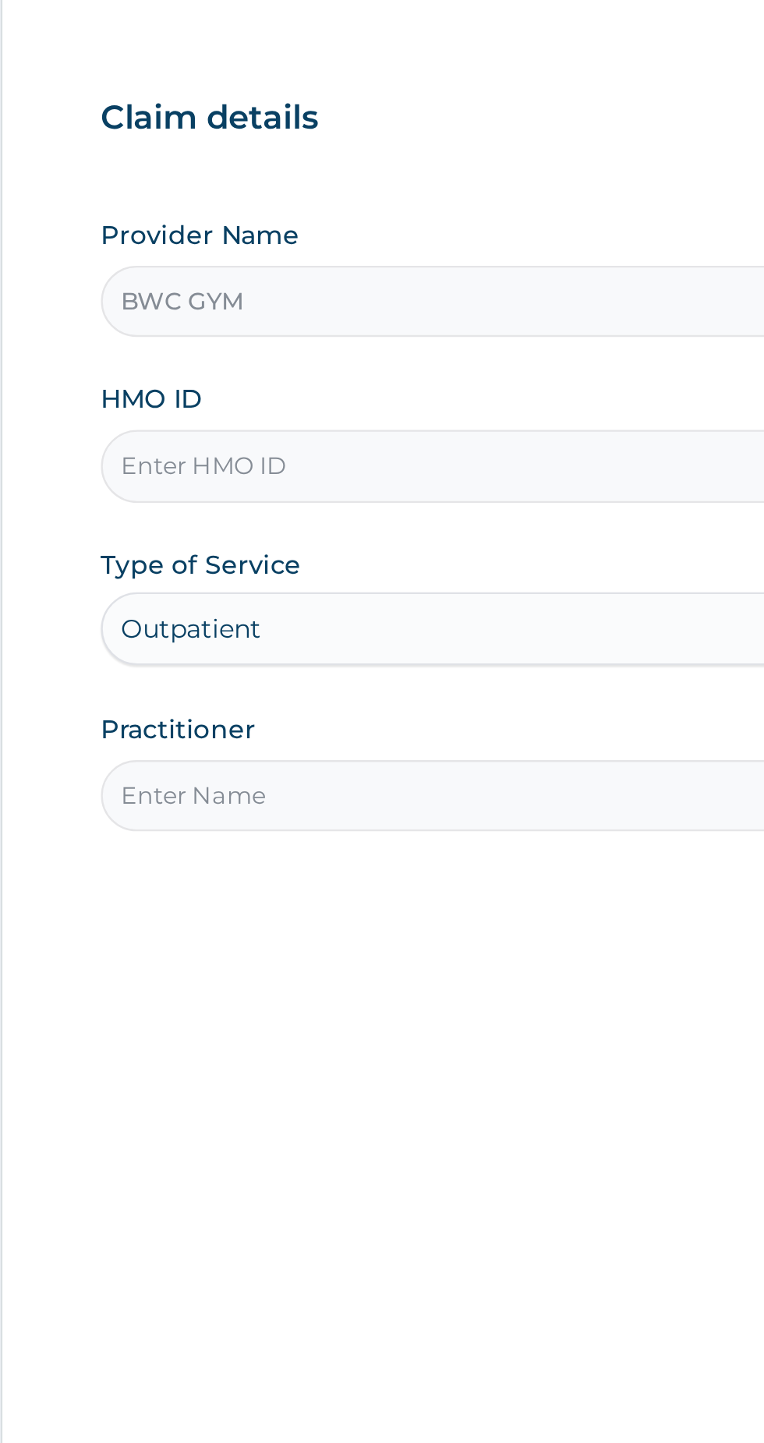
click at [366, 348] on input "HMO ID" at bounding box center [471, 349] width 475 height 30
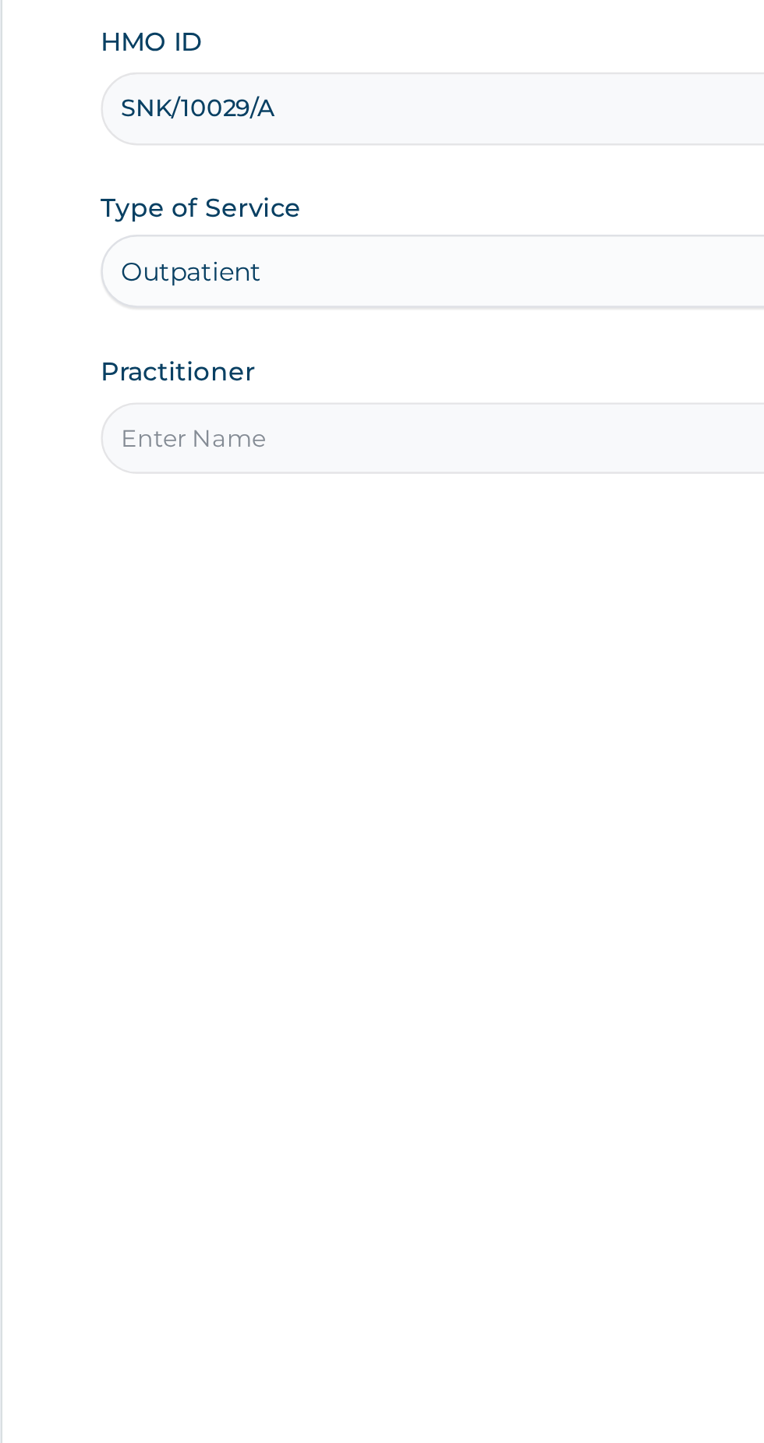
type input "SNK/10029/A"
click at [421, 493] on input "Practitioner" at bounding box center [471, 490] width 475 height 30
type input "[PERSON_NAME]"
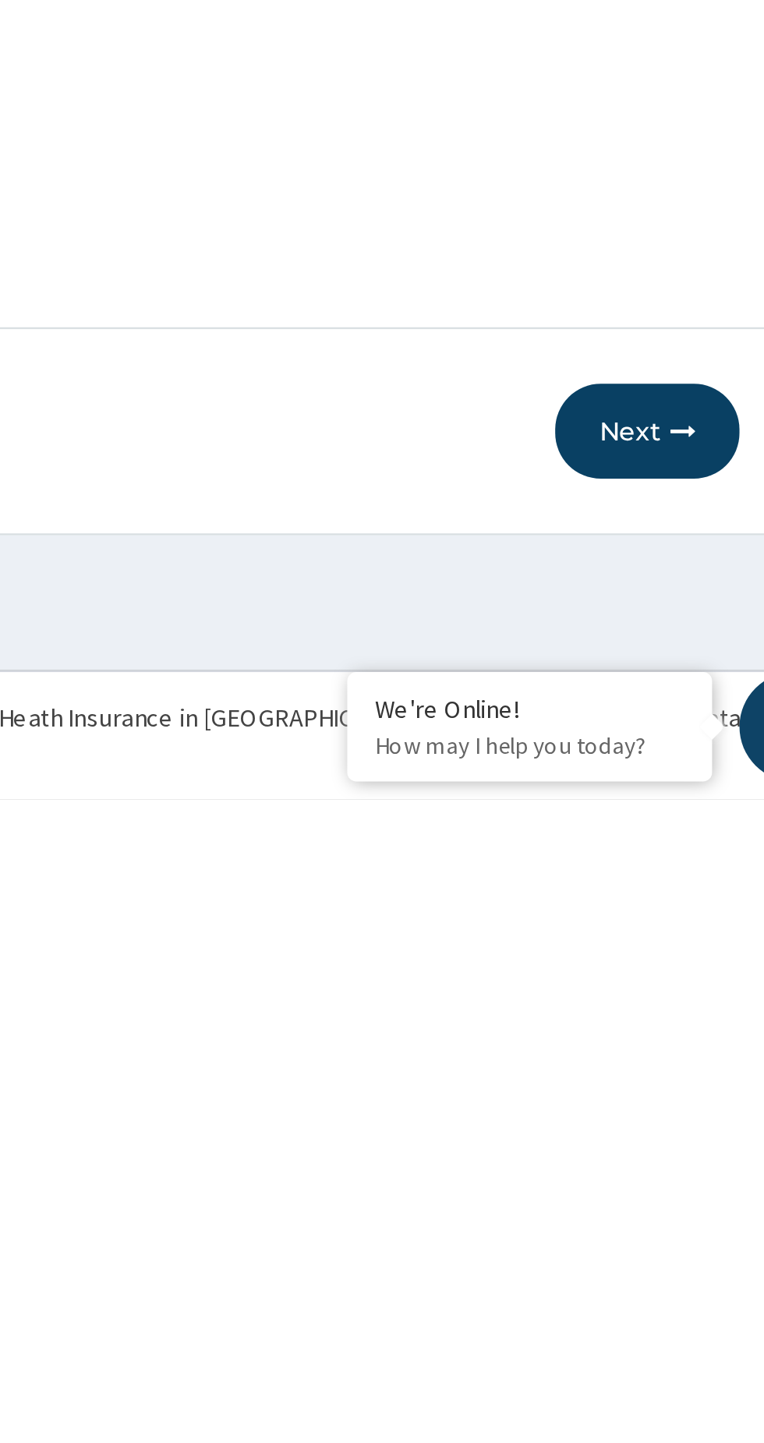
click at [680, 1292] on button "Next" at bounding box center [670, 1285] width 79 height 41
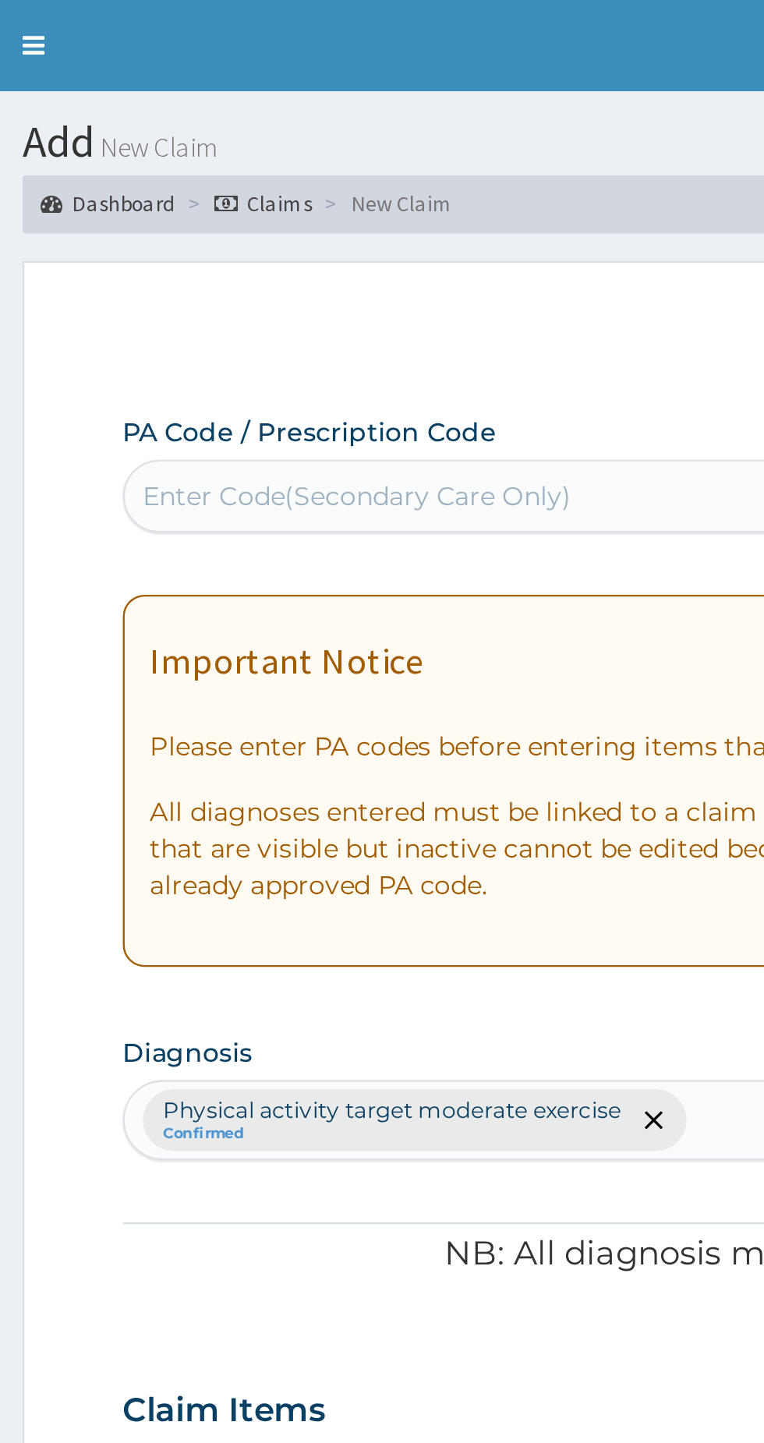
click at [379, 207] on div "Enter Code(Secondary Care Only)" at bounding box center [333, 212] width 183 height 16
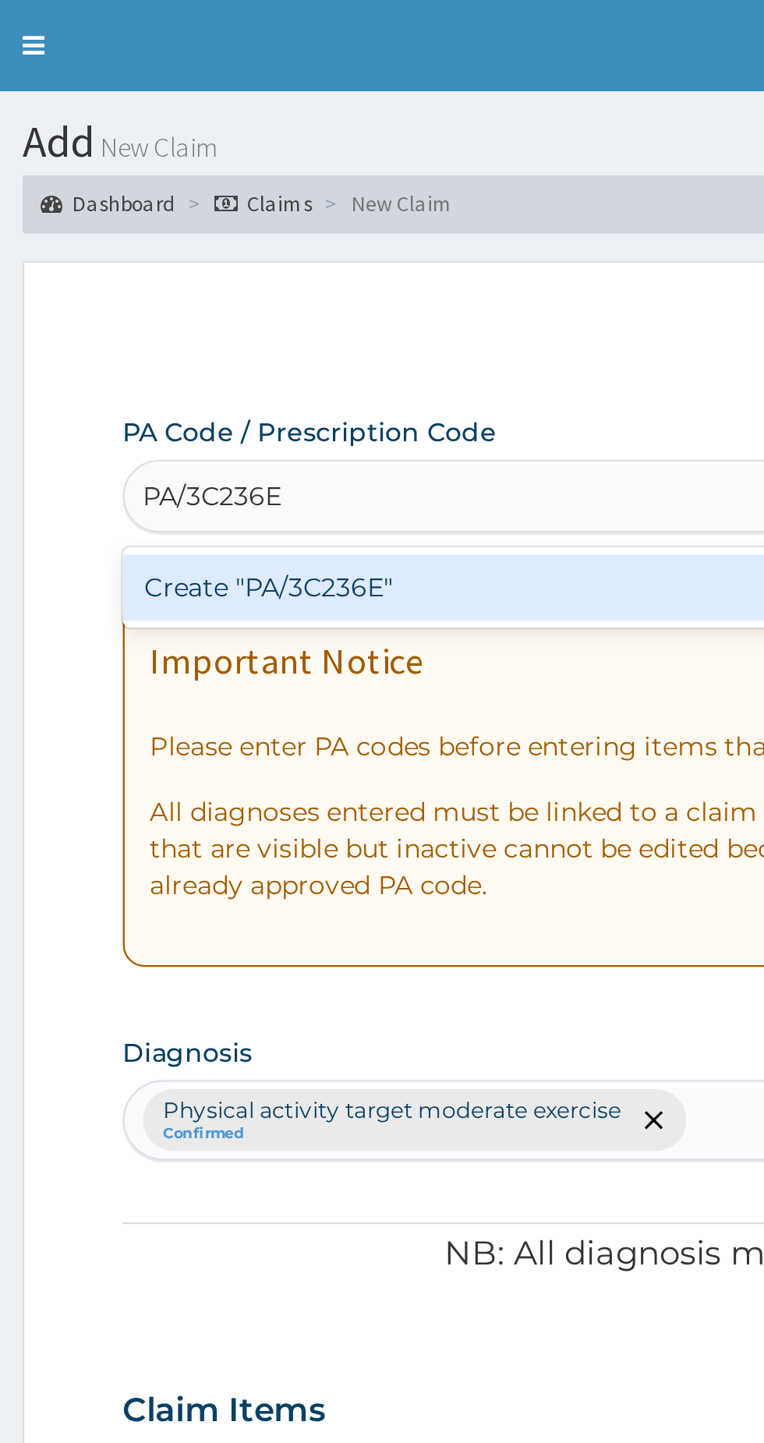
click at [435, 254] on div "Create "PA/3C236E"" at bounding box center [392, 251] width 316 height 28
type input "PA/3C236E"
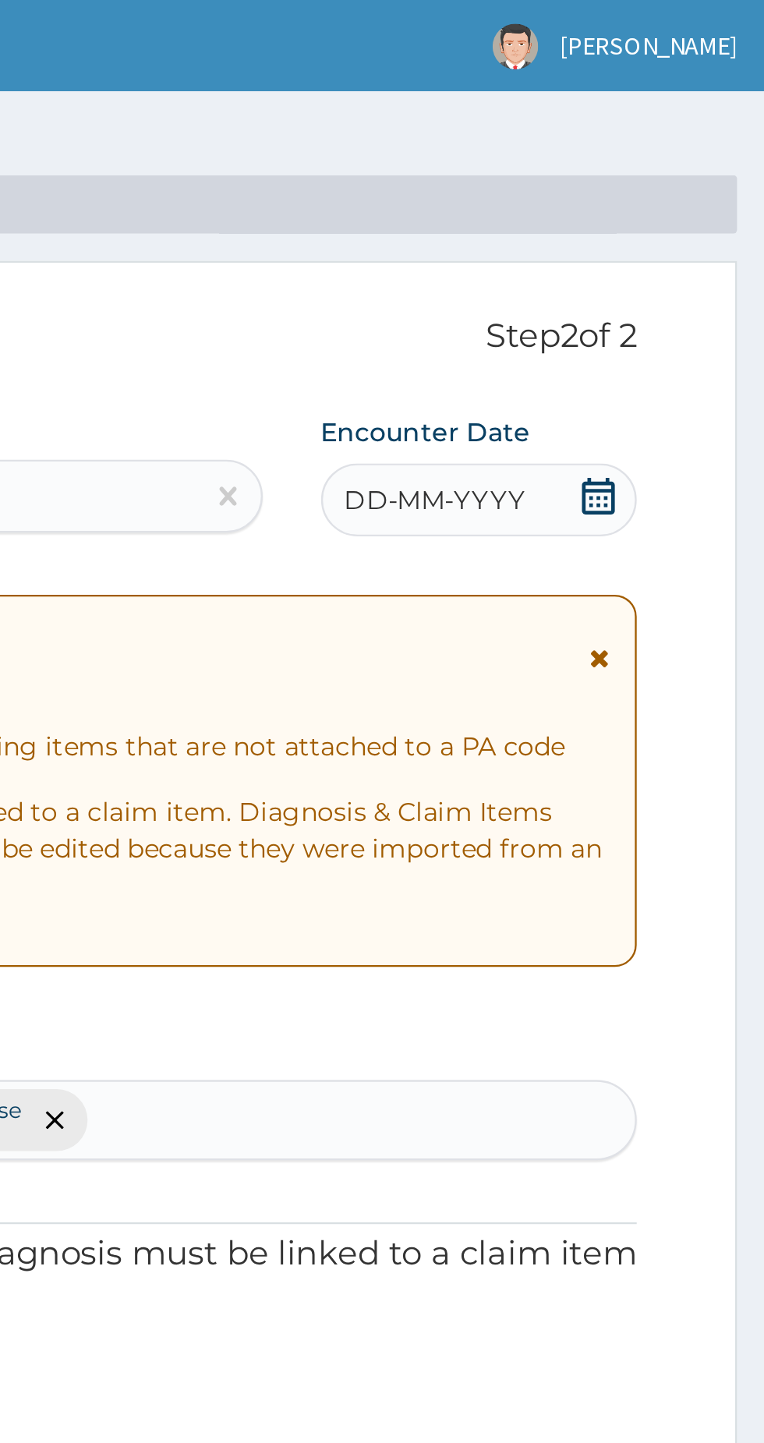
click at [616, 219] on span "DD-MM-YYYY" at bounding box center [623, 214] width 77 height 16
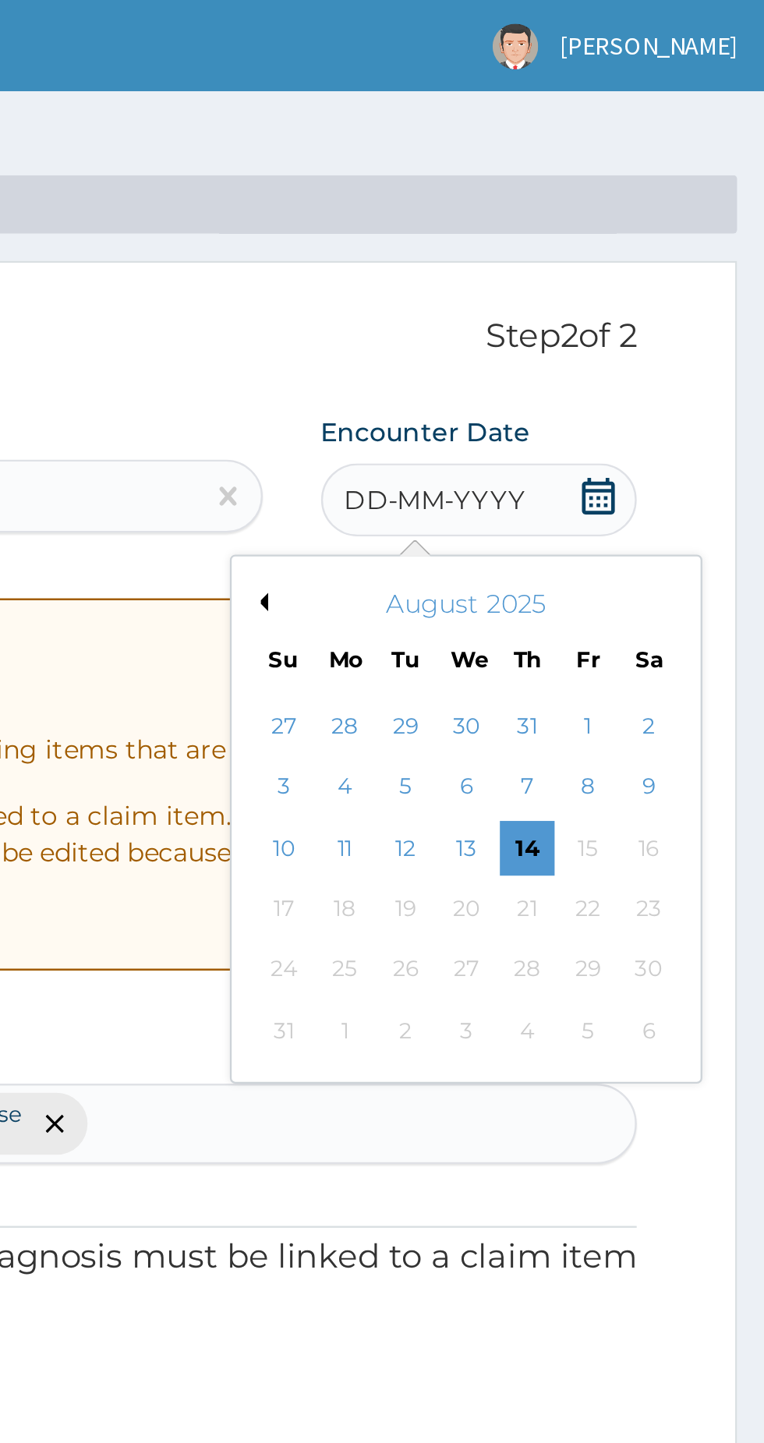
click at [547, 257] on button "Previous Month" at bounding box center [548, 257] width 8 height 8
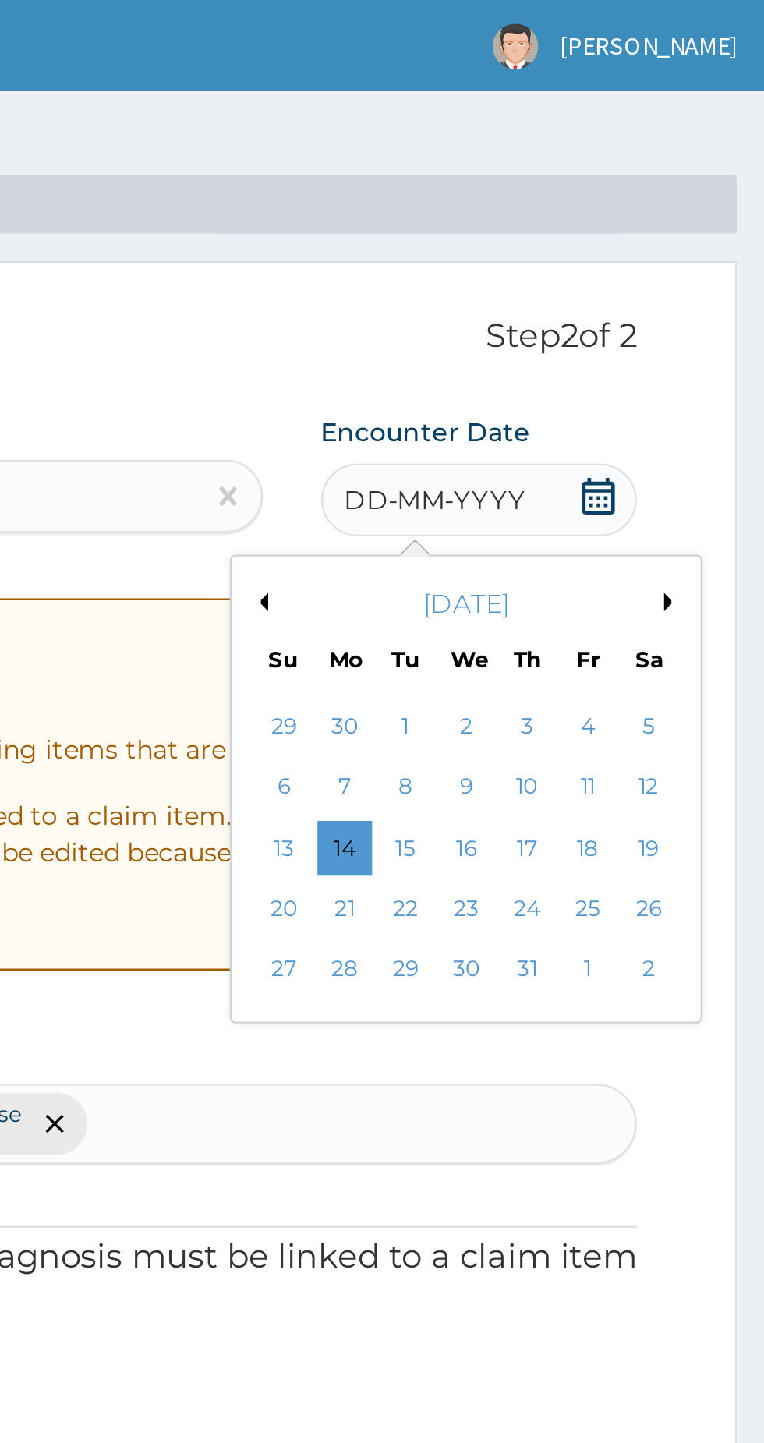
click at [585, 383] on div "21" at bounding box center [584, 387] width 23 height 23
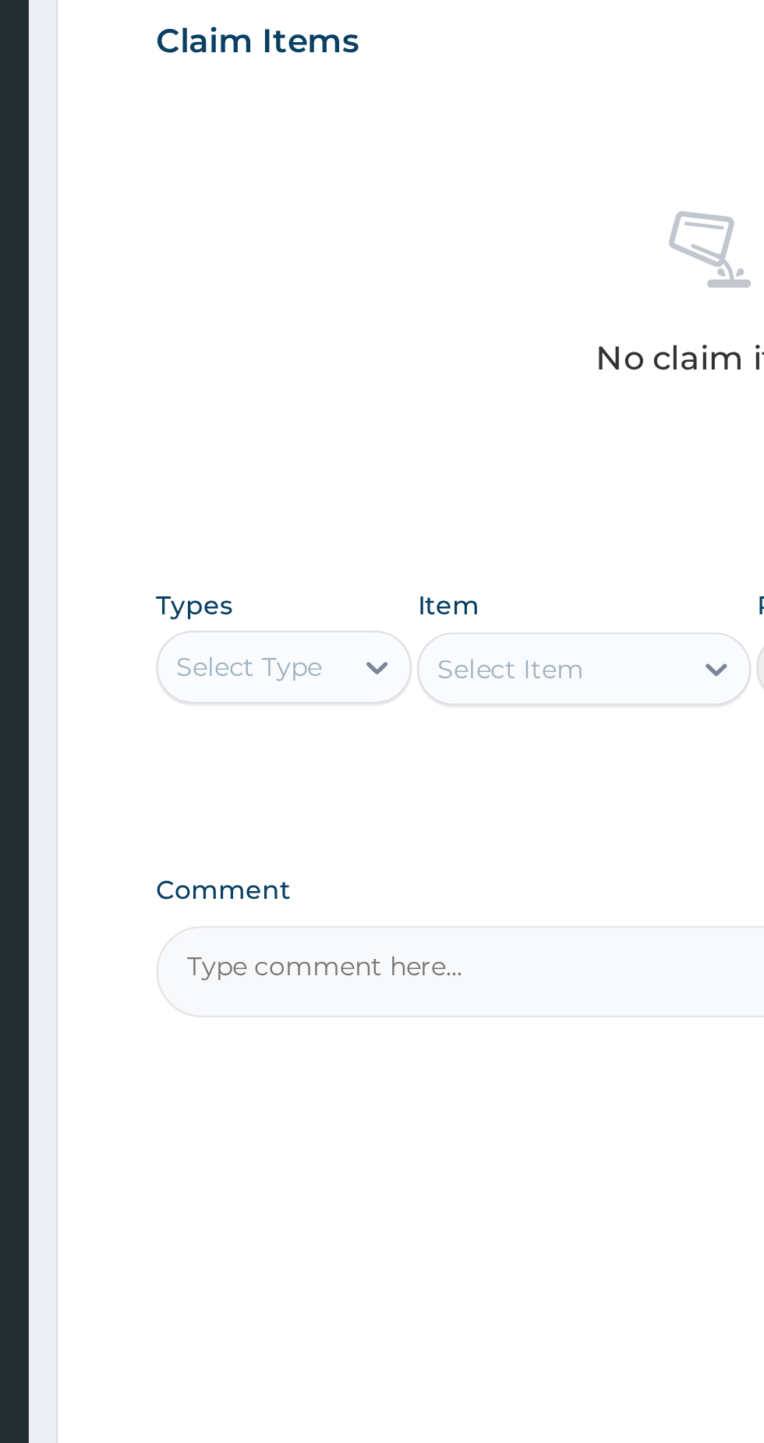
click at [324, 869] on icon at bounding box center [327, 869] width 9 height 5
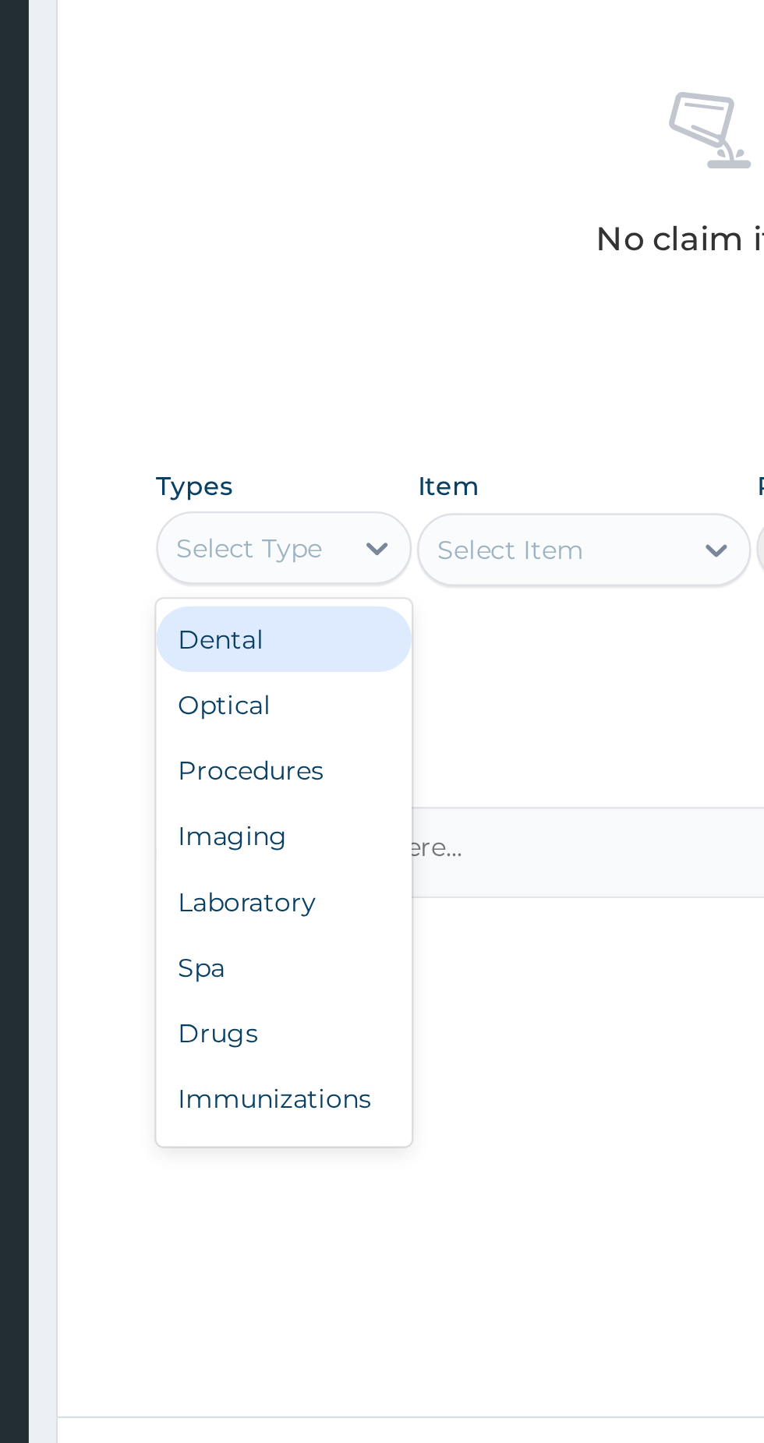
scroll to position [53, 0]
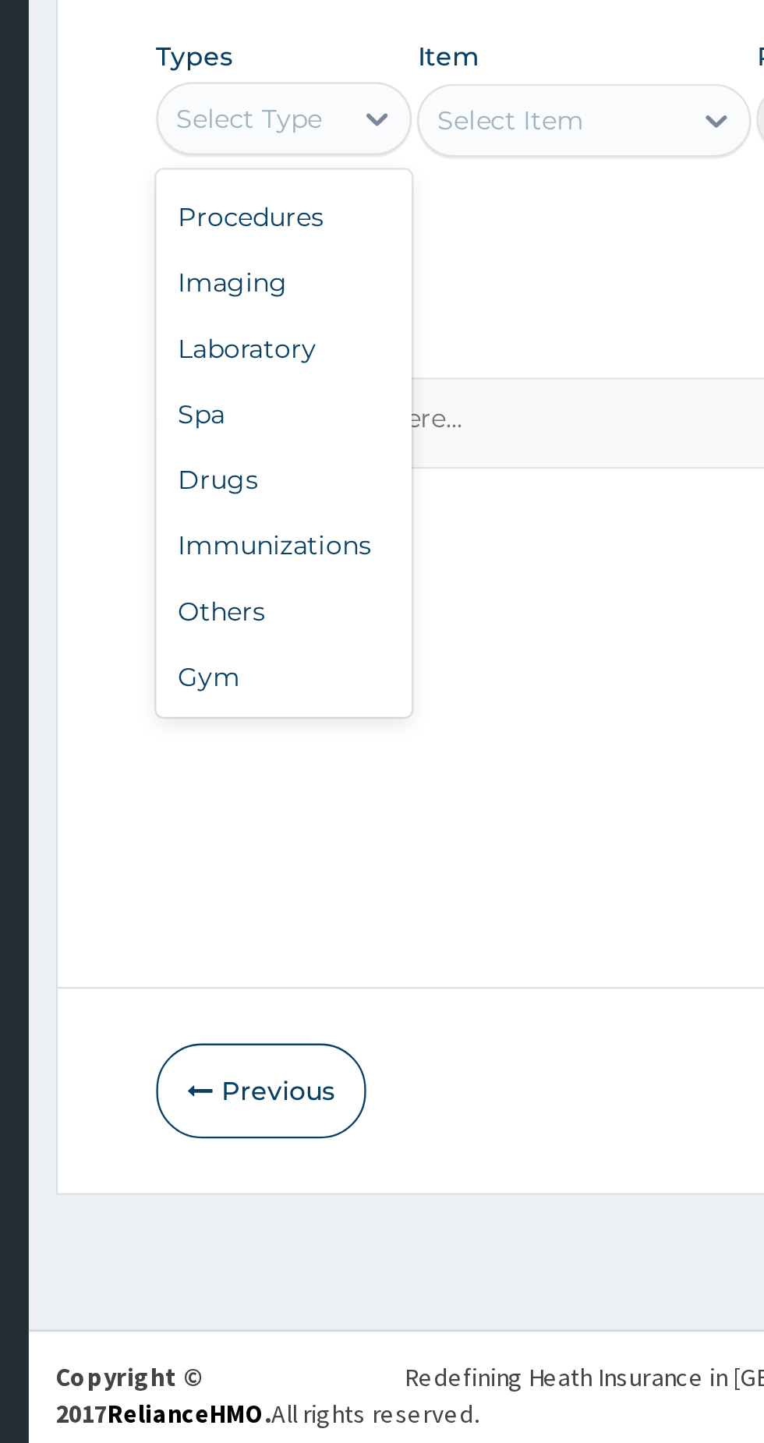
click at [275, 1115] on div "Gym" at bounding box center [288, 1108] width 109 height 28
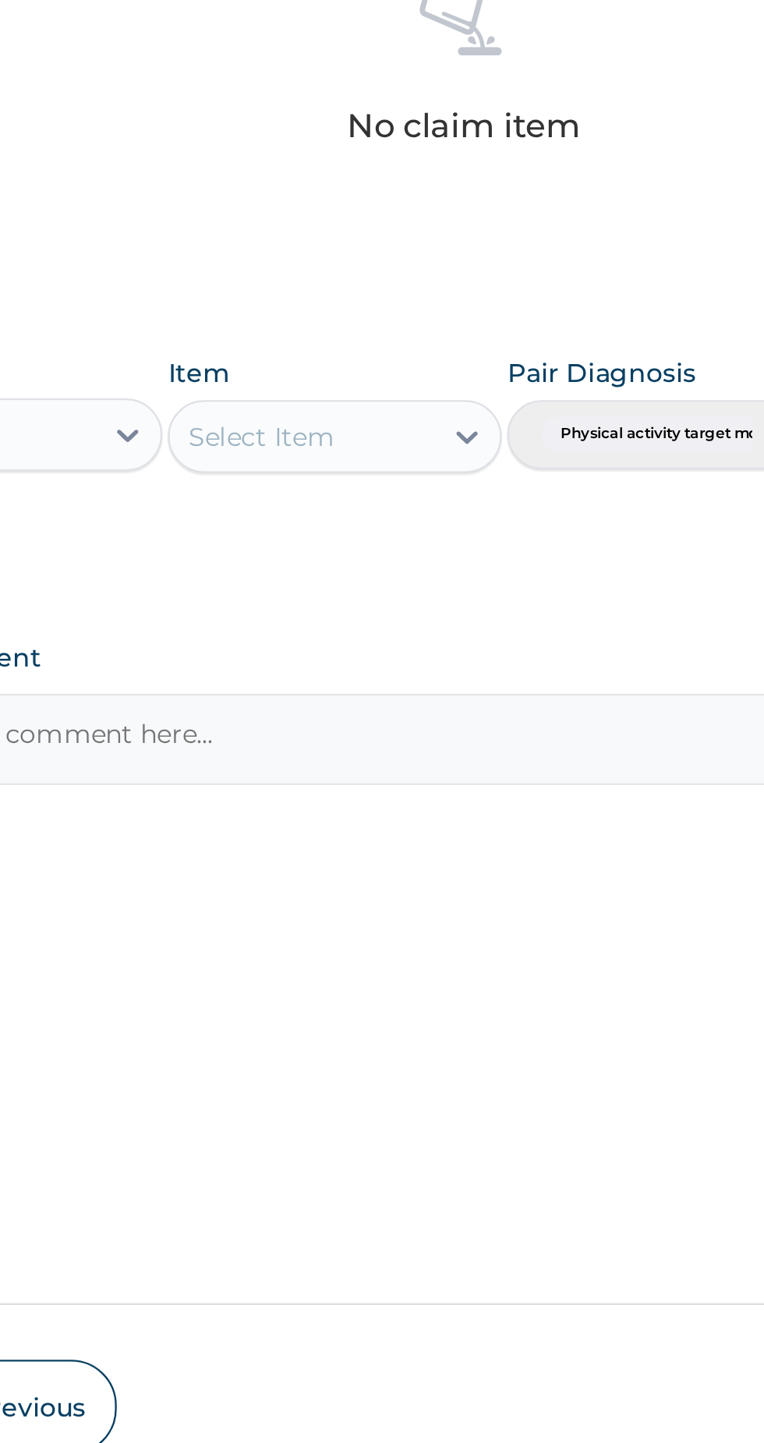
click at [475, 867] on icon at bounding box center [473, 871] width 16 height 16
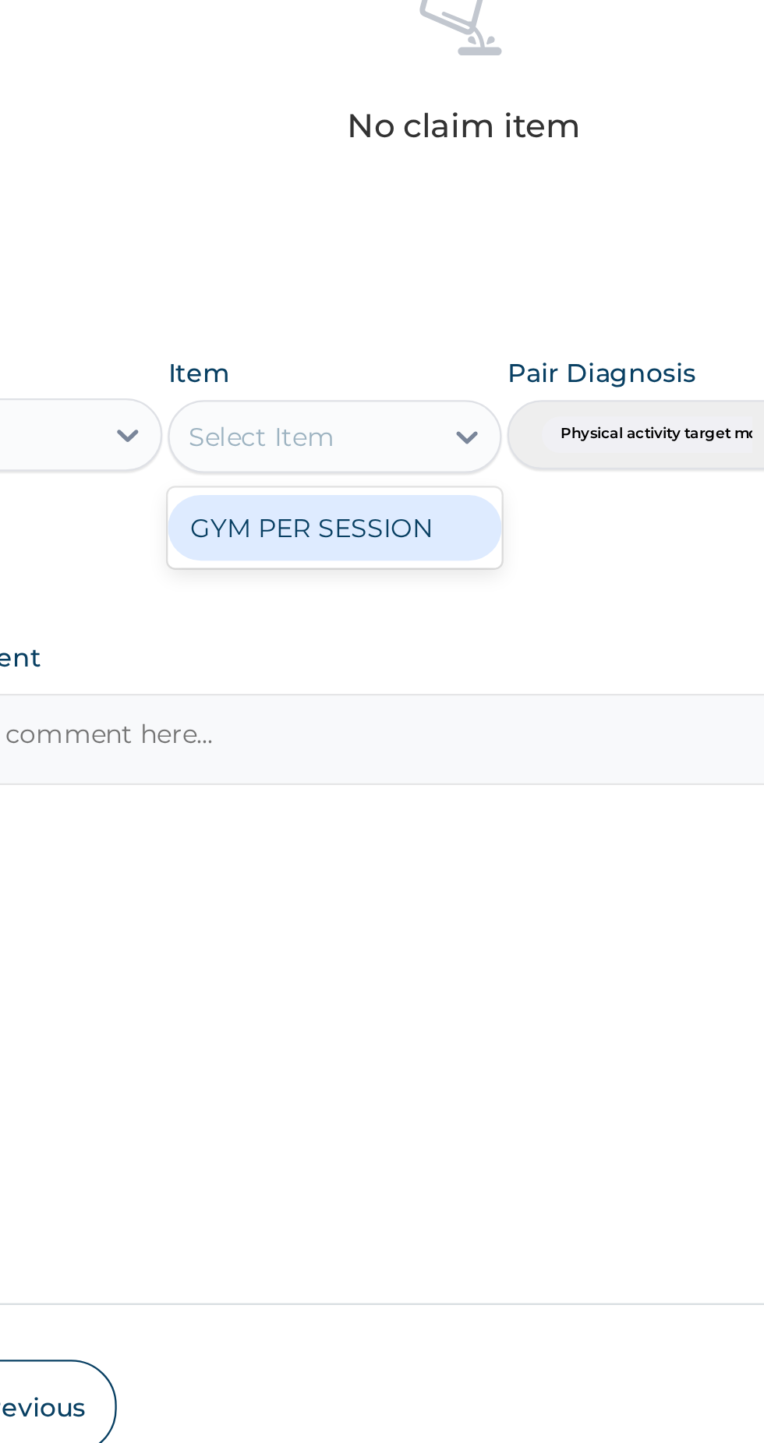
click at [443, 913] on div "GYM PER SESSION" at bounding box center [416, 910] width 143 height 28
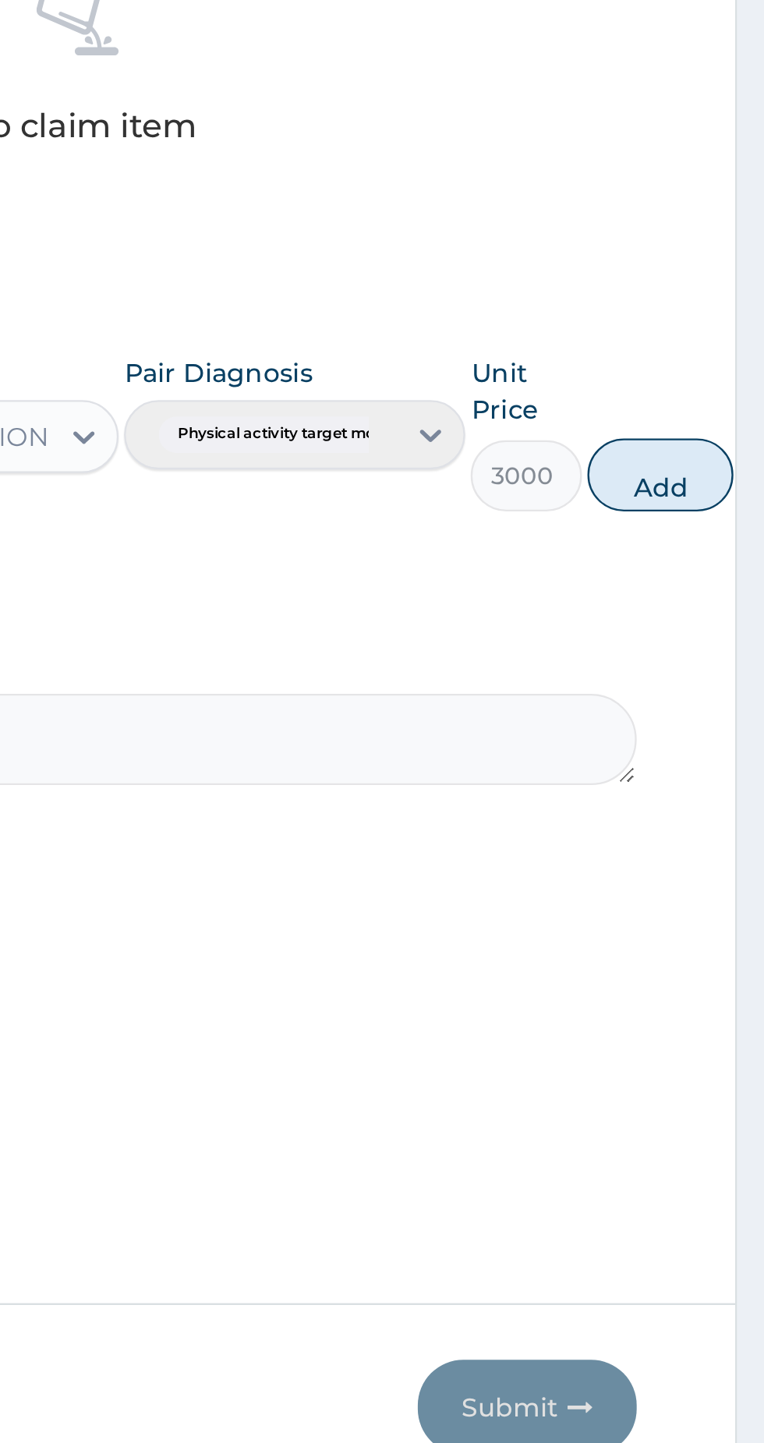
click at [709, 889] on button "Add" at bounding box center [719, 886] width 62 height 31
type input "0"
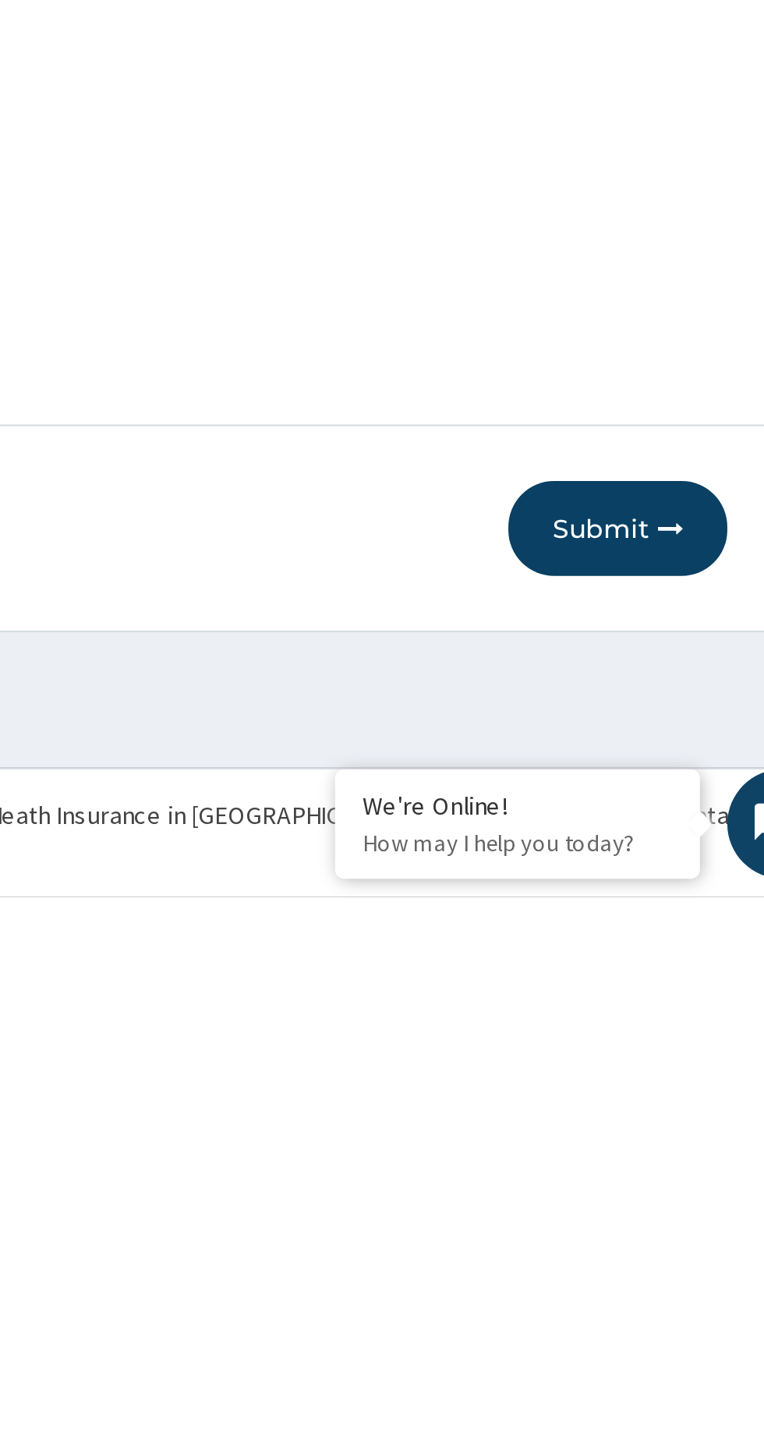
click at [658, 1284] on button "Submit" at bounding box center [663, 1285] width 94 height 41
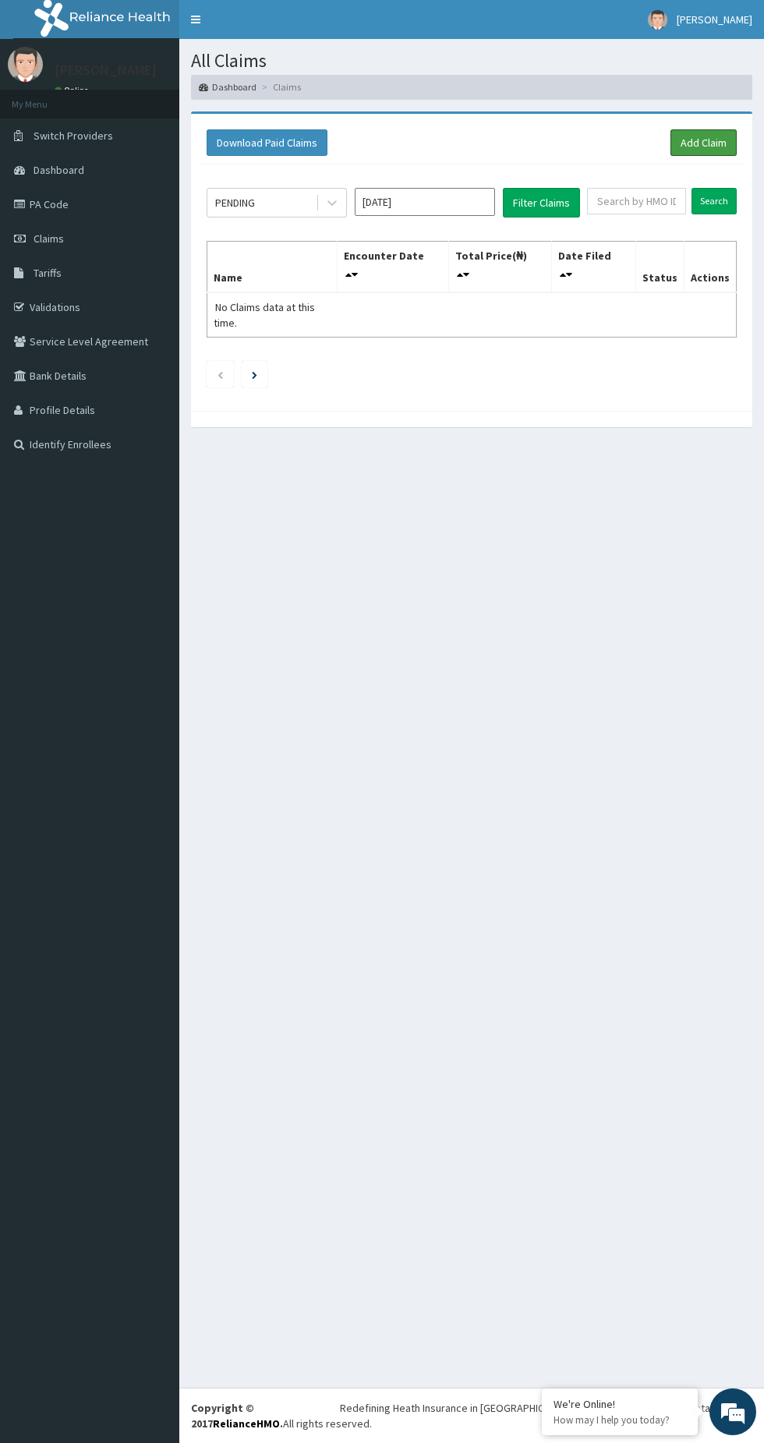
click at [710, 131] on link "Add Claim" at bounding box center [703, 142] width 66 height 27
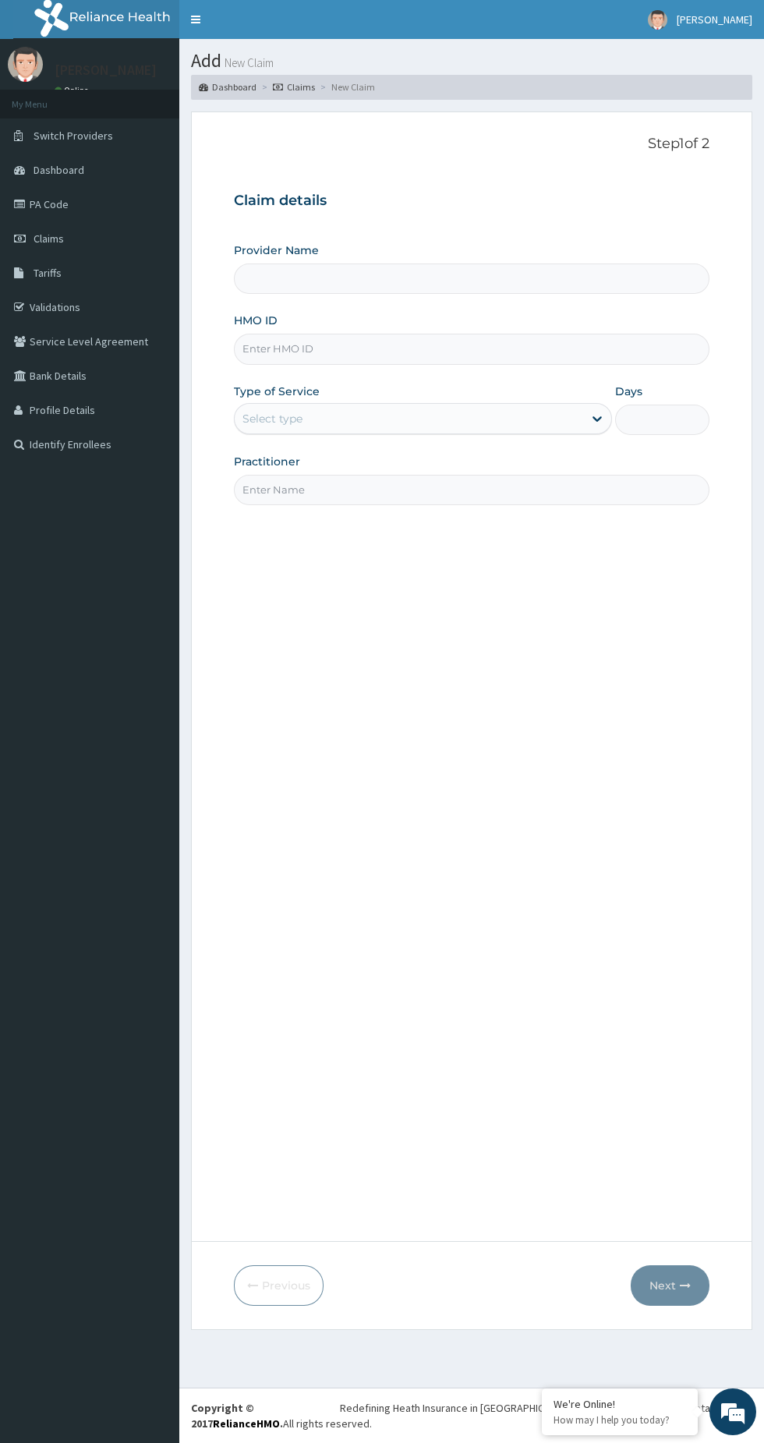
type input "BWC GYM"
type input "1"
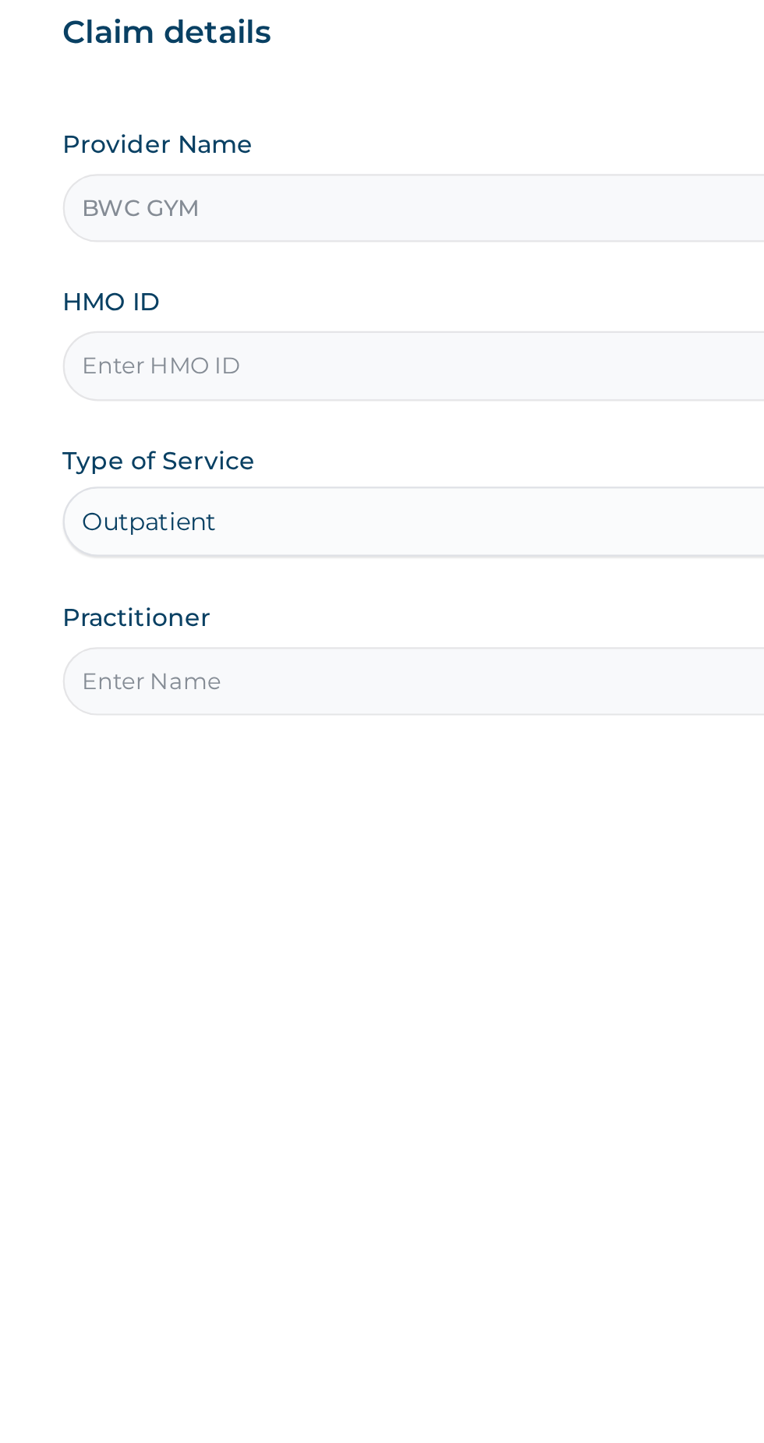
click at [374, 348] on input "HMO ID" at bounding box center [471, 349] width 475 height 30
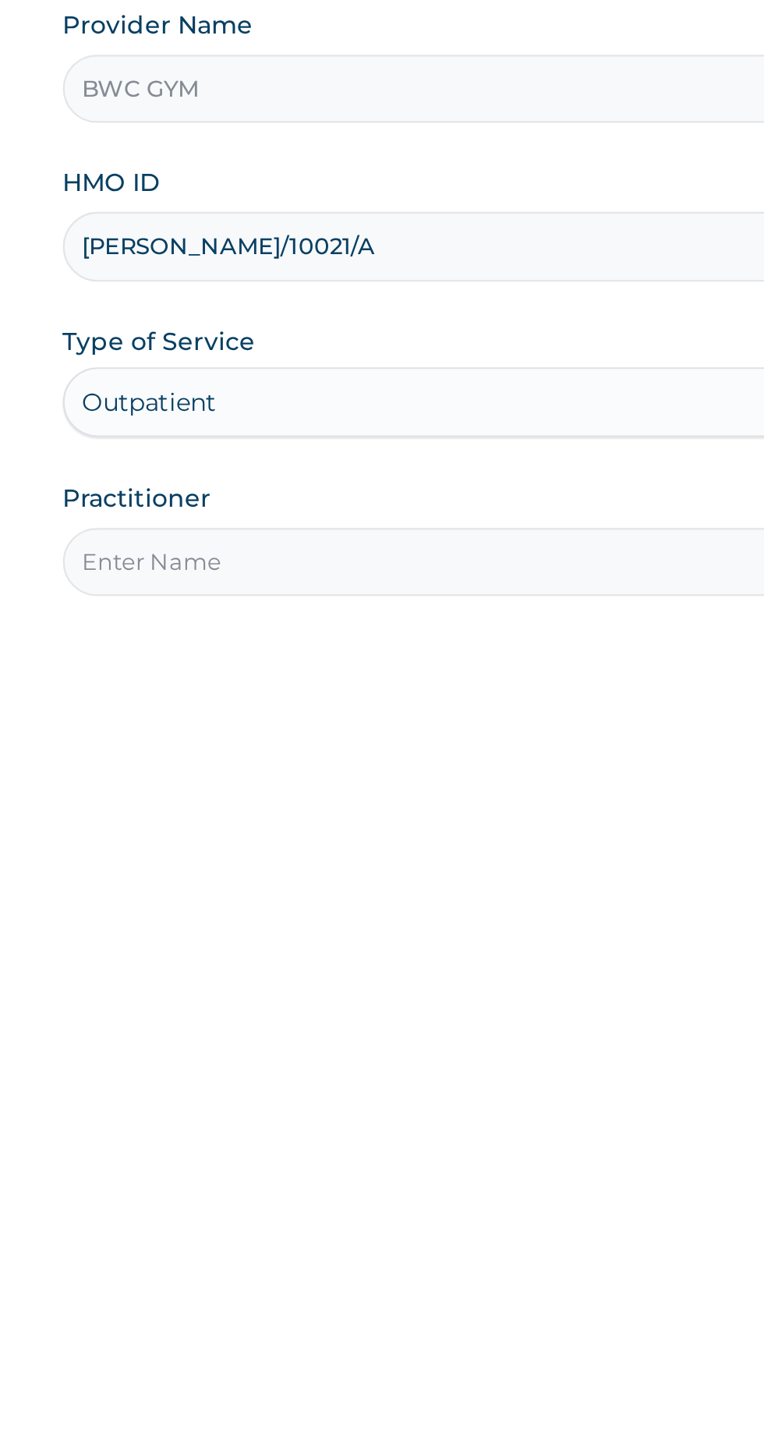
type input "ELY/10021/A"
click at [383, 488] on input "Practitioner" at bounding box center [471, 490] width 475 height 30
type input "Dennis"
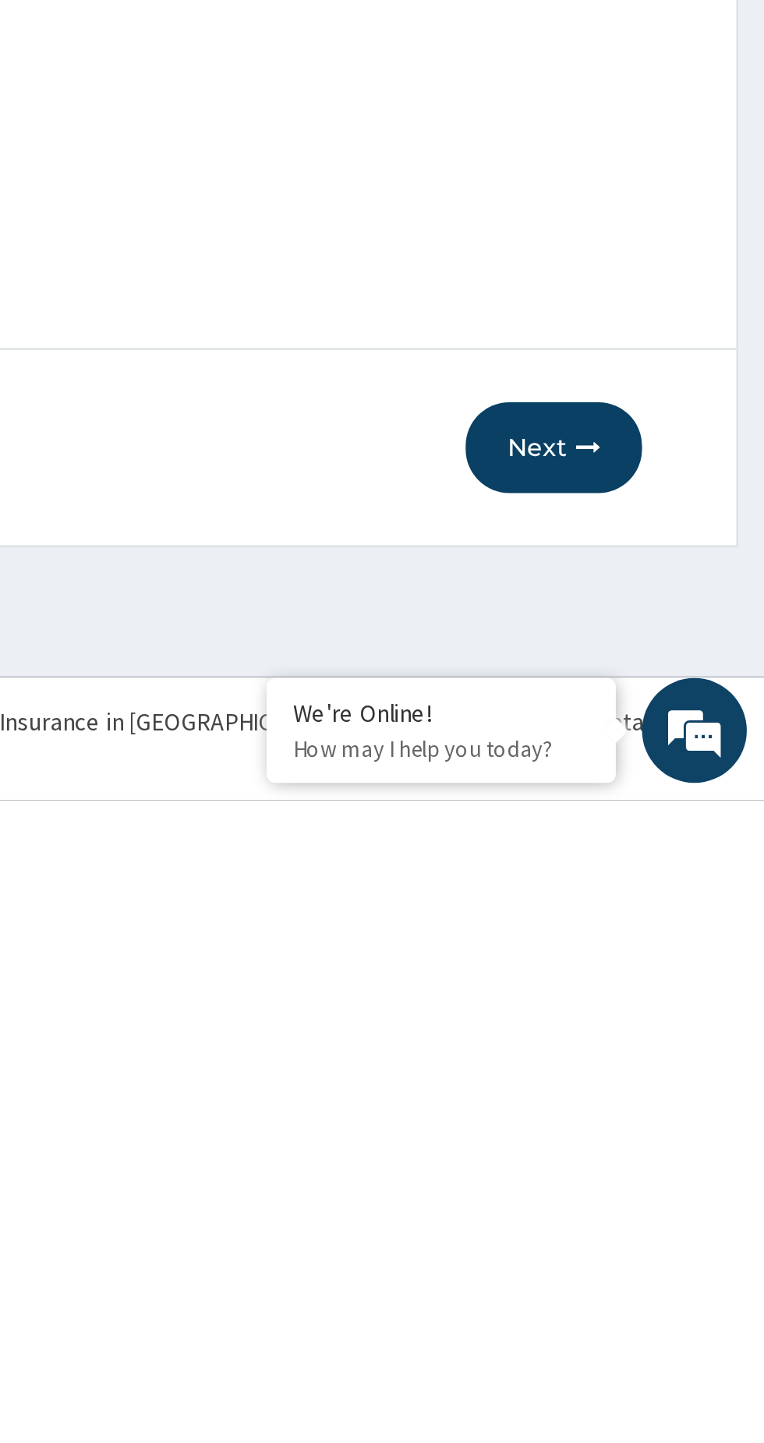
click at [669, 1286] on button "Next" at bounding box center [670, 1285] width 79 height 41
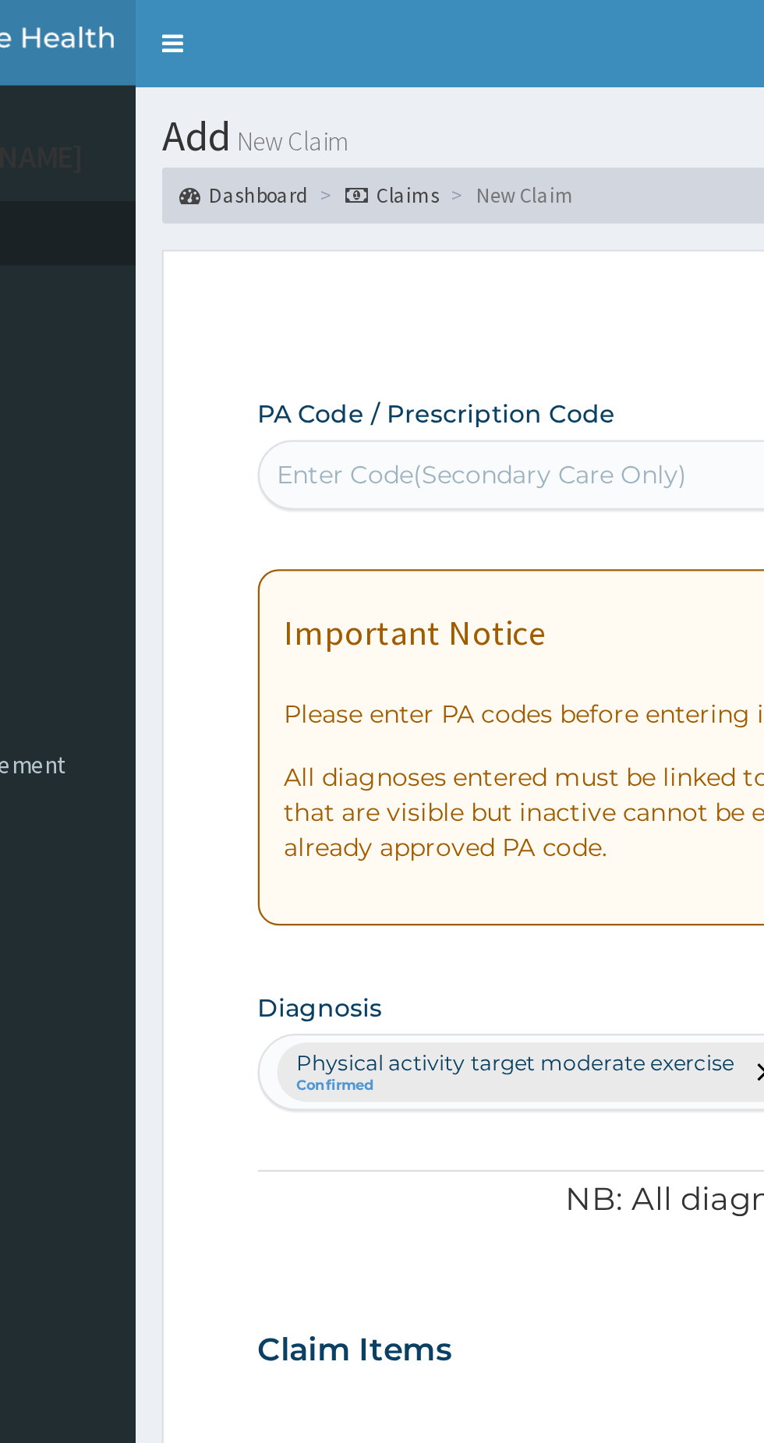
click at [363, 214] on div "Enter Code(Secondary Care Only)" at bounding box center [333, 212] width 183 height 16
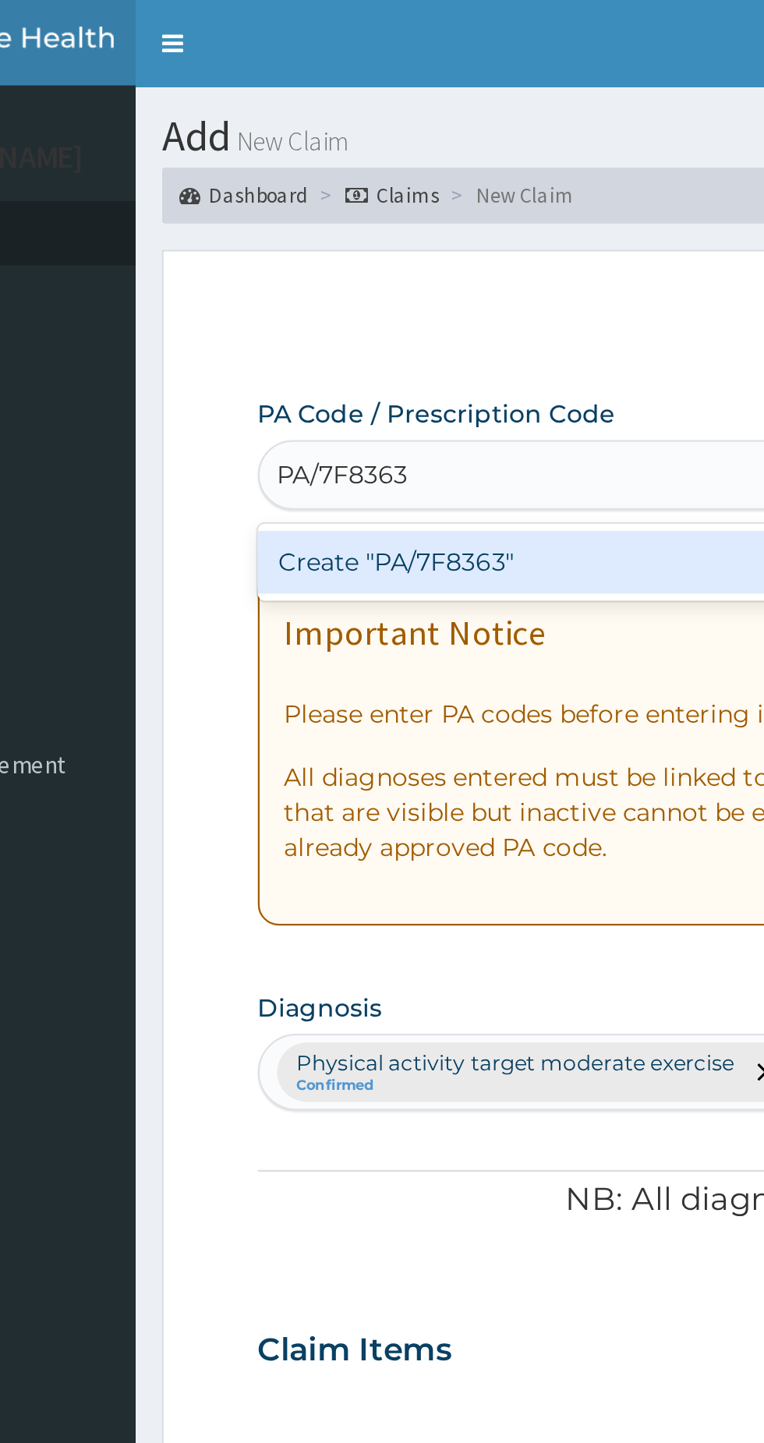
click at [400, 256] on div "Create "PA/7F8363"" at bounding box center [392, 251] width 316 height 28
type input "PA/7F8363"
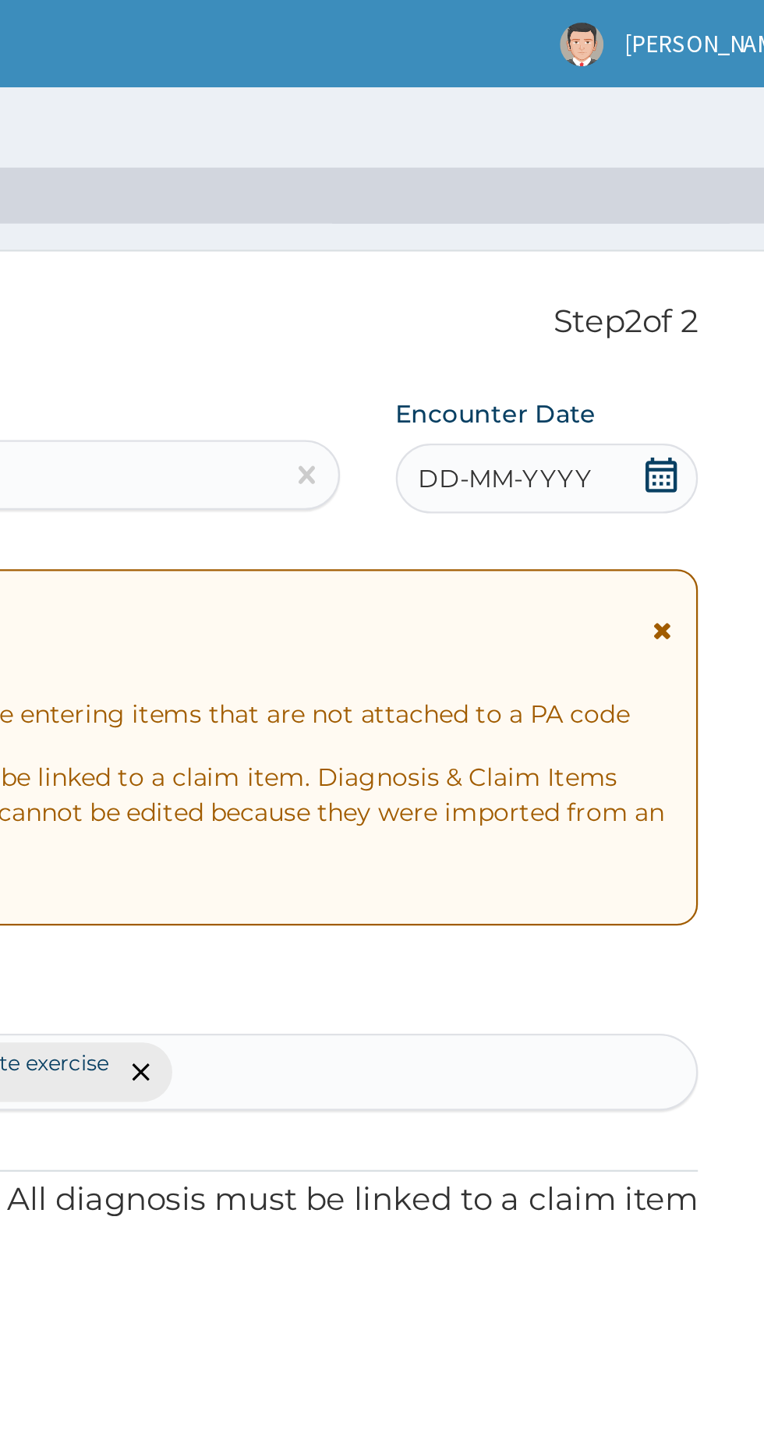
click at [613, 215] on span "DD-MM-YYYY" at bounding box center [623, 214] width 77 height 16
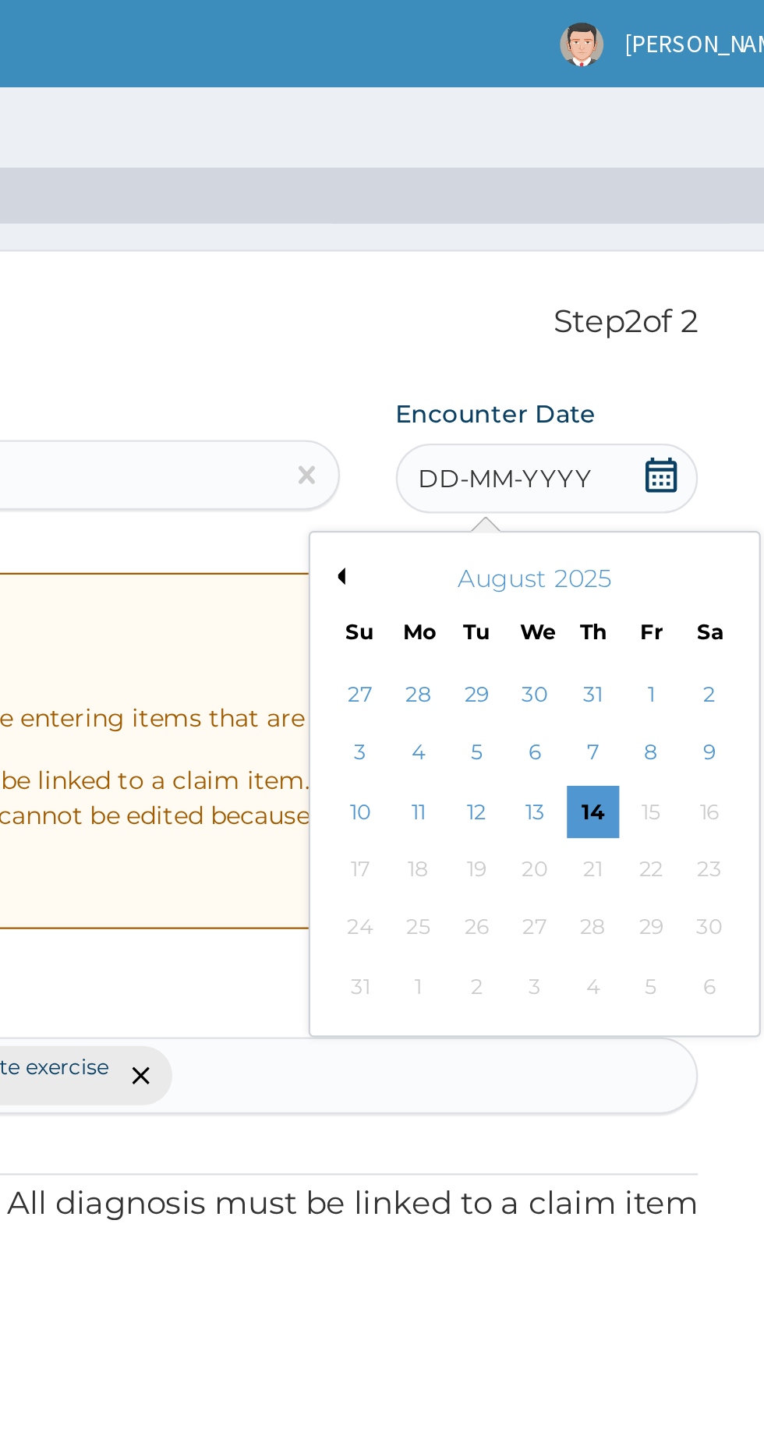
click at [549, 257] on button "Previous Month" at bounding box center [548, 257] width 8 height 8
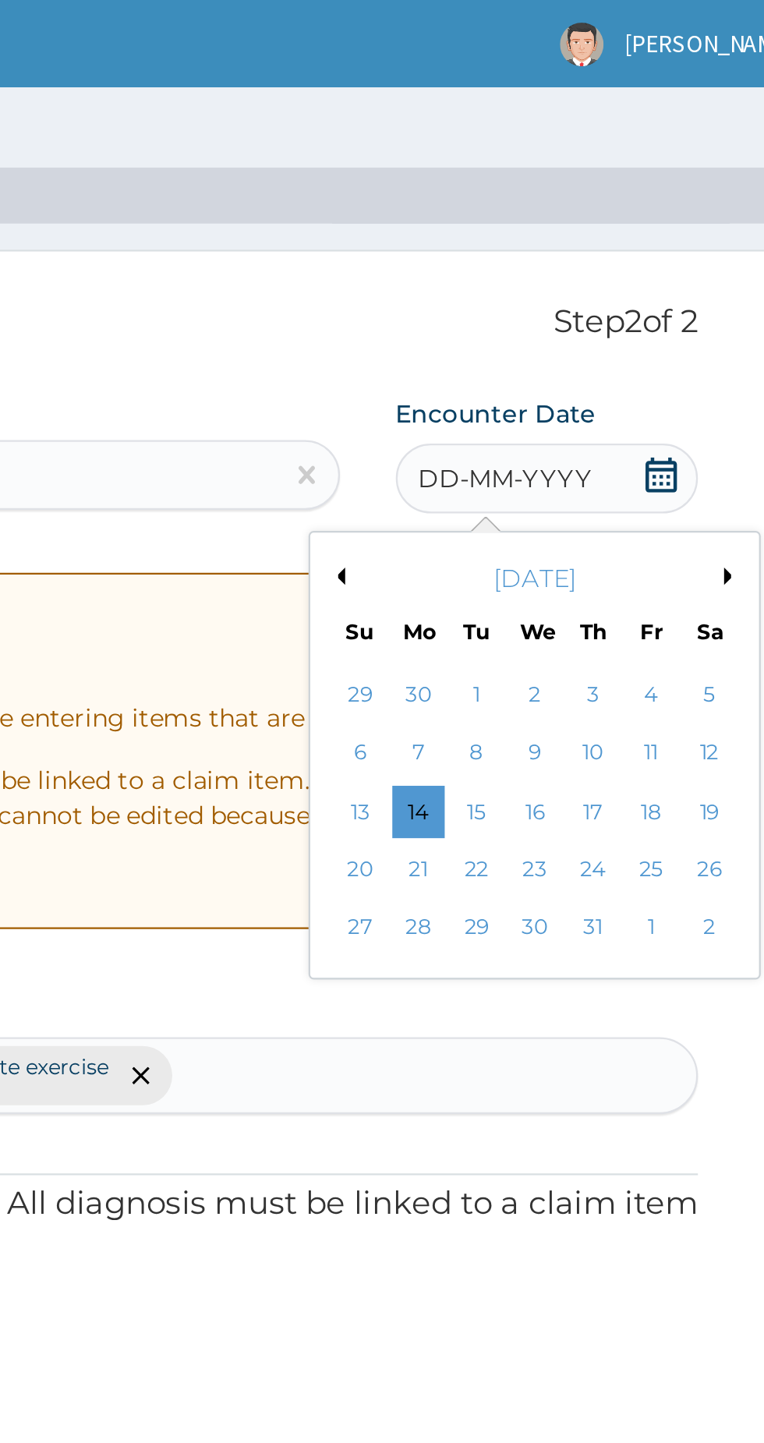
click at [637, 388] on div "23" at bounding box center [635, 387] width 23 height 23
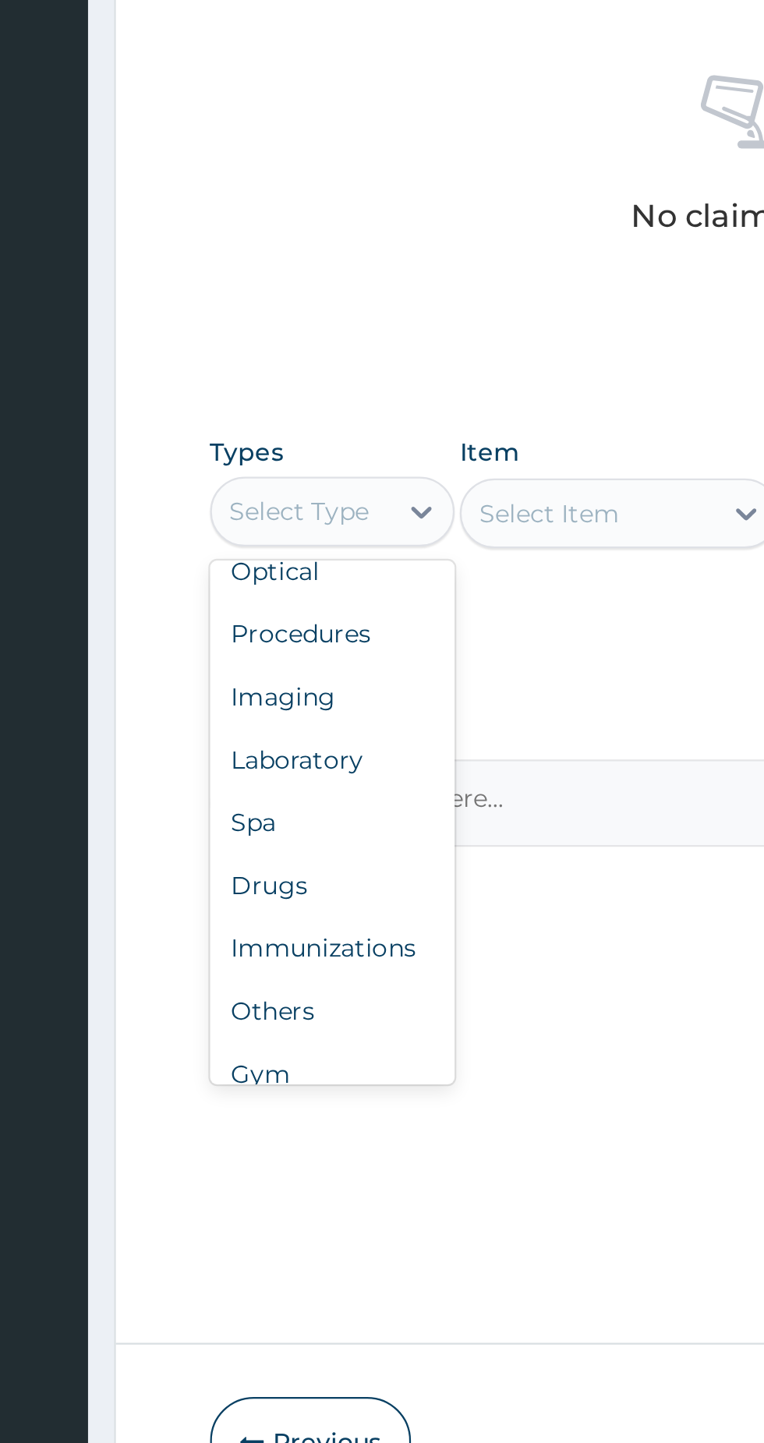
scroll to position [53, 0]
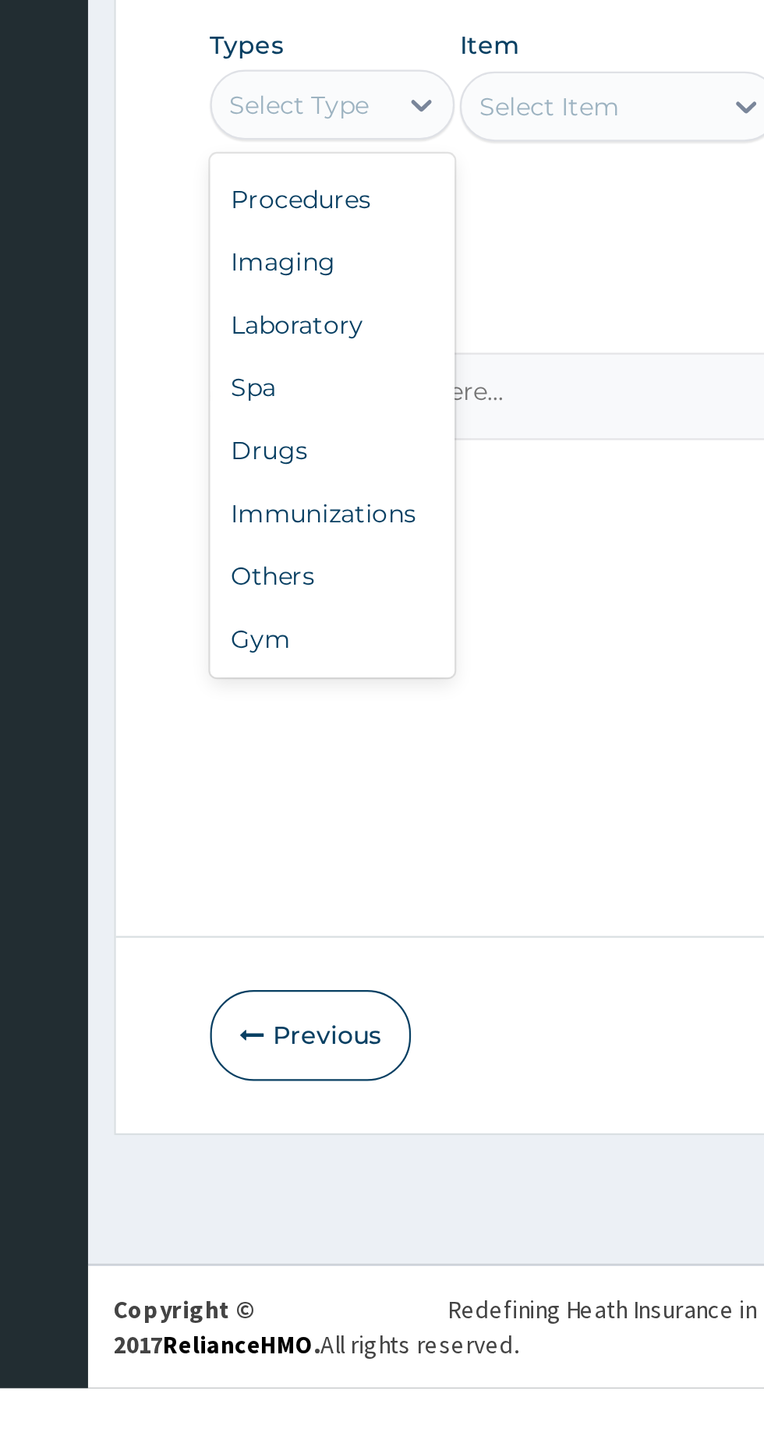
click at [265, 1115] on div "Gym" at bounding box center [288, 1108] width 109 height 28
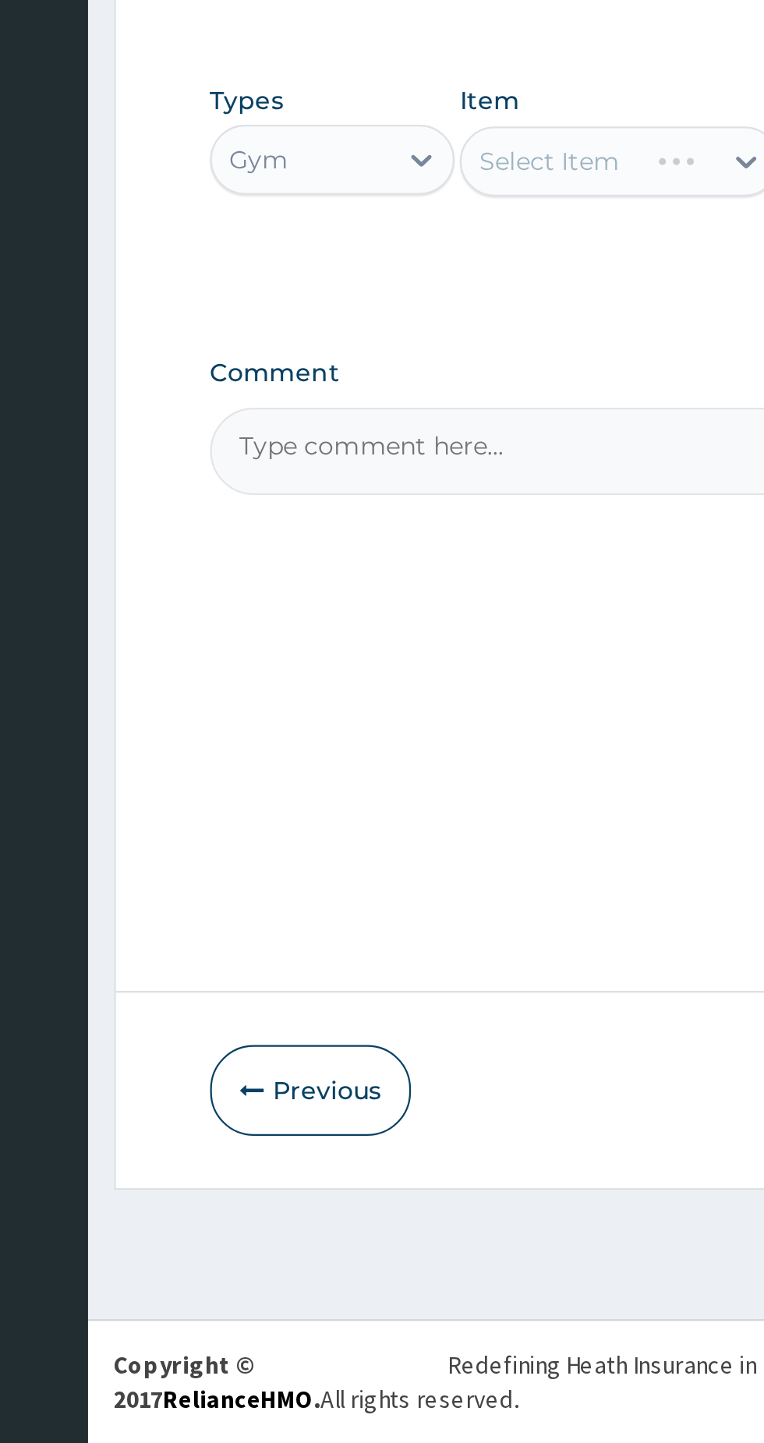
scroll to position [0, 0]
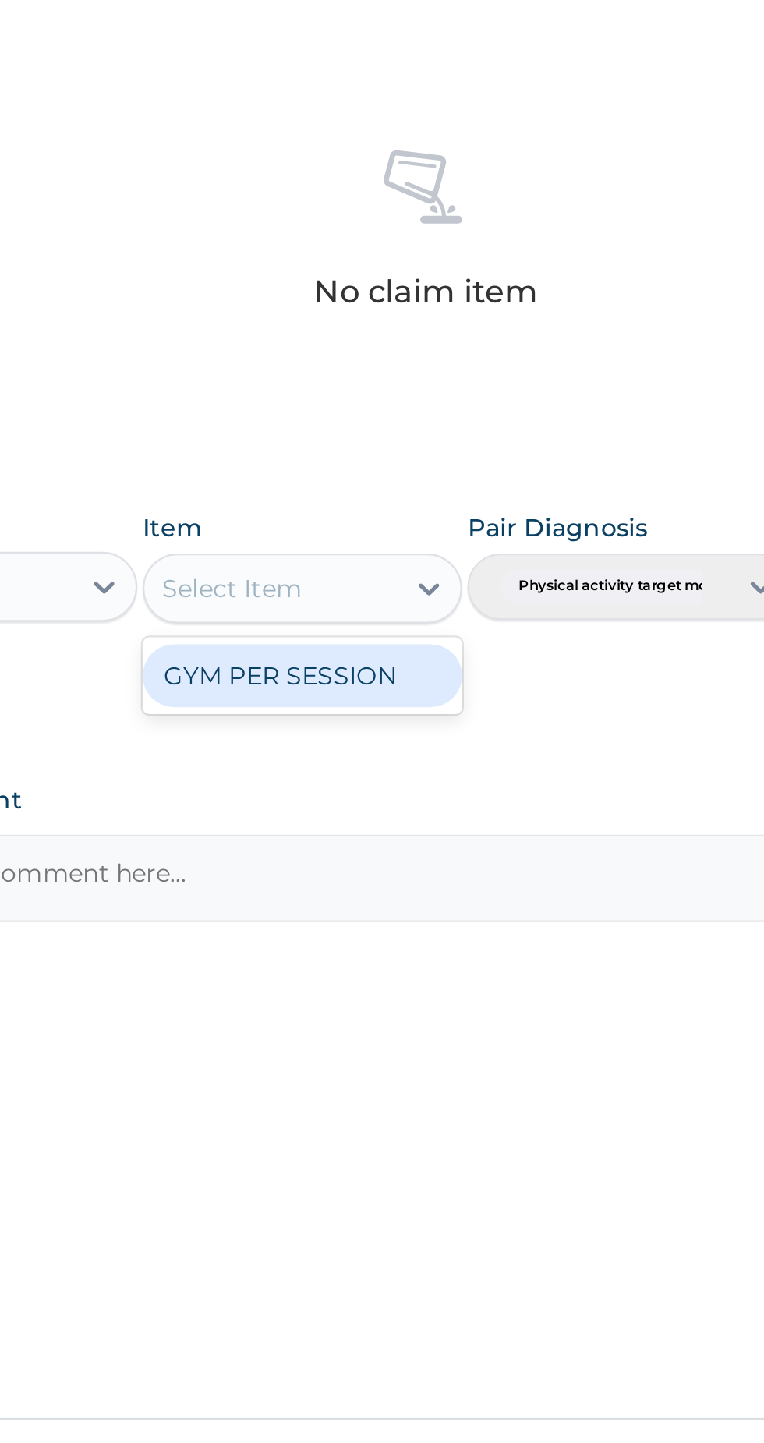
click at [445, 916] on div "GYM PER SESSION" at bounding box center [416, 910] width 143 height 28
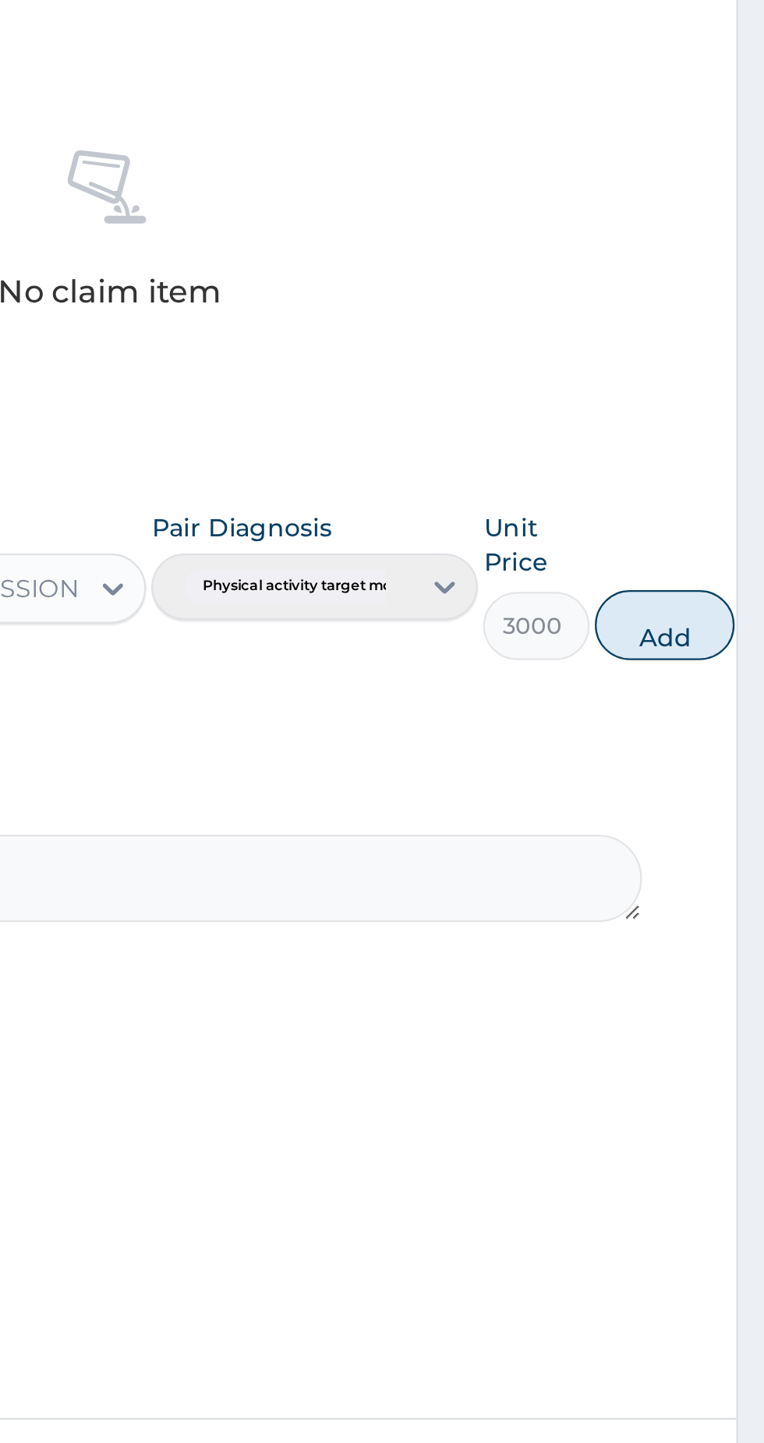
click at [723, 882] on button "Add" at bounding box center [719, 886] width 62 height 31
type input "0"
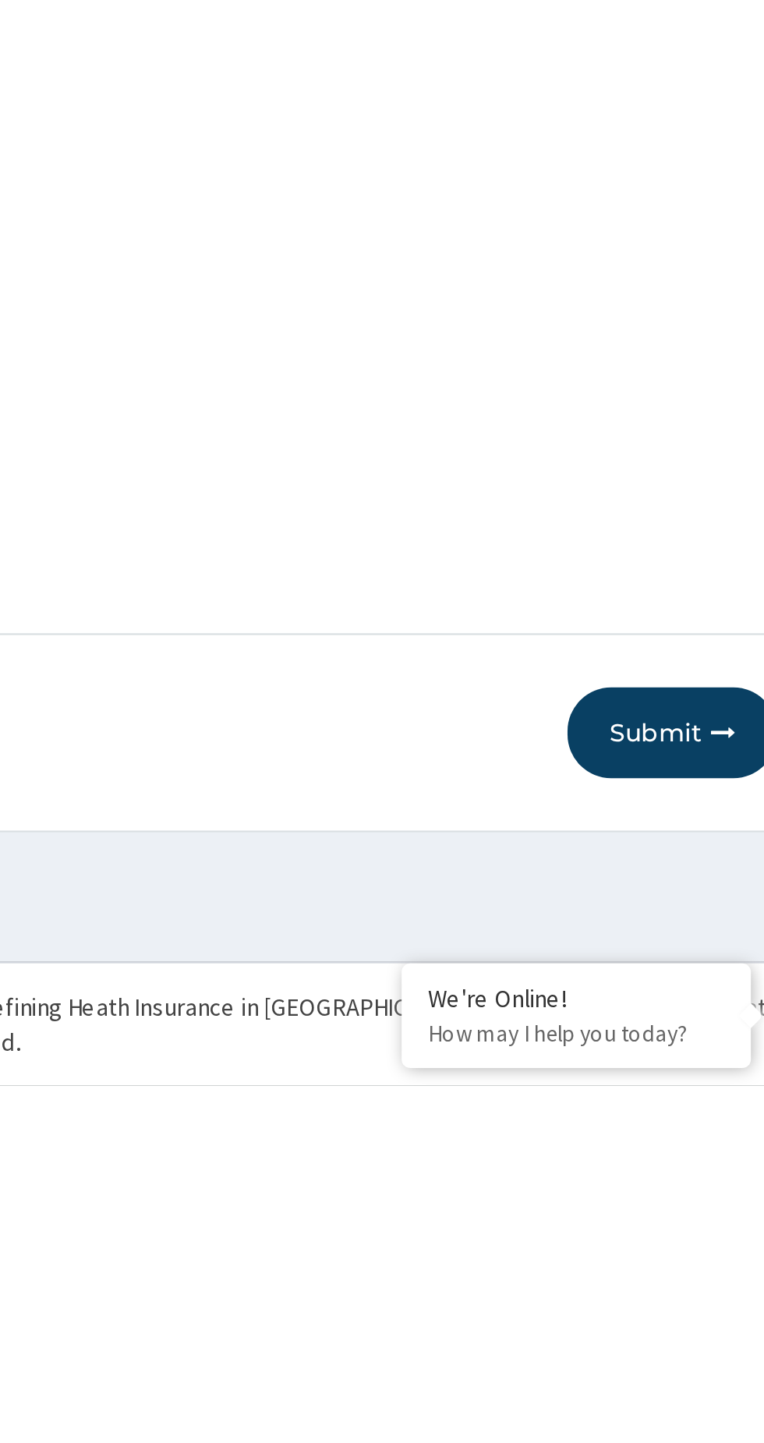
click at [663, 1292] on button "Submit" at bounding box center [663, 1285] width 94 height 41
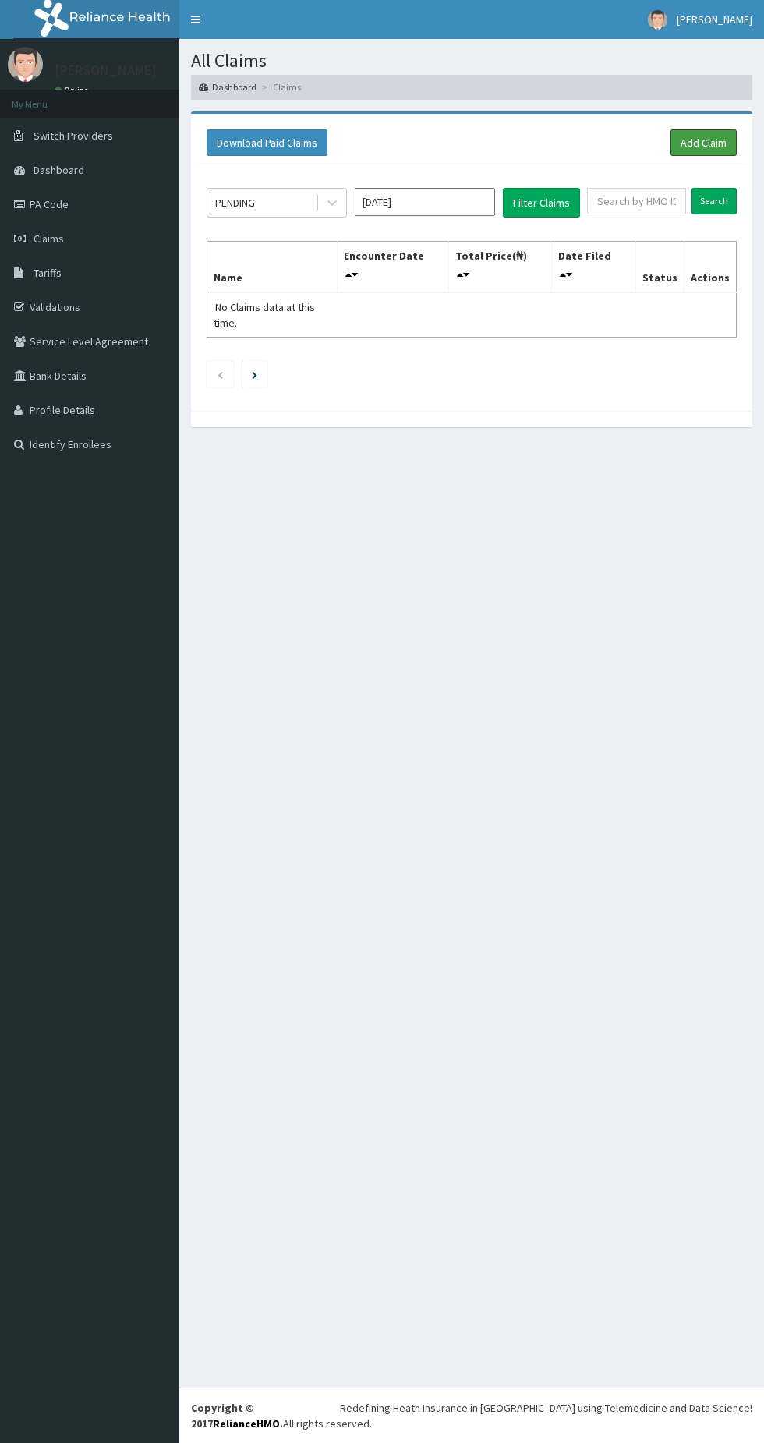
click at [702, 134] on link "Add Claim" at bounding box center [703, 142] width 66 height 27
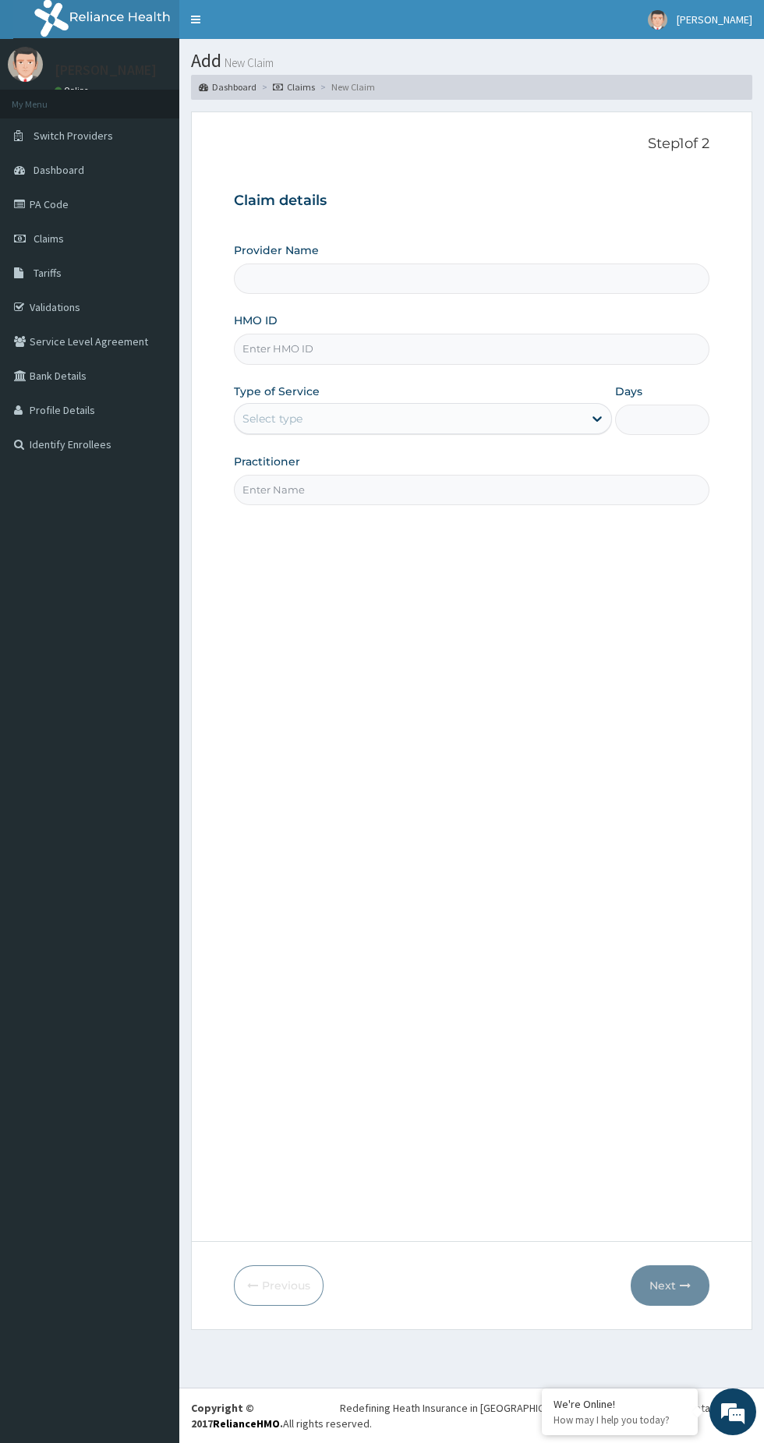
type input "BWC GYM"
type input "1"
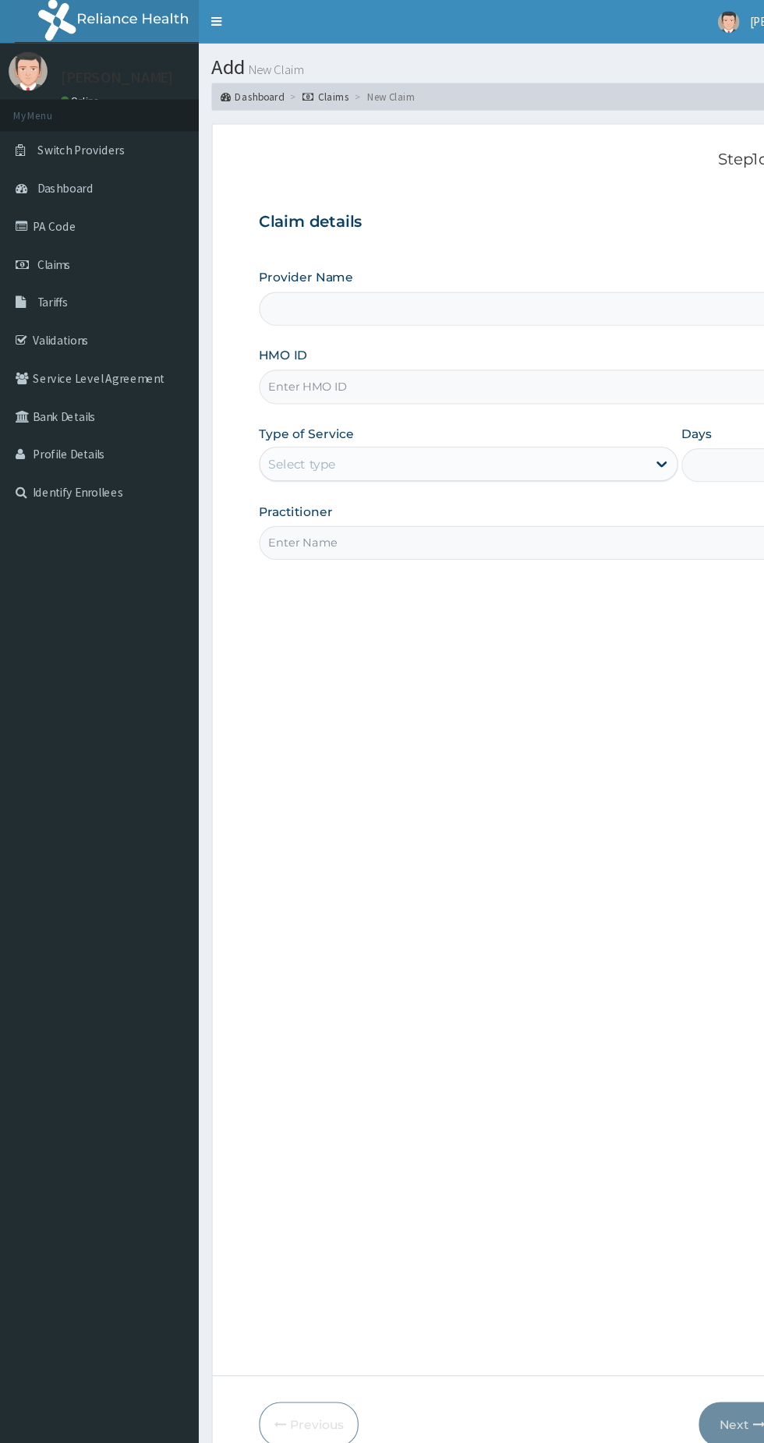
type input "BWC GYM"
type input "1"
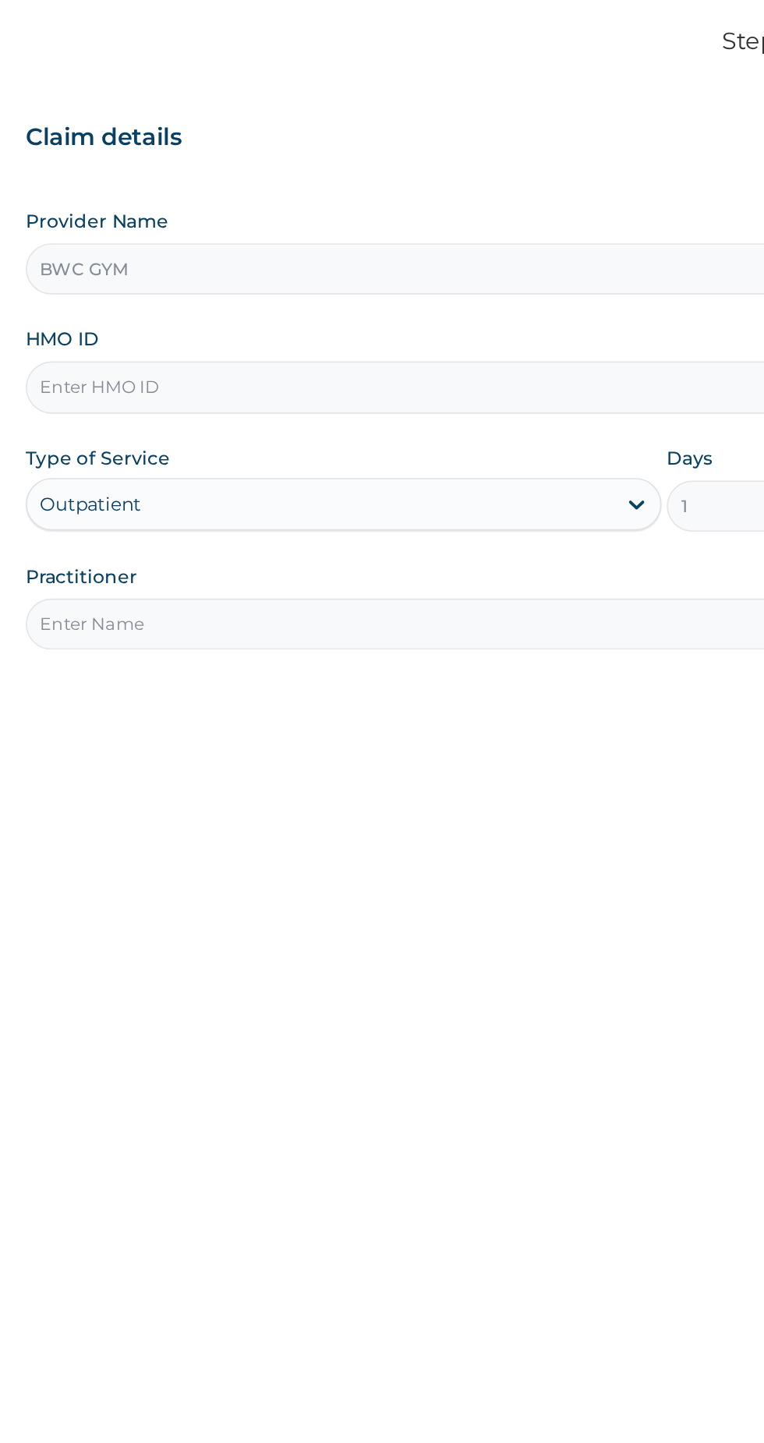
click at [420, 275] on input "BWC GYM" at bounding box center [471, 278] width 475 height 30
click at [415, 348] on input "HMO ID" at bounding box center [471, 349] width 475 height 30
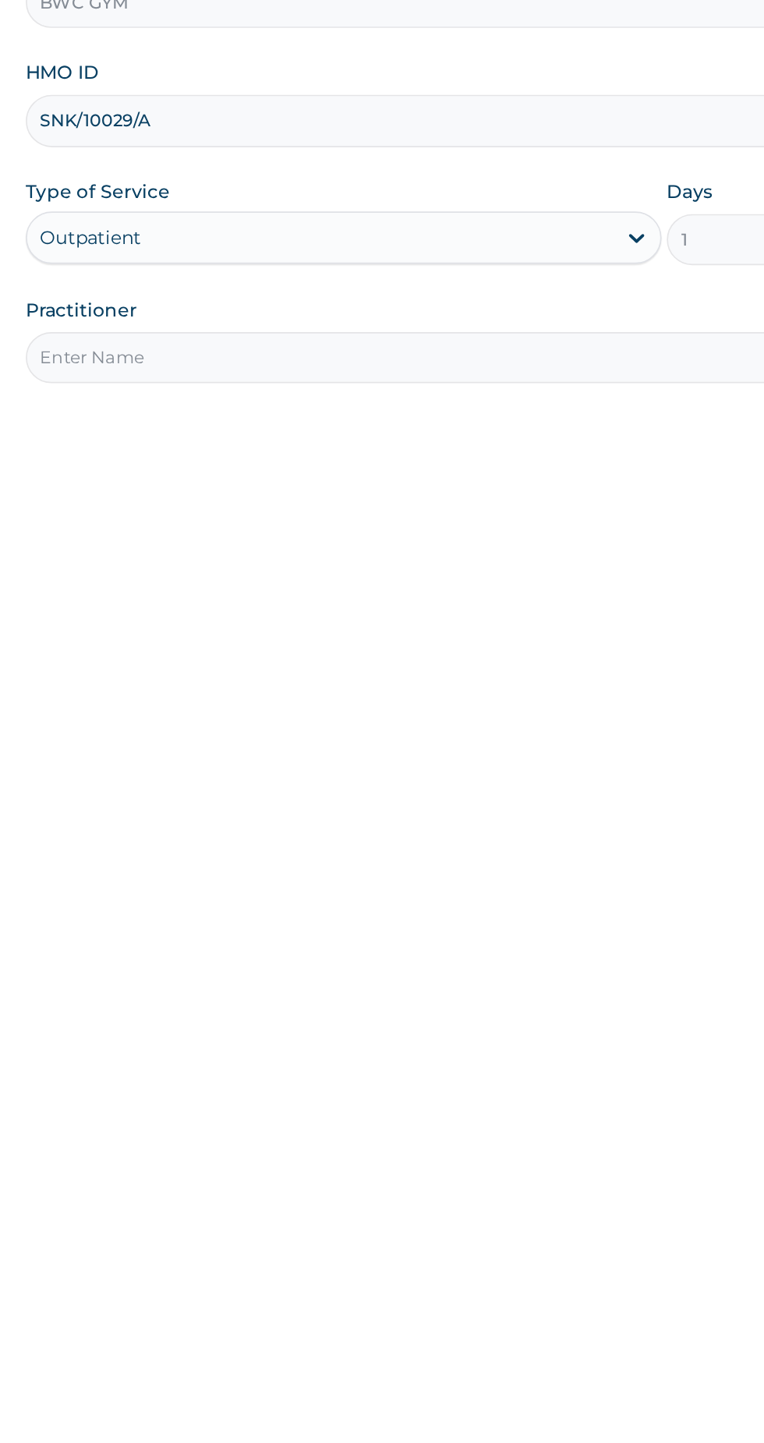
type input "SNK/10029/A"
click at [428, 494] on input "Practitioner" at bounding box center [471, 490] width 475 height 30
type input "Dennis"
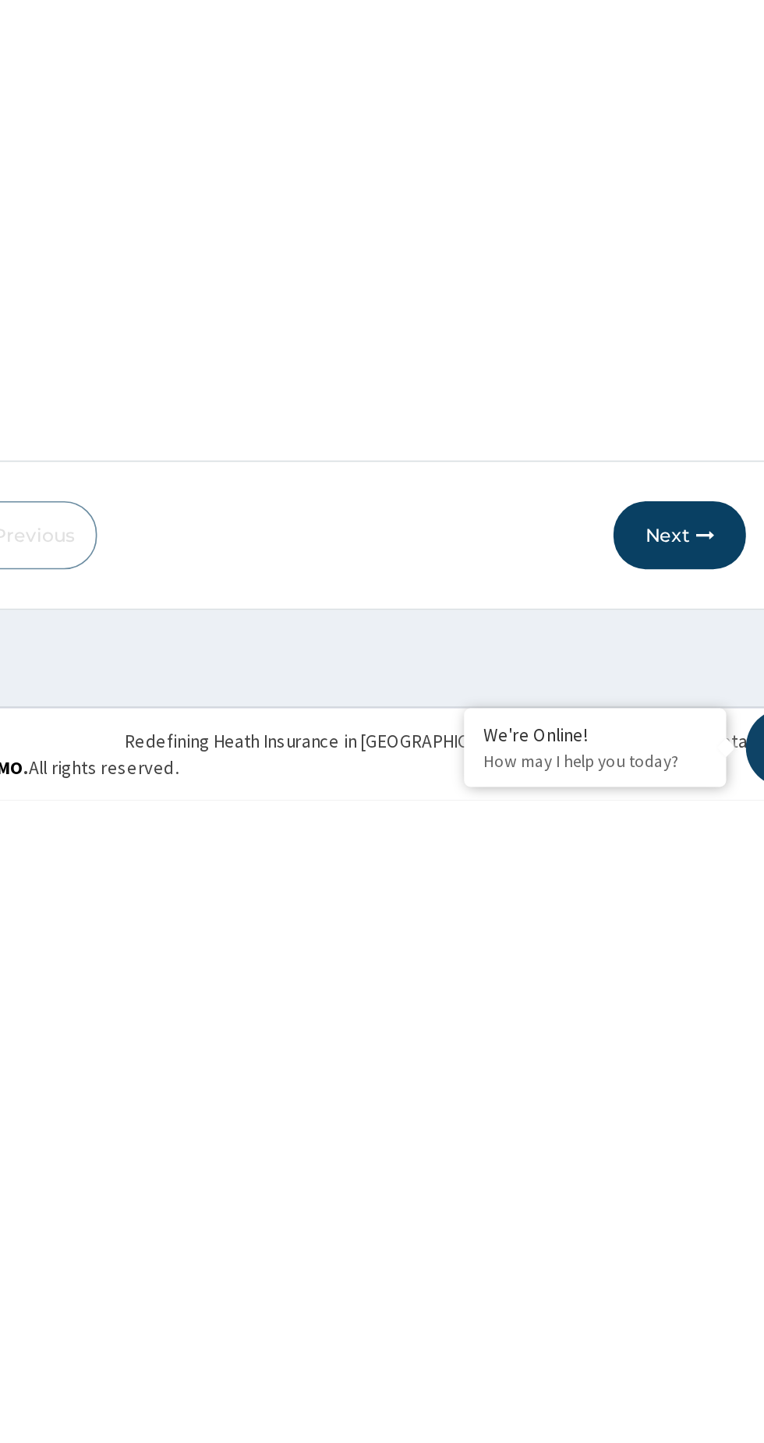
click at [673, 1290] on button "Next" at bounding box center [670, 1285] width 79 height 41
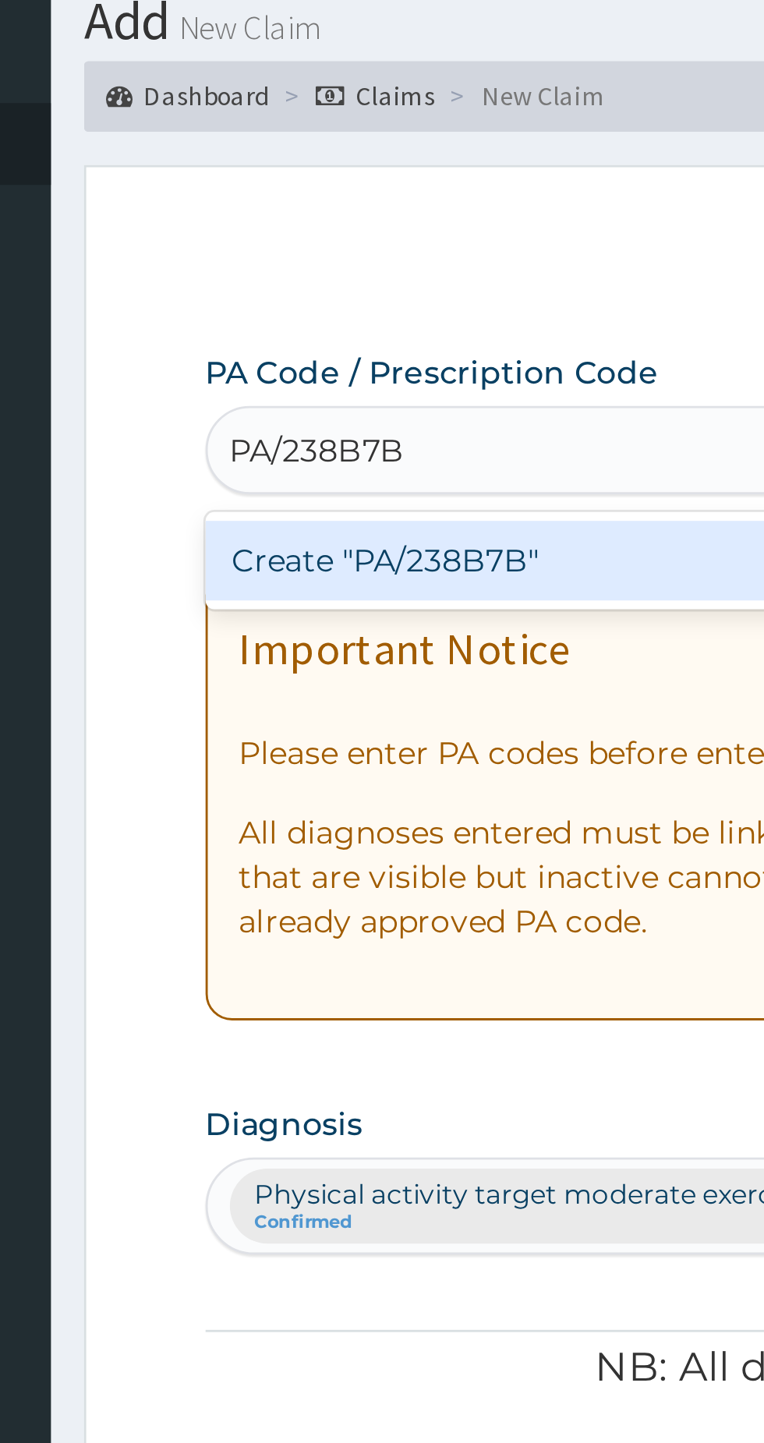
click at [375, 251] on div "Create "PA/238B7B"" at bounding box center [392, 251] width 316 height 28
type input "PA/238B7B"
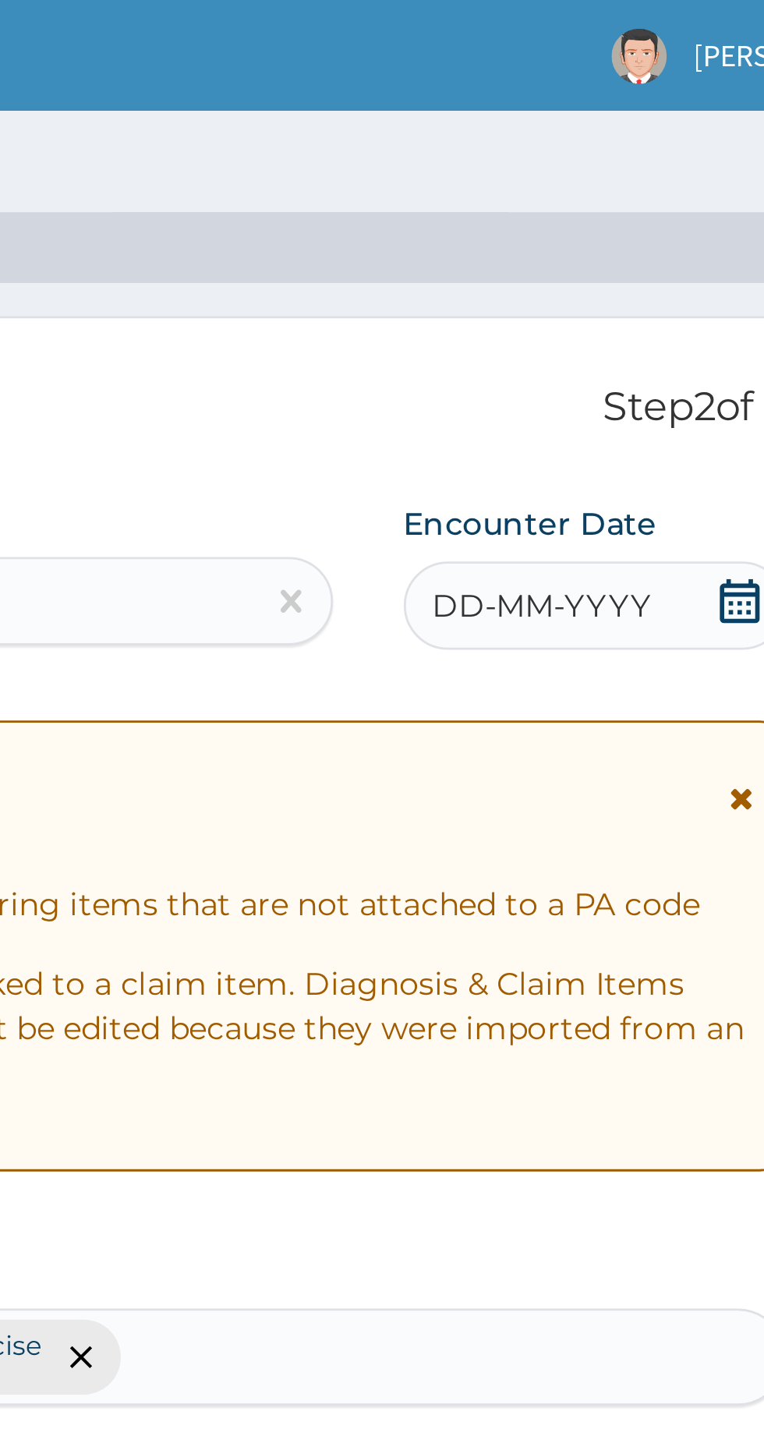
click at [635, 218] on span "DD-MM-YYYY" at bounding box center [623, 214] width 77 height 16
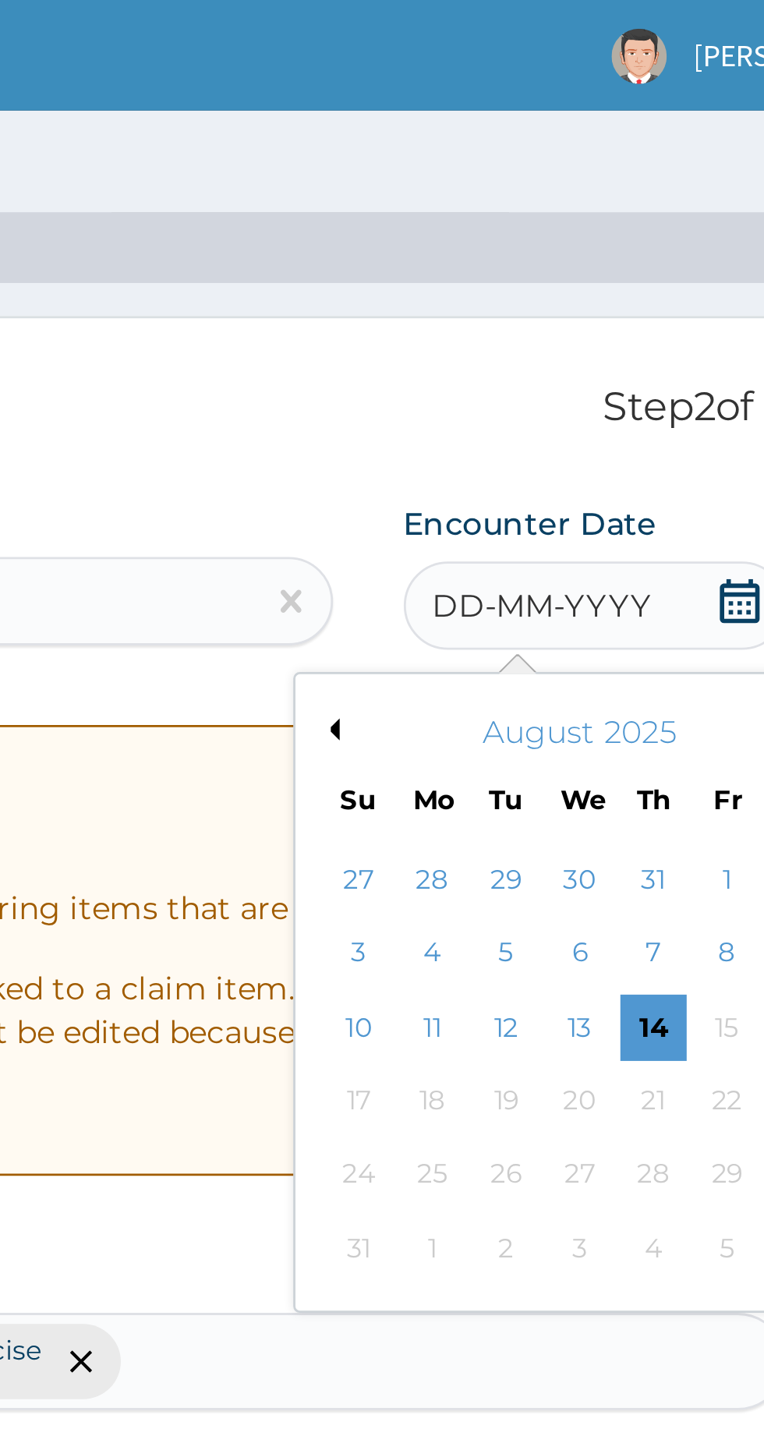
click at [549, 257] on button "Previous Month" at bounding box center [548, 257] width 8 height 8
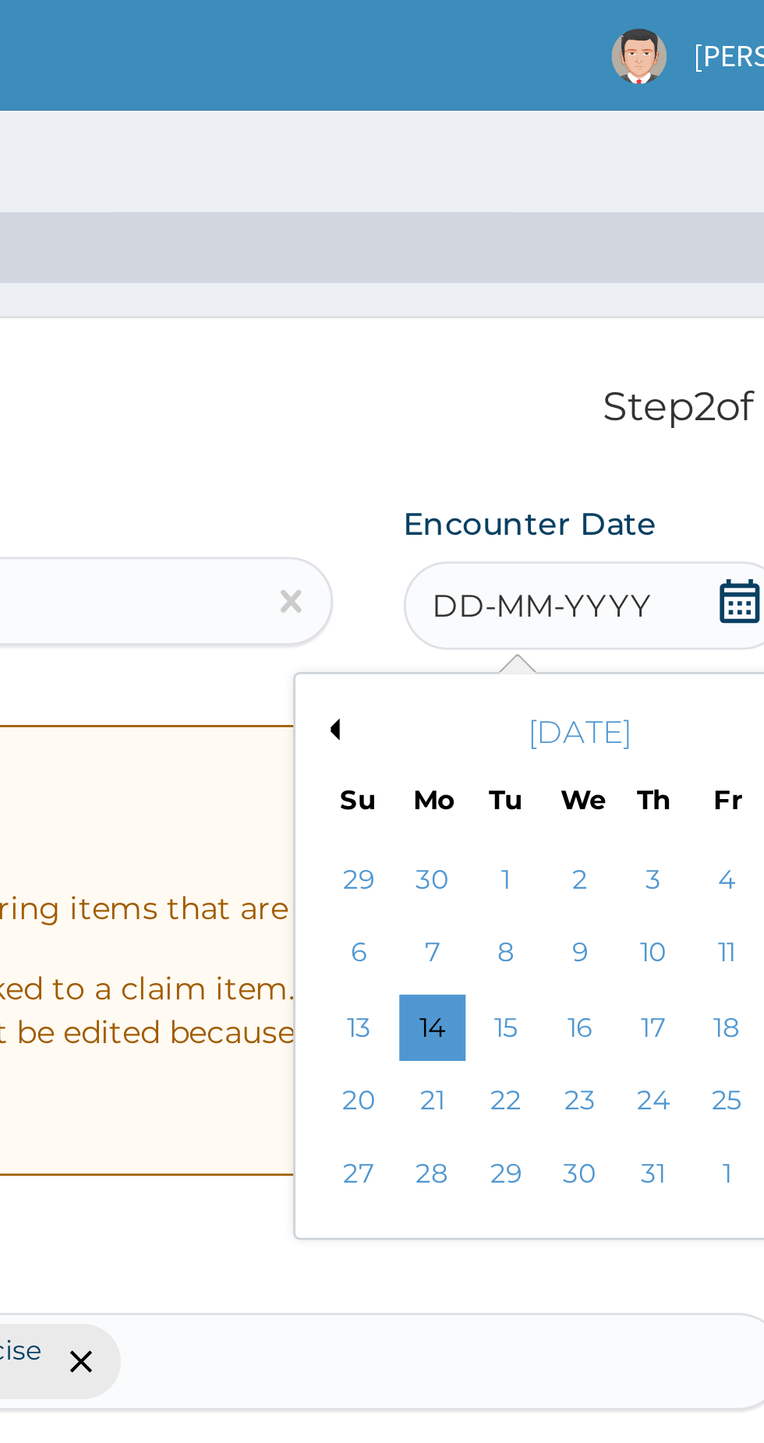
click at [663, 394] on div "24" at bounding box center [662, 387] width 23 height 23
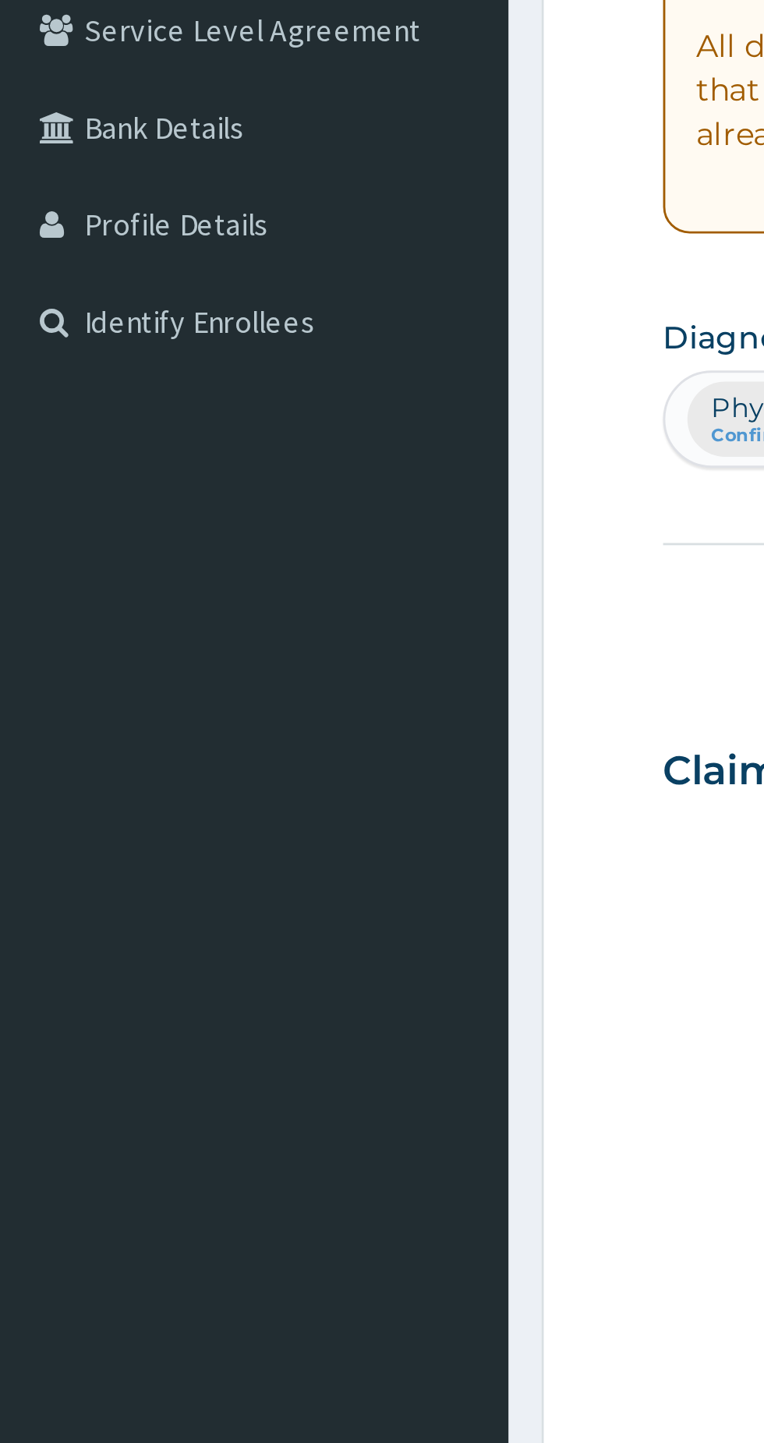
click at [115, 732] on aside "Mercy Micheal Online My Menu Switch Providers Dashboard PA Code Claims Tariffs …" at bounding box center [89, 721] width 179 height 1443
click at [103, 720] on aside "Mercy Micheal Online My Menu Switch Providers Dashboard PA Code Claims Tariffs …" at bounding box center [89, 721] width 179 height 1443
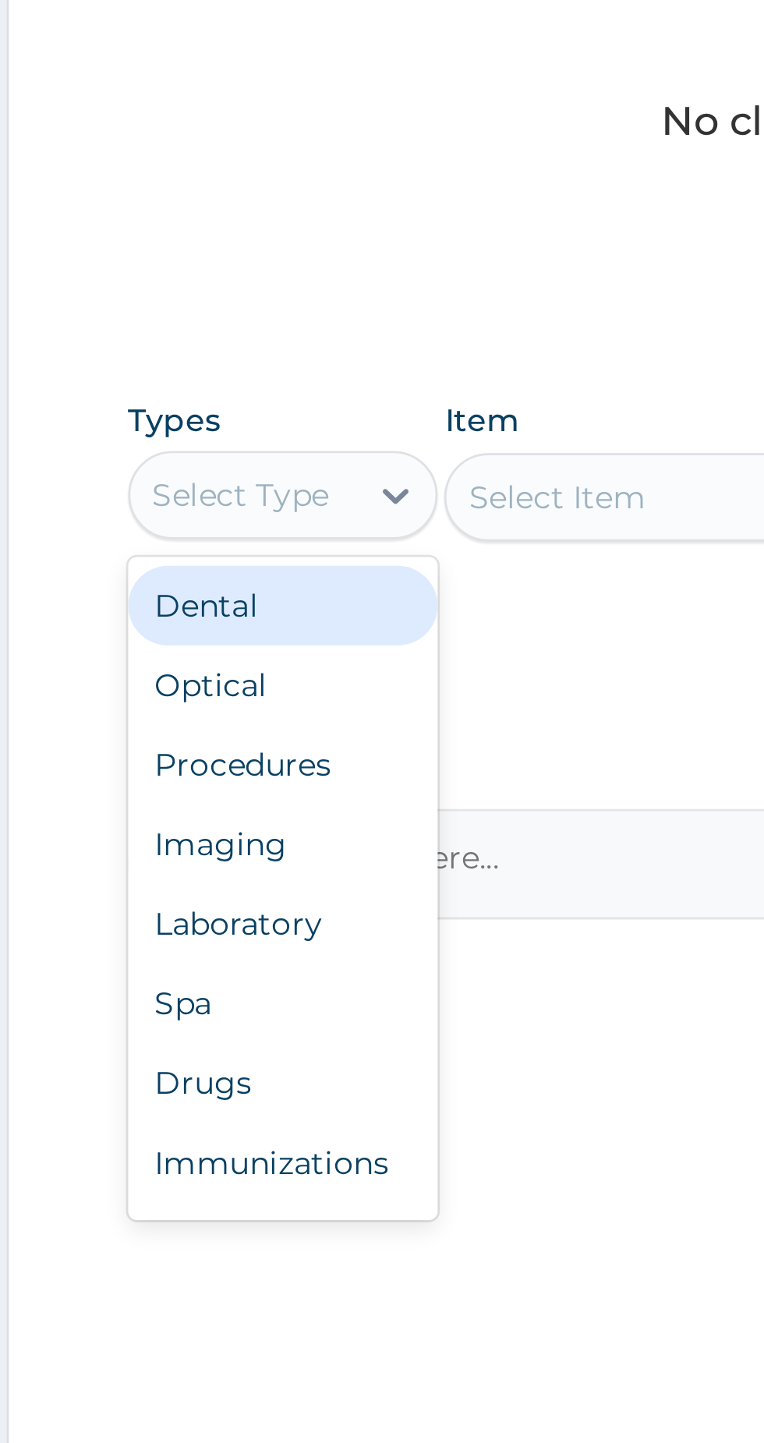
scroll to position [53, 0]
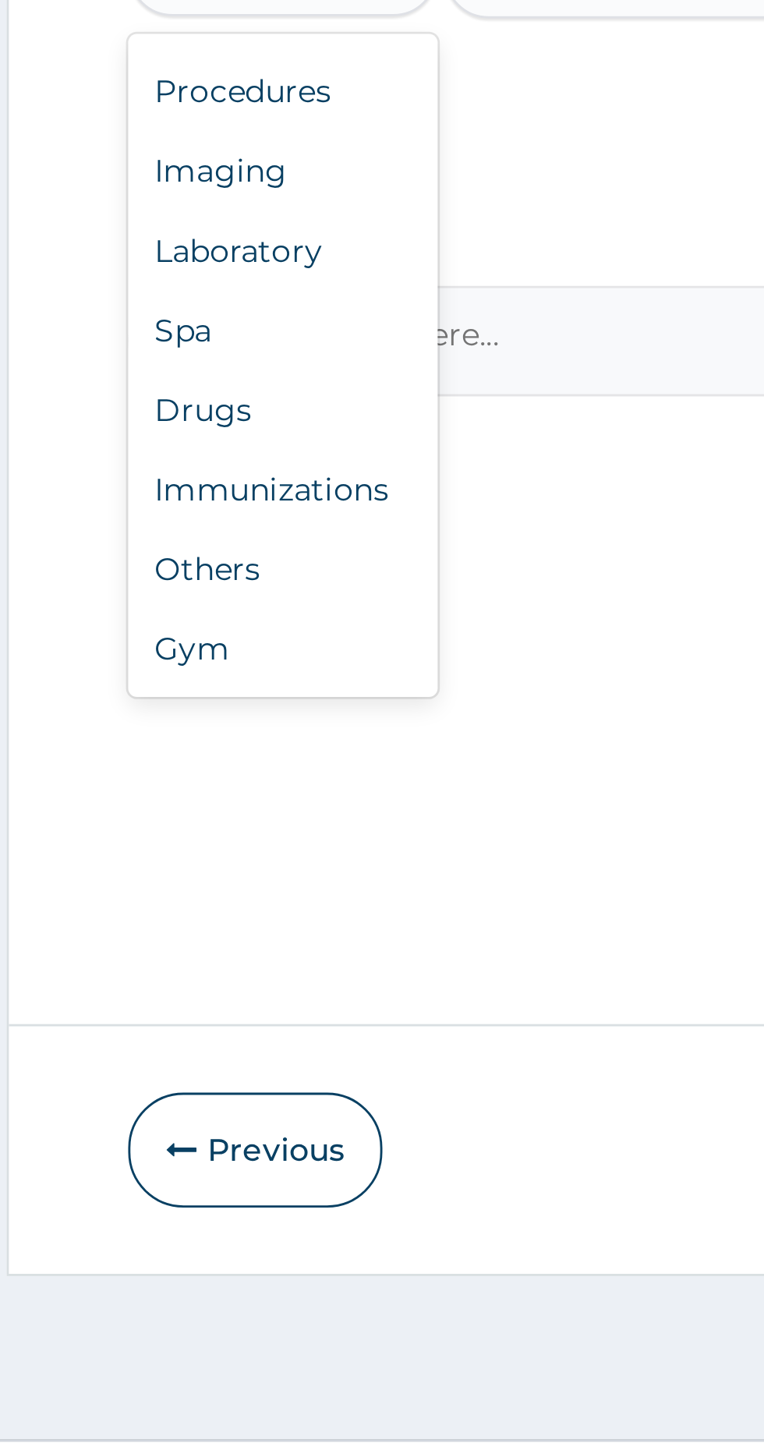
click at [270, 1113] on div "Gym" at bounding box center [288, 1108] width 109 height 28
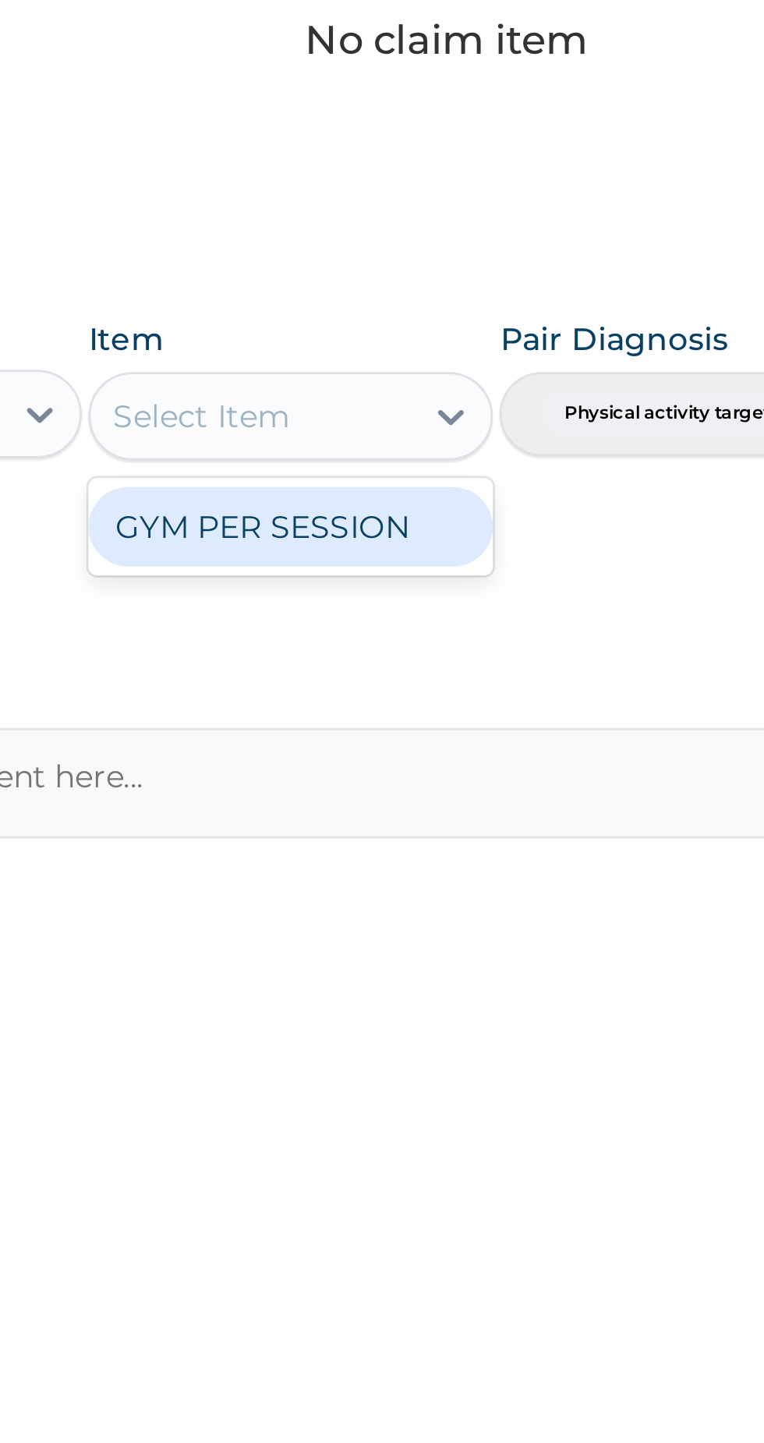
click at [457, 909] on div "GYM PER SESSION" at bounding box center [416, 910] width 143 height 28
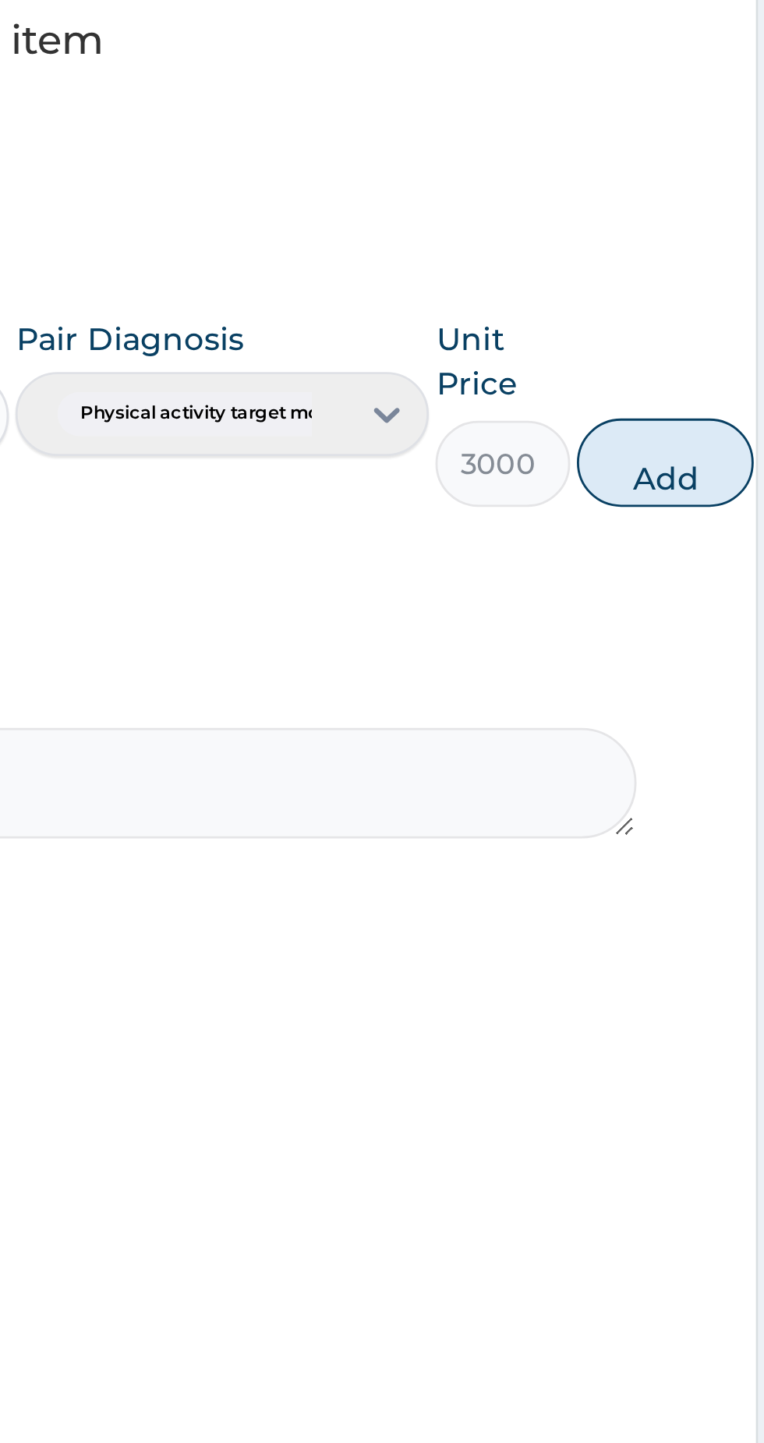
click at [719, 886] on button "Add" at bounding box center [719, 886] width 62 height 31
type input "0"
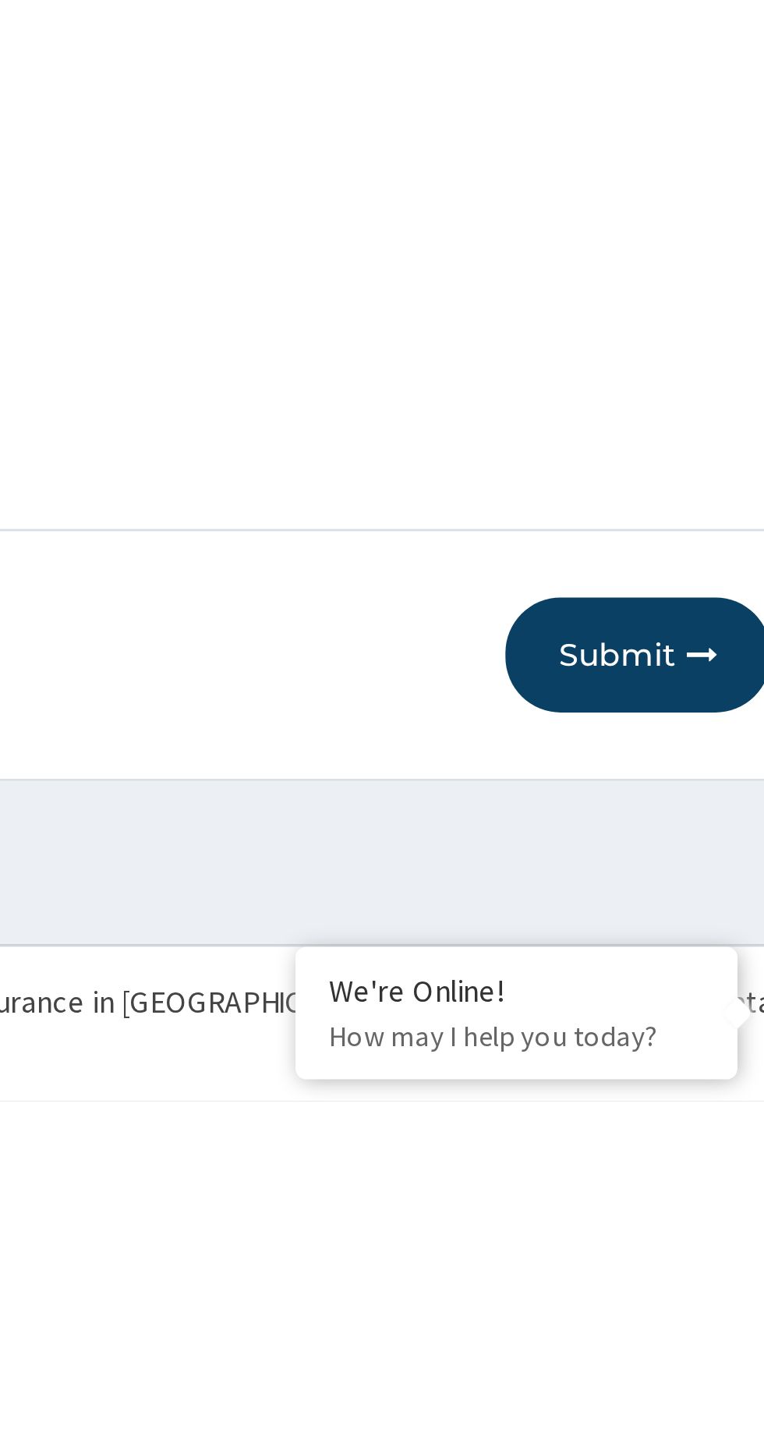
scroll to position [0, 0]
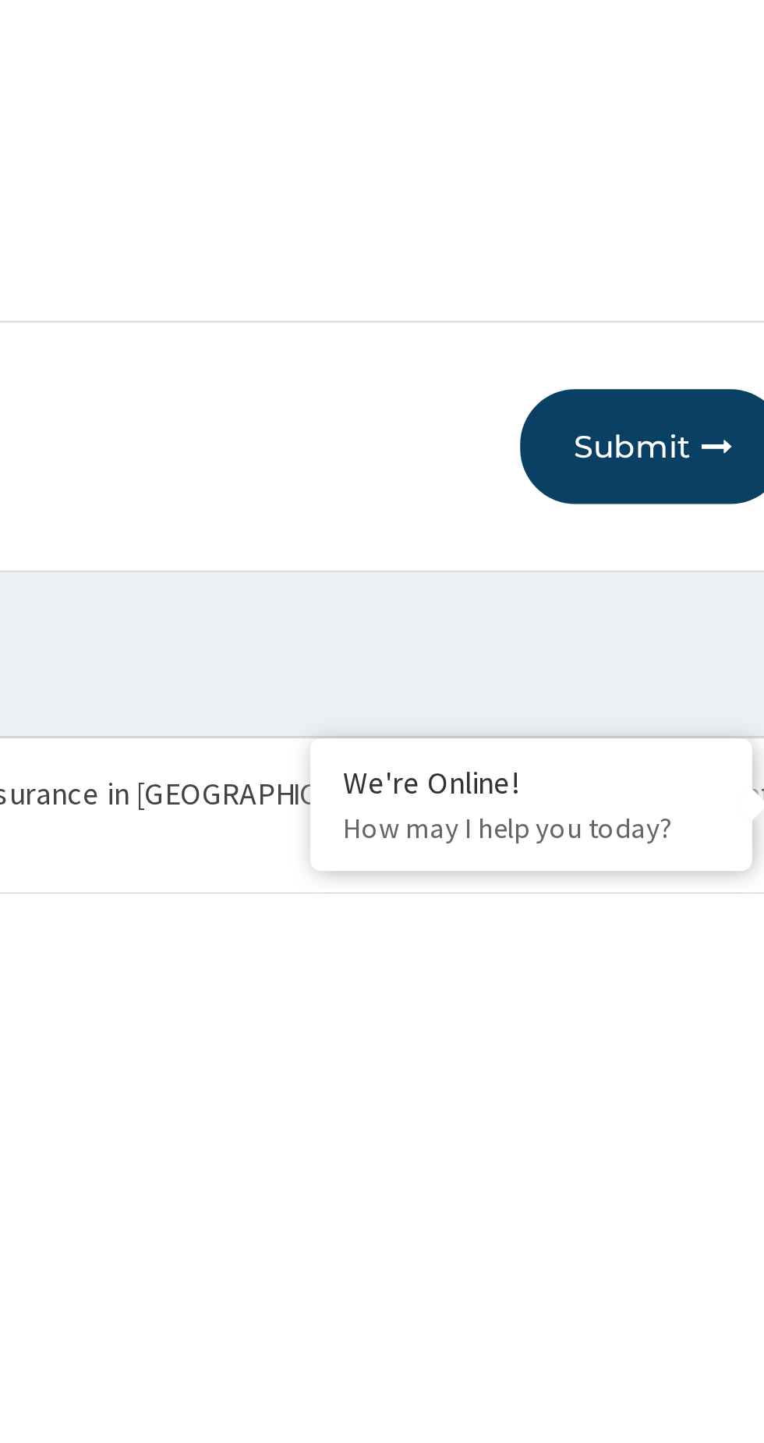
click at [662, 1290] on button "Submit" at bounding box center [663, 1285] width 94 height 41
